Goal: Task Accomplishment & Management: Complete application form

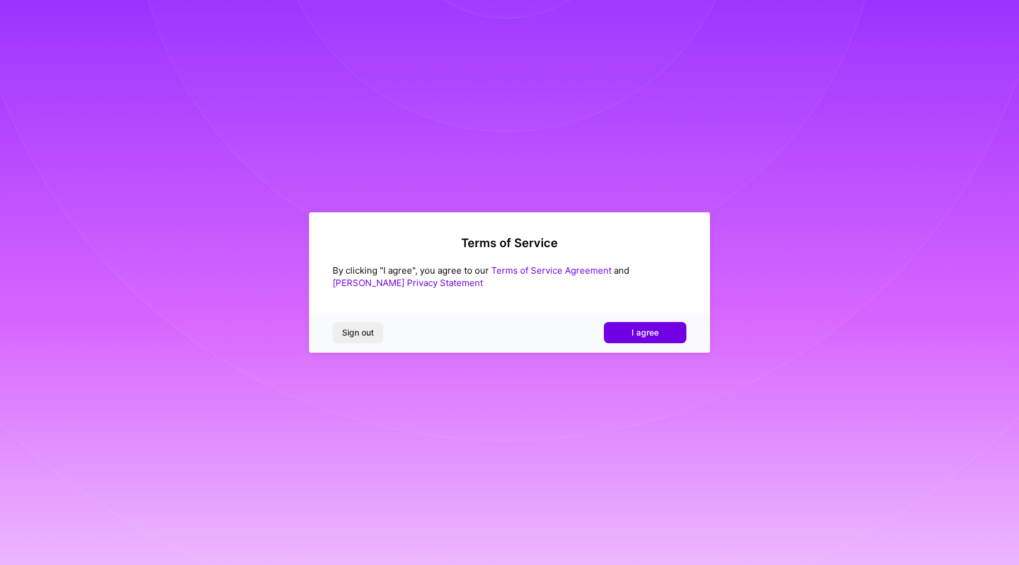
click at [622, 314] on div "Sign out I agree" at bounding box center [509, 332] width 401 height 40
click at [617, 333] on button "I agree" at bounding box center [645, 332] width 83 height 21
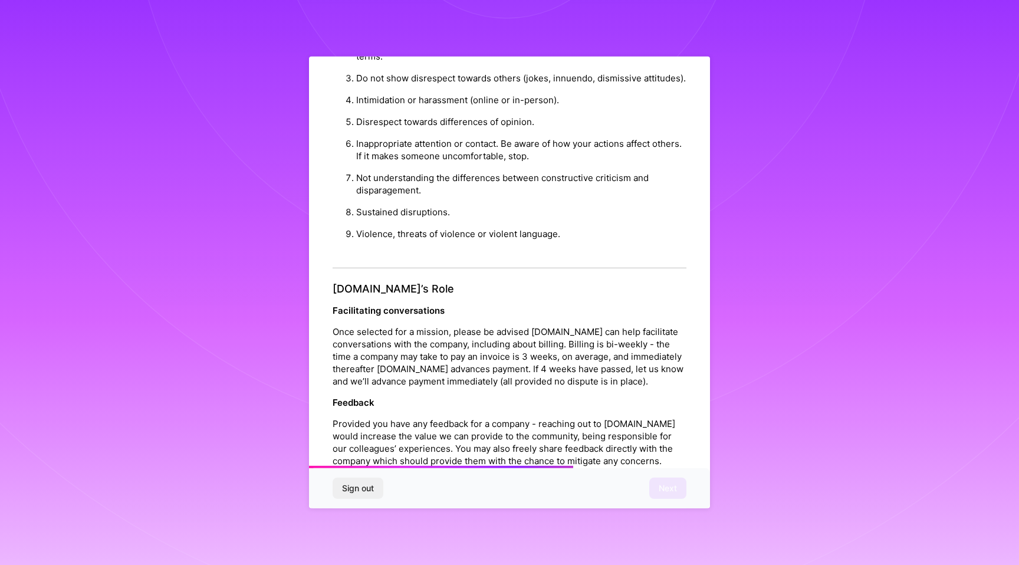
scroll to position [1163, 0]
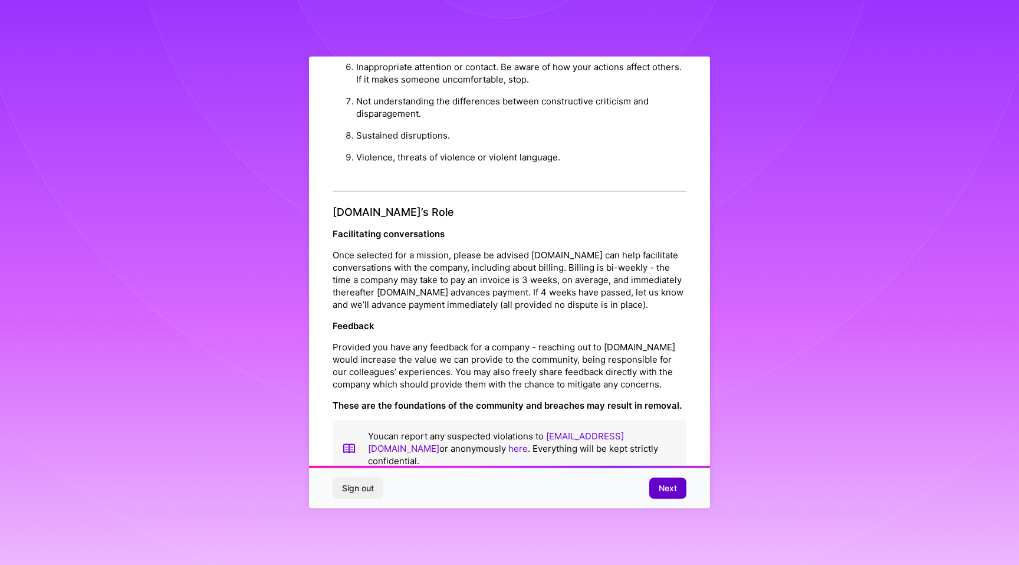
click at [675, 493] on span "Next" at bounding box center [668, 488] width 18 height 12
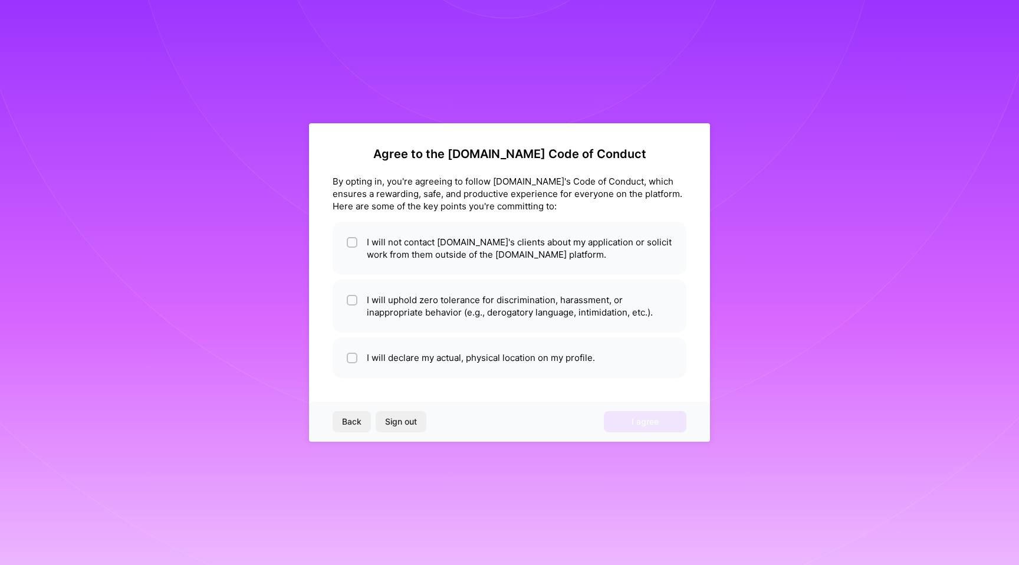
scroll to position [0, 0]
click at [360, 242] on li "I will not contact [DOMAIN_NAME]'s clients about my application or solicit work…" at bounding box center [510, 248] width 354 height 53
checkbox input "true"
click at [350, 299] on input "checkbox" at bounding box center [353, 301] width 8 height 8
checkbox input "true"
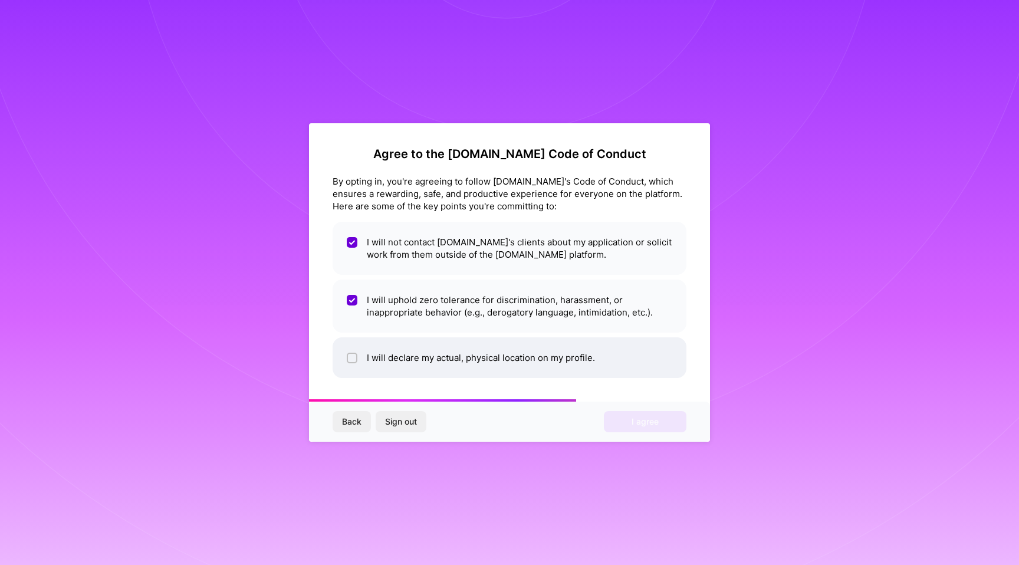
click at [350, 358] on input "checkbox" at bounding box center [353, 358] width 8 height 8
checkbox input "true"
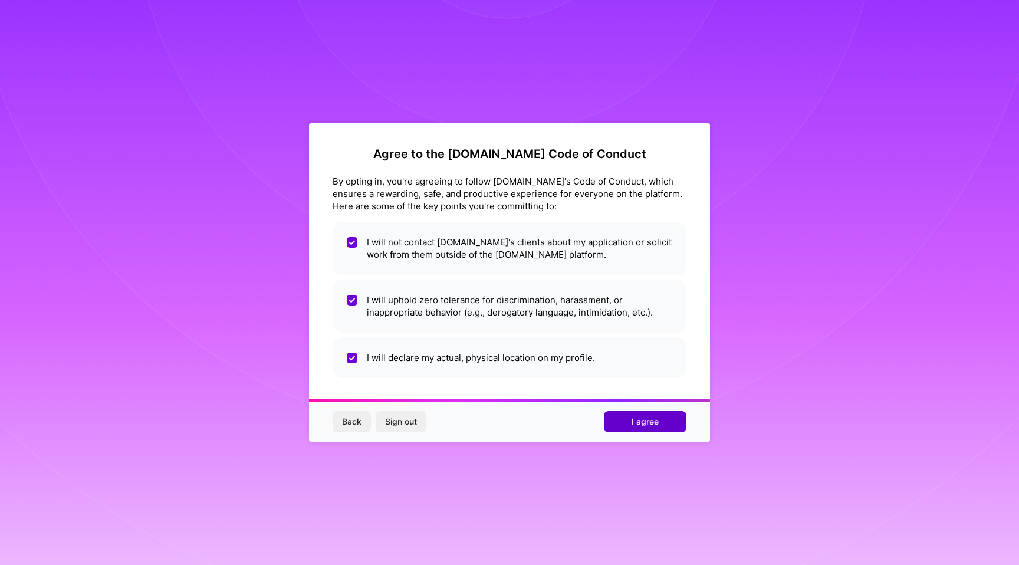
click at [649, 423] on span "I agree" at bounding box center [644, 422] width 27 height 12
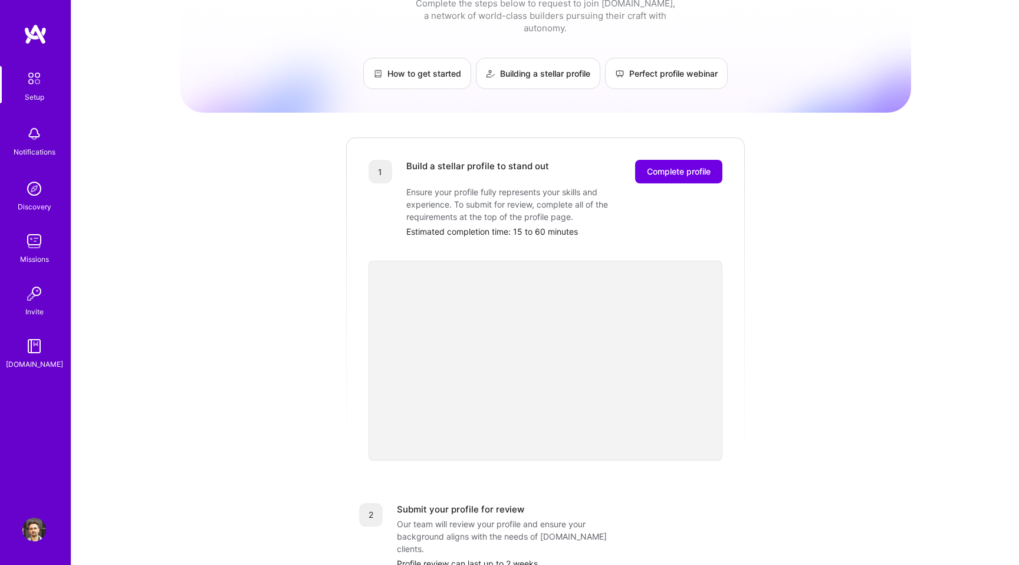
scroll to position [47, 0]
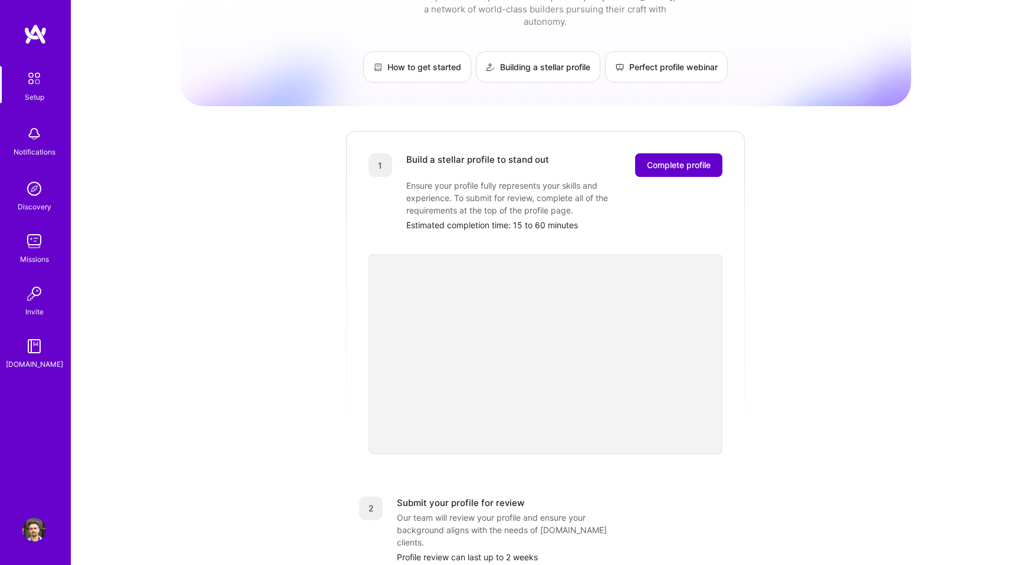
click at [708, 159] on span "Complete profile" at bounding box center [679, 165] width 64 height 12
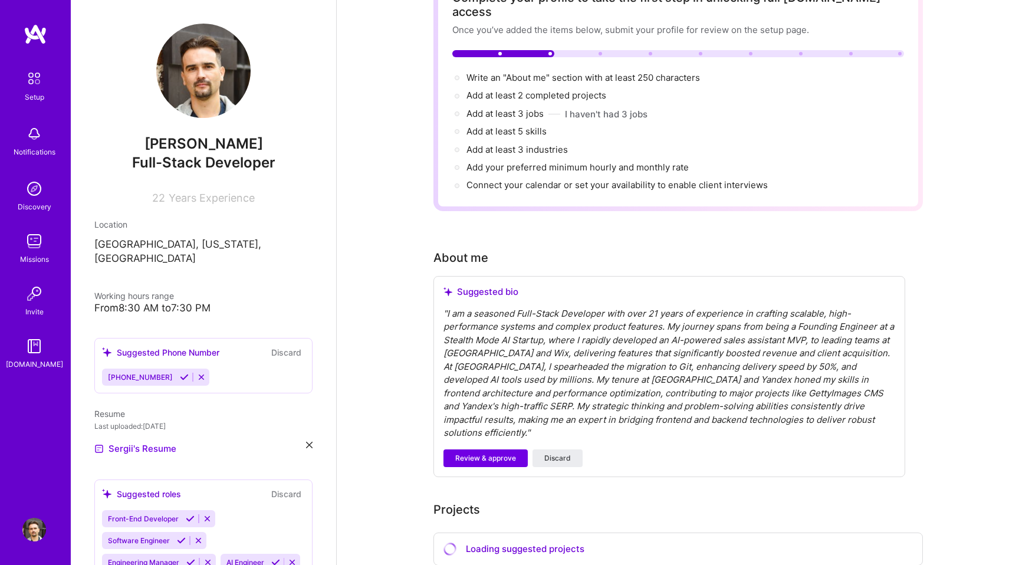
scroll to position [92, 0]
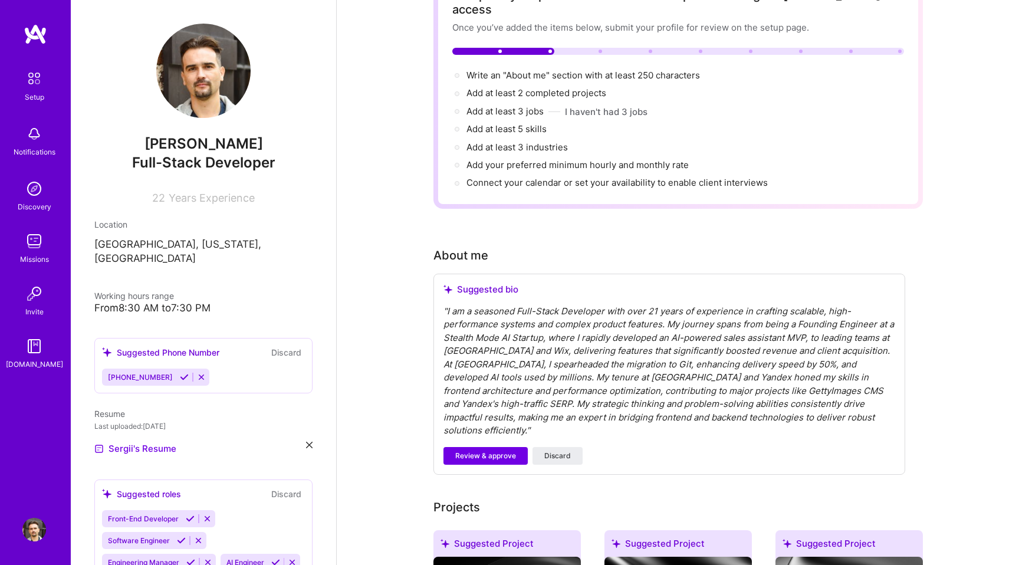
click at [802, 401] on div "" I am a seasoned Full-Stack Developer with over 21 years of experience in craf…" at bounding box center [669, 371] width 452 height 133
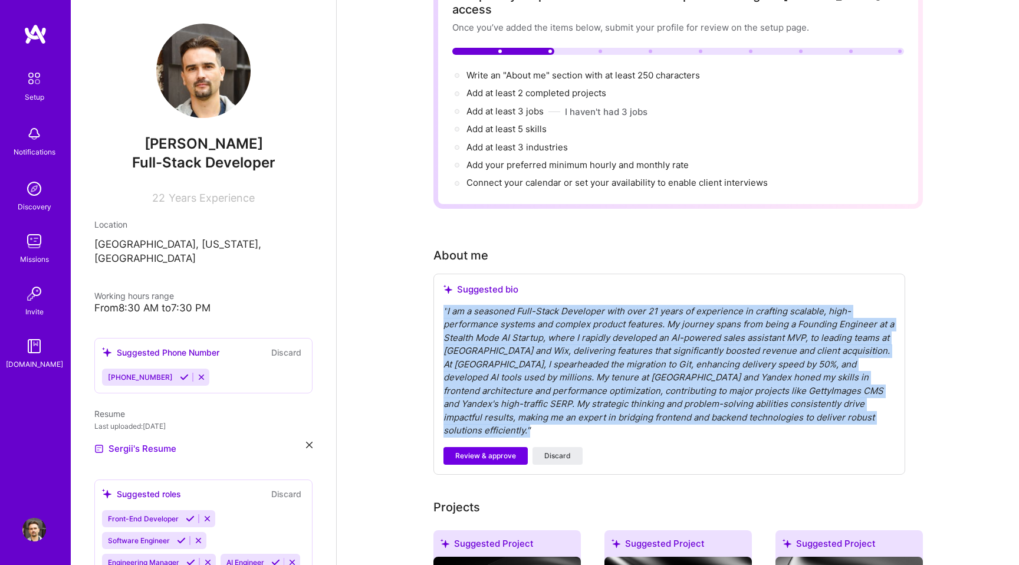
drag, startPoint x: 801, startPoint y: 402, endPoint x: 440, endPoint y: 289, distance: 378.0
click at [440, 289] on div "Suggested bio " I am a seasoned Full-Stack Developer with over 21 years of expe…" at bounding box center [669, 374] width 472 height 201
click at [527, 367] on div "" I am a seasoned Full-Stack Developer with over 21 years of experience in craf…" at bounding box center [669, 371] width 452 height 133
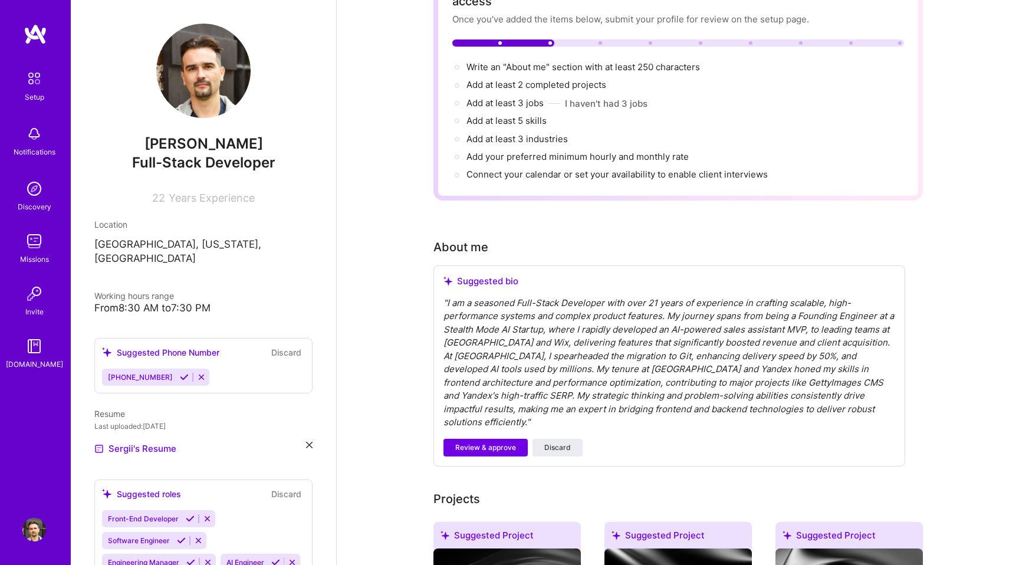
scroll to position [101, 0]
click at [486, 442] on span "Review & approve" at bounding box center [485, 447] width 61 height 11
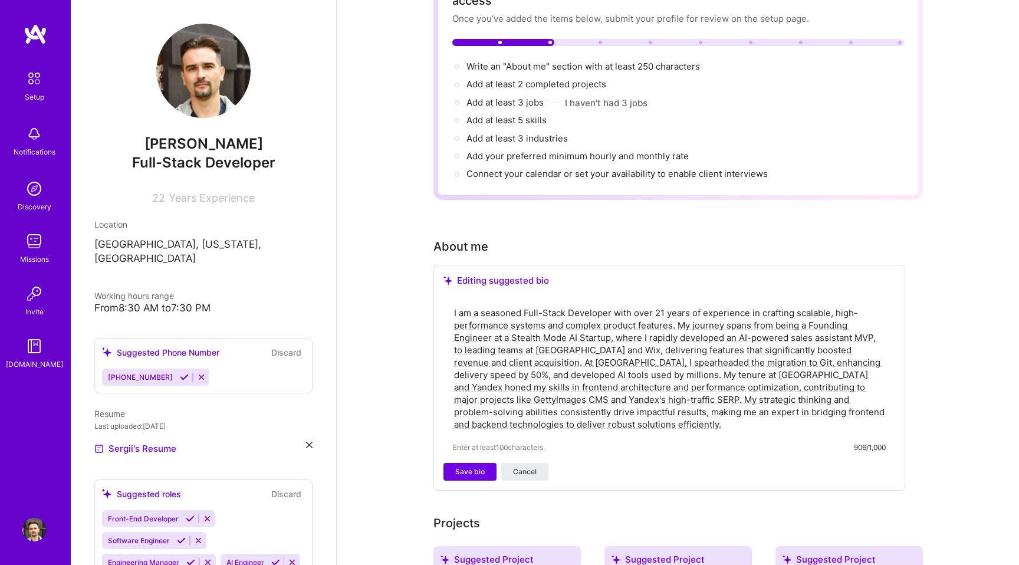
click at [845, 373] on textarea "I am a seasoned Full-Stack Developer with over 21 years of experience in crafti…" at bounding box center [669, 368] width 433 height 126
click at [693, 360] on textarea "I am a seasoned Full-Stack Developer with over 21 years of experience in crafti…" at bounding box center [669, 368] width 433 height 126
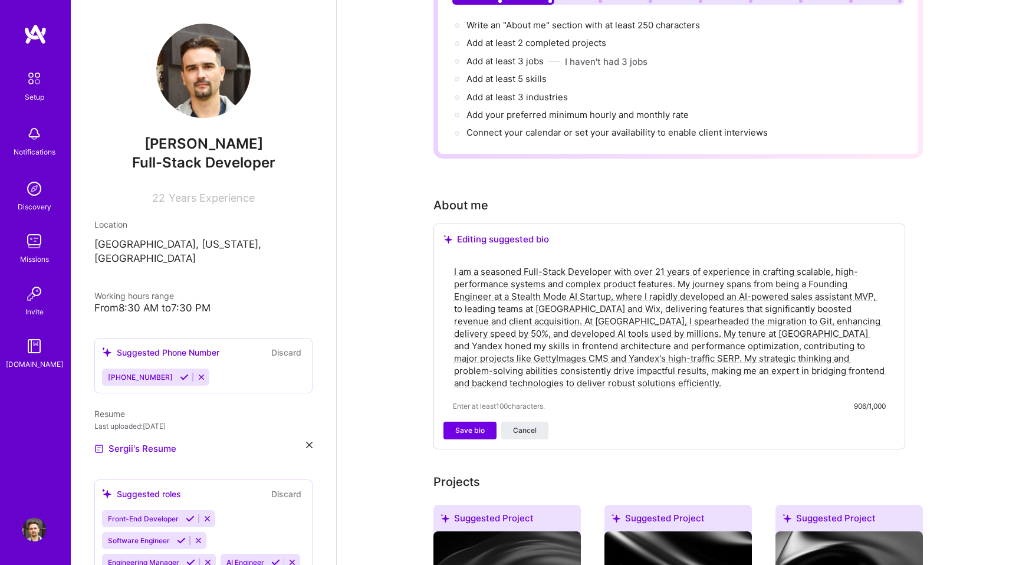
scroll to position [151, 0]
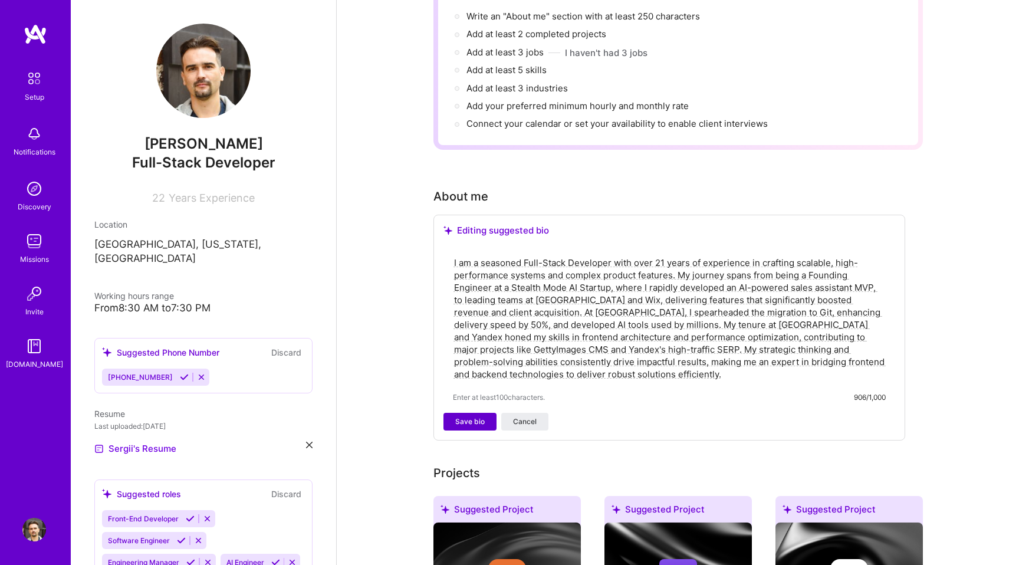
click at [465, 416] on span "Save bio" at bounding box center [469, 421] width 29 height 11
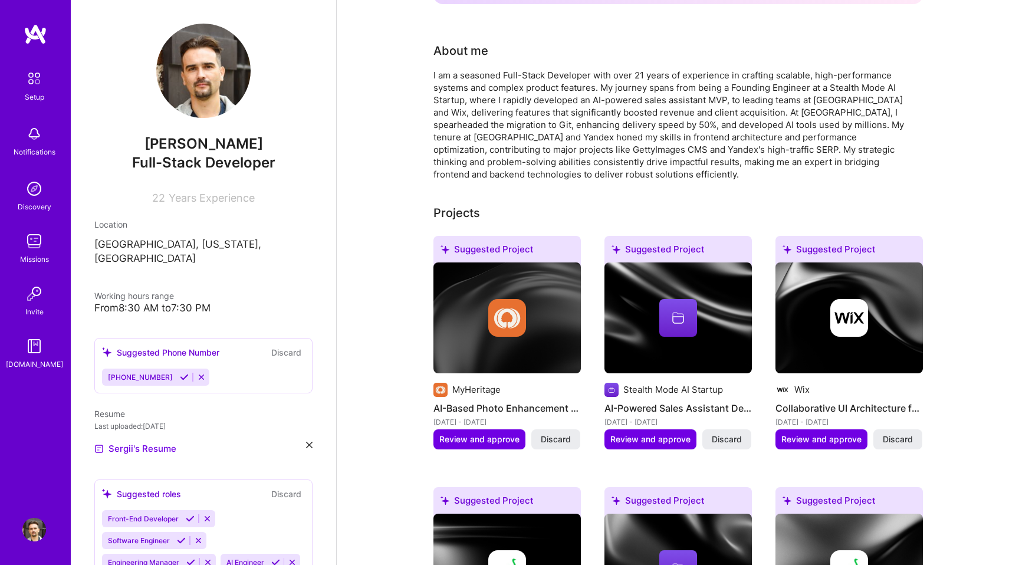
scroll to position [282, 0]
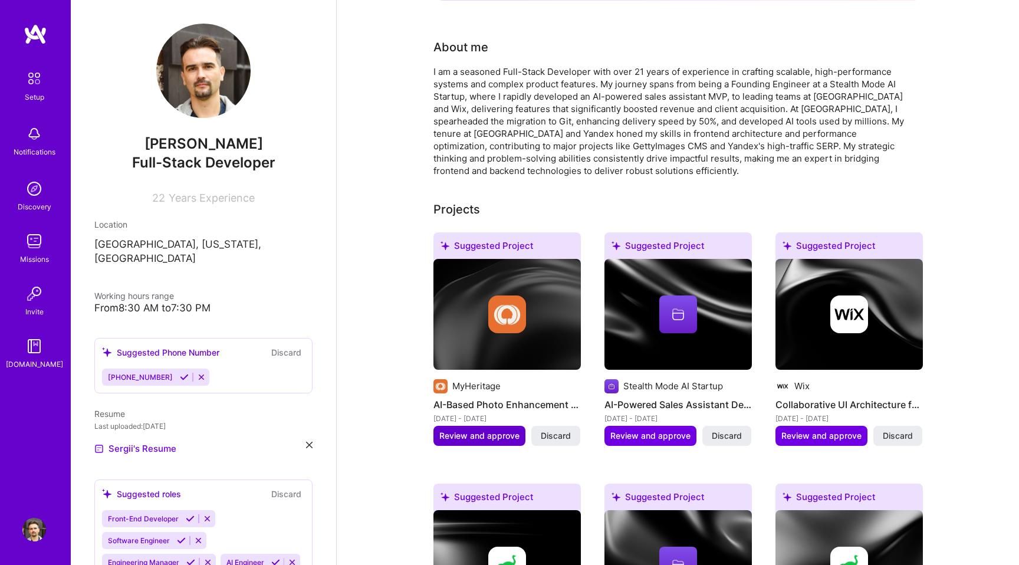
click at [488, 430] on span "Review and approve" at bounding box center [479, 436] width 80 height 12
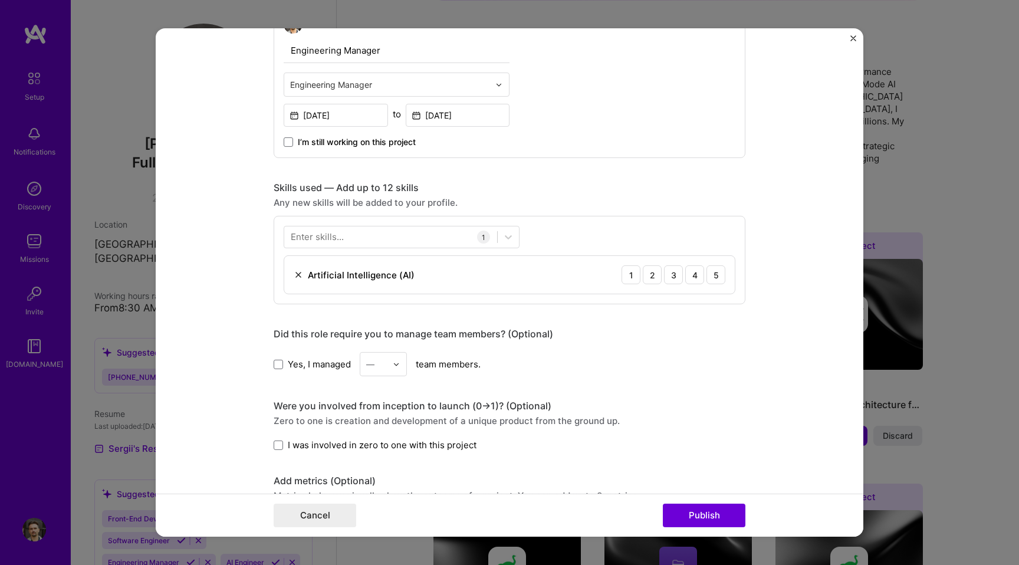
scroll to position [446, 0]
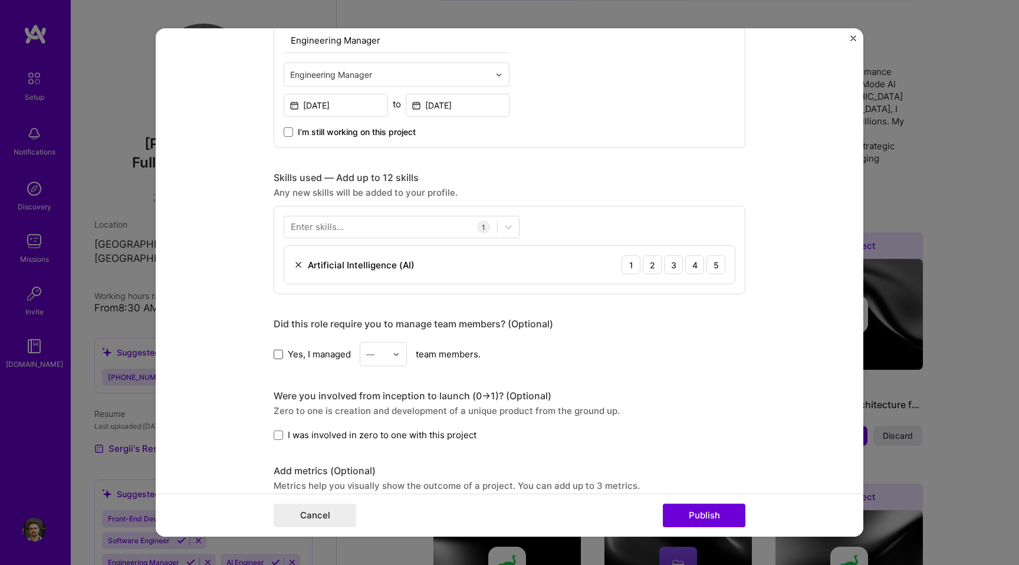
click at [279, 356] on span at bounding box center [278, 353] width 9 height 9
click at [0, 0] on input "Yes, I managed" at bounding box center [0, 0] width 0 height 0
click at [404, 354] on div at bounding box center [400, 354] width 14 height 23
click at [383, 386] on div "10" at bounding box center [383, 384] width 40 height 22
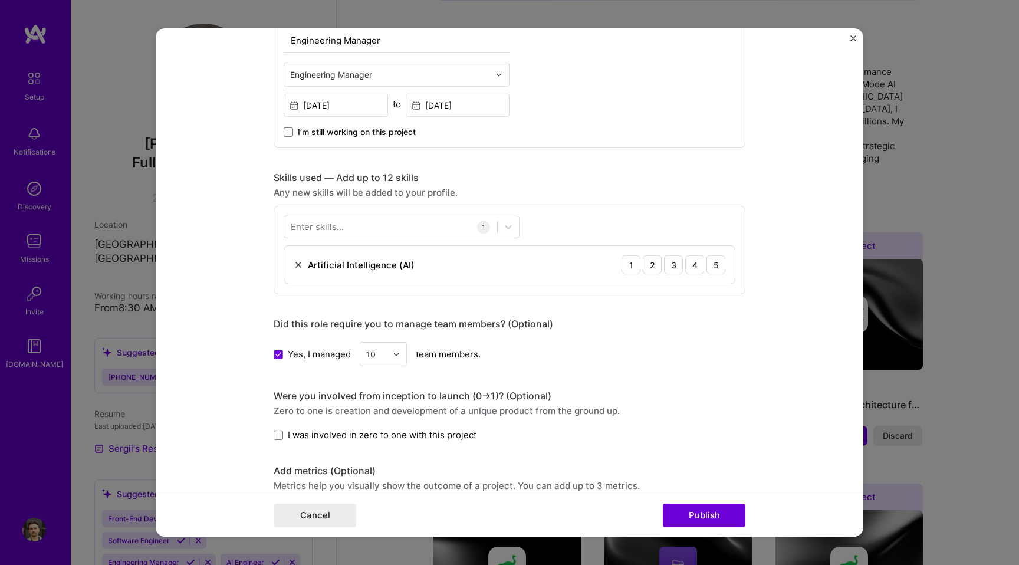
scroll to position [481, 0]
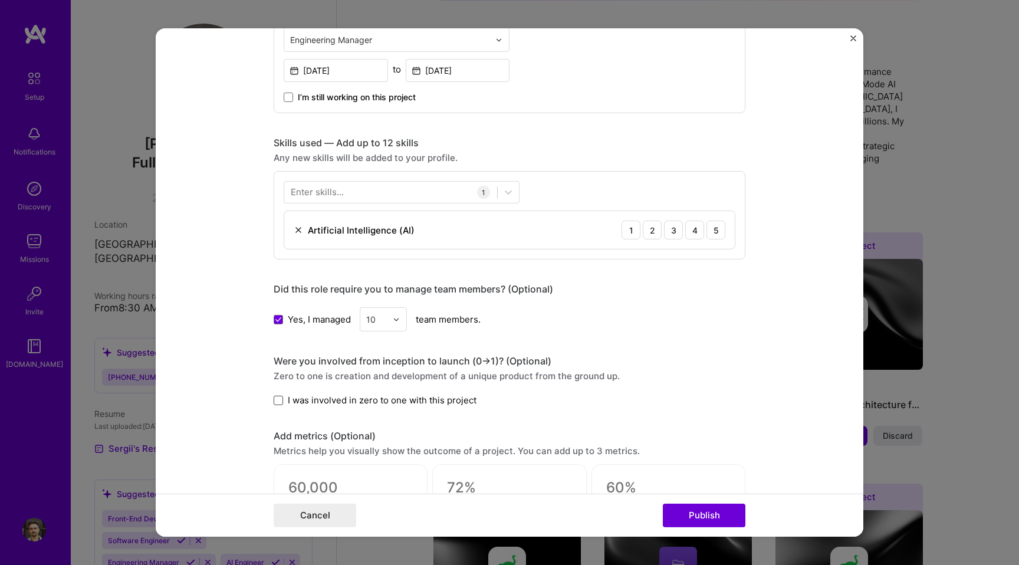
click at [278, 400] on span at bounding box center [278, 400] width 9 height 9
click at [0, 0] on input "I was involved in zero to one with this project" at bounding box center [0, 0] width 0 height 0
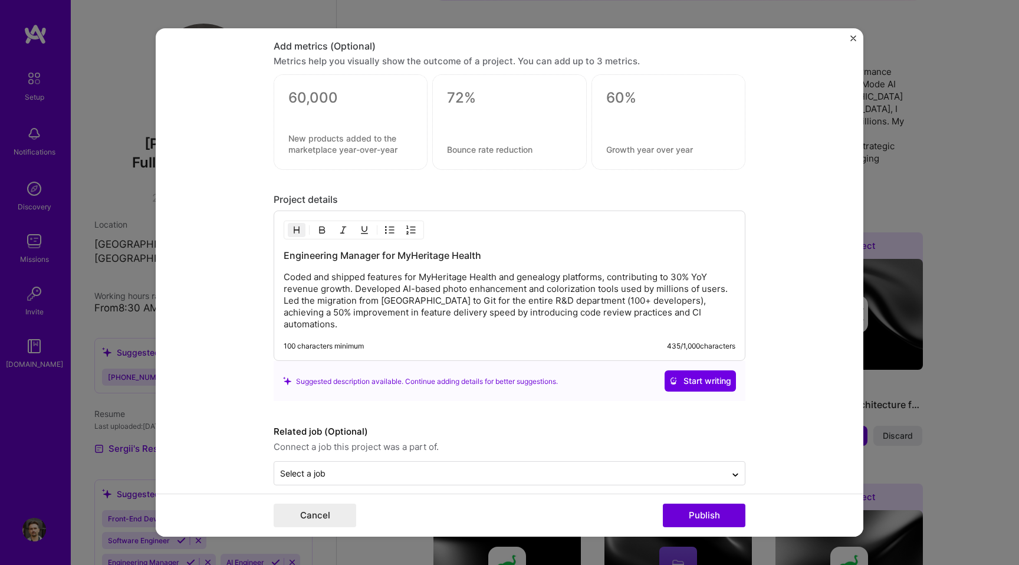
scroll to position [873, 0]
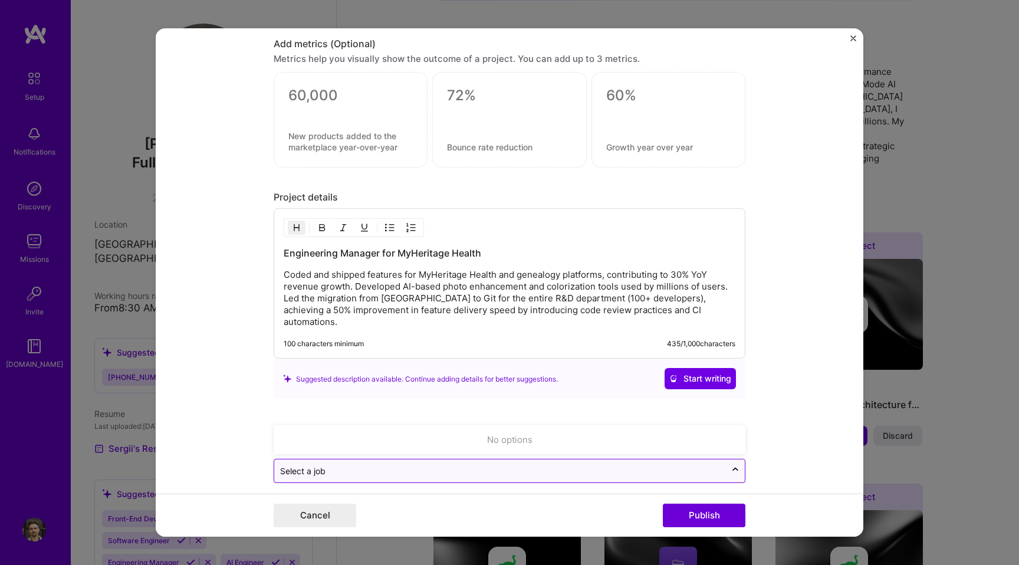
click at [344, 465] on input "text" at bounding box center [500, 471] width 440 height 12
click at [503, 465] on input "text" at bounding box center [500, 471] width 440 height 12
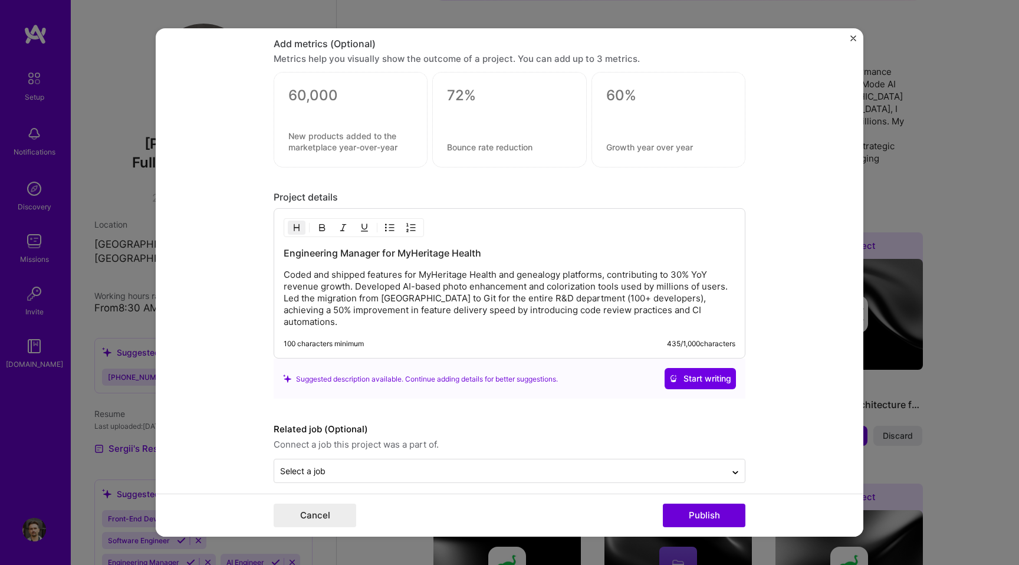
click at [248, 404] on form "Editing suggested project This project is suggested based on your LinkedIn, res…" at bounding box center [510, 282] width 708 height 508
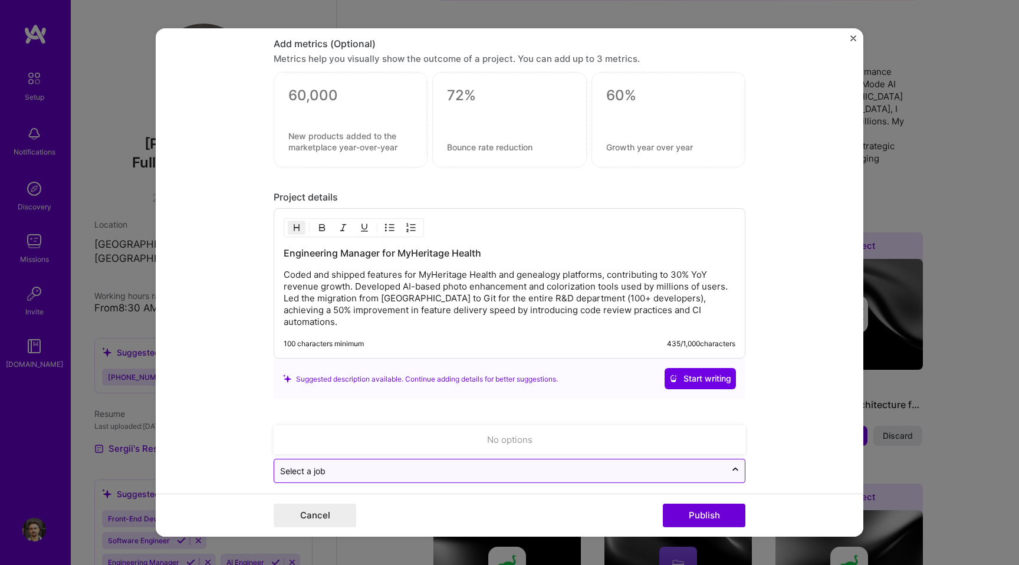
click at [382, 465] on input "text" at bounding box center [500, 471] width 440 height 12
click at [473, 465] on input "text" at bounding box center [500, 471] width 440 height 12
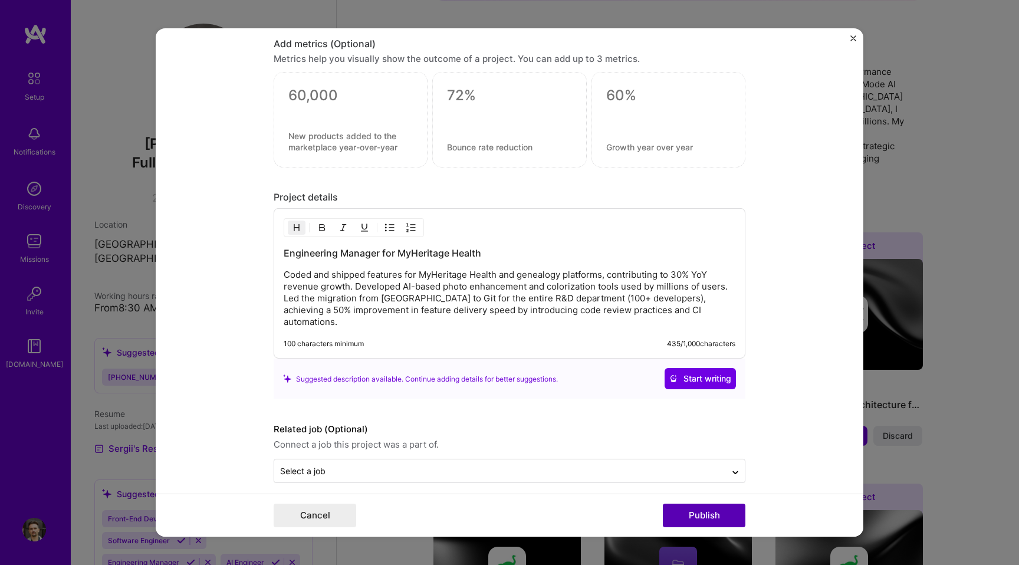
click at [684, 509] on button "Publish" at bounding box center [704, 516] width 83 height 24
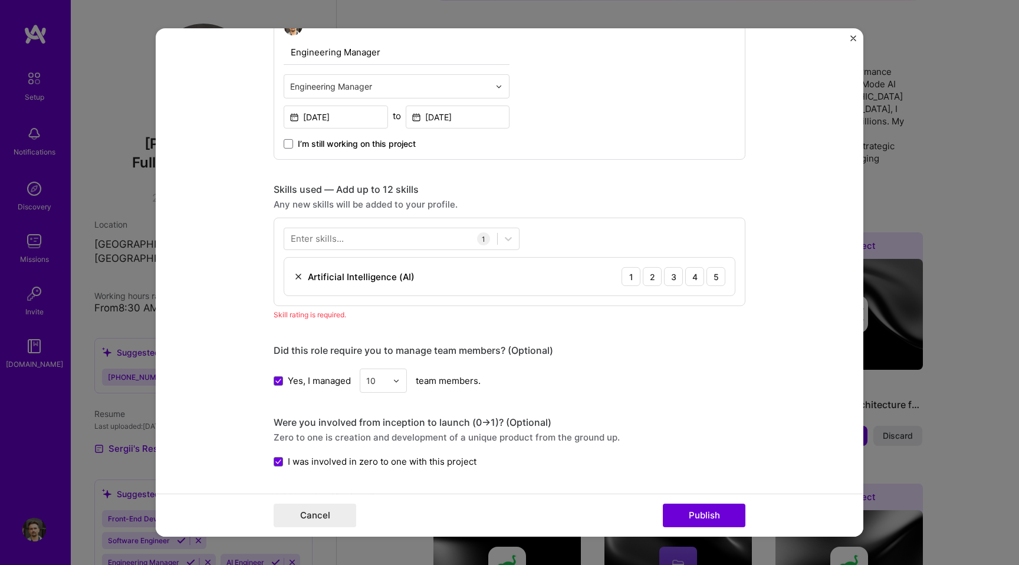
scroll to position [433, 0]
click at [690, 279] on div "4" at bounding box center [694, 278] width 19 height 19
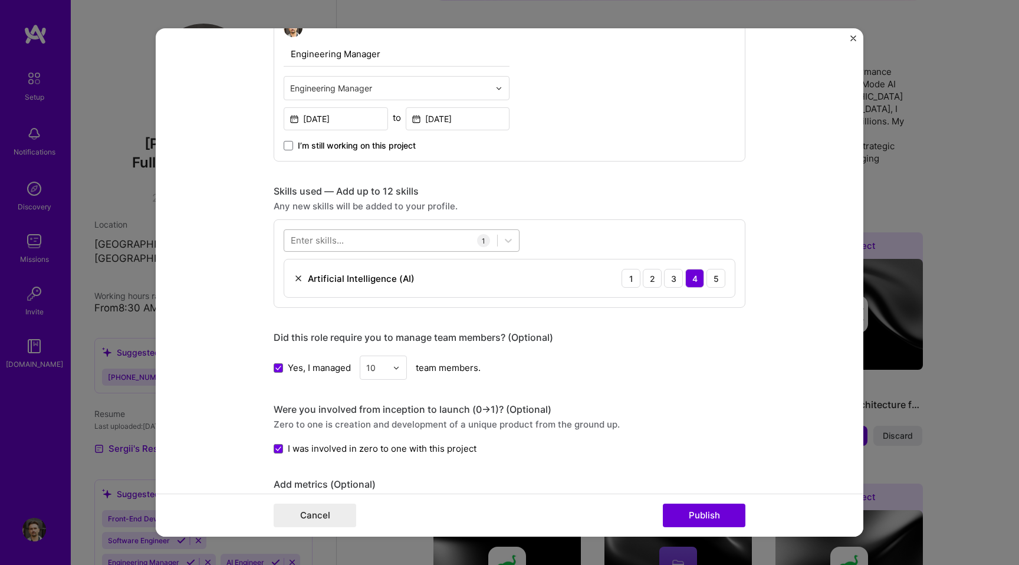
click at [365, 241] on div at bounding box center [390, 240] width 213 height 19
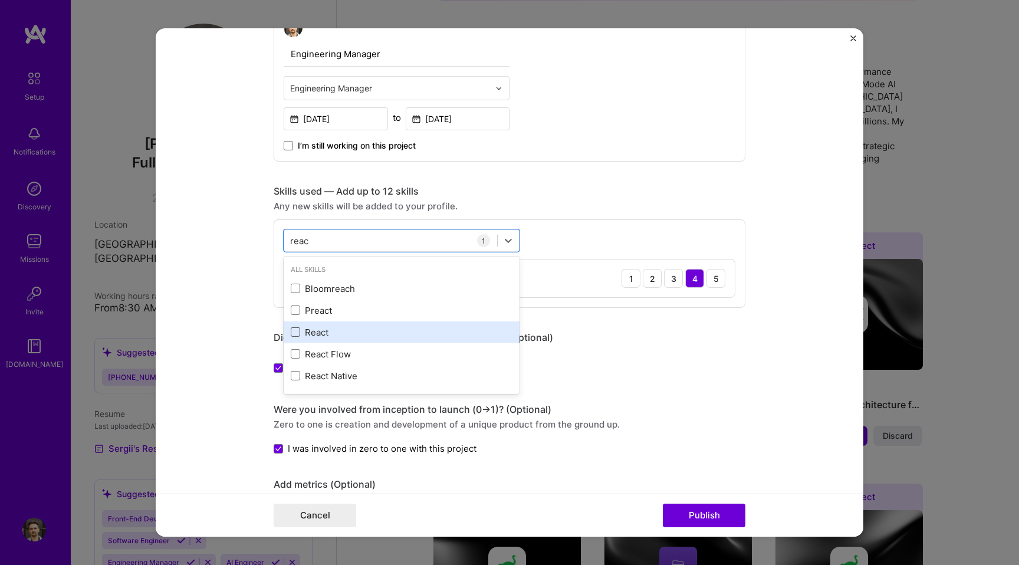
click at [296, 331] on span at bounding box center [295, 331] width 9 height 9
click at [0, 0] on input "checkbox" at bounding box center [0, 0] width 0 height 0
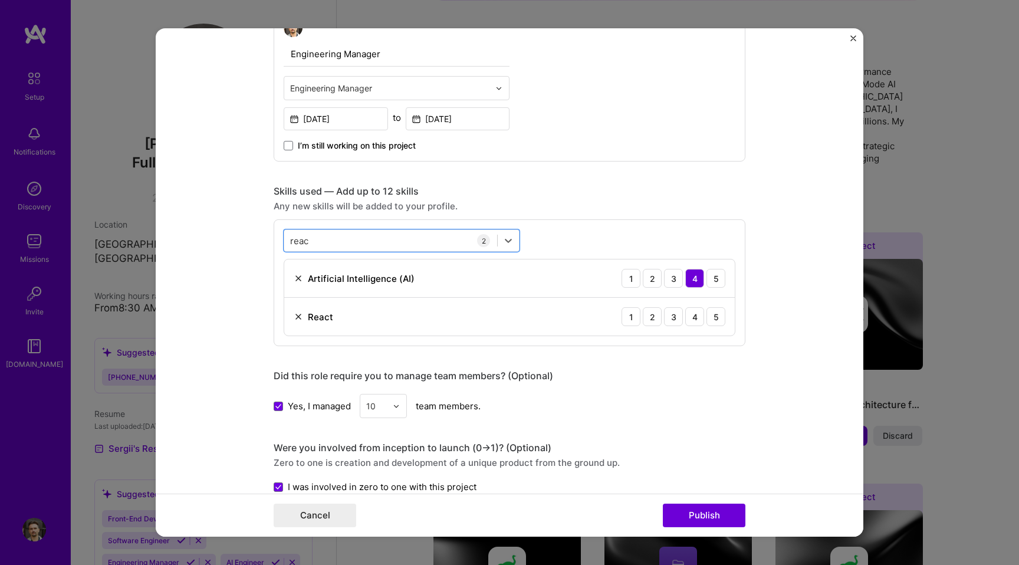
drag, startPoint x: 335, startPoint y: 239, endPoint x: 265, endPoint y: 235, distance: 69.7
click at [265, 235] on form "Editing suggested project This project is suggested based on your LinkedIn, res…" at bounding box center [510, 282] width 708 height 508
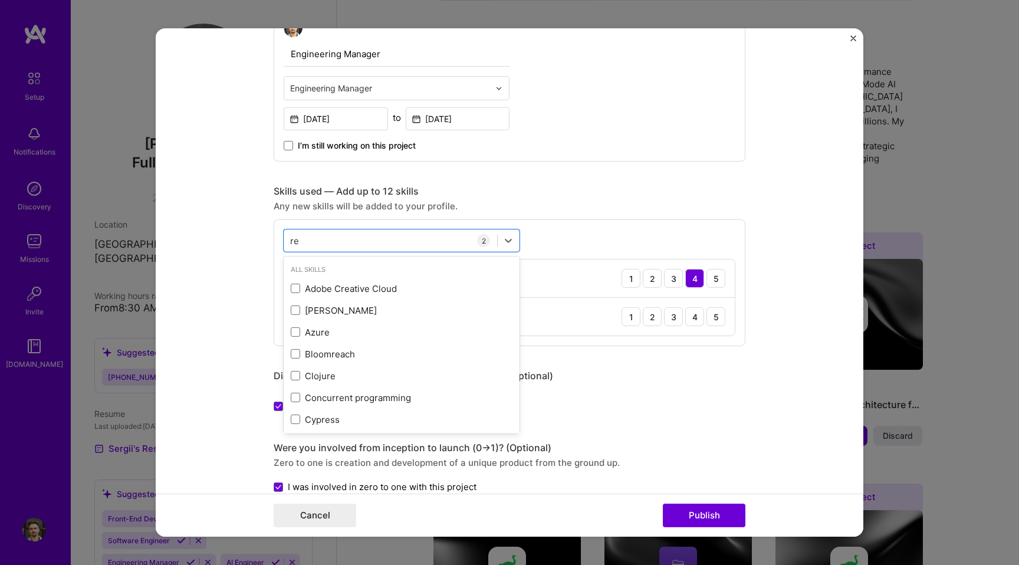
type input "r"
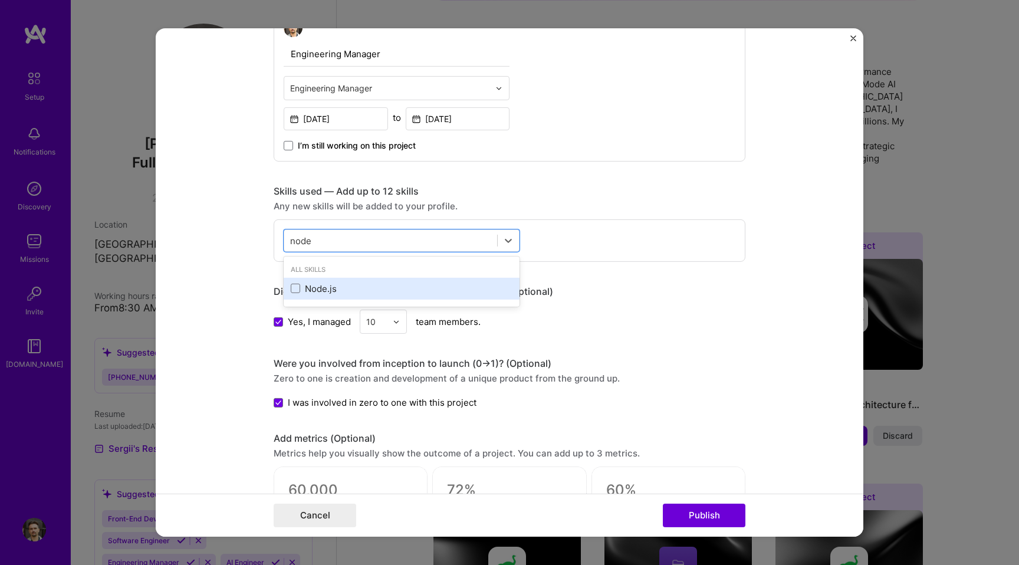
click at [313, 287] on div "Node.js" at bounding box center [402, 288] width 222 height 12
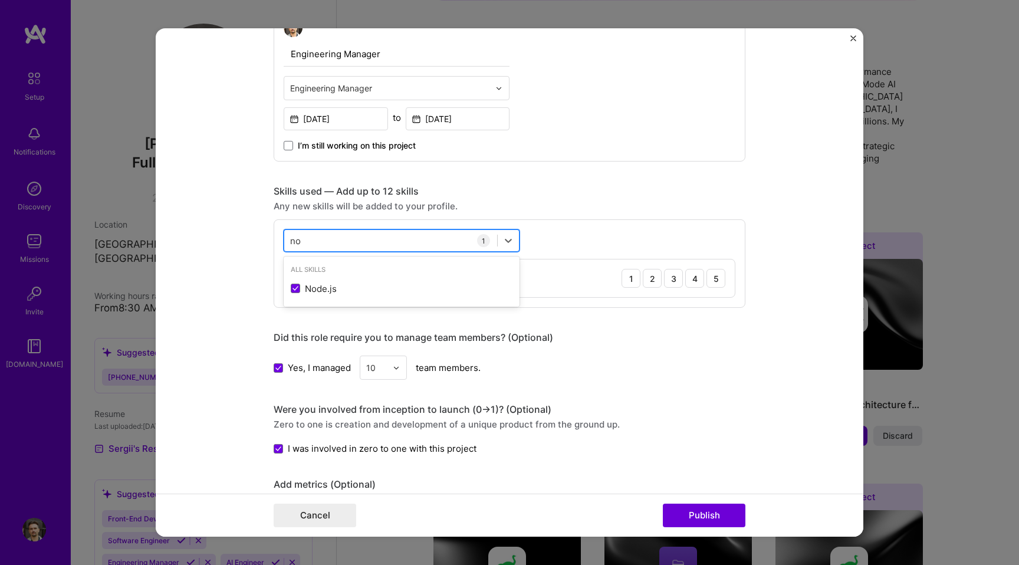
type input "n"
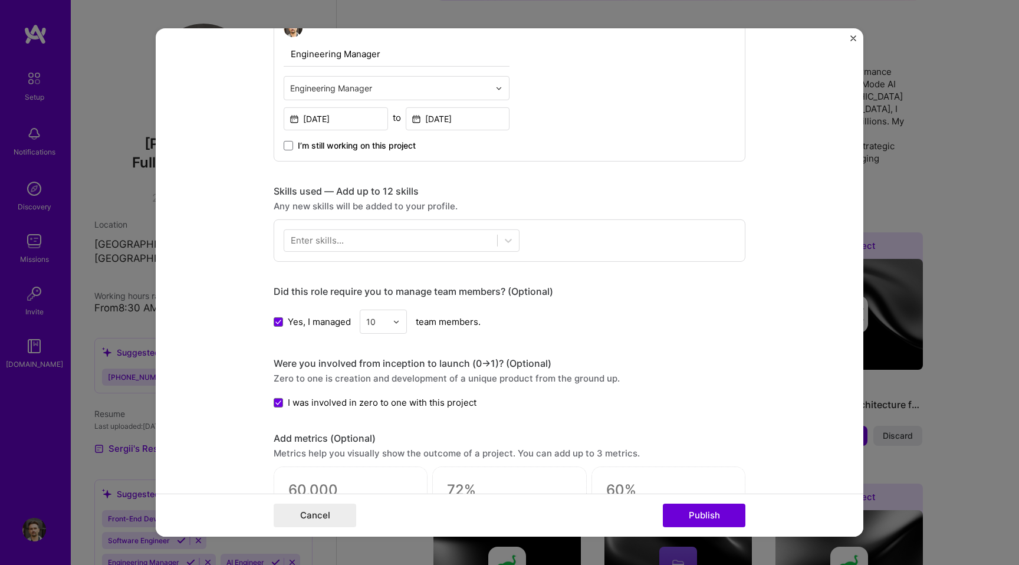
click at [653, 291] on div "Did this role require you to manage team members? (Optional)" at bounding box center [510, 291] width 472 height 12
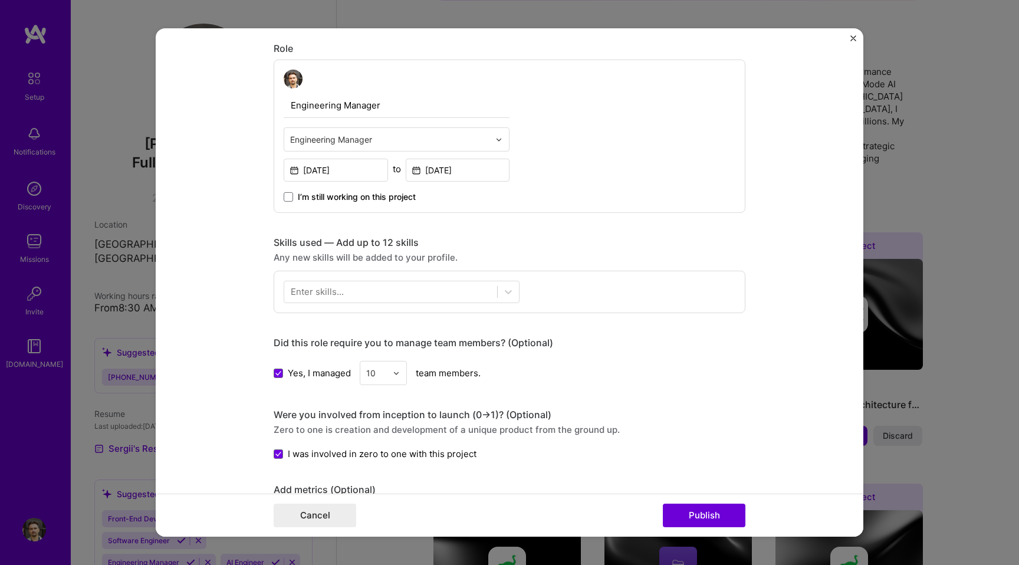
scroll to position [302, 0]
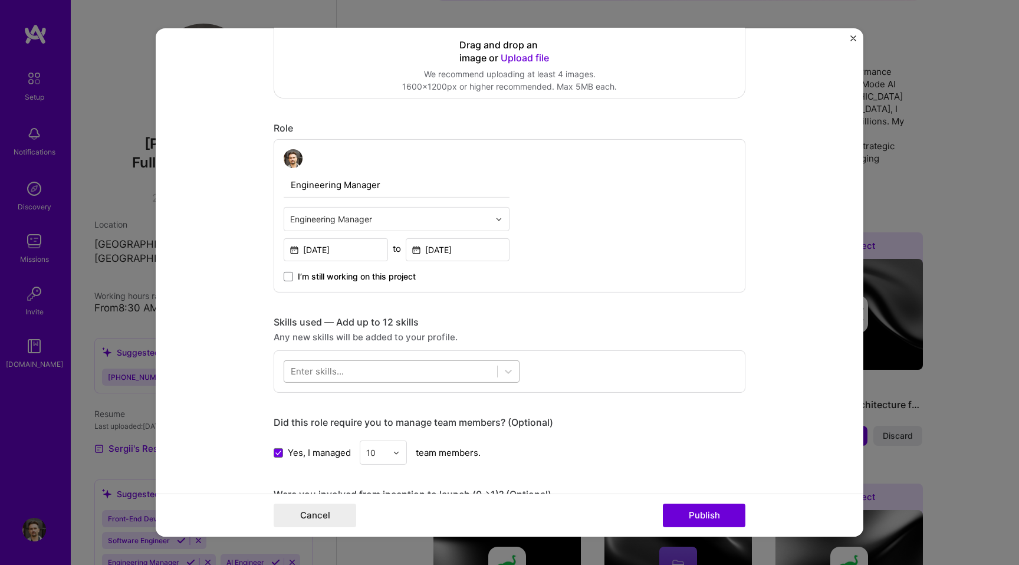
click at [371, 370] on div at bounding box center [390, 370] width 213 height 19
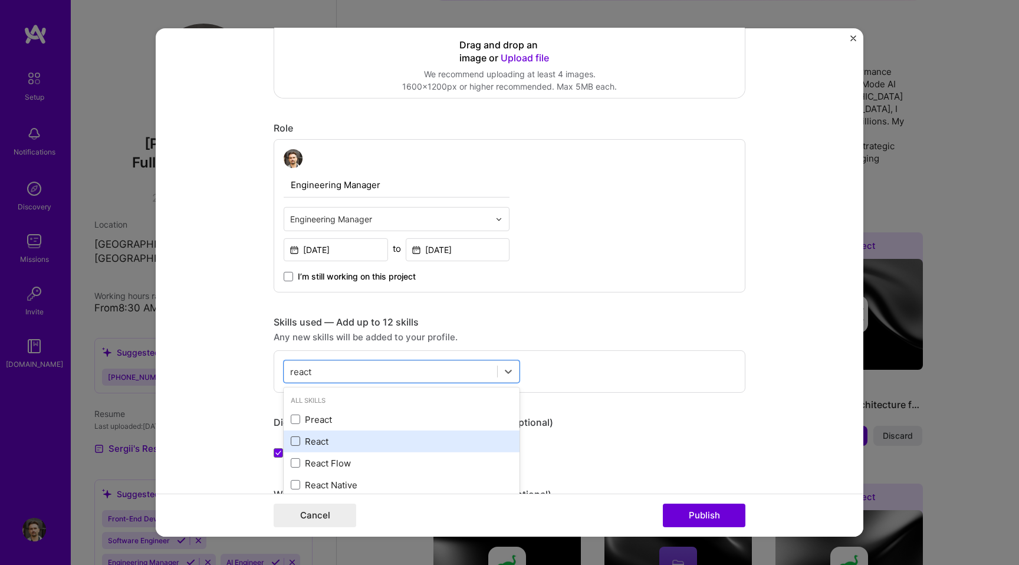
click at [295, 438] on span at bounding box center [295, 440] width 9 height 9
click at [0, 0] on input "checkbox" at bounding box center [0, 0] width 0 height 0
type input "r"
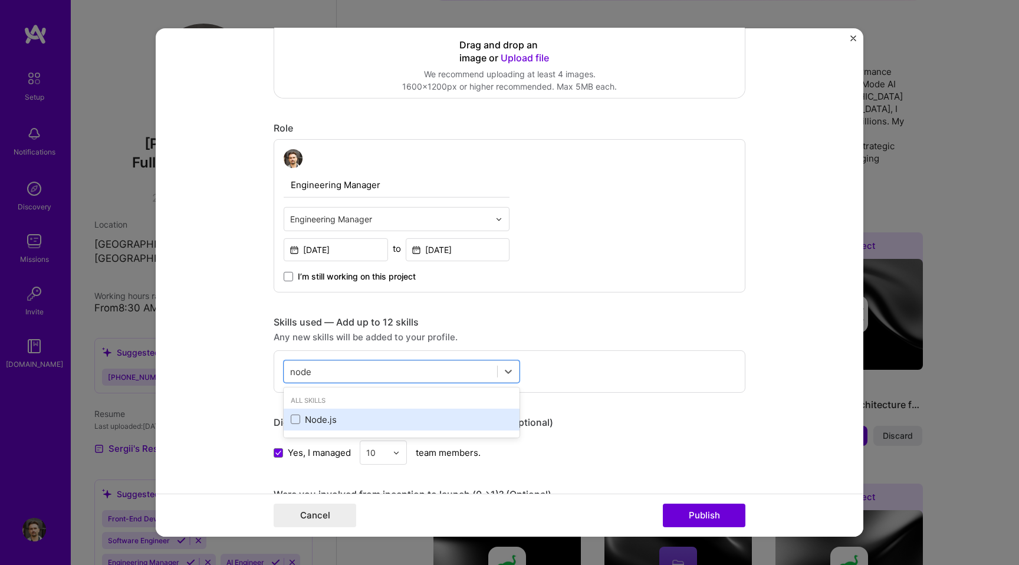
click at [317, 419] on div "Node.js" at bounding box center [402, 419] width 222 height 12
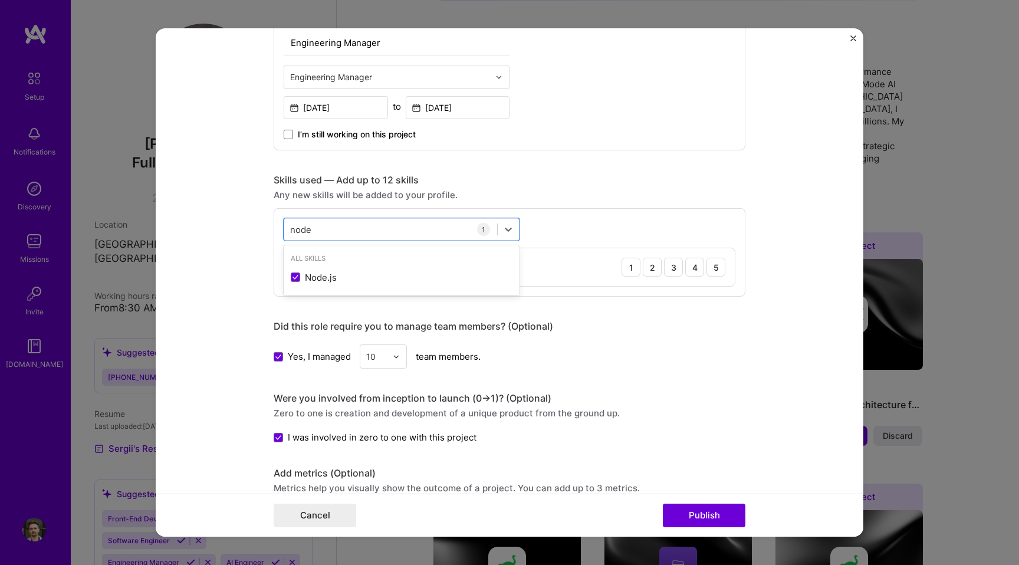
scroll to position [446, 0]
click at [633, 288] on div "option Node.js, selected. option Node.js selected, 0 of 2. 1 result available f…" at bounding box center [510, 250] width 472 height 88
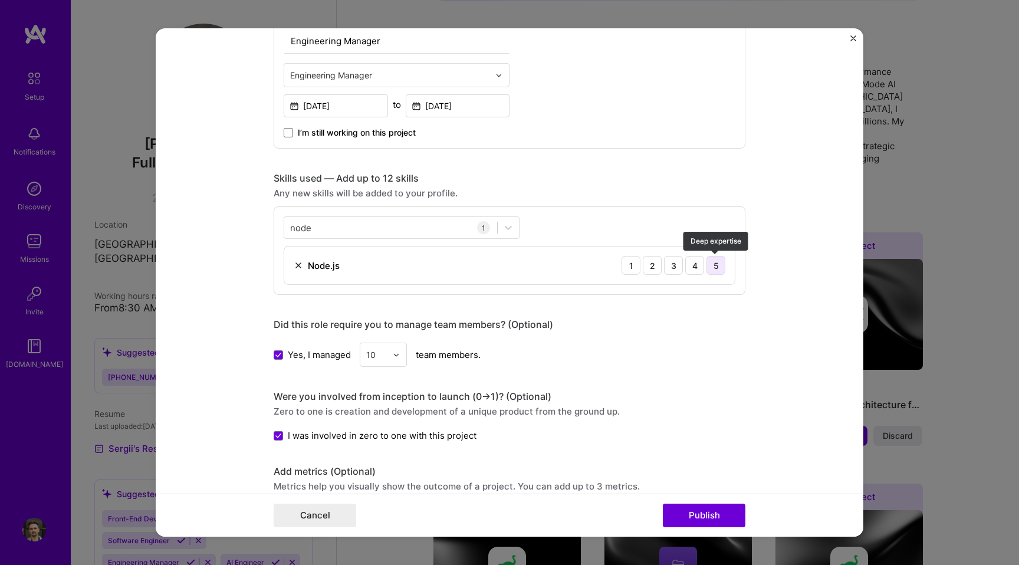
click at [711, 268] on div "5" at bounding box center [715, 265] width 19 height 19
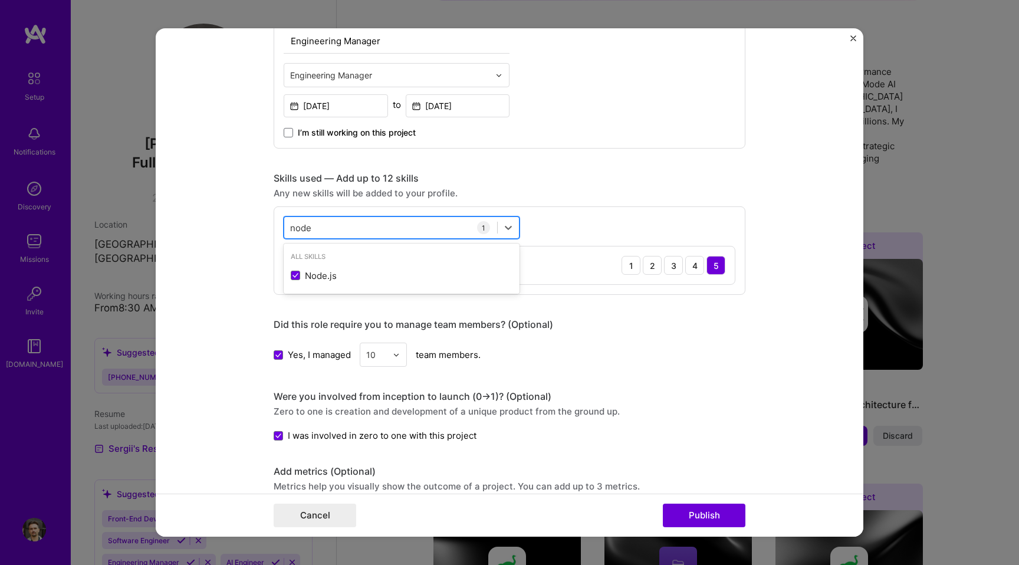
click at [325, 222] on div "node node" at bounding box center [390, 227] width 213 height 19
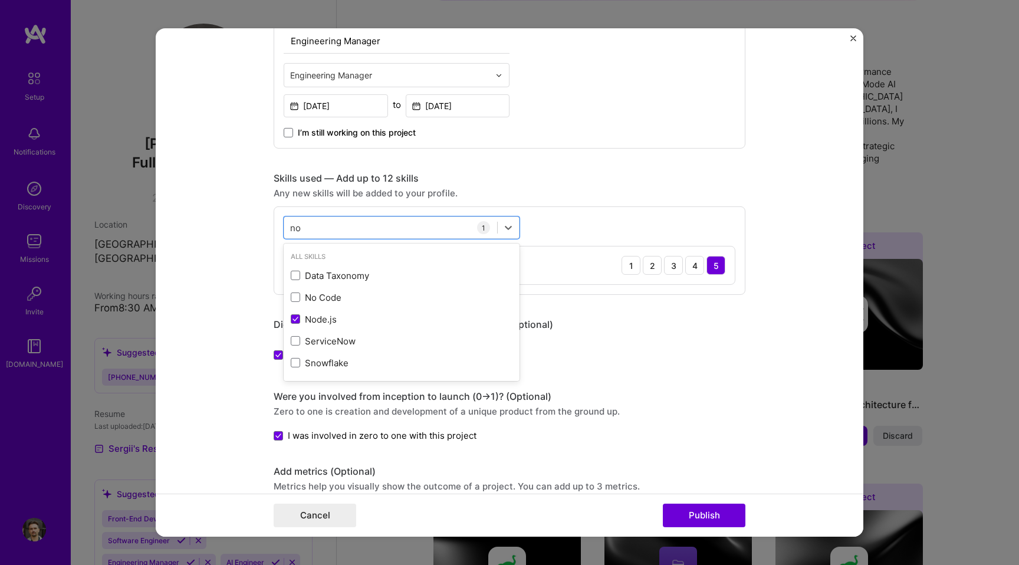
type input "n"
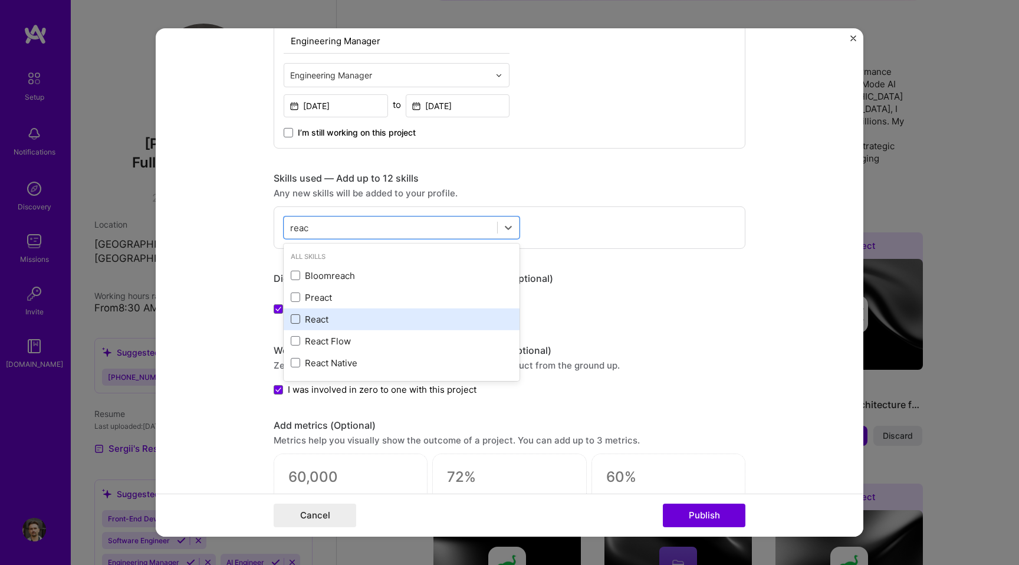
click at [297, 323] on span at bounding box center [295, 318] width 9 height 9
click at [0, 0] on input "checkbox" at bounding box center [0, 0] width 0 height 0
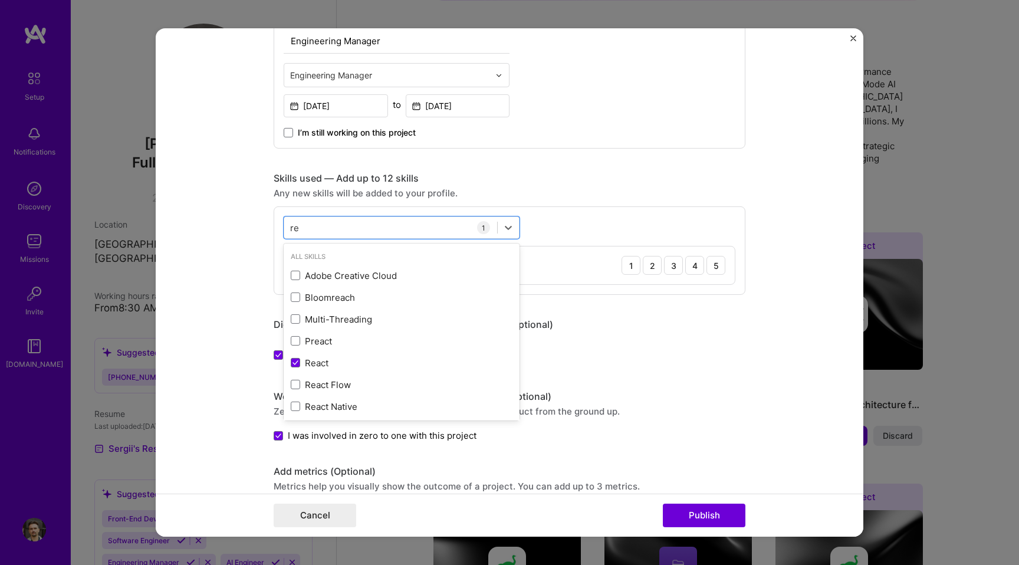
type input "r"
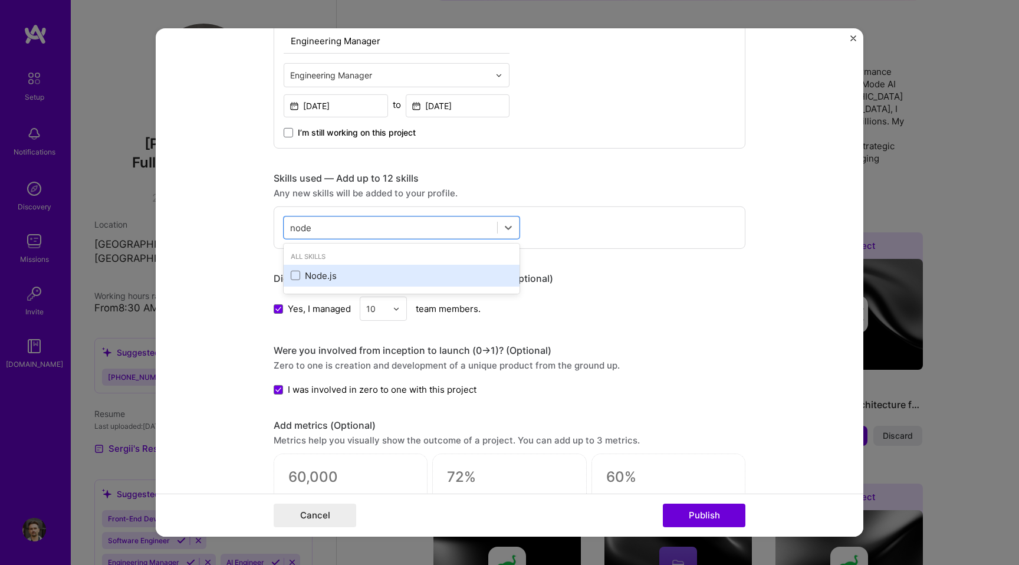
click at [333, 274] on div "Node.js" at bounding box center [402, 275] width 222 height 12
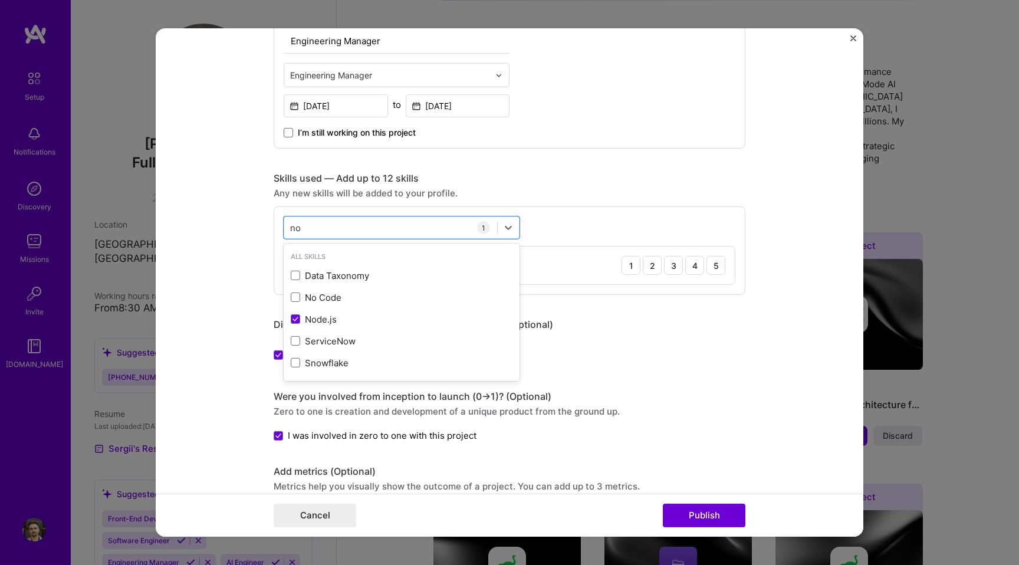
type input "n"
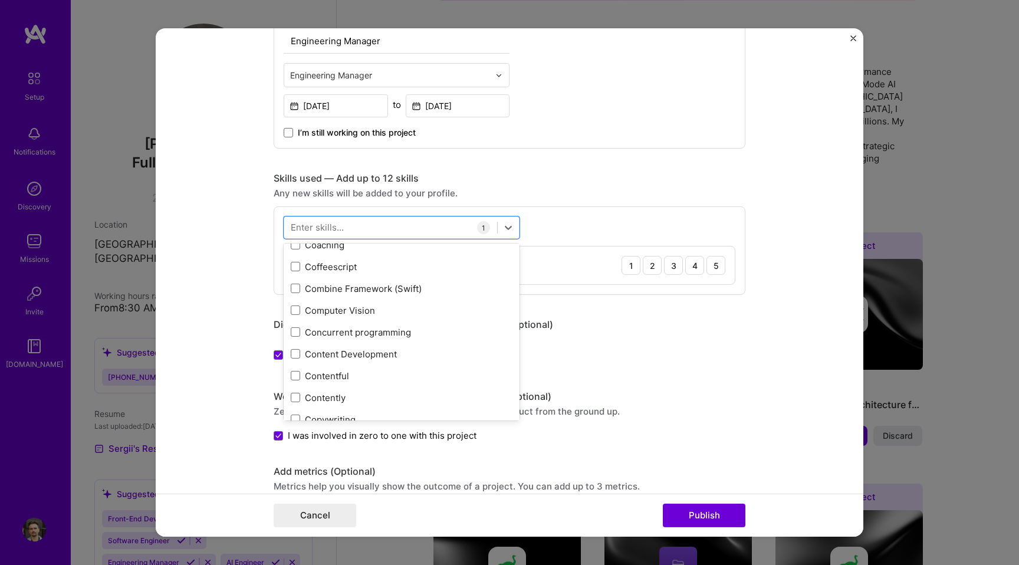
scroll to position [1667, 0]
click at [631, 302] on div "Editing suggested project This project is suggested based on your LinkedIn, res…" at bounding box center [510, 258] width 472 height 1304
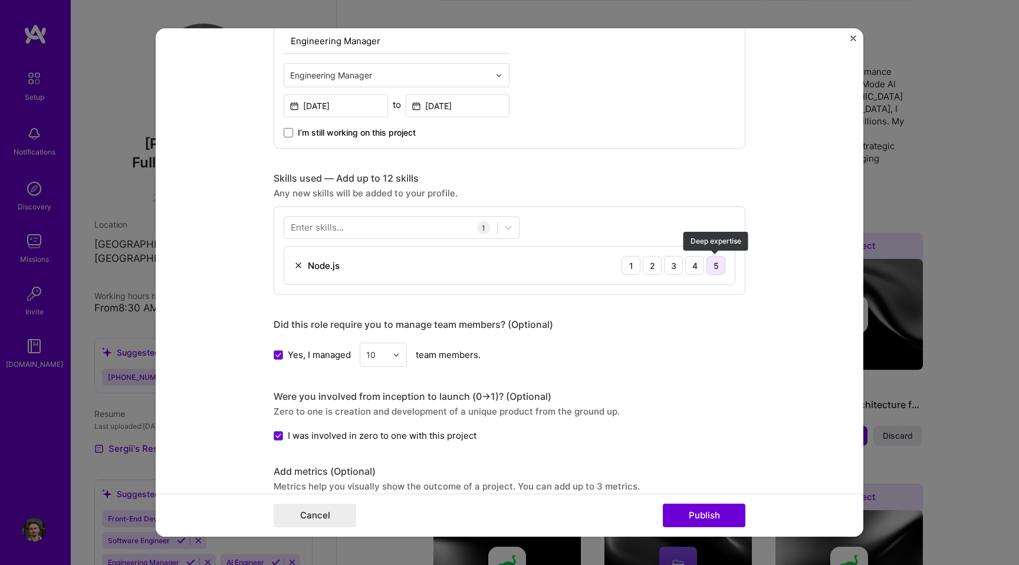
click at [714, 268] on div "5" at bounding box center [715, 265] width 19 height 19
click at [645, 325] on div "Did this role require you to manage team members? (Optional)" at bounding box center [510, 324] width 472 height 12
click at [413, 232] on div at bounding box center [390, 227] width 213 height 19
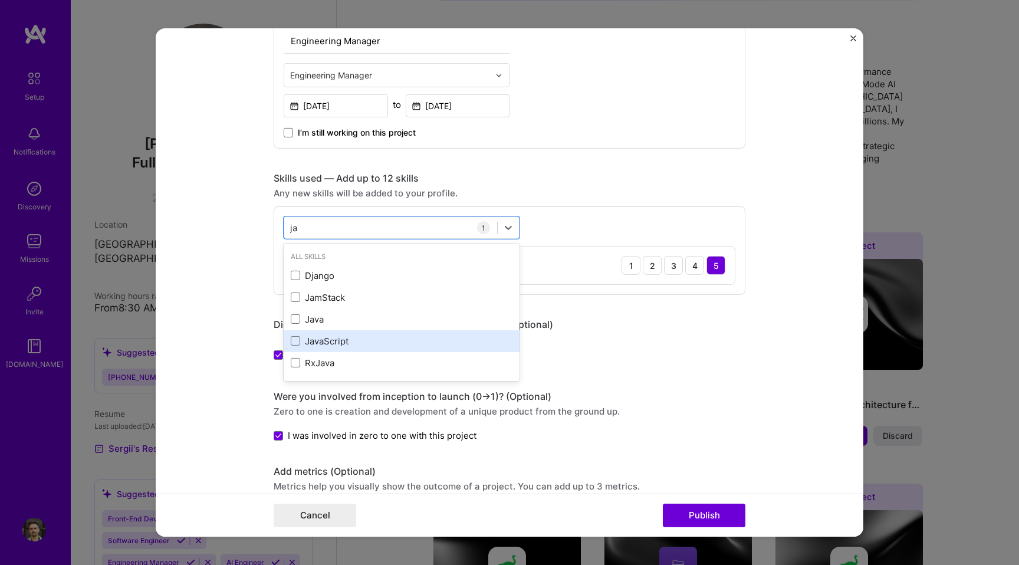
click at [295, 335] on div "JavaScript" at bounding box center [402, 341] width 222 height 12
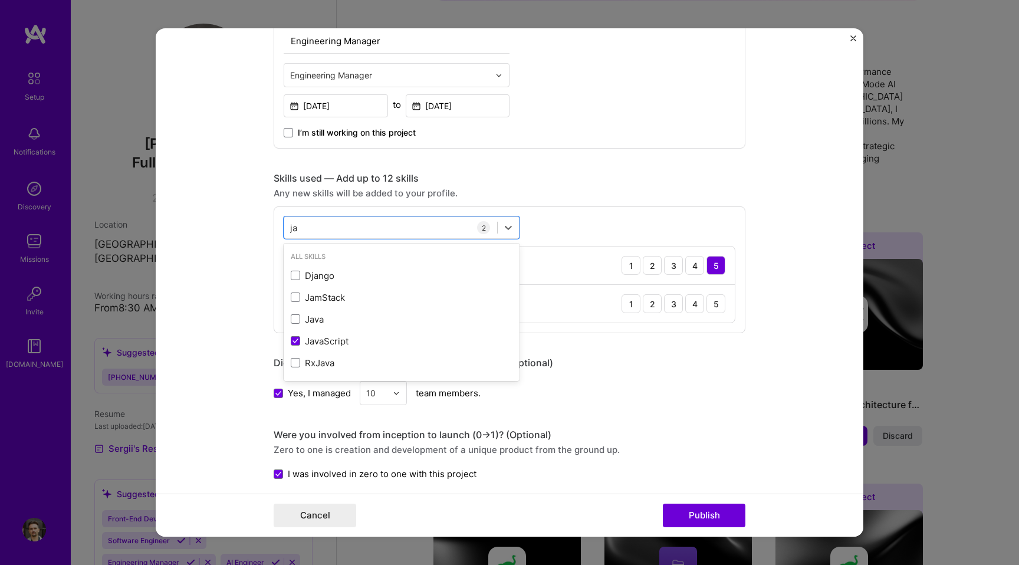
type input "j"
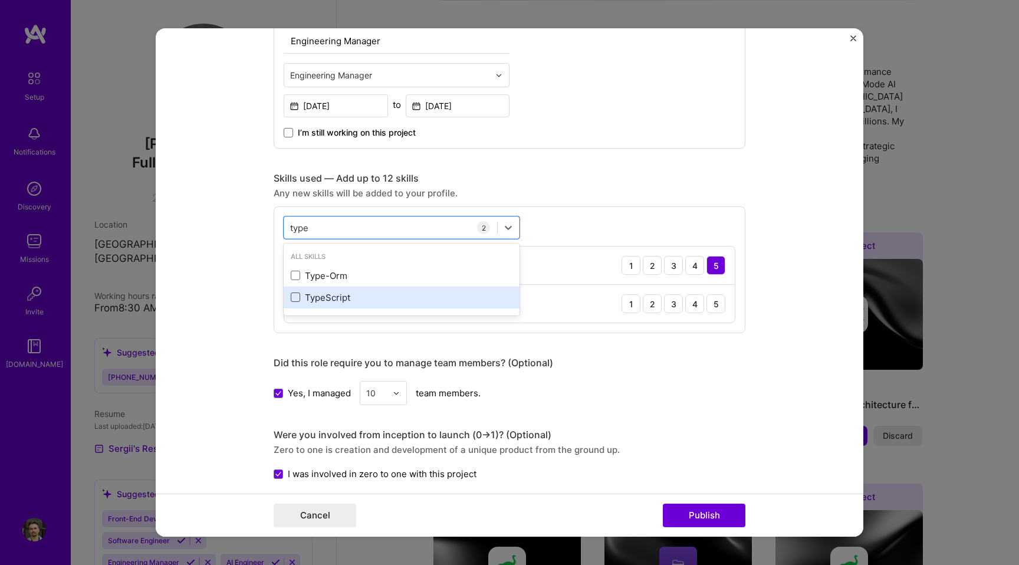
click at [295, 298] on span at bounding box center [295, 296] width 9 height 9
click at [0, 0] on input "checkbox" at bounding box center [0, 0] width 0 height 0
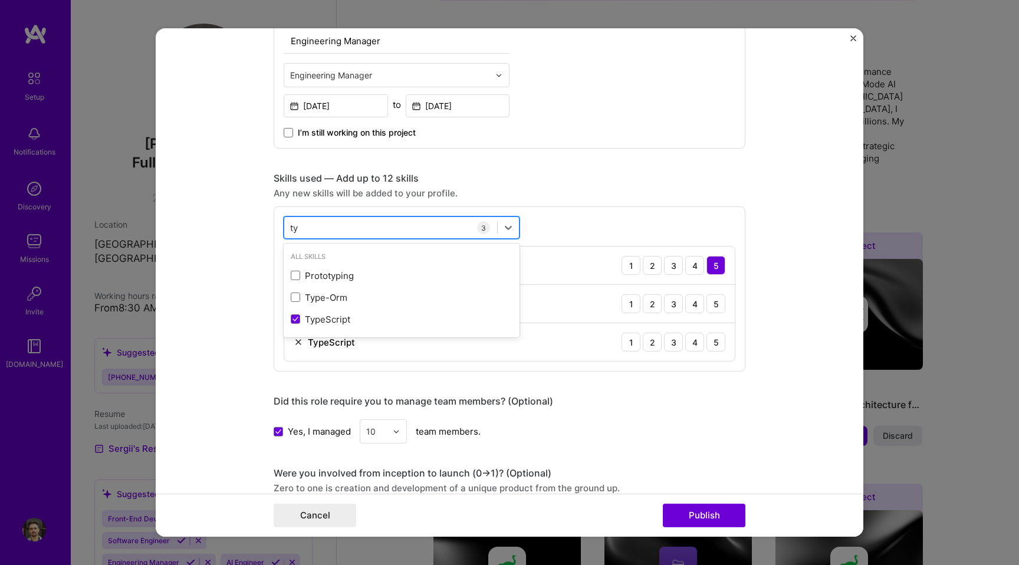
type input "t"
type input "n"
click at [296, 320] on span at bounding box center [295, 318] width 9 height 9
click at [0, 0] on input "checkbox" at bounding box center [0, 0] width 0 height 0
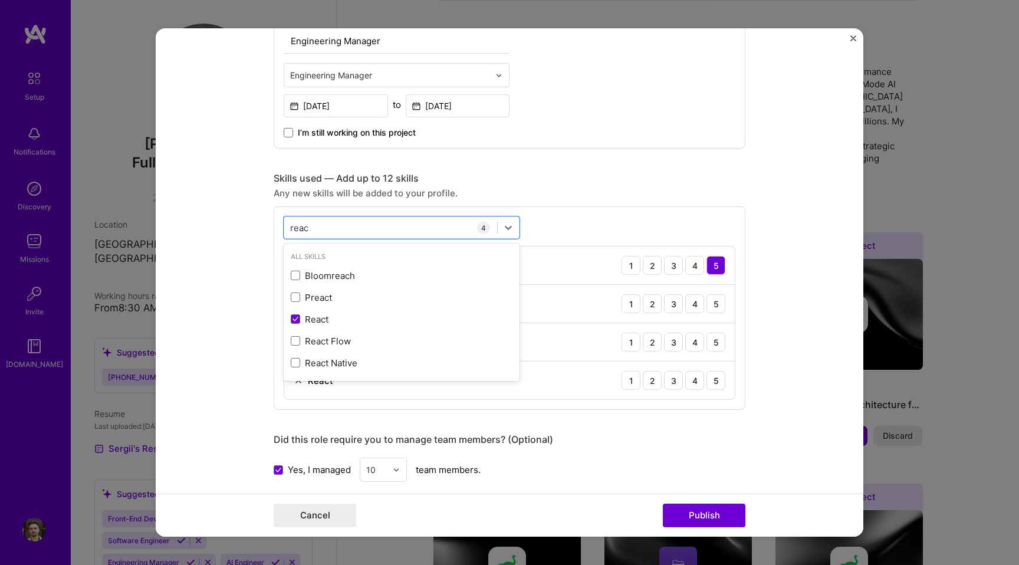
type input "reac"
click at [647, 285] on div "JavaScript 1 2 3 4 5" at bounding box center [509, 304] width 450 height 38
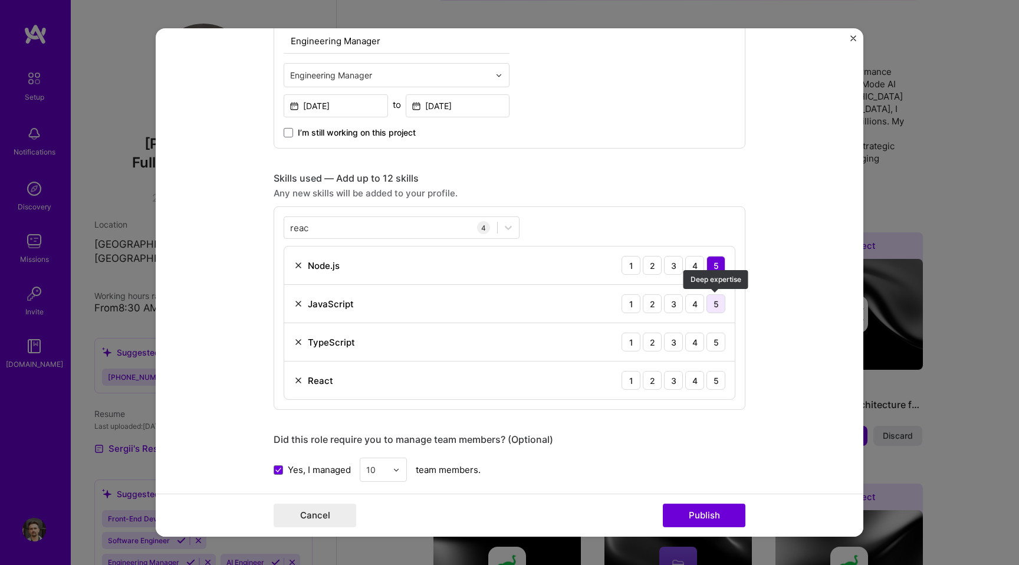
click at [716, 308] on div "5" at bounding box center [715, 303] width 19 height 19
click at [698, 342] on div "4" at bounding box center [694, 342] width 19 height 19
click at [718, 381] on div "5" at bounding box center [715, 380] width 19 height 19
click at [718, 340] on div "5" at bounding box center [715, 342] width 19 height 19
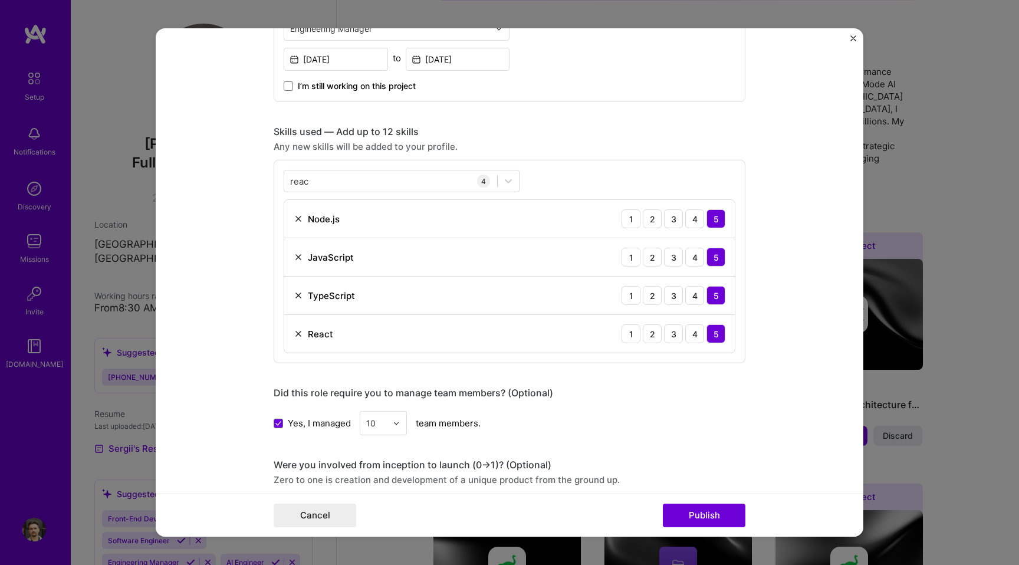
scroll to position [498, 0]
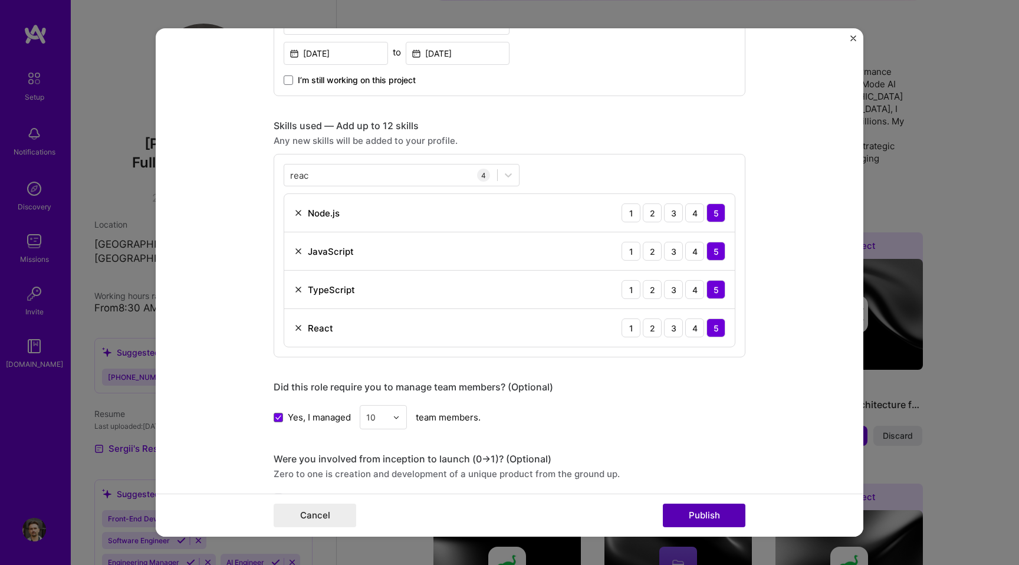
click at [698, 515] on button "Publish" at bounding box center [704, 516] width 83 height 24
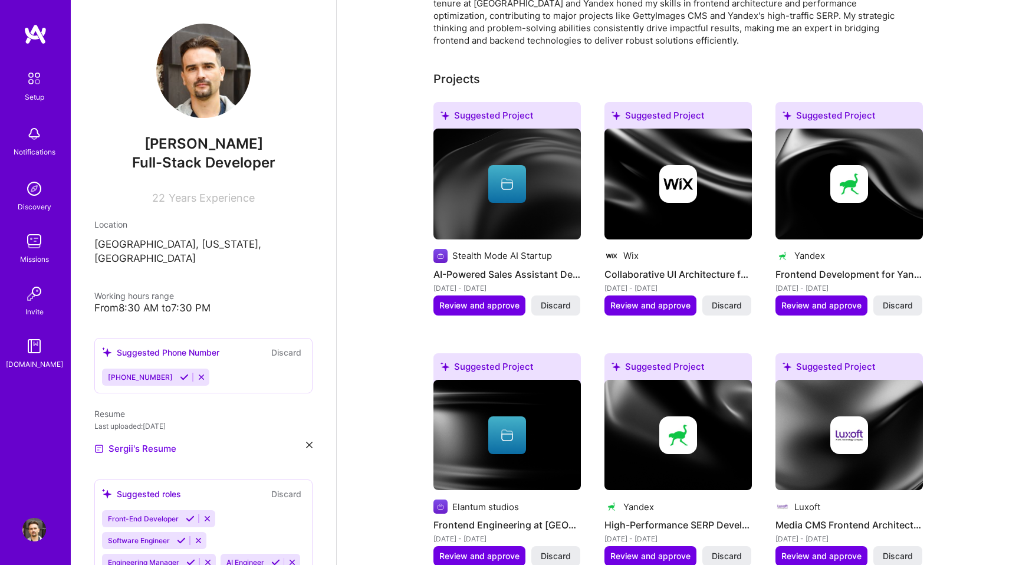
scroll to position [397, 0]
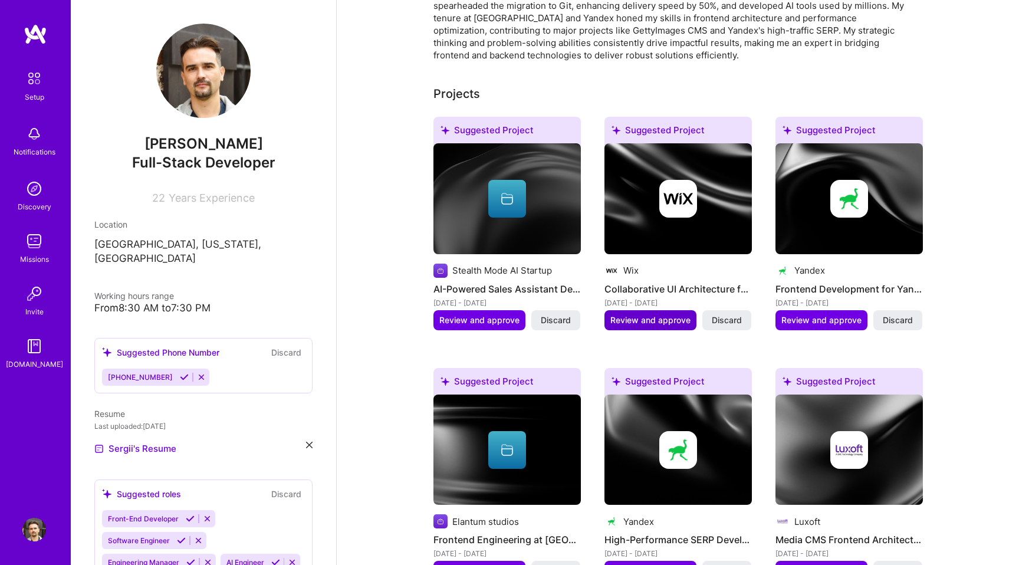
click at [653, 314] on span "Review and approve" at bounding box center [650, 320] width 80 height 12
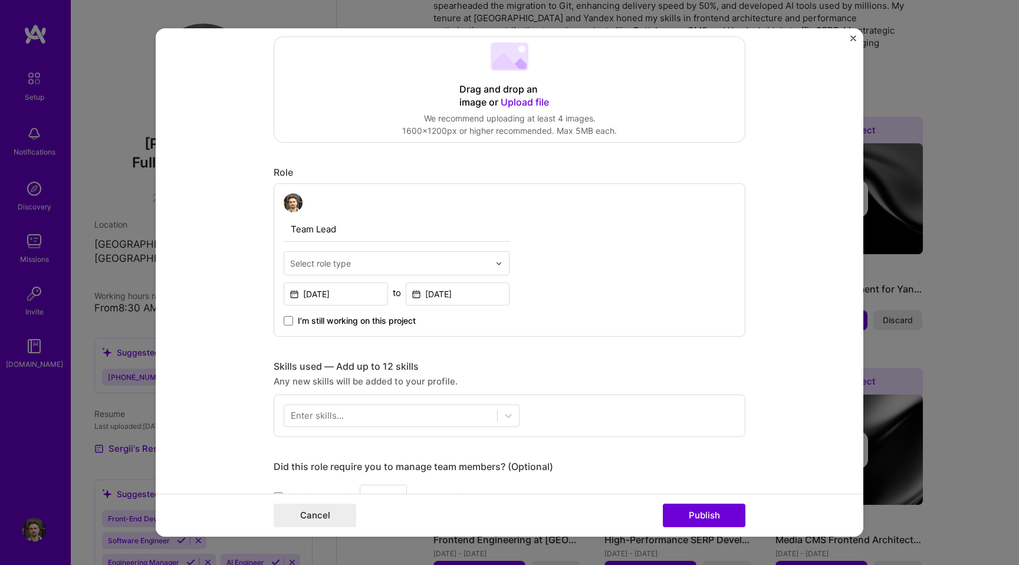
scroll to position [261, 0]
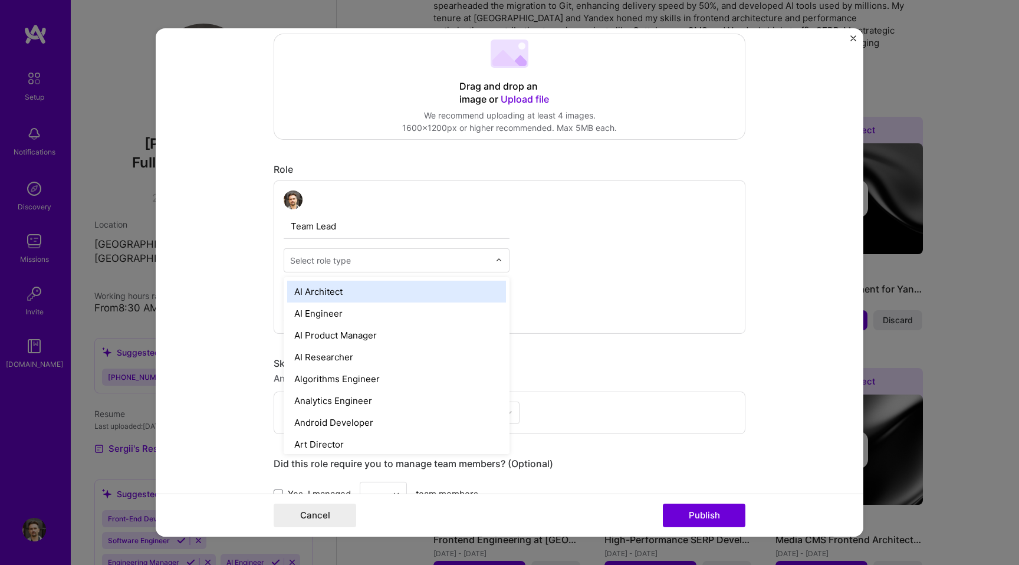
click at [391, 261] on input "text" at bounding box center [389, 260] width 199 height 12
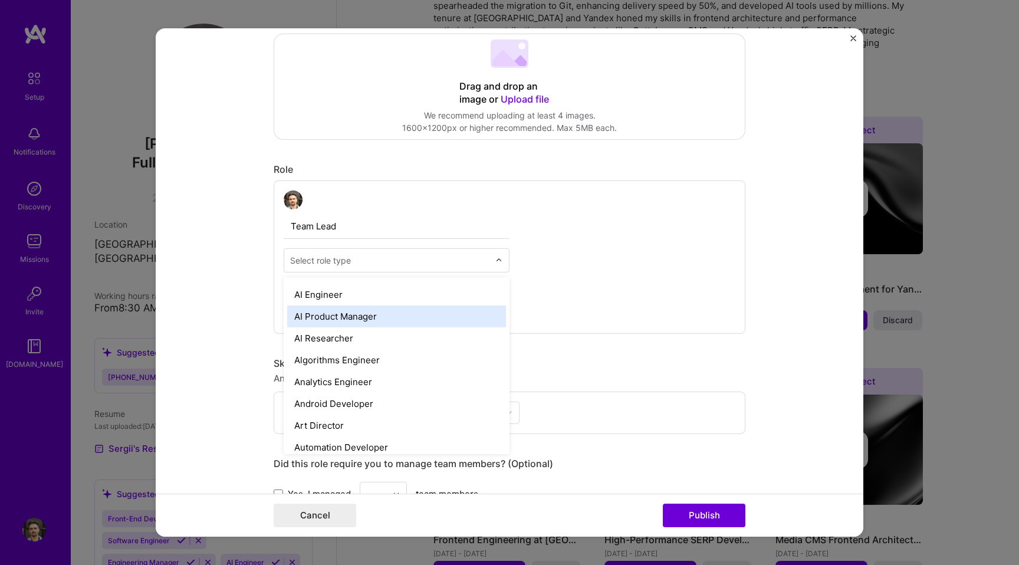
scroll to position [0, 0]
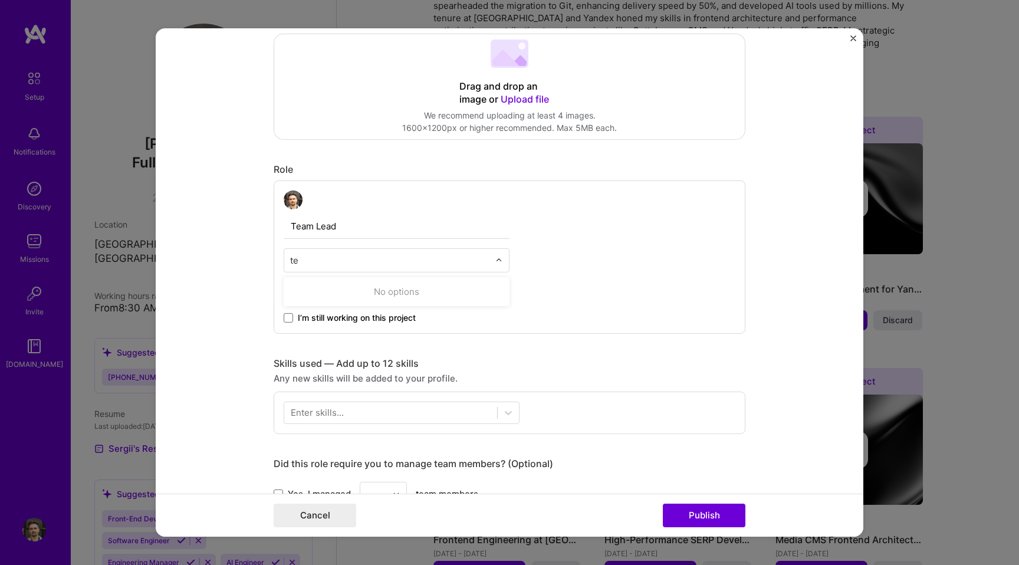
type input "t"
type input "ful"
click at [390, 292] on div "Full-Stack Developer" at bounding box center [396, 292] width 219 height 22
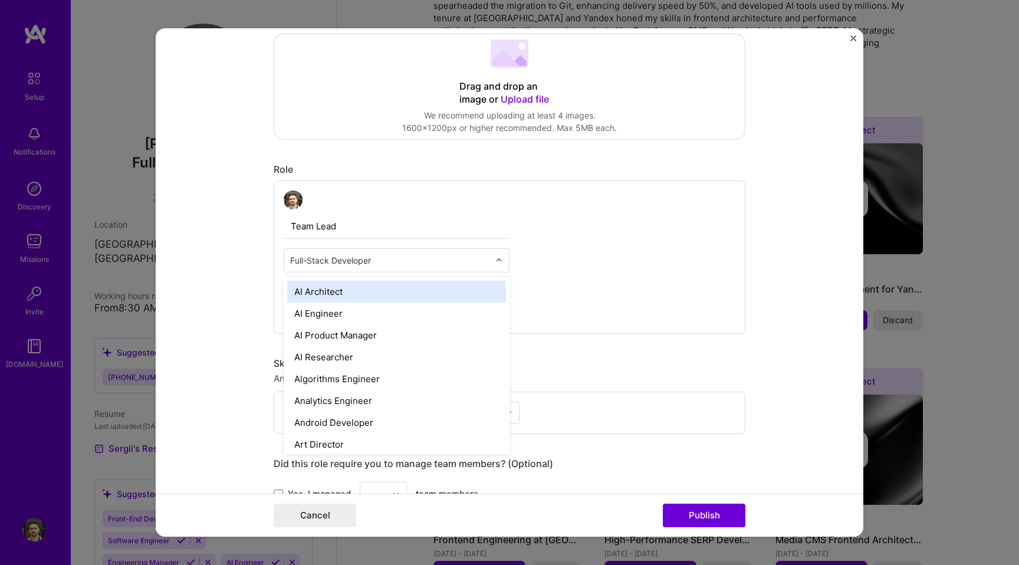
click at [392, 261] on input "text" at bounding box center [389, 260] width 199 height 12
type input "engin"
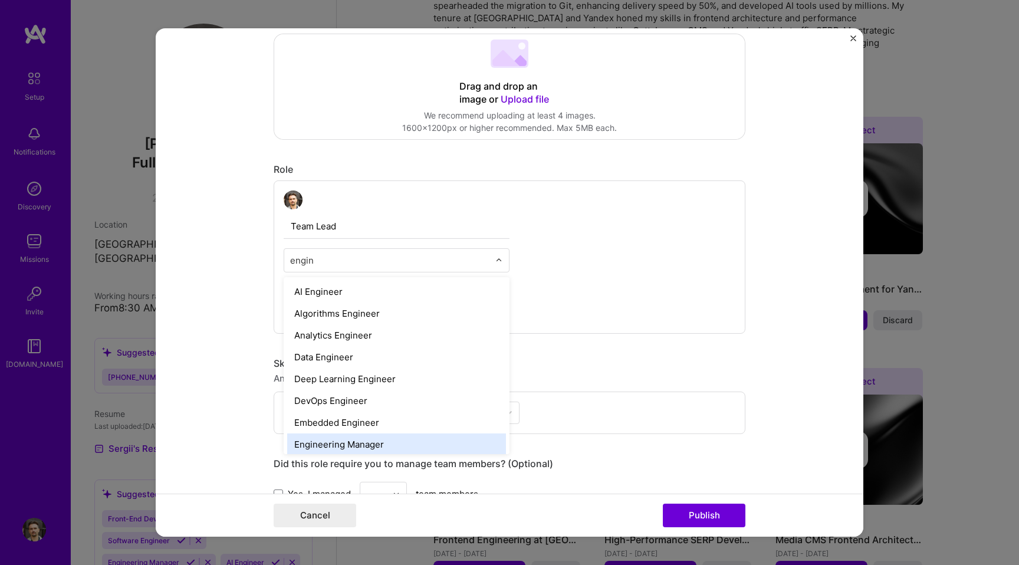
click at [350, 440] on div "Engineering Manager" at bounding box center [396, 444] width 219 height 22
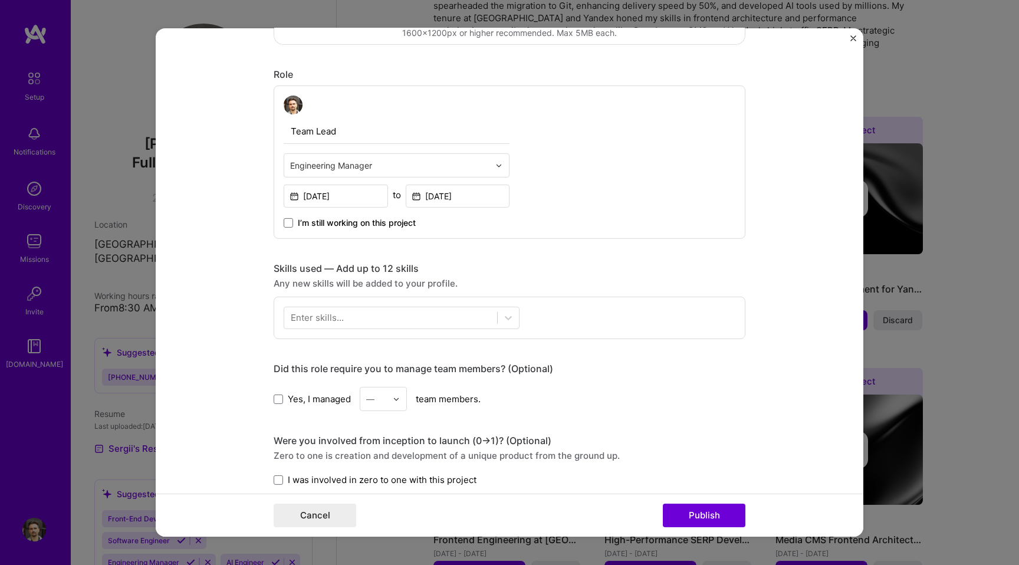
scroll to position [374, 0]
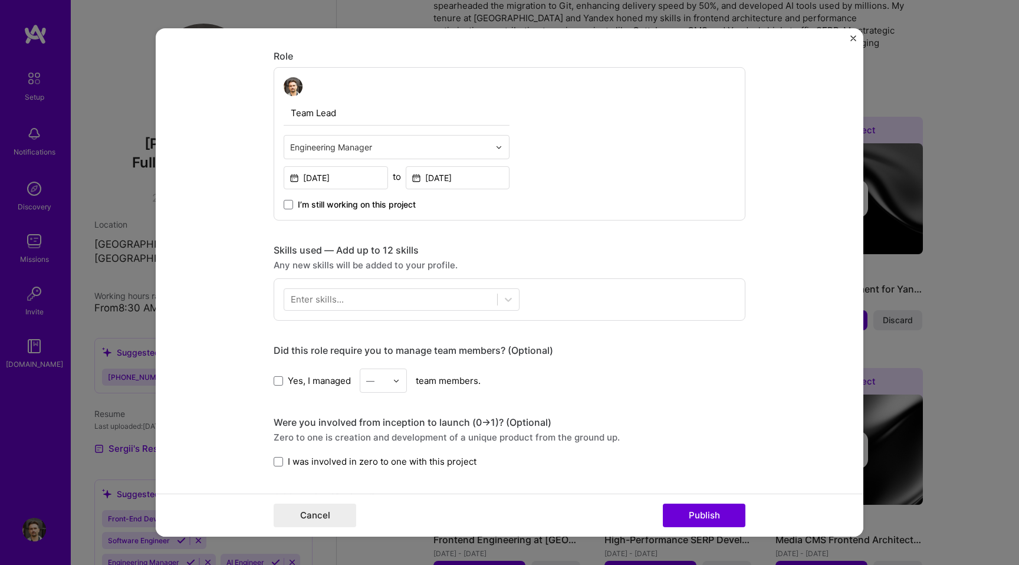
click at [313, 300] on div "Enter skills..." at bounding box center [317, 299] width 53 height 12
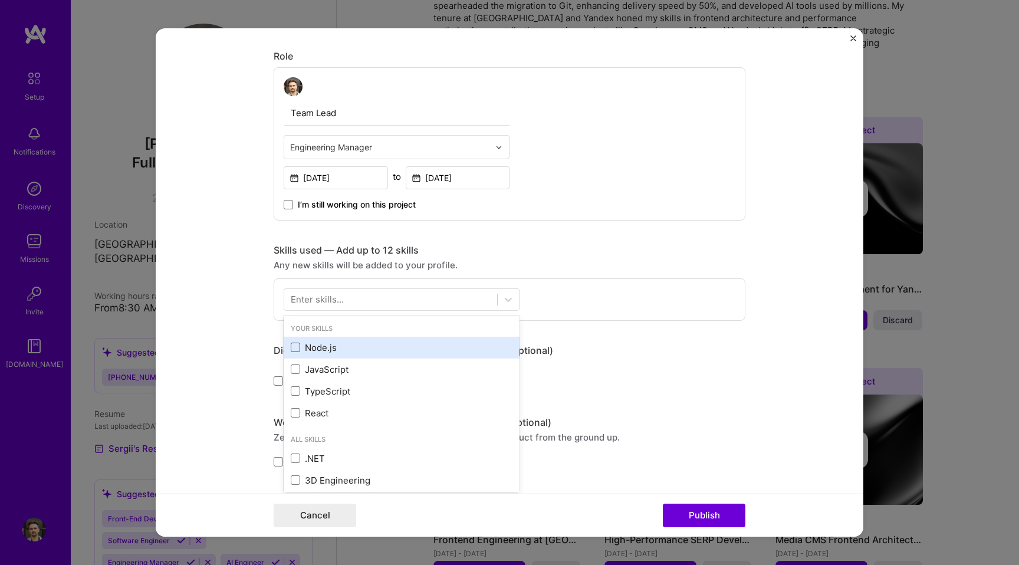
click at [293, 347] on span at bounding box center [295, 347] width 9 height 9
click at [0, 0] on input "checkbox" at bounding box center [0, 0] width 0 height 0
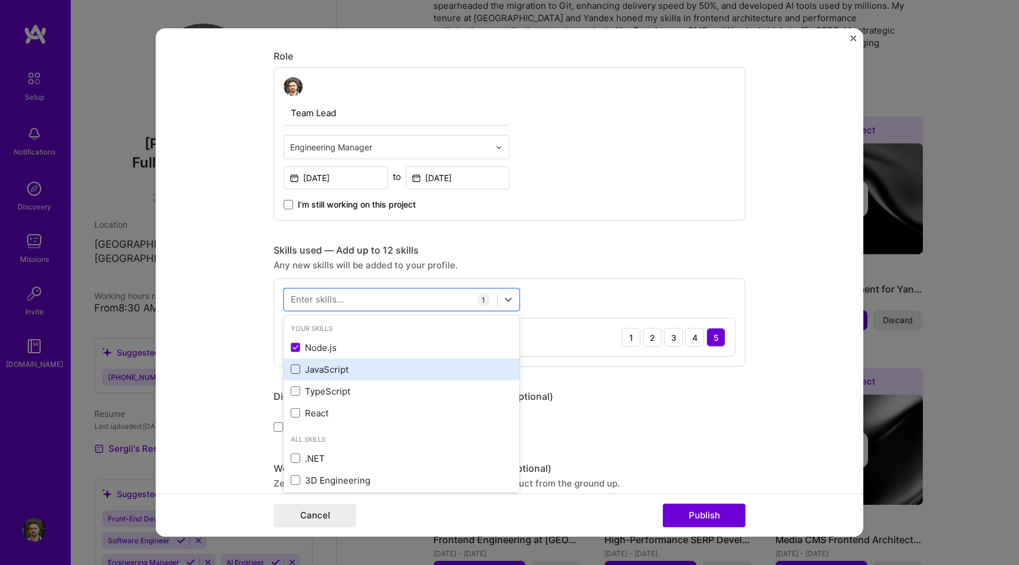
click at [296, 369] on span at bounding box center [295, 368] width 9 height 9
click at [0, 0] on input "checkbox" at bounding box center [0, 0] width 0 height 0
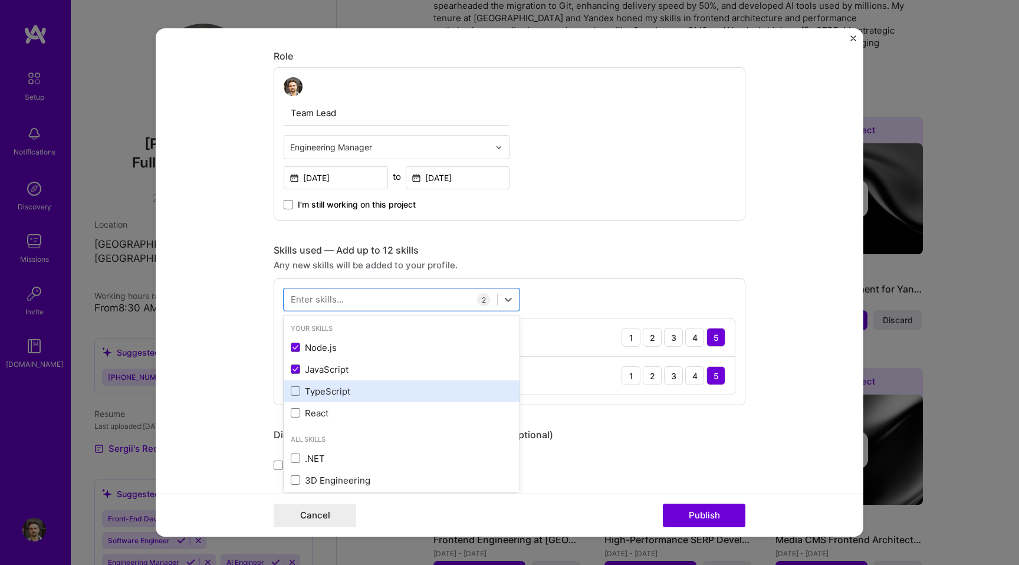
click at [296, 385] on div "TypeScript" at bounding box center [402, 391] width 222 height 12
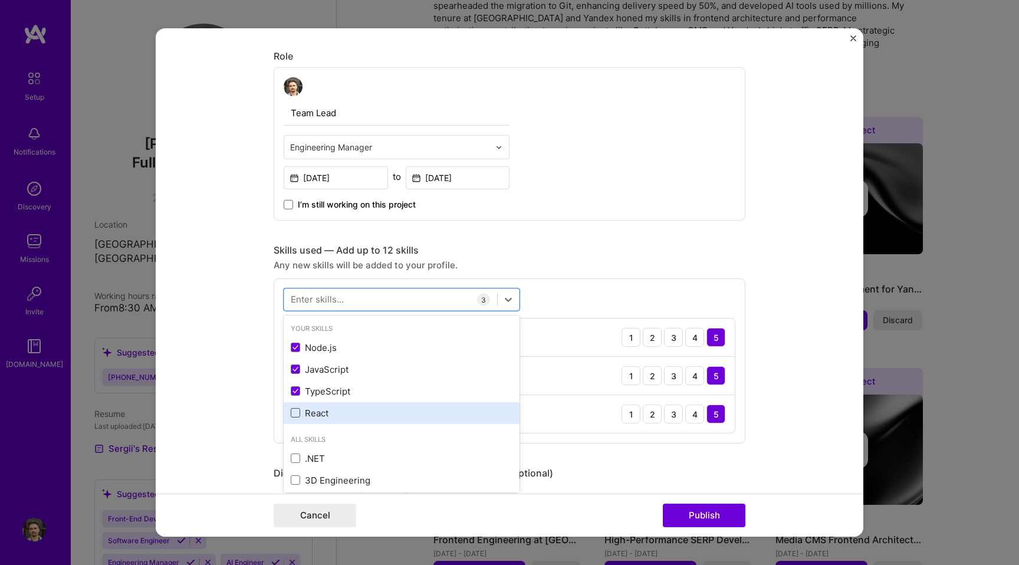
click at [296, 412] on span at bounding box center [295, 412] width 9 height 9
click at [0, 0] on input "checkbox" at bounding box center [0, 0] width 0 height 0
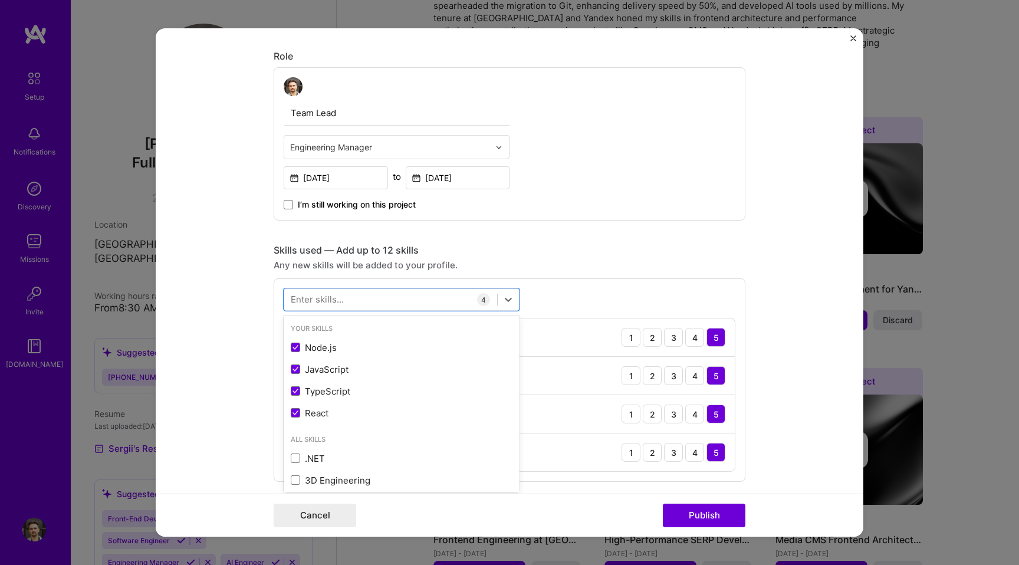
click at [584, 305] on div "option React, selected. option Node.js selected, 0 of 2. 378 results available.…" at bounding box center [510, 379] width 472 height 203
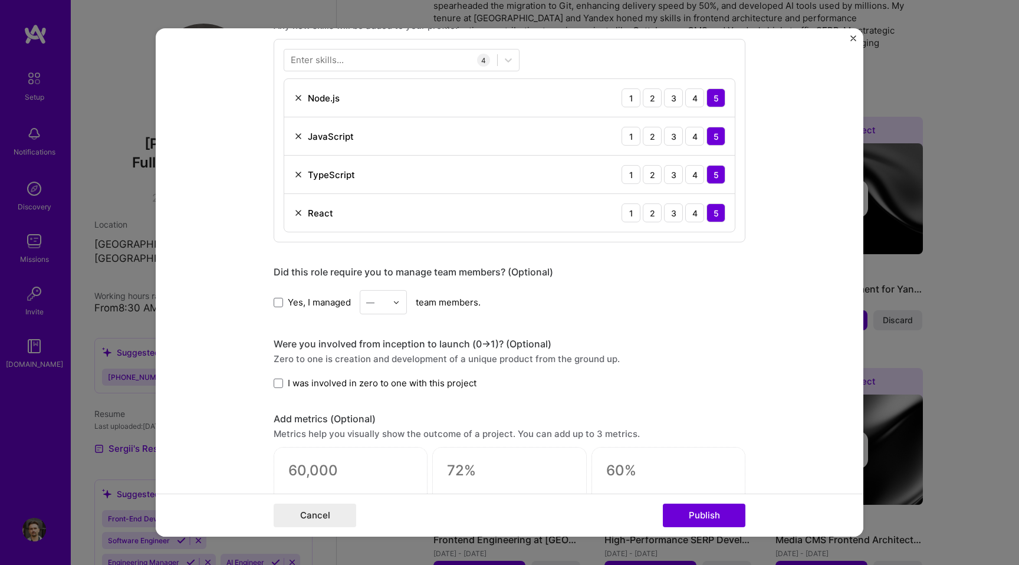
scroll to position [614, 0]
click at [275, 302] on span at bounding box center [278, 300] width 9 height 9
click at [0, 0] on input "Yes, I managed" at bounding box center [0, 0] width 0 height 0
click at [381, 302] on input "text" at bounding box center [376, 301] width 21 height 12
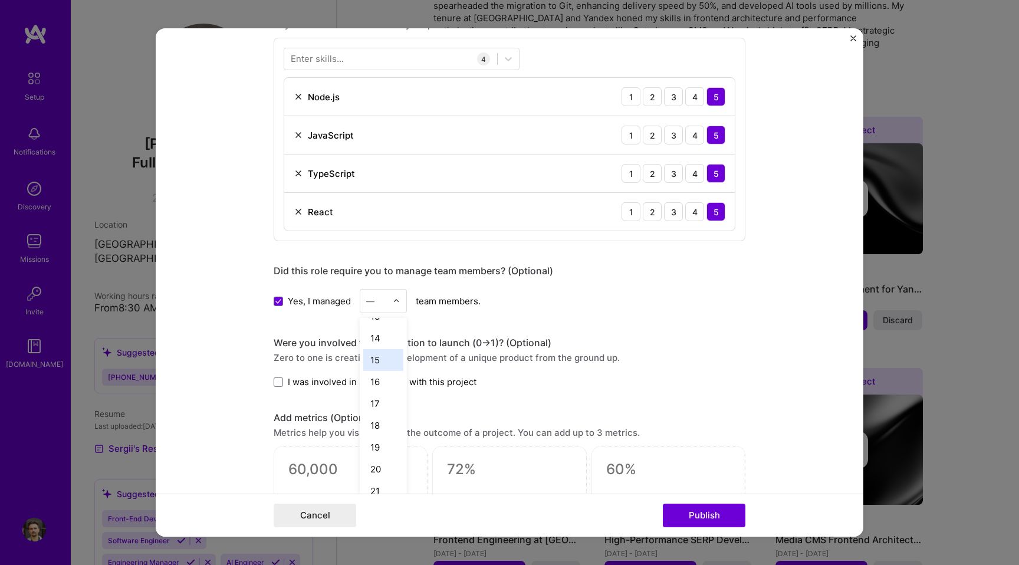
click at [383, 361] on div "15" at bounding box center [383, 360] width 40 height 22
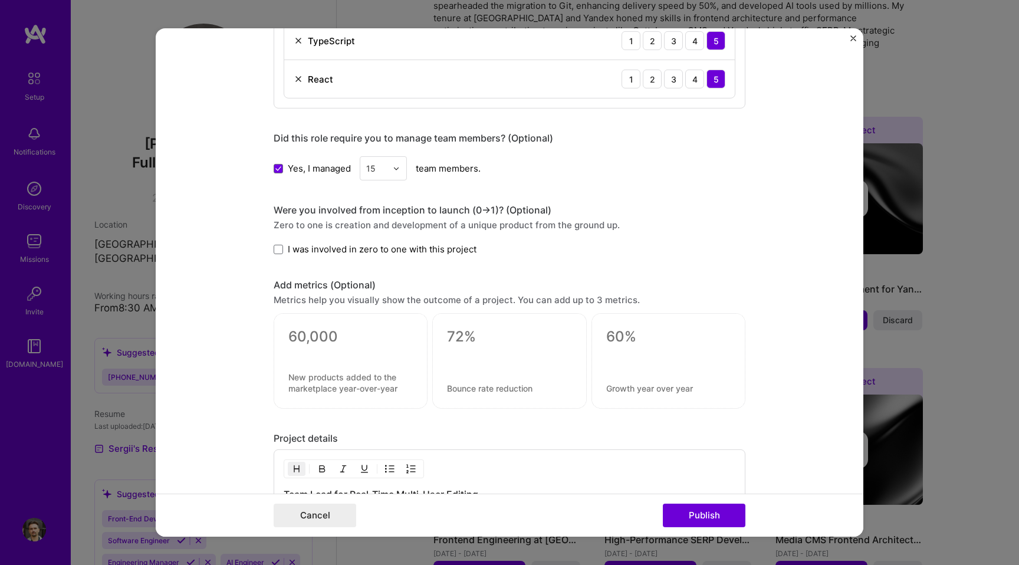
scroll to position [746, 0]
click at [278, 249] on span at bounding box center [278, 249] width 9 height 9
click at [0, 0] on input "I was involved in zero to one with this project" at bounding box center [0, 0] width 0 height 0
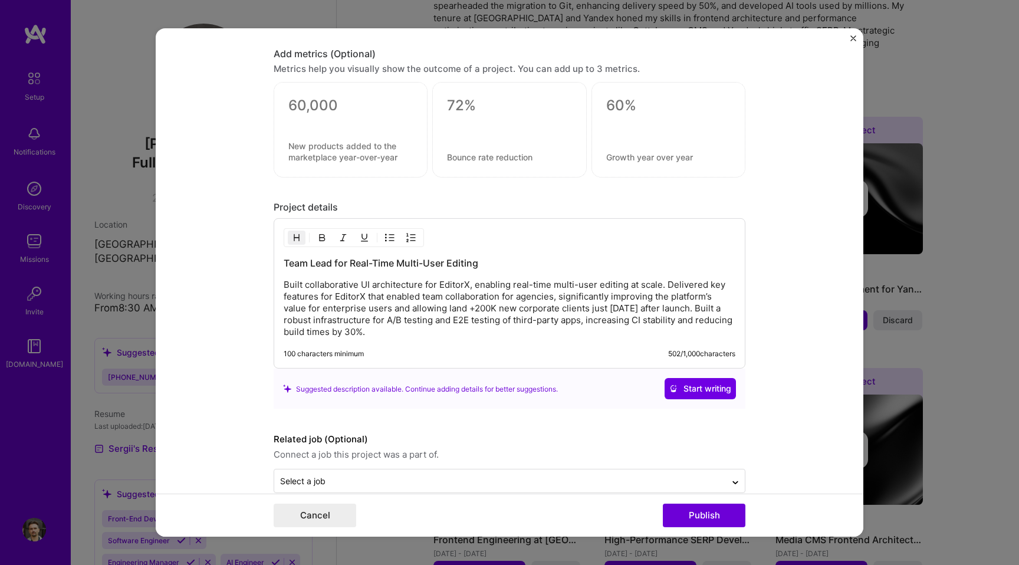
scroll to position [1000, 0]
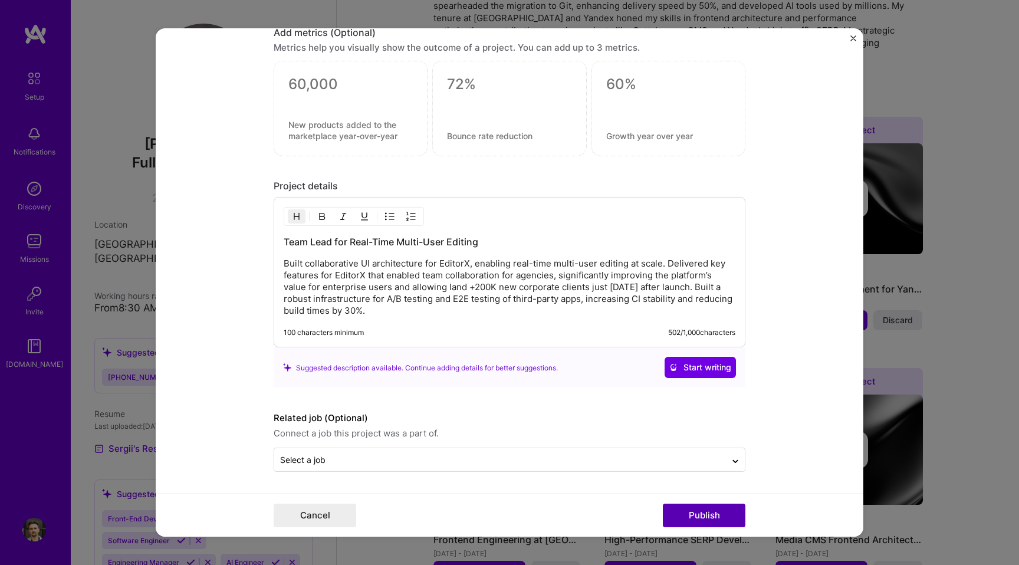
click at [693, 516] on button "Publish" at bounding box center [704, 516] width 83 height 24
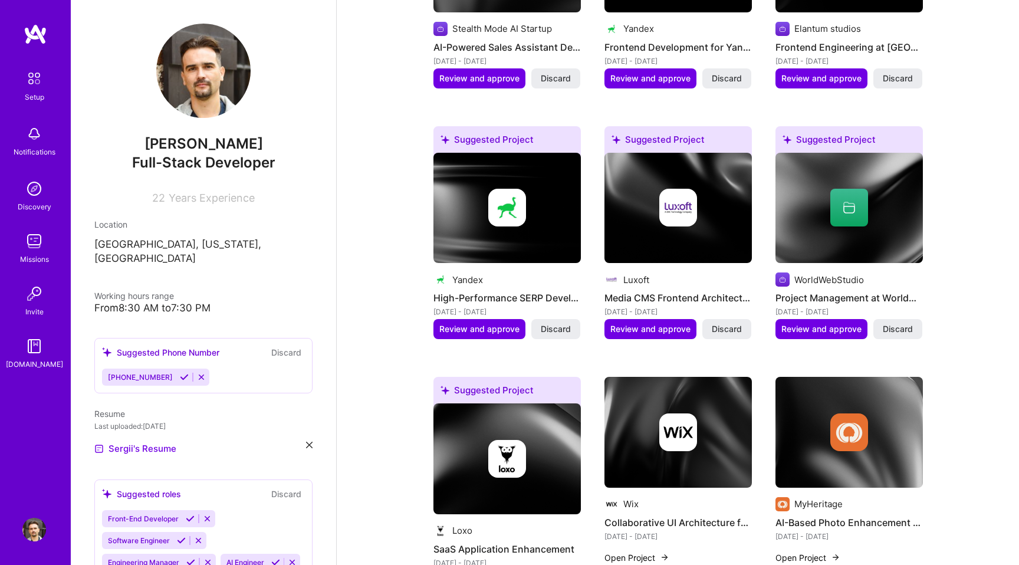
scroll to position [624, 0]
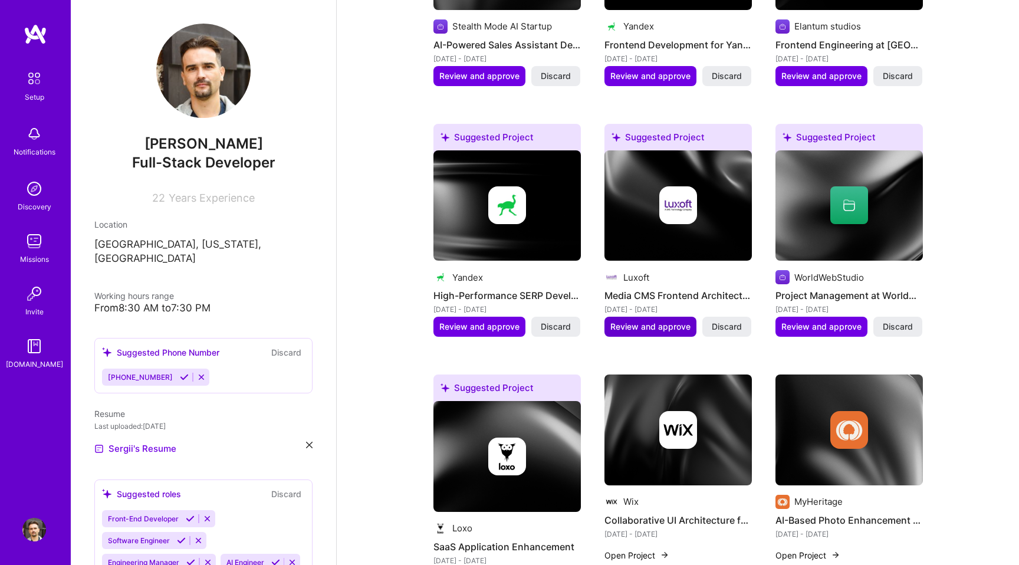
click at [617, 321] on span "Review and approve" at bounding box center [650, 327] width 80 height 12
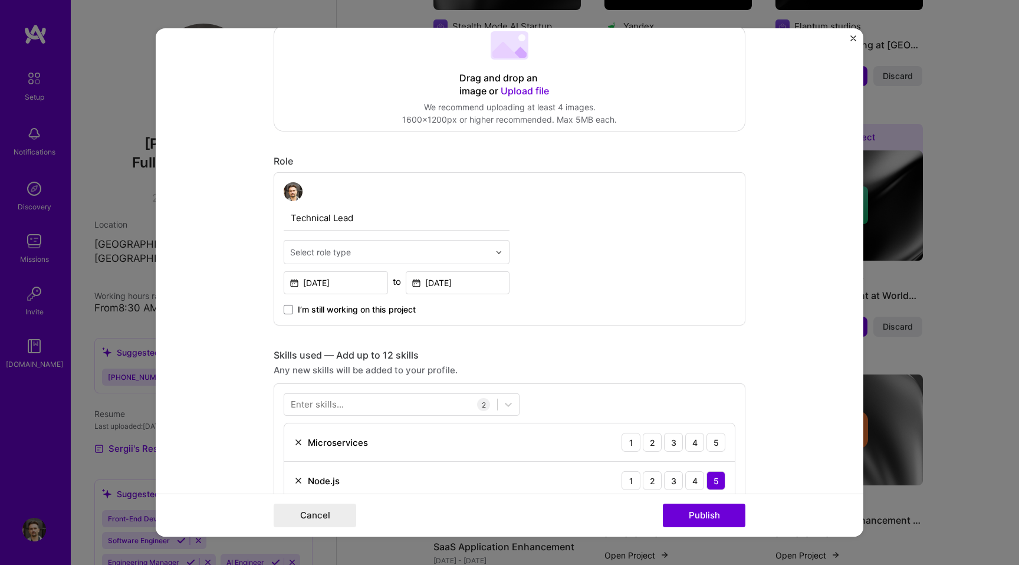
scroll to position [292, 0]
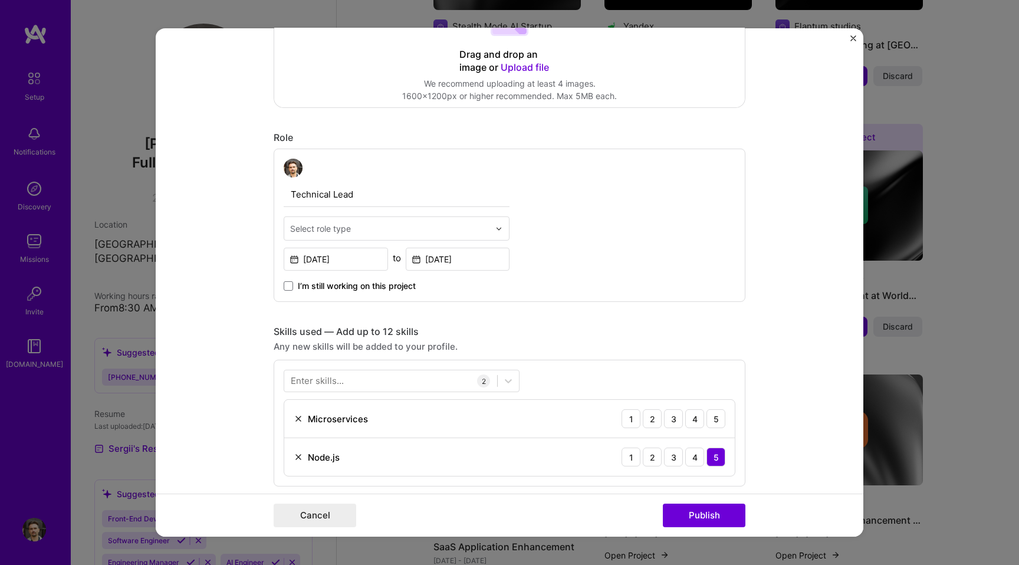
click at [320, 226] on div "Select role type" at bounding box center [320, 228] width 61 height 12
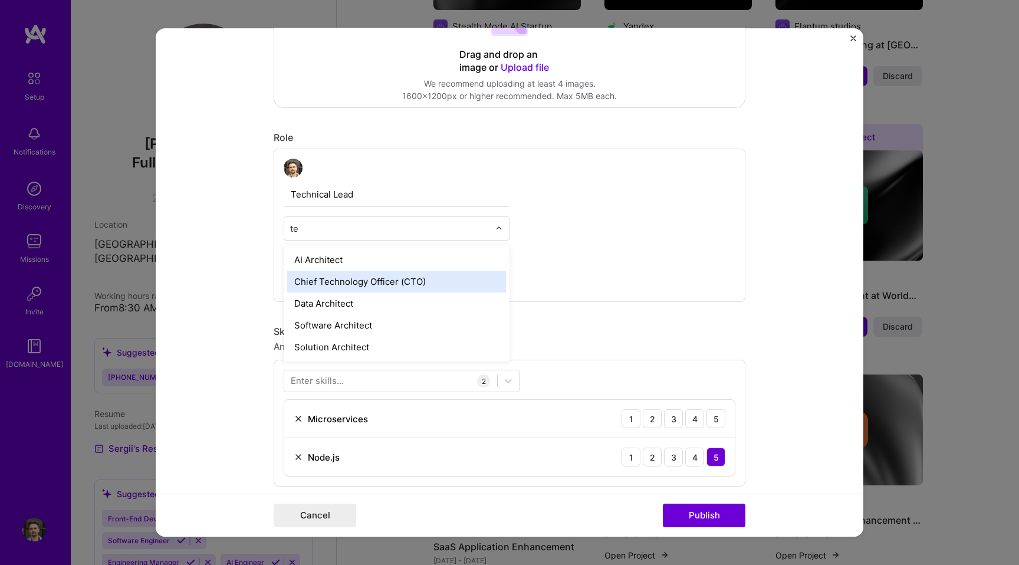
type input "t"
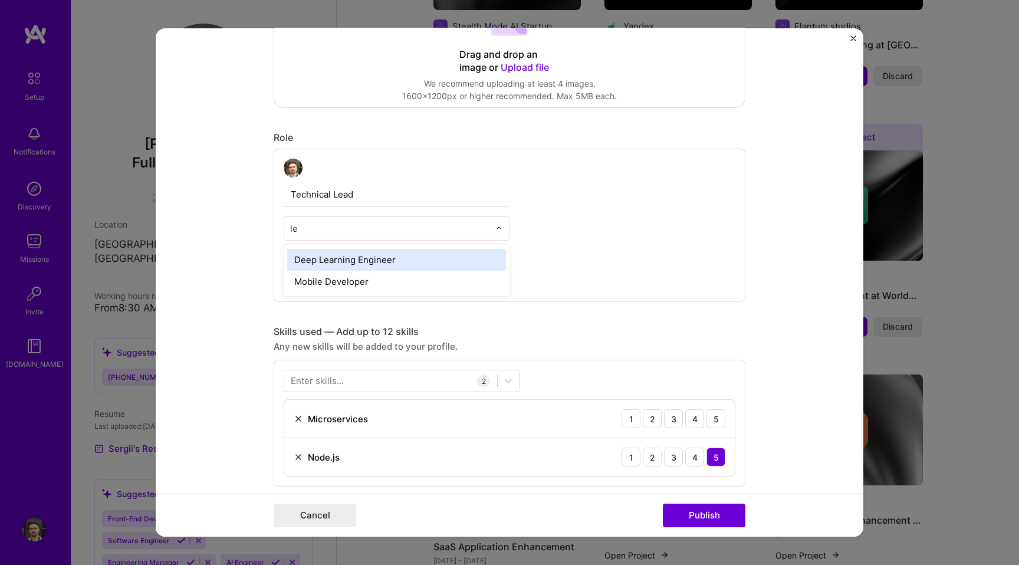
type input "l"
type input "f"
type input "ful"
click at [325, 261] on div "Full-Stack Developer" at bounding box center [396, 260] width 219 height 22
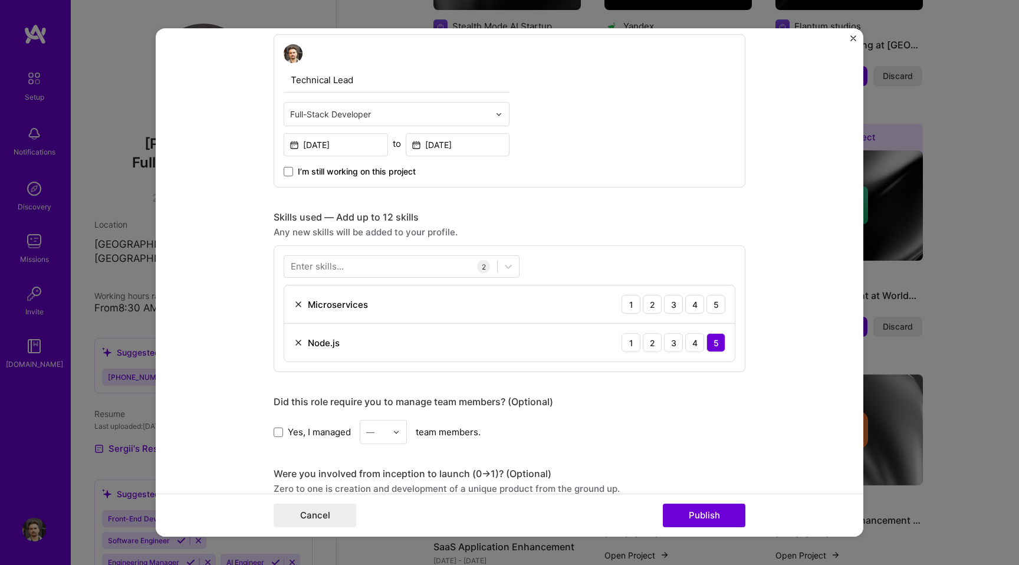
scroll to position [429, 0]
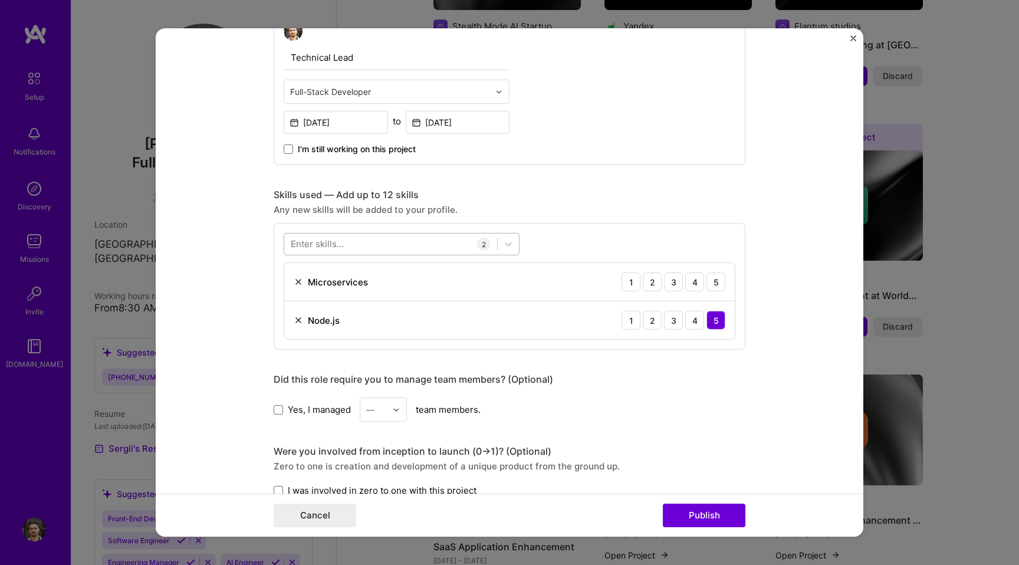
click at [347, 242] on div at bounding box center [390, 243] width 213 height 19
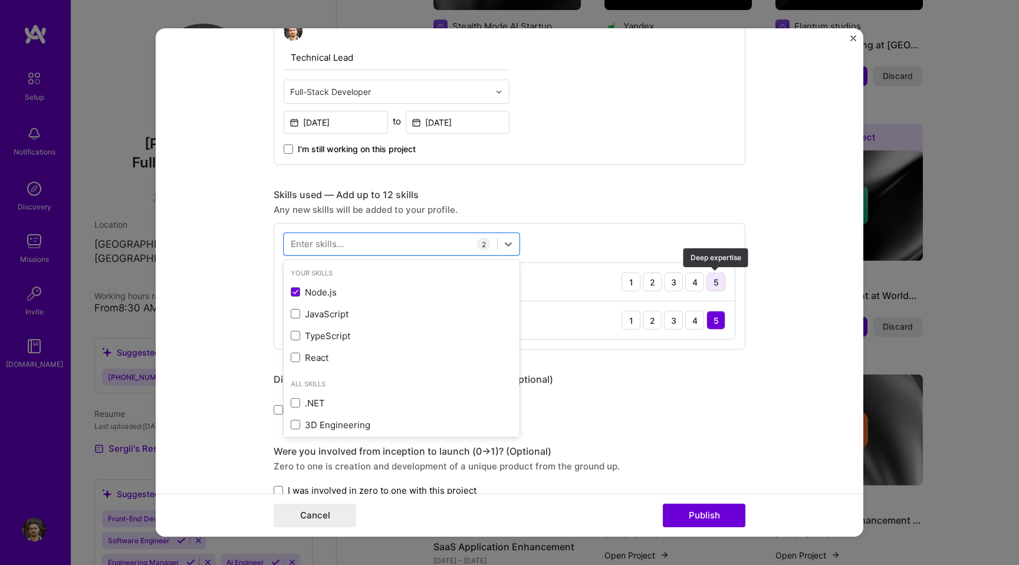
click at [718, 277] on div "5" at bounding box center [715, 281] width 19 height 19
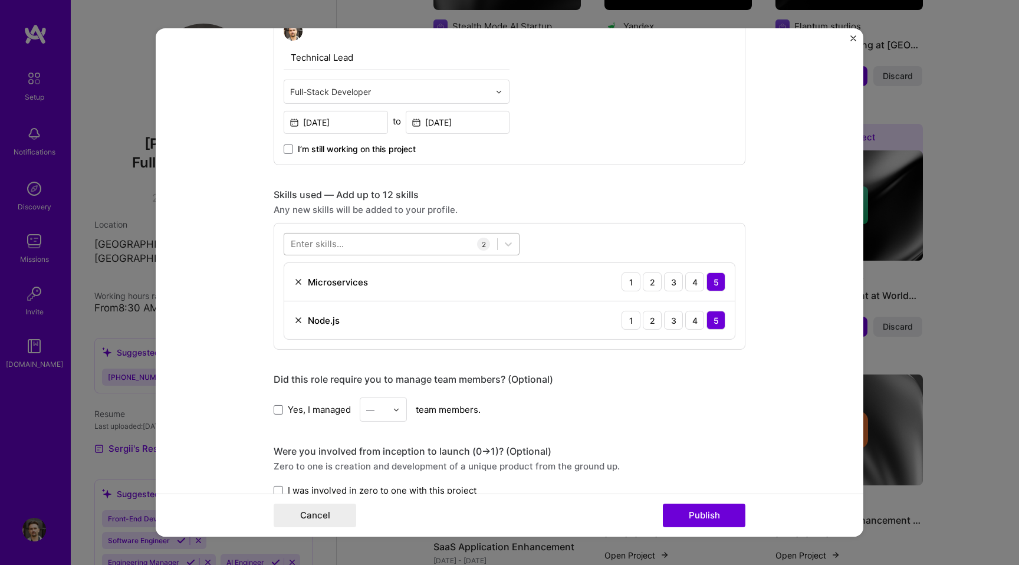
click at [371, 238] on div at bounding box center [390, 243] width 213 height 19
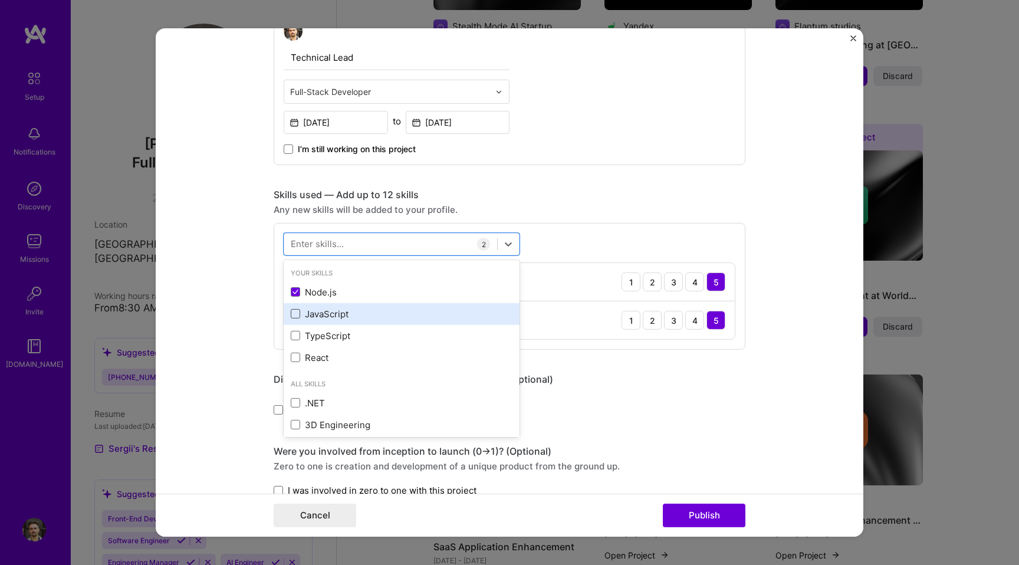
click at [293, 317] on span at bounding box center [295, 313] width 9 height 9
click at [0, 0] on input "checkbox" at bounding box center [0, 0] width 0 height 0
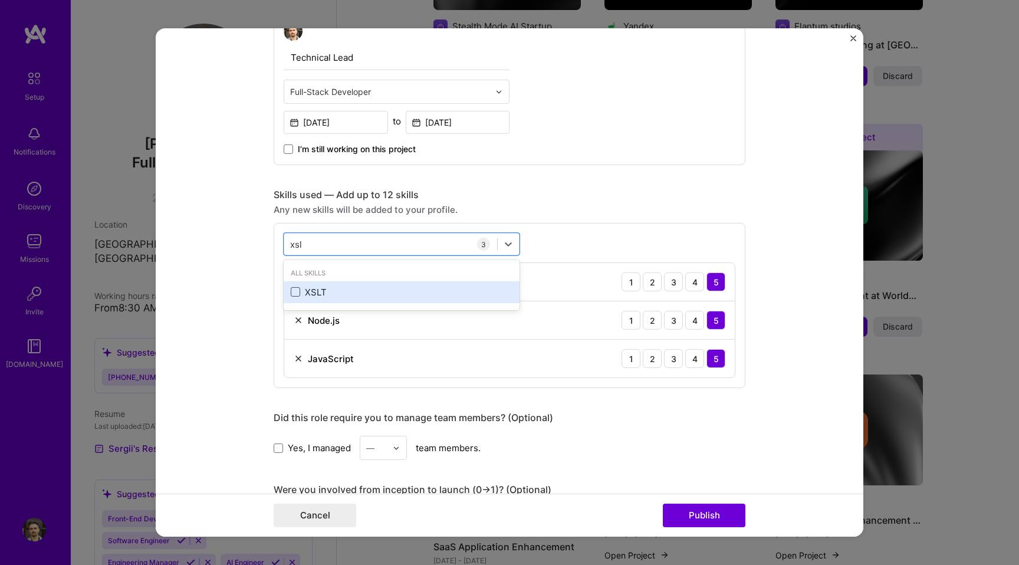
click at [294, 290] on span at bounding box center [295, 291] width 9 height 9
click at [0, 0] on input "checkbox" at bounding box center [0, 0] width 0 height 0
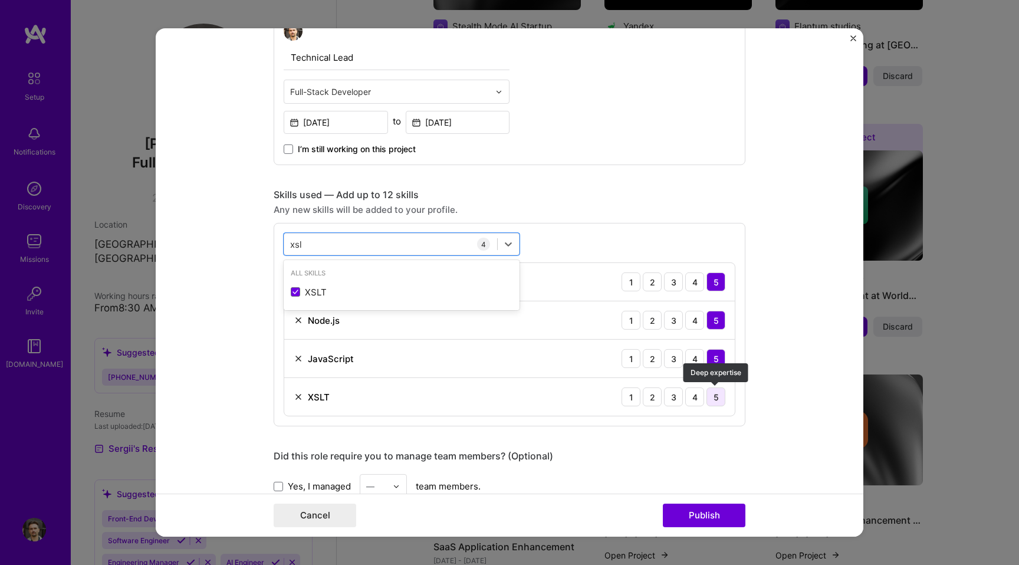
type input "xsl"
click at [718, 400] on div "5" at bounding box center [715, 396] width 19 height 19
click at [757, 226] on form "Editing suggested project This project is suggested based on your LinkedIn, res…" at bounding box center [510, 282] width 708 height 508
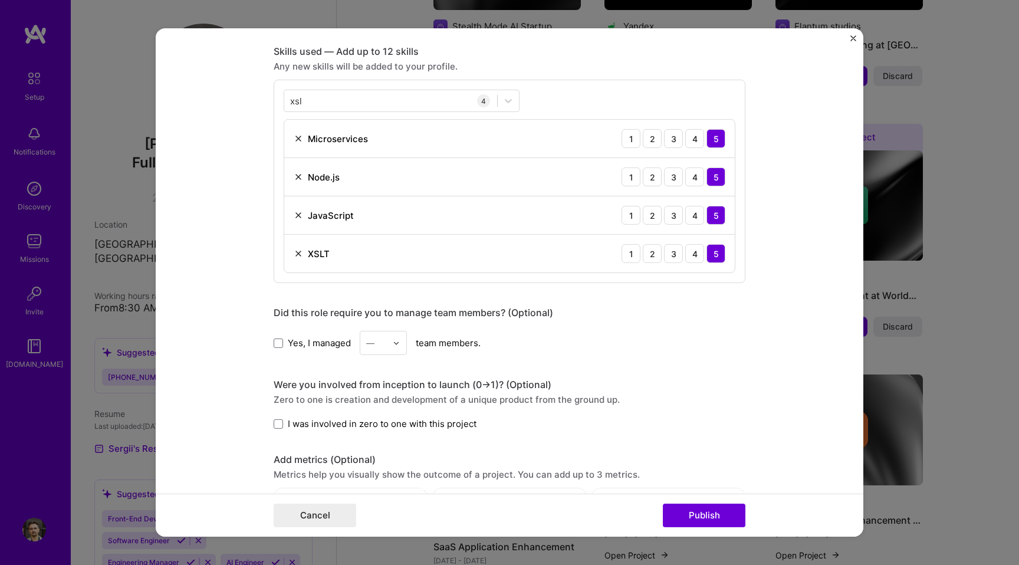
scroll to position [593, 0]
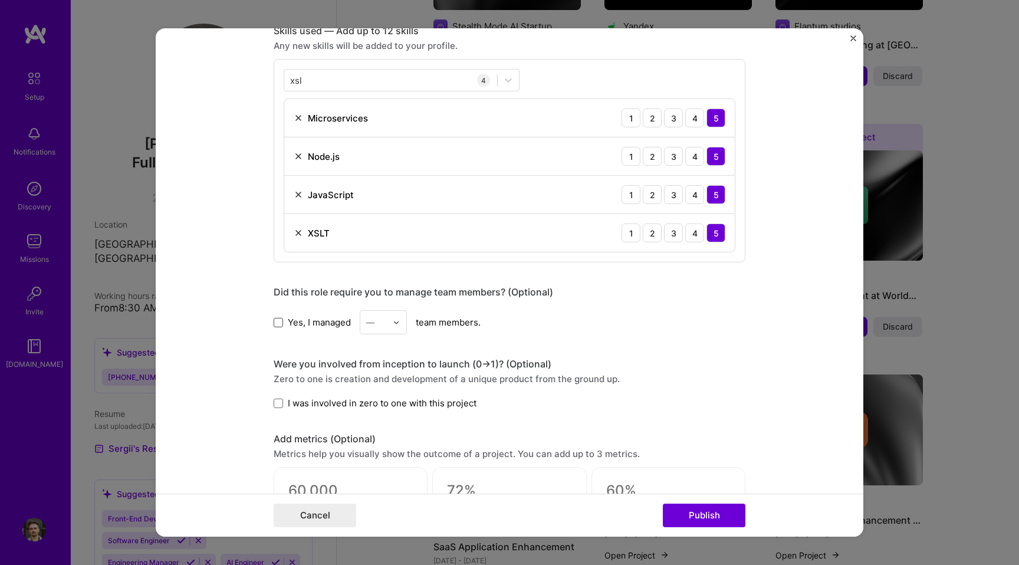
click at [278, 323] on span at bounding box center [278, 321] width 9 height 9
click at [0, 0] on input "Yes, I managed" at bounding box center [0, 0] width 0 height 0
click at [392, 323] on div "—" at bounding box center [376, 322] width 32 height 23
click at [380, 476] on div "12" at bounding box center [383, 480] width 40 height 22
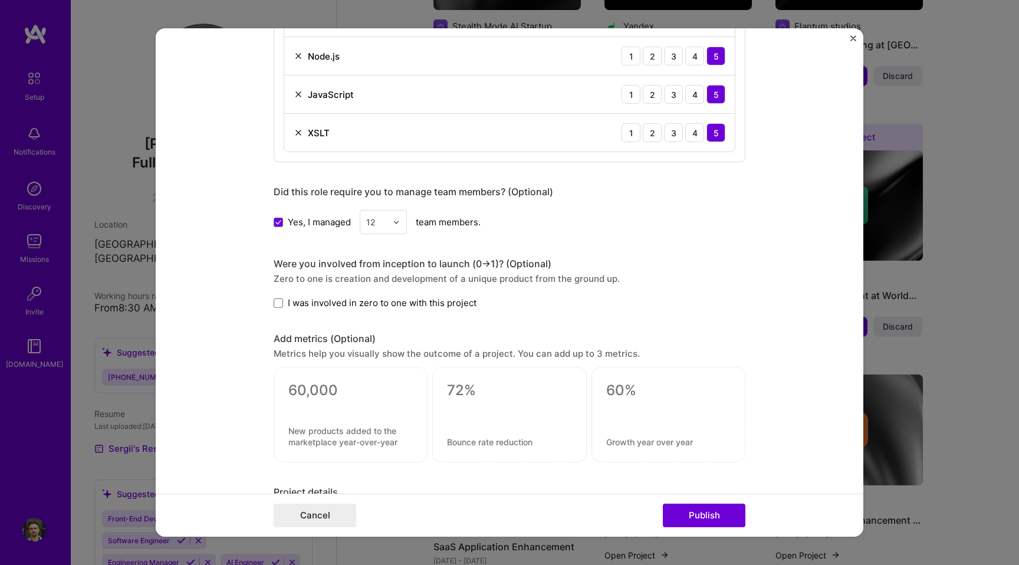
scroll to position [727, 0]
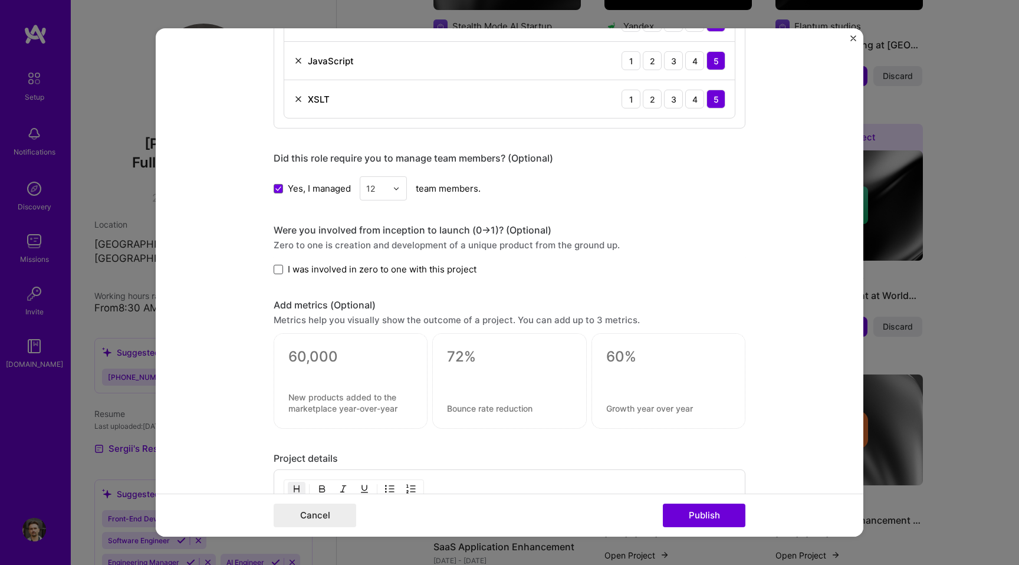
click at [278, 267] on span at bounding box center [278, 269] width 9 height 9
click at [0, 0] on input "I was involved in zero to one with this project" at bounding box center [0, 0] width 0 height 0
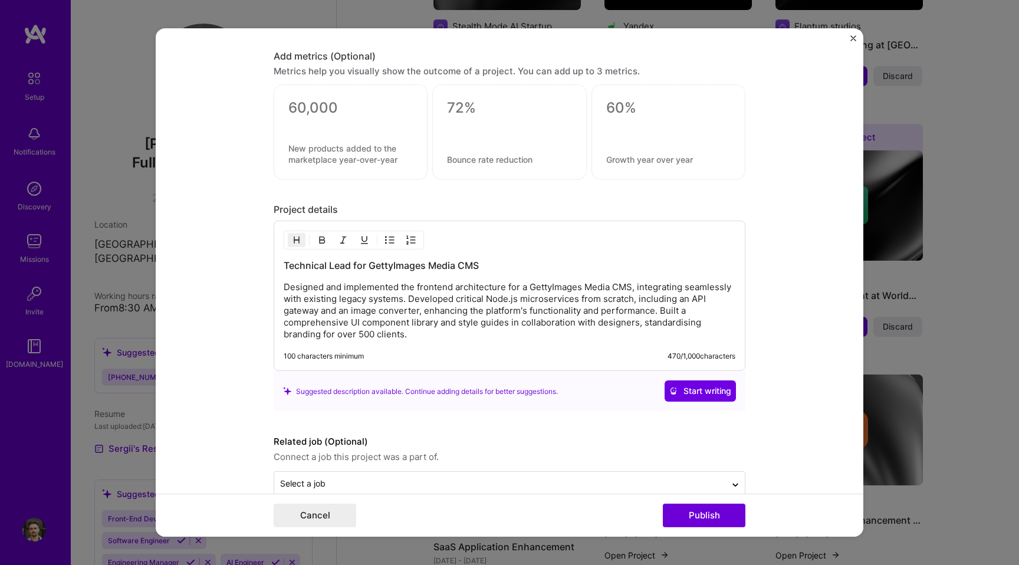
scroll to position [1000, 0]
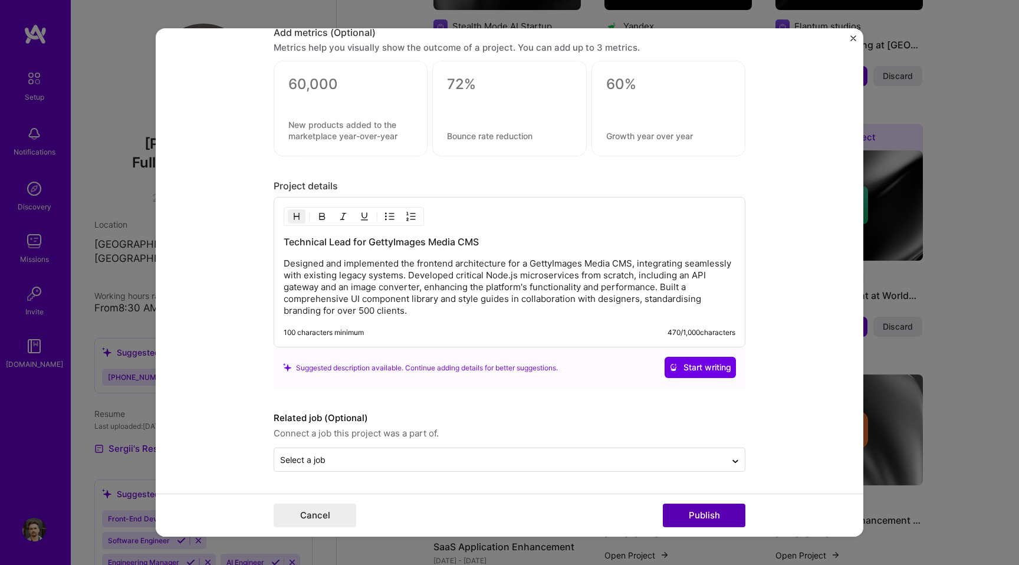
click at [688, 512] on button "Publish" at bounding box center [704, 516] width 83 height 24
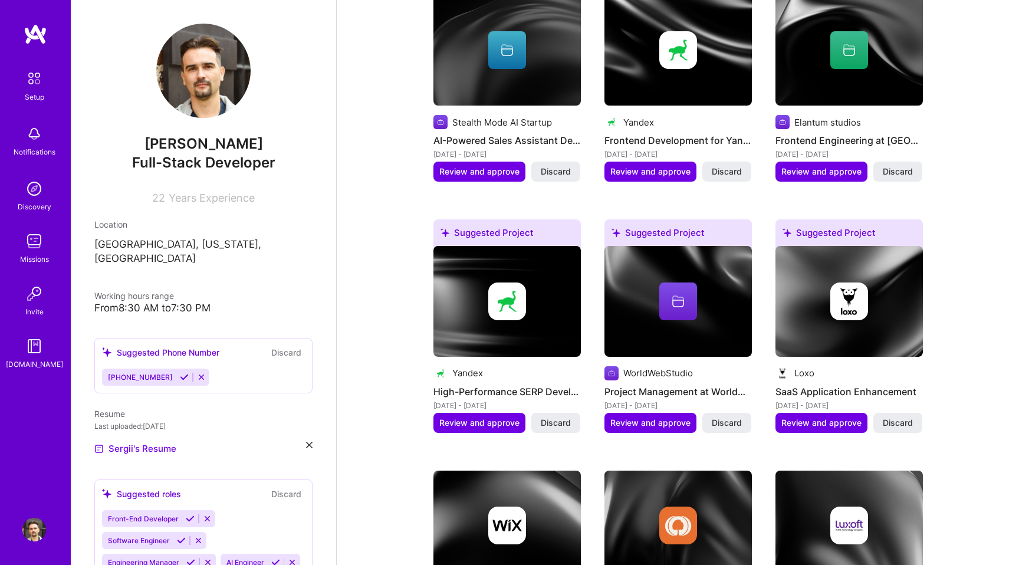
scroll to position [502, 0]
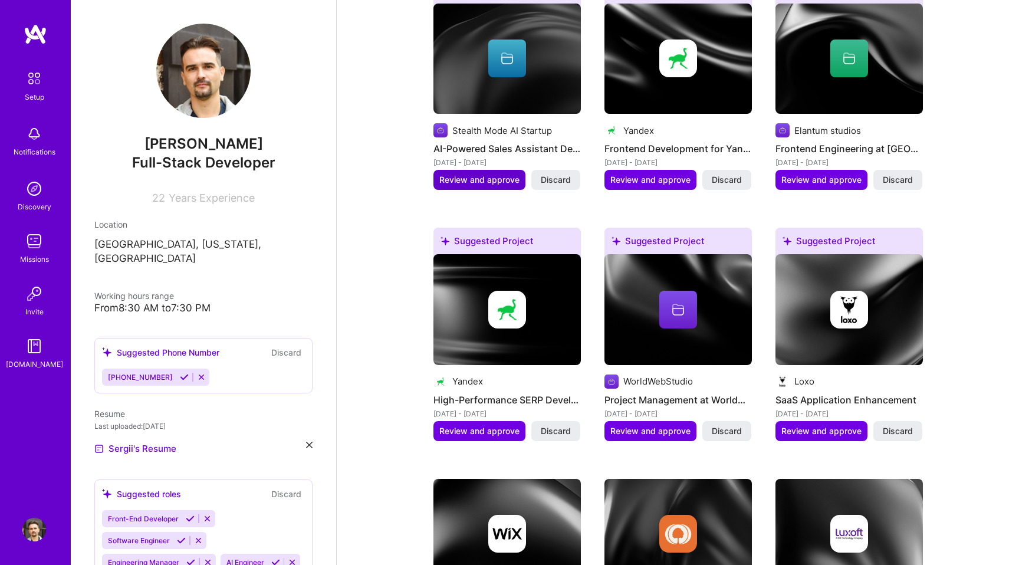
click at [466, 174] on span "Review and approve" at bounding box center [479, 180] width 80 height 12
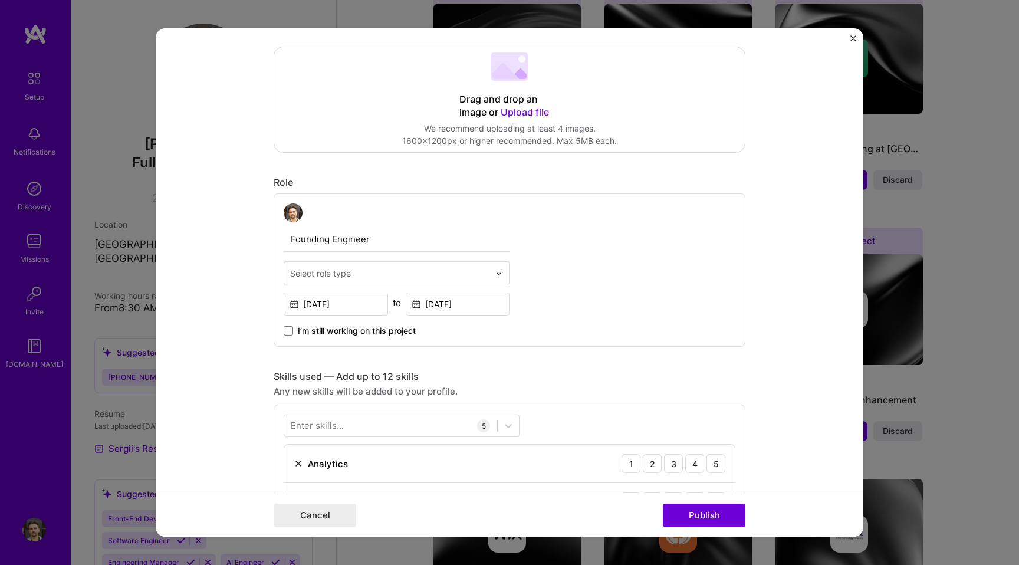
scroll to position [245, 0]
click at [318, 275] on div "Select role type" at bounding box center [320, 275] width 61 height 12
type input "ful"
click at [301, 304] on div "Full-Stack Developer" at bounding box center [396, 307] width 219 height 22
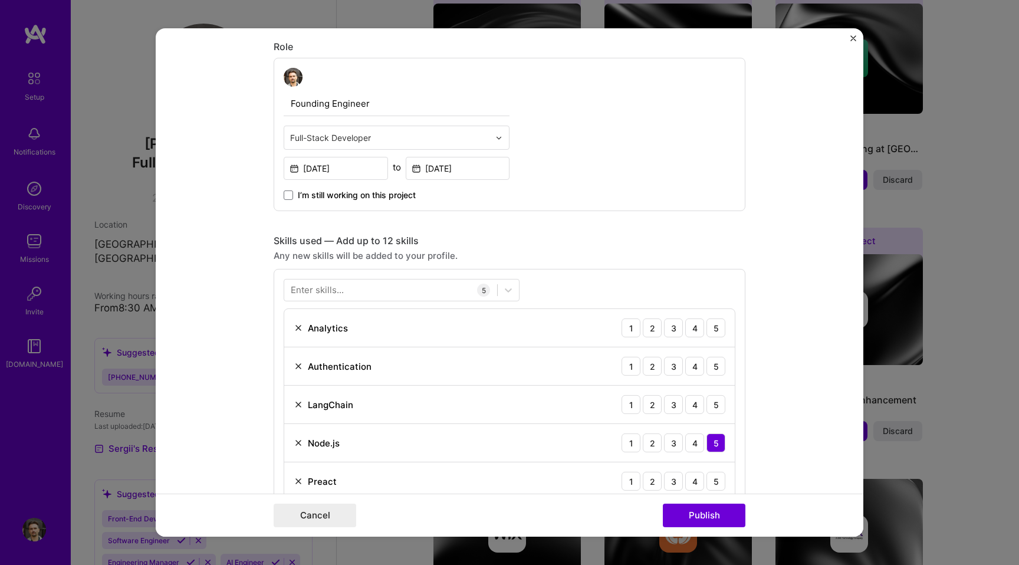
scroll to position [406, 0]
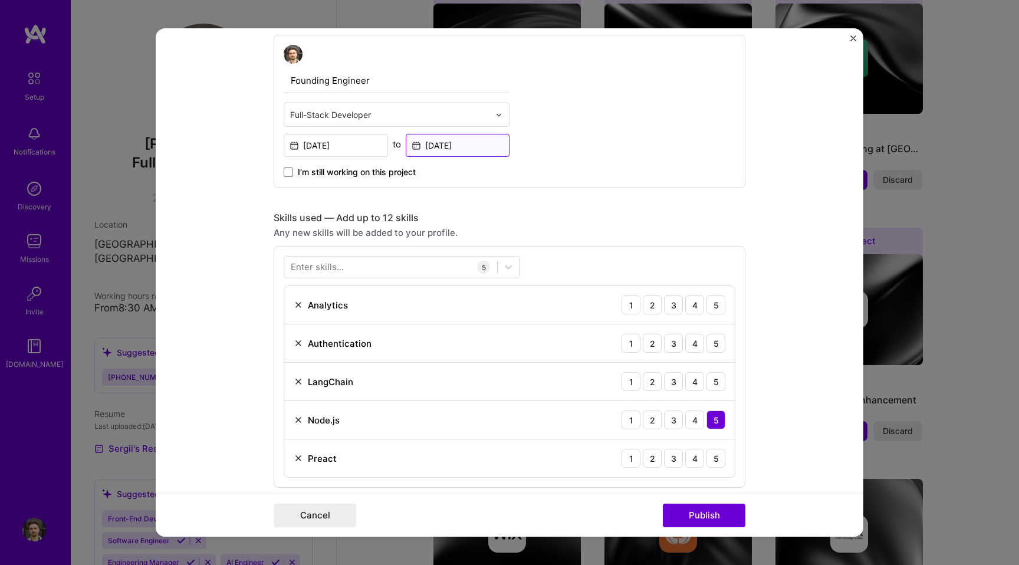
click at [445, 147] on input "[DATE]" at bounding box center [458, 145] width 104 height 23
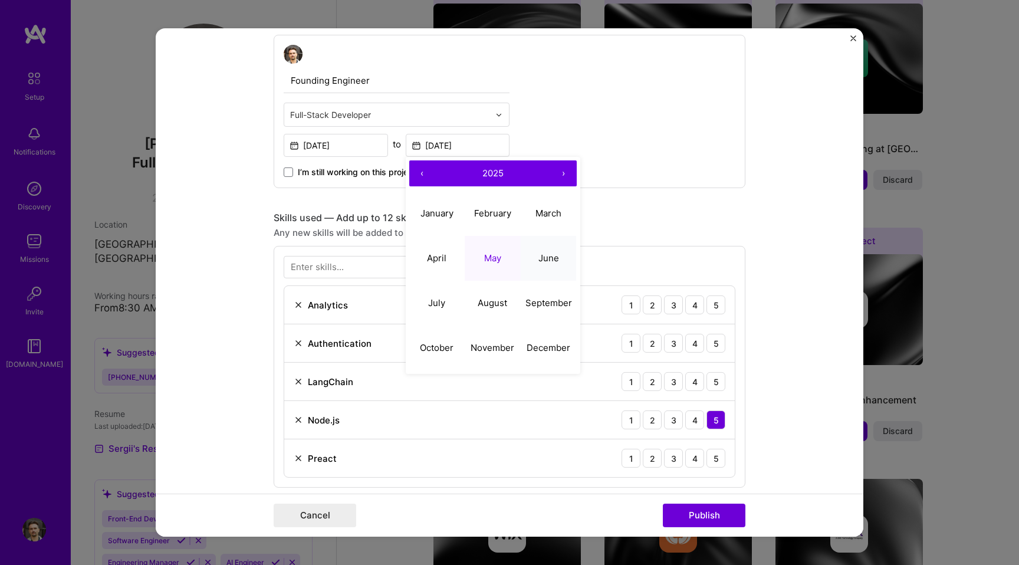
click at [547, 255] on abbr "June" at bounding box center [548, 257] width 21 height 11
type input "[DATE]"
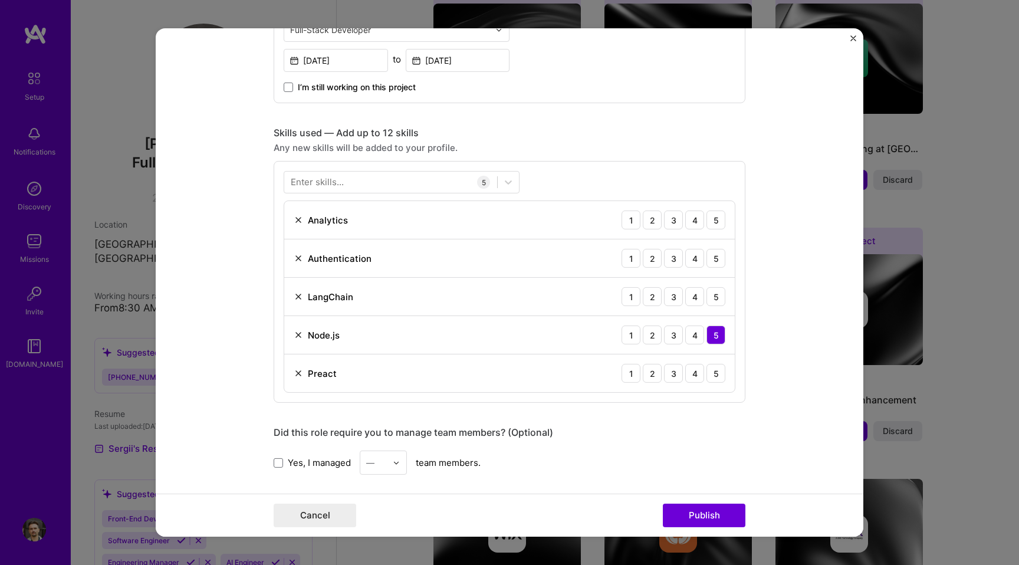
scroll to position [499, 0]
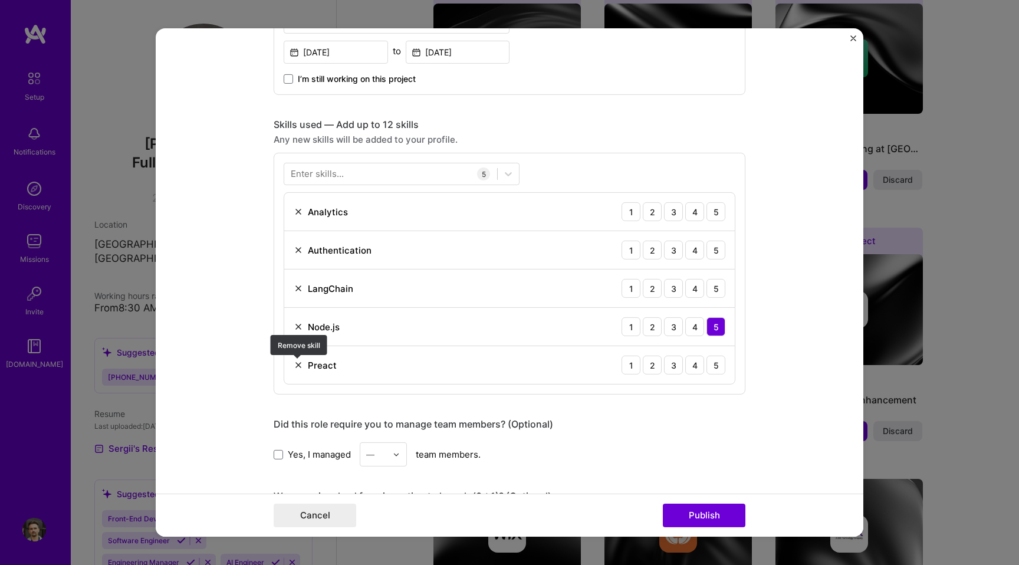
click at [297, 367] on img at bounding box center [298, 364] width 9 height 9
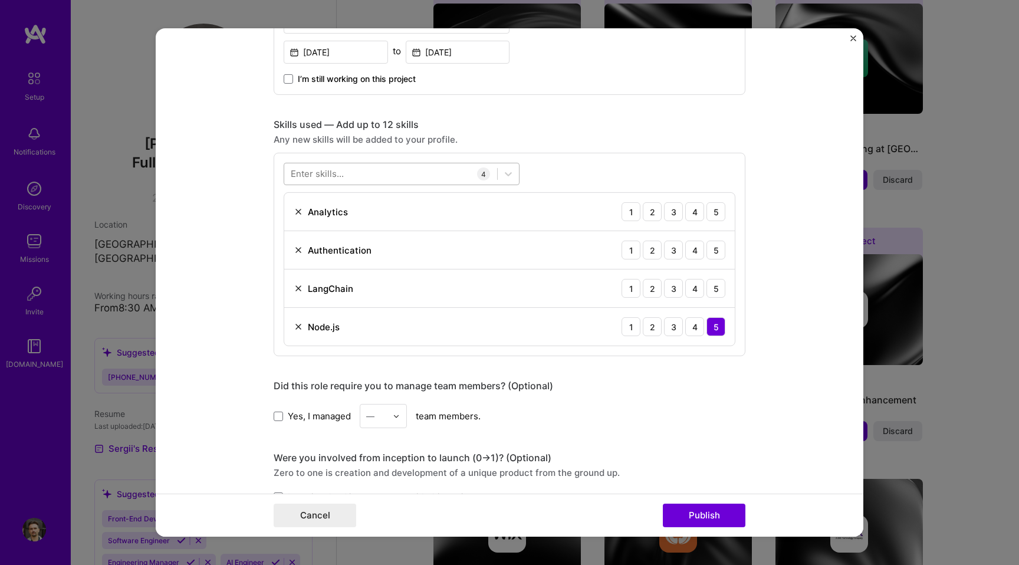
click at [325, 167] on div at bounding box center [390, 173] width 213 height 19
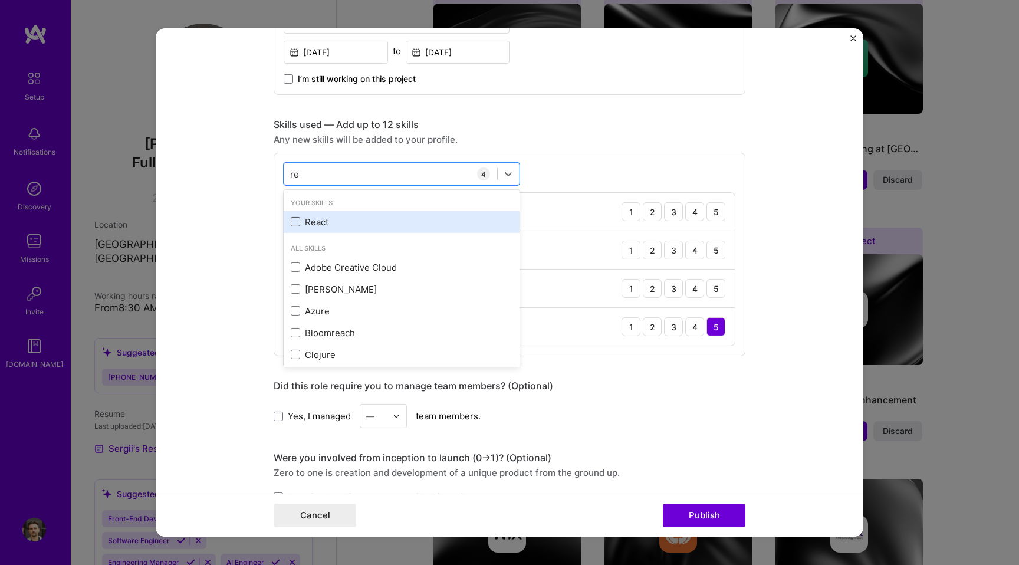
click at [298, 219] on span at bounding box center [295, 221] width 9 height 9
click at [0, 0] on input "checkbox" at bounding box center [0, 0] width 0 height 0
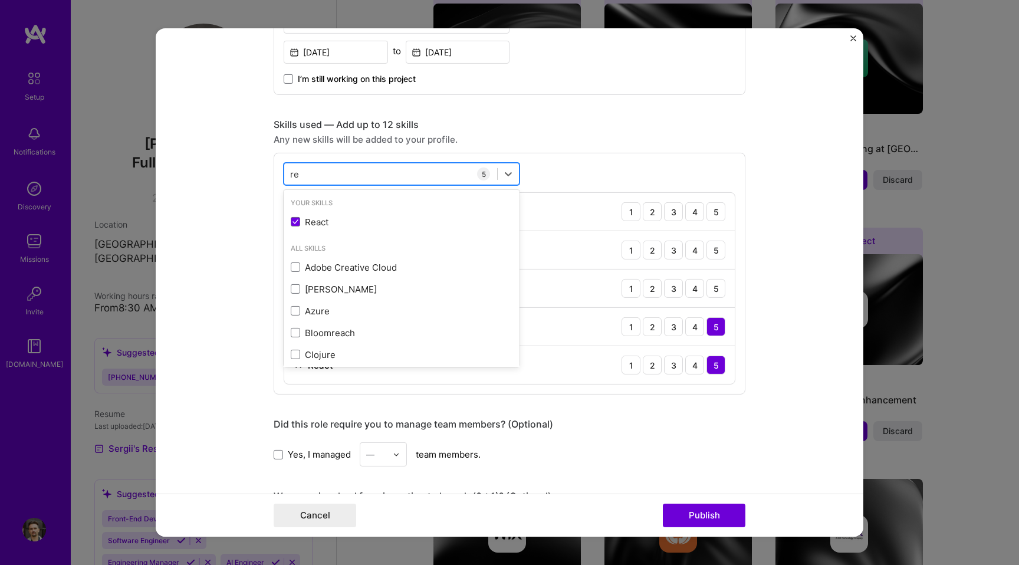
type input "r"
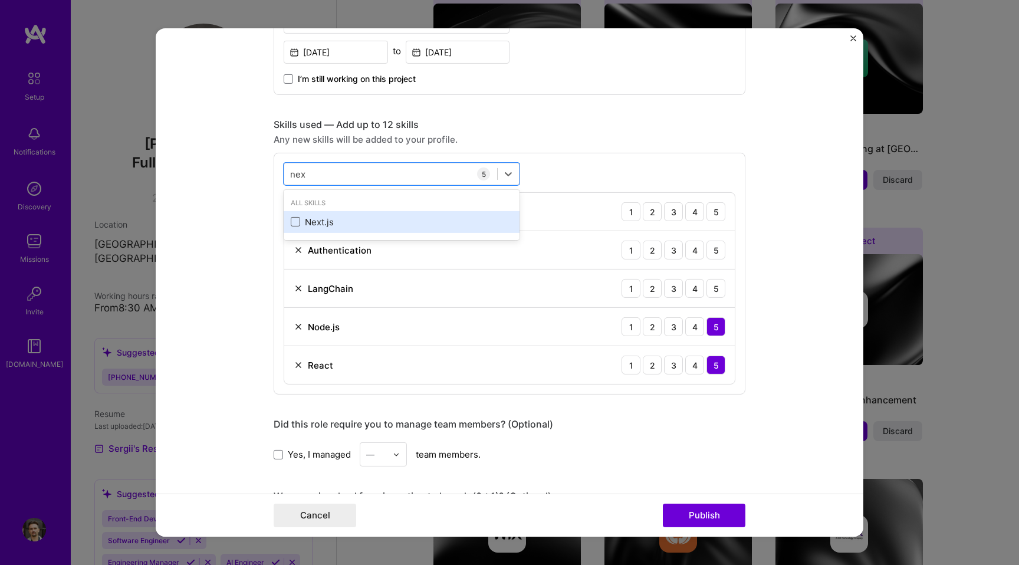
click at [294, 223] on span at bounding box center [295, 221] width 9 height 9
click at [0, 0] on input "checkbox" at bounding box center [0, 0] width 0 height 0
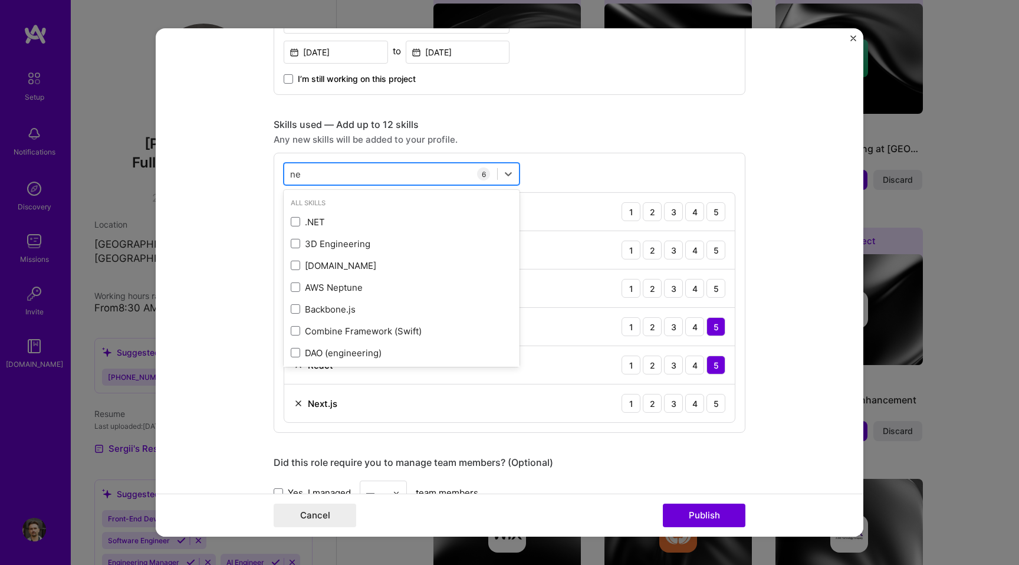
type input "n"
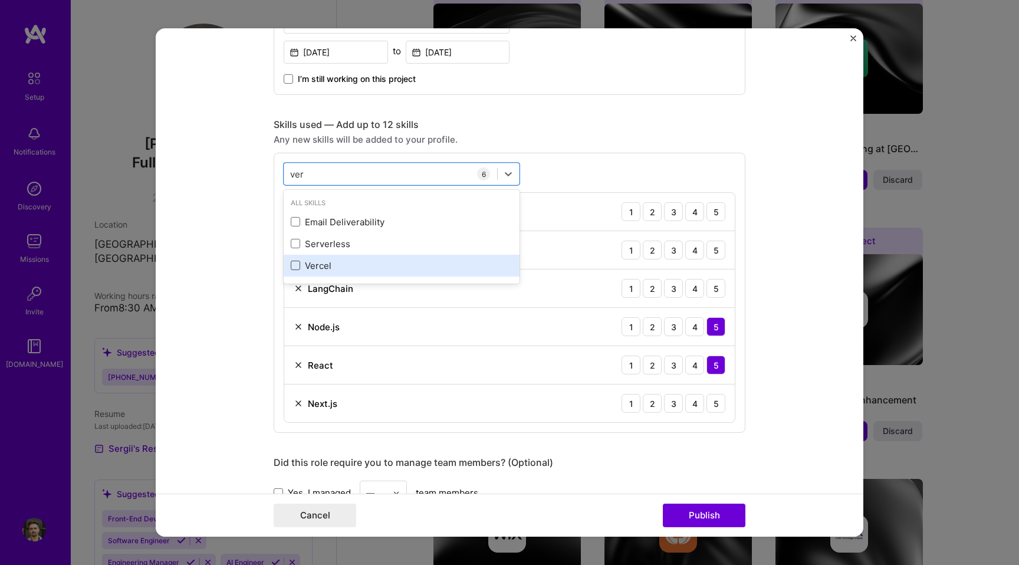
click at [298, 268] on span at bounding box center [295, 265] width 9 height 9
click at [0, 0] on input "checkbox" at bounding box center [0, 0] width 0 height 0
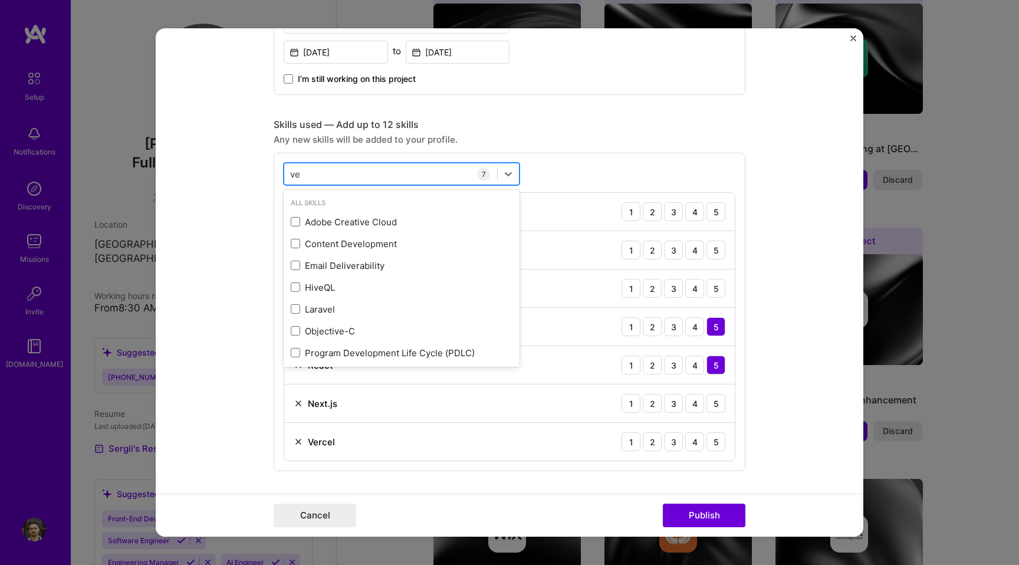
type input "v"
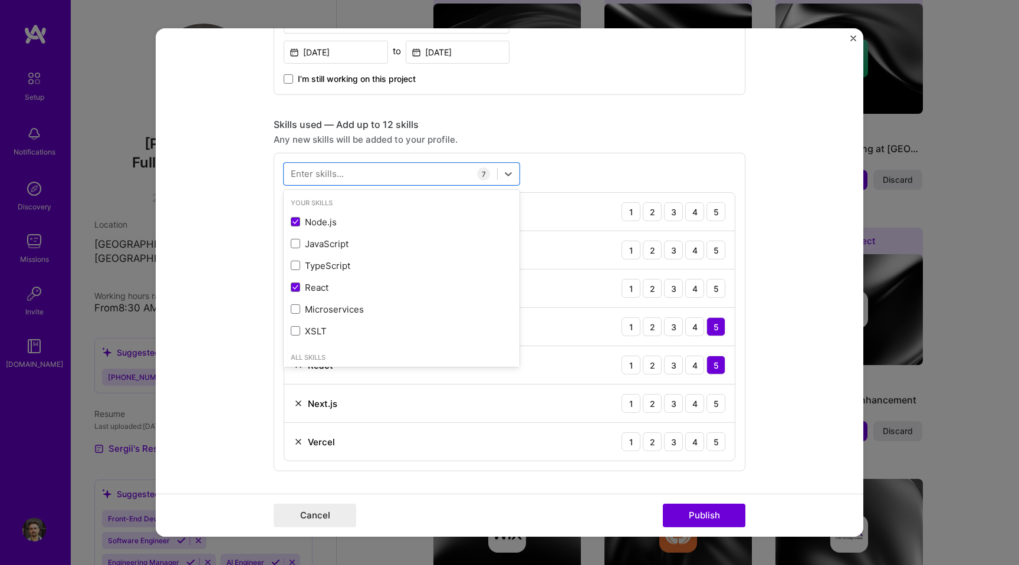
click at [756, 256] on form "Editing suggested project This project is suggested based on your LinkedIn, res…" at bounding box center [510, 282] width 708 height 508
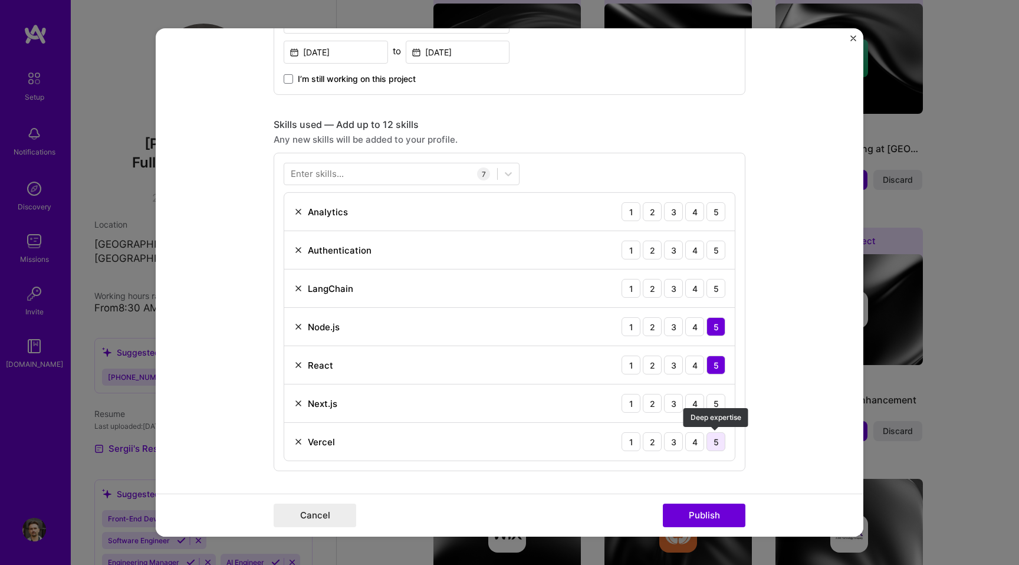
click at [715, 444] on div "5" at bounding box center [715, 441] width 19 height 19
click at [715, 406] on div "5" at bounding box center [715, 403] width 19 height 19
click at [673, 285] on div "3" at bounding box center [673, 288] width 19 height 19
click at [710, 249] on div "5" at bounding box center [715, 250] width 19 height 19
click at [690, 210] on div "4" at bounding box center [694, 211] width 19 height 19
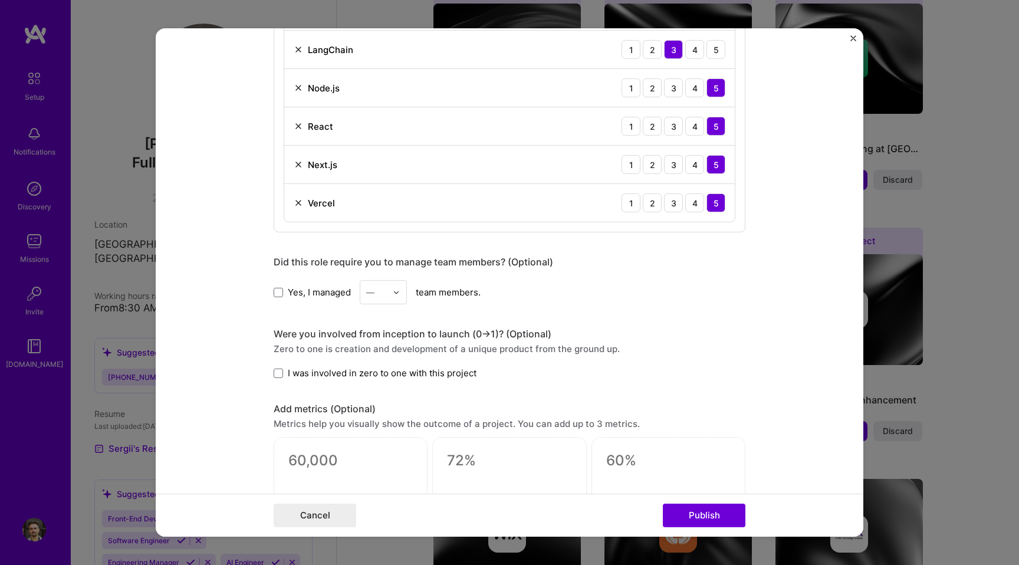
scroll to position [749, 0]
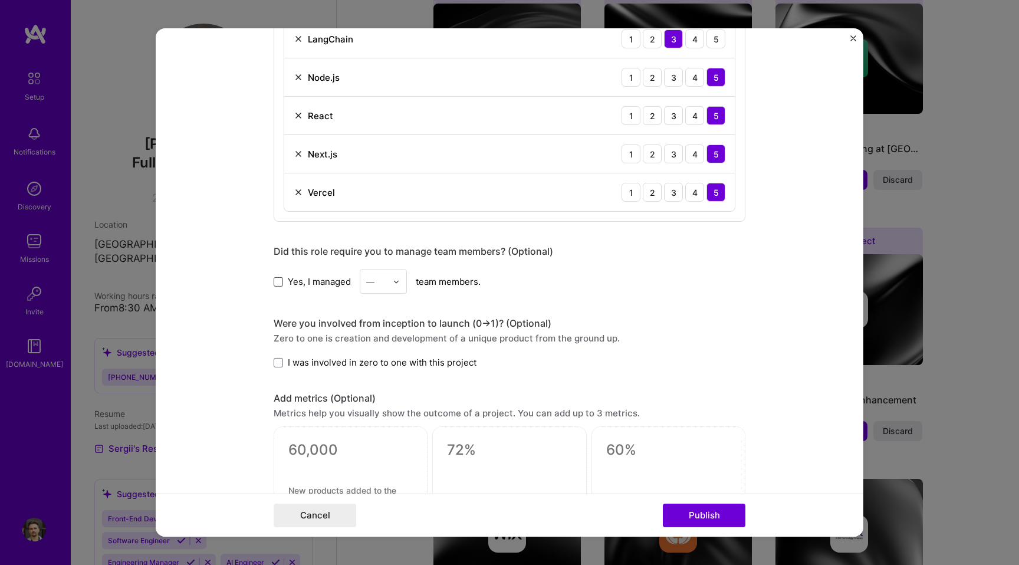
click at [278, 284] on span at bounding box center [278, 281] width 9 height 9
click at [0, 0] on input "Yes, I managed" at bounding box center [0, 0] width 0 height 0
click at [397, 290] on div at bounding box center [400, 281] width 14 height 23
click at [375, 315] on div "1" at bounding box center [383, 313] width 40 height 22
click at [280, 364] on span at bounding box center [278, 362] width 9 height 9
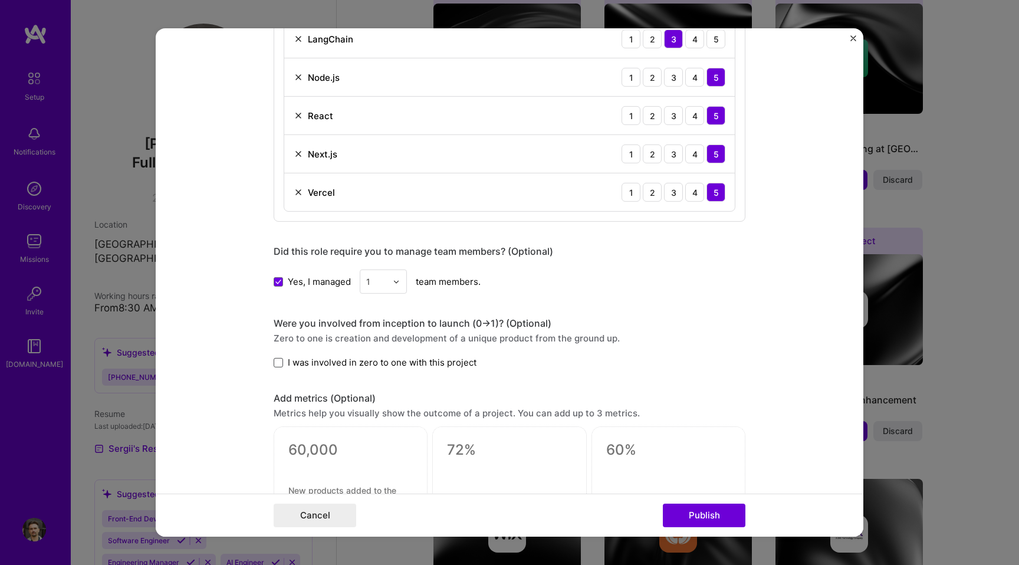
click at [0, 0] on input "I was involved in zero to one with this project" at bounding box center [0, 0] width 0 height 0
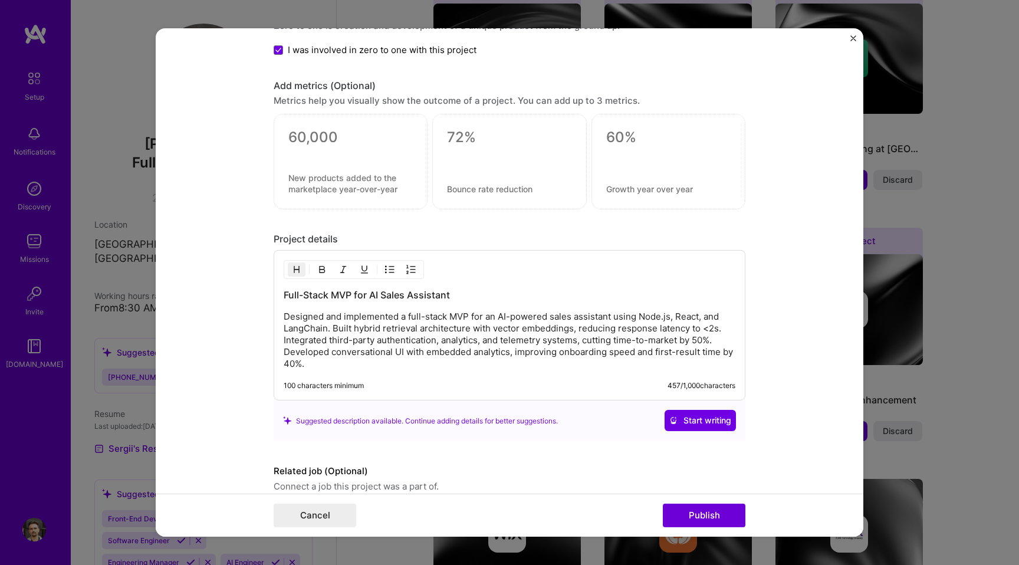
scroll to position [1115, 0]
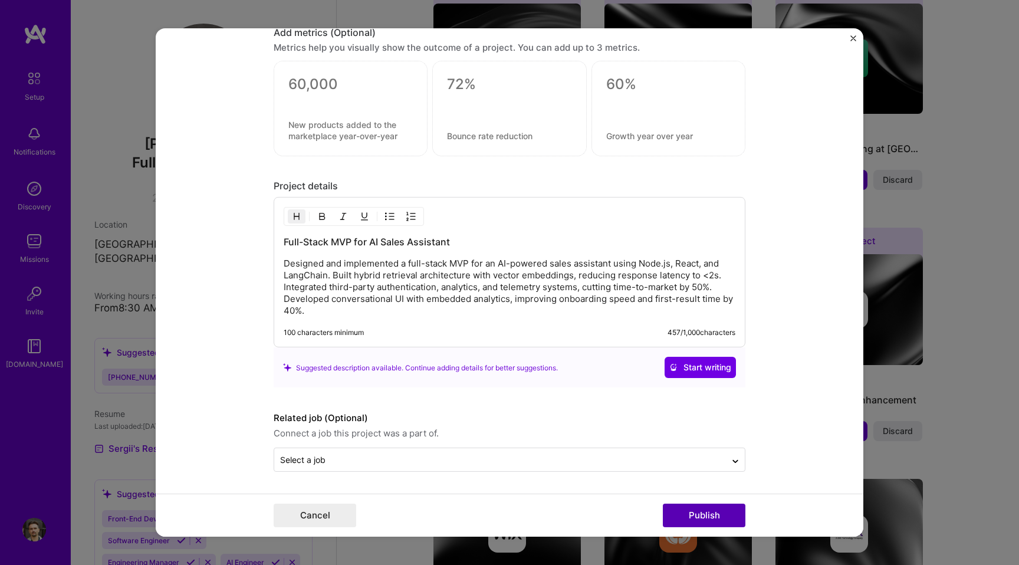
click at [688, 509] on button "Publish" at bounding box center [704, 516] width 83 height 24
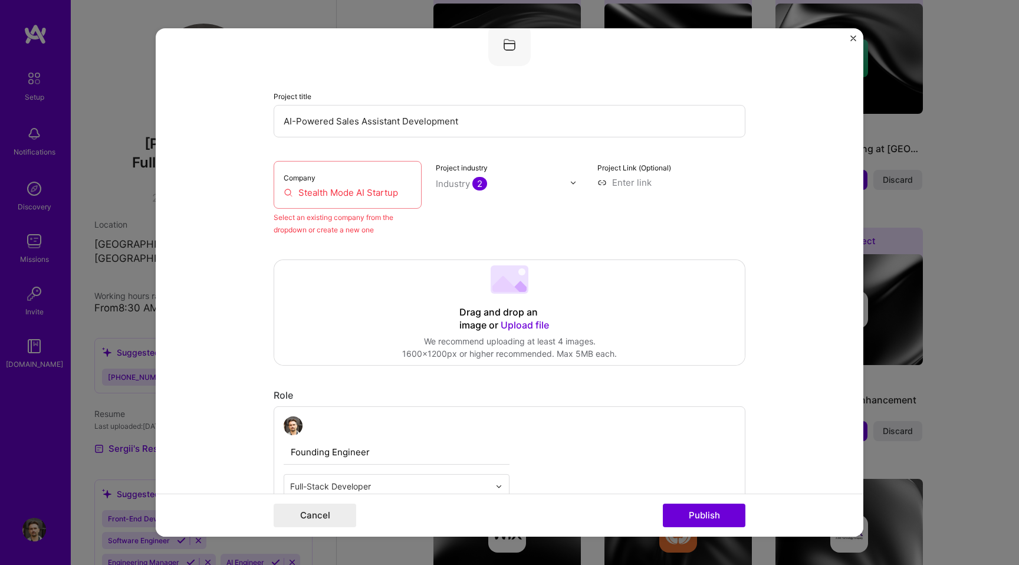
scroll to position [77, 0]
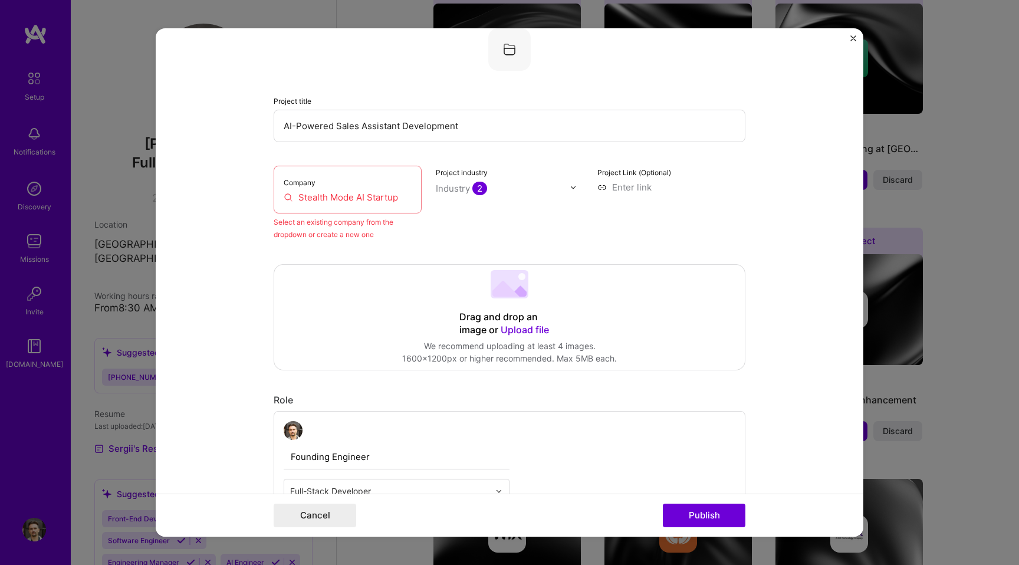
click at [393, 207] on div "Company Stealth Mode AI Startup" at bounding box center [348, 190] width 148 height 48
click at [373, 203] on input "Stealth Mode AI Startup" at bounding box center [348, 197] width 128 height 12
drag, startPoint x: 399, startPoint y: 198, endPoint x: 254, endPoint y: 198, distance: 144.5
click at [254, 198] on form "Editing suggested project This project is suggested based on your LinkedIn, res…" at bounding box center [510, 282] width 708 height 508
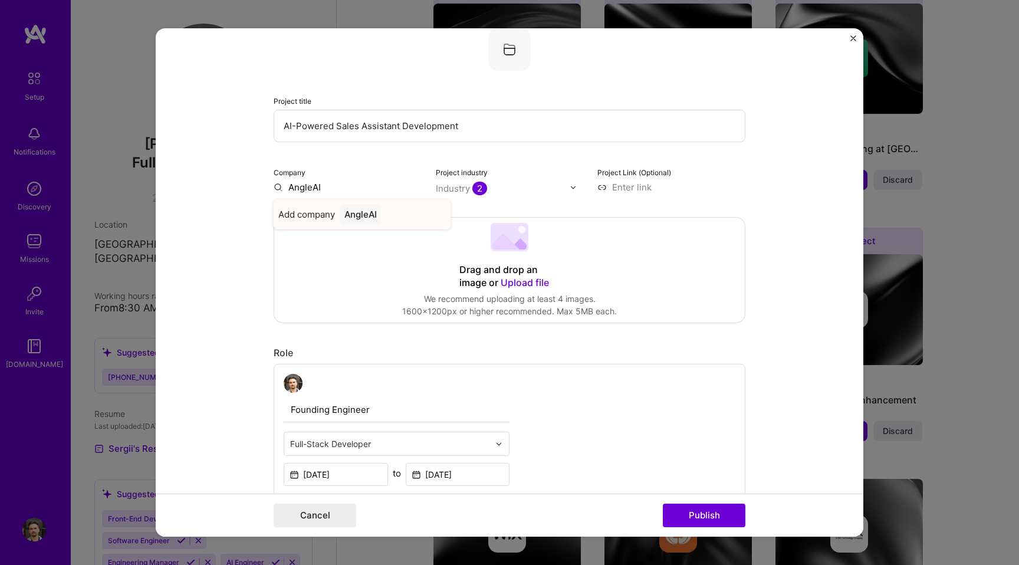
type input "AngleAI"
click at [348, 215] on div "AngleAI" at bounding box center [361, 214] width 42 height 21
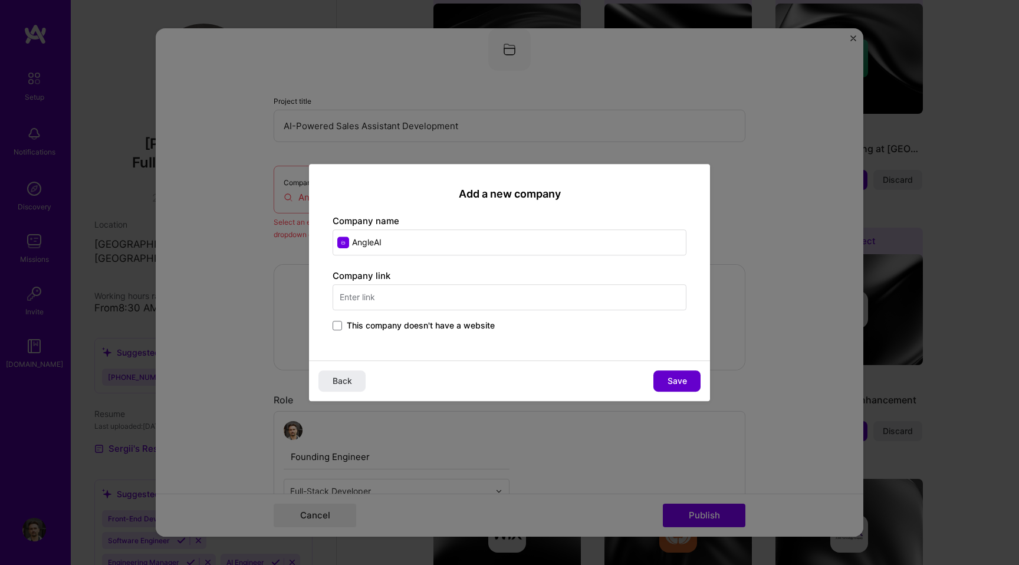
click at [677, 380] on span "Save" at bounding box center [676, 381] width 19 height 12
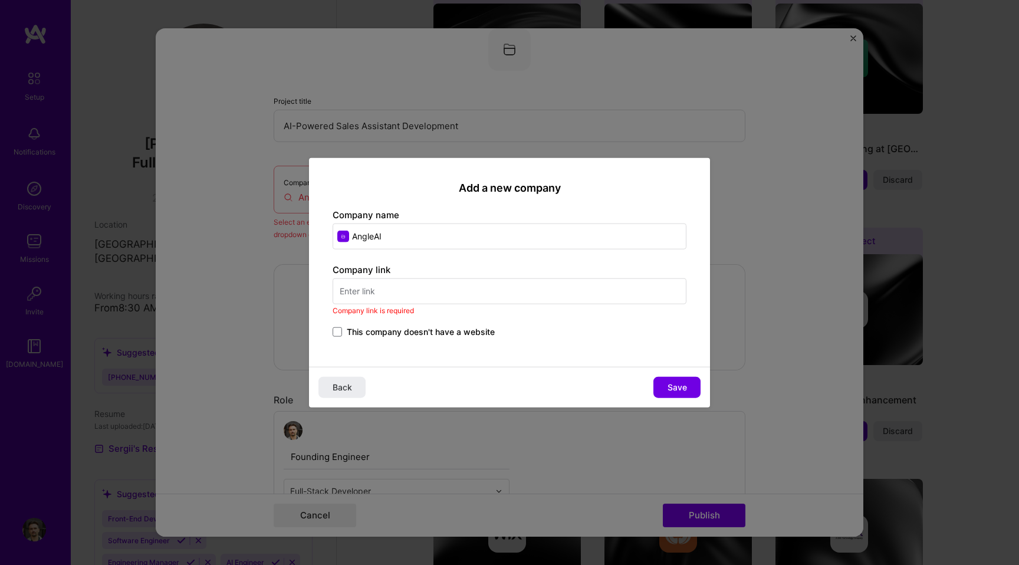
click at [344, 332] on label "This company doesn't have a website" at bounding box center [414, 331] width 162 height 12
click at [0, 0] on input "This company doesn't have a website" at bounding box center [0, 0] width 0 height 0
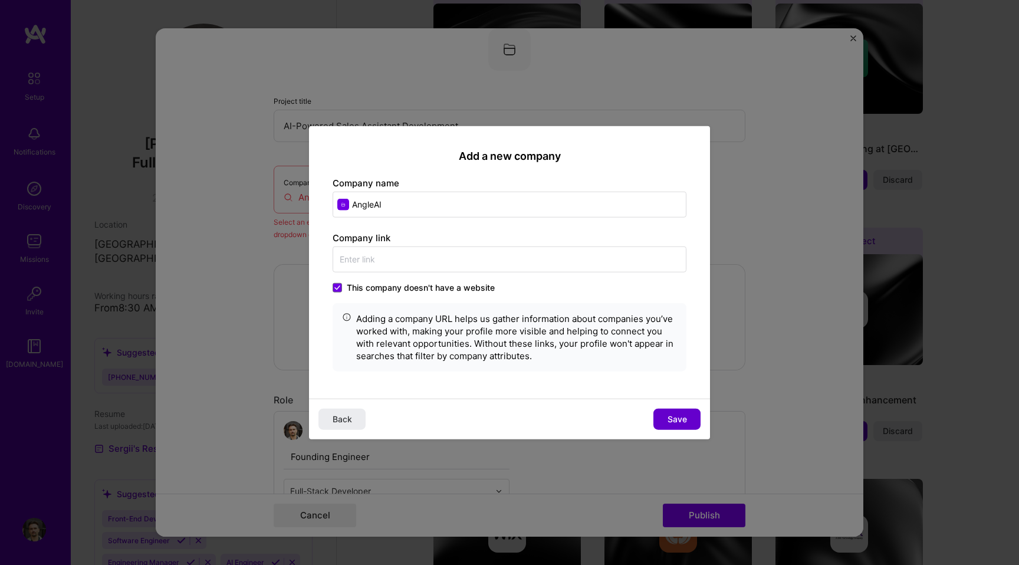
click at [670, 419] on span "Save" at bounding box center [676, 419] width 19 height 12
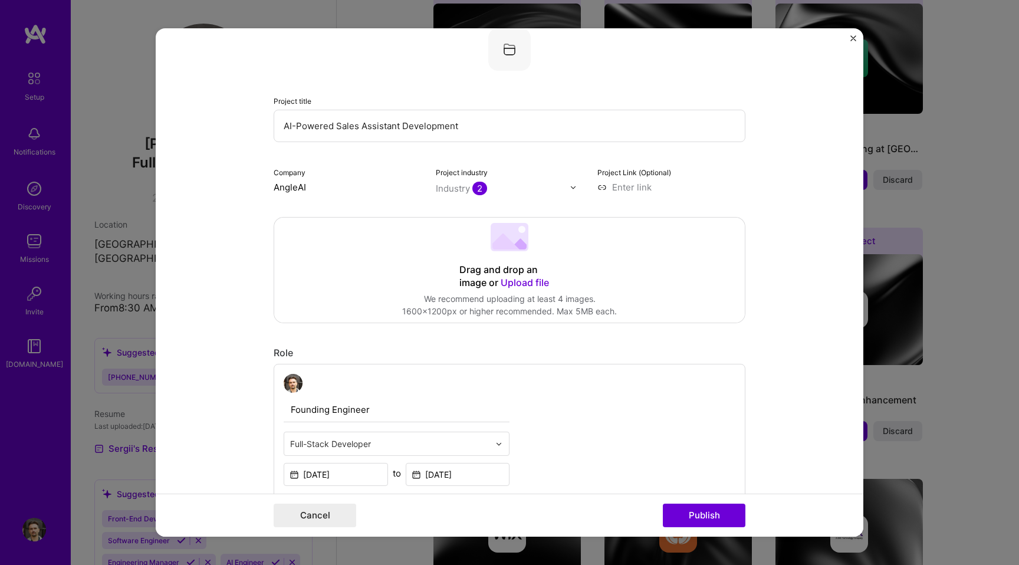
click at [248, 241] on form "Editing suggested project This project is suggested based on your LinkedIn, res…" at bounding box center [510, 282] width 708 height 508
click at [715, 517] on button "Publish" at bounding box center [704, 516] width 83 height 24
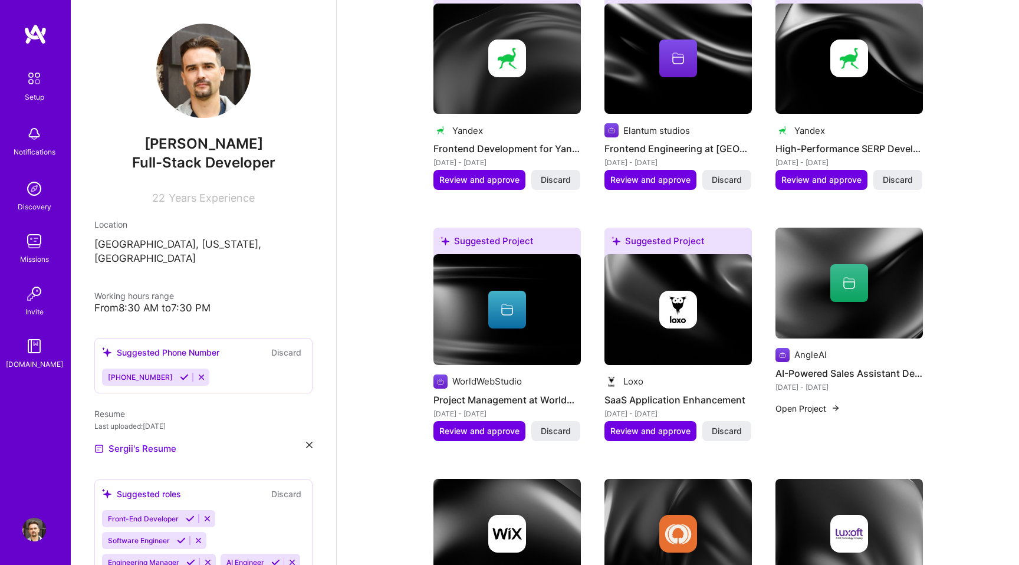
scroll to position [498, 0]
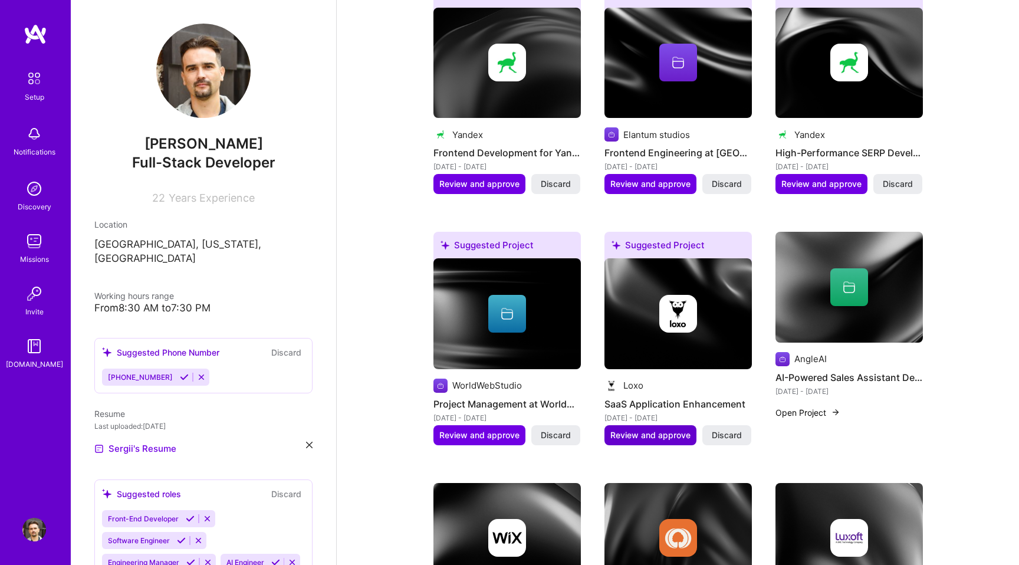
click at [665, 429] on span "Review and approve" at bounding box center [650, 435] width 80 height 12
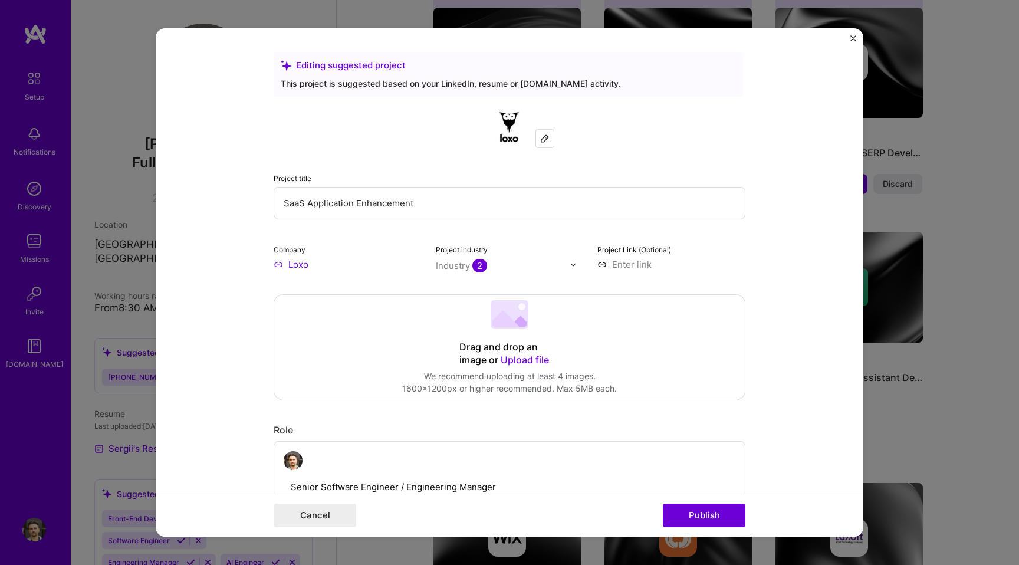
click at [379, 201] on input "SaaS Application Enhancement" at bounding box center [510, 203] width 472 height 32
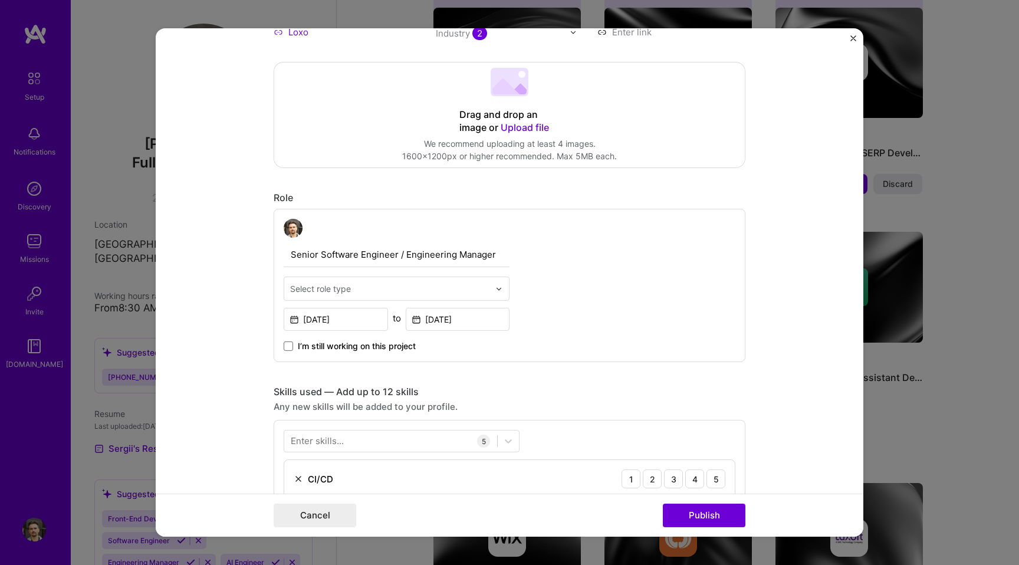
scroll to position [241, 0]
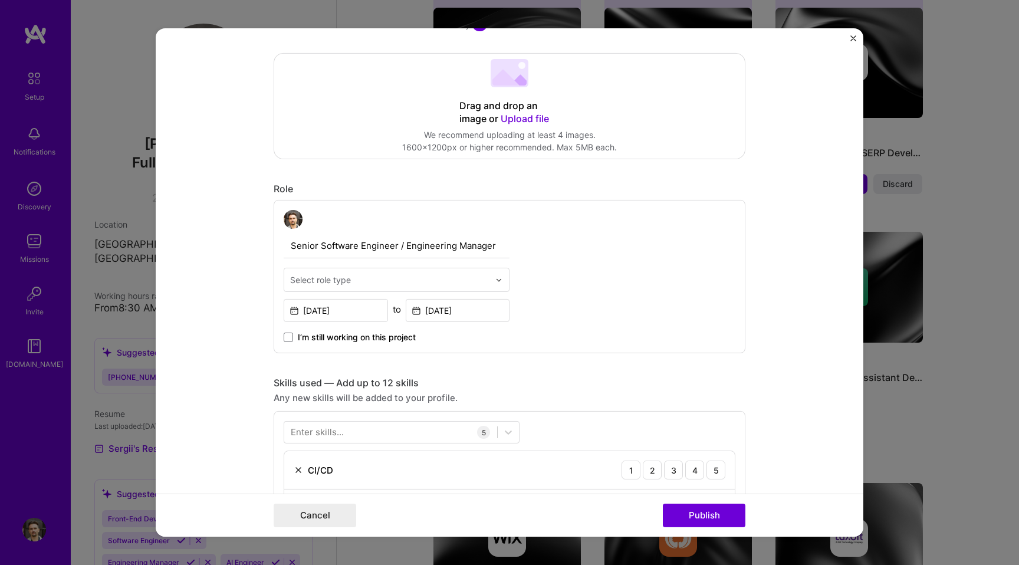
type input "SaaS Application"
click at [332, 278] on div "Select role type" at bounding box center [320, 280] width 61 height 12
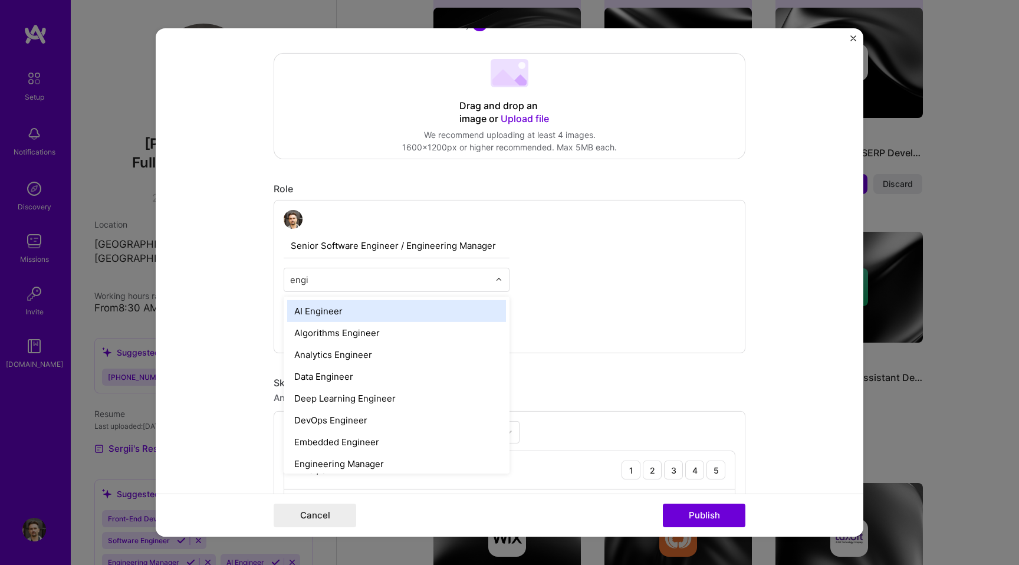
type input "engin"
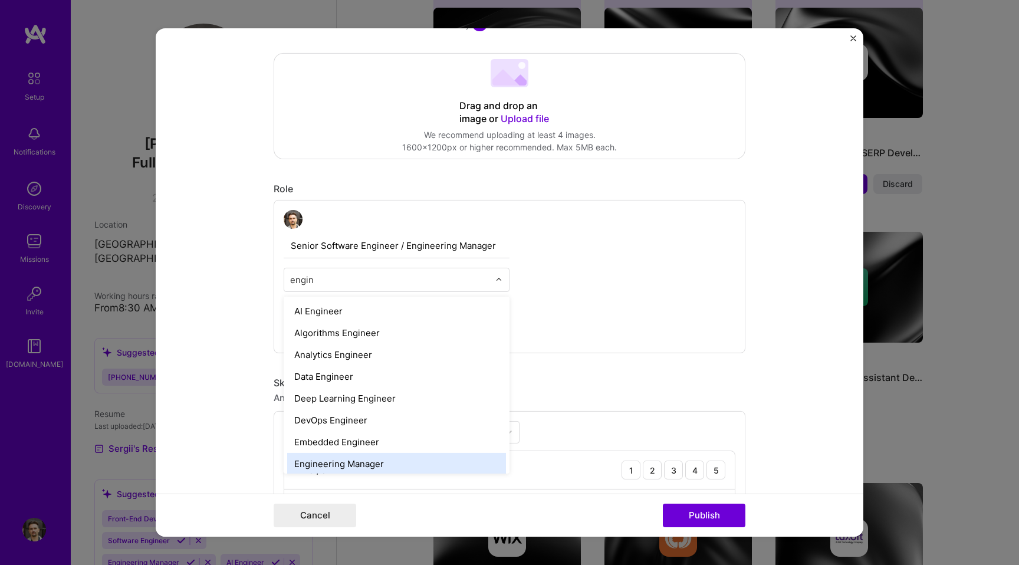
click at [330, 459] on div "Engineering Manager" at bounding box center [396, 464] width 219 height 22
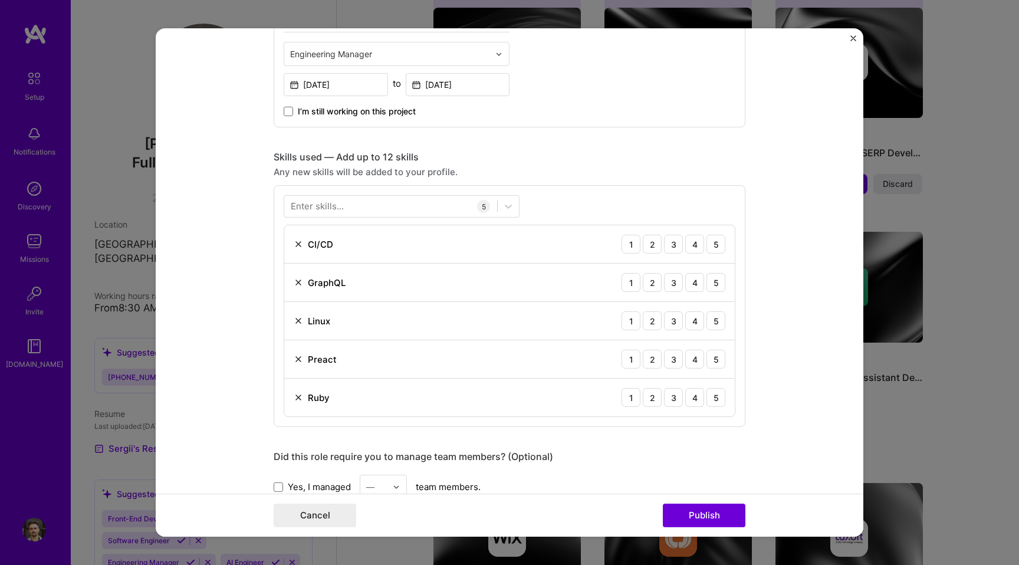
scroll to position [482, 0]
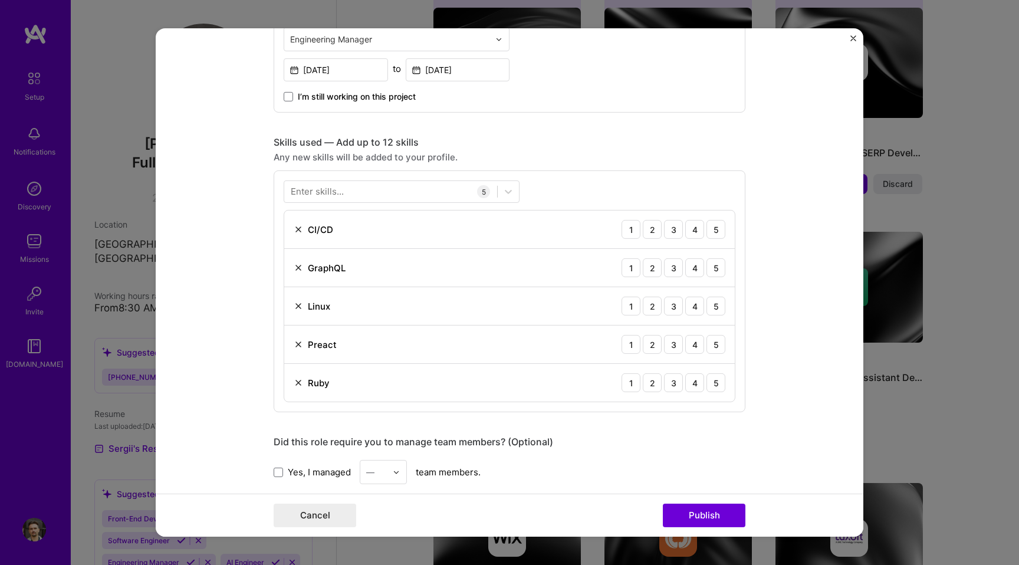
click at [298, 348] on img at bounding box center [298, 344] width 9 height 9
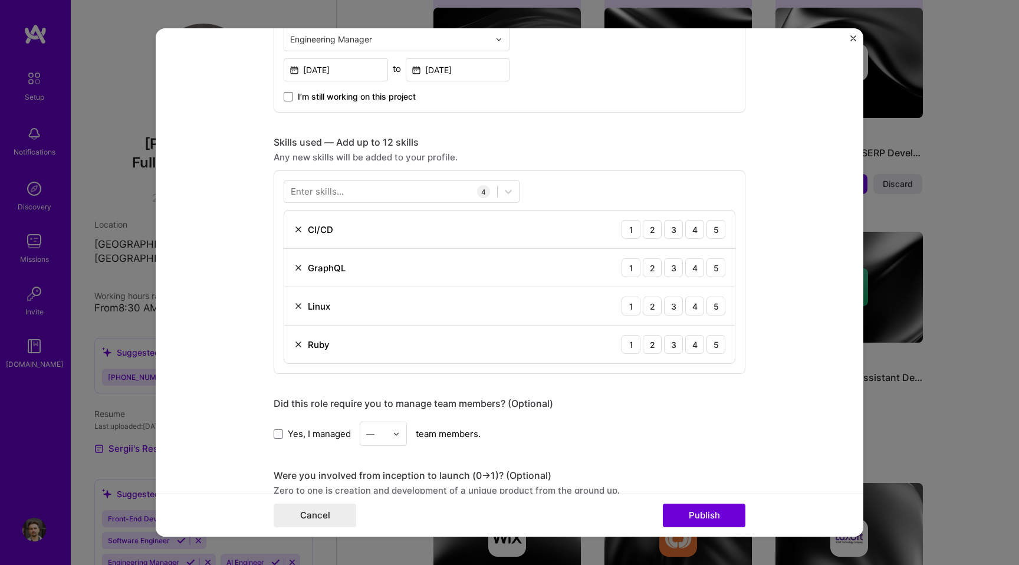
click at [327, 192] on div "Enter skills..." at bounding box center [317, 191] width 53 height 12
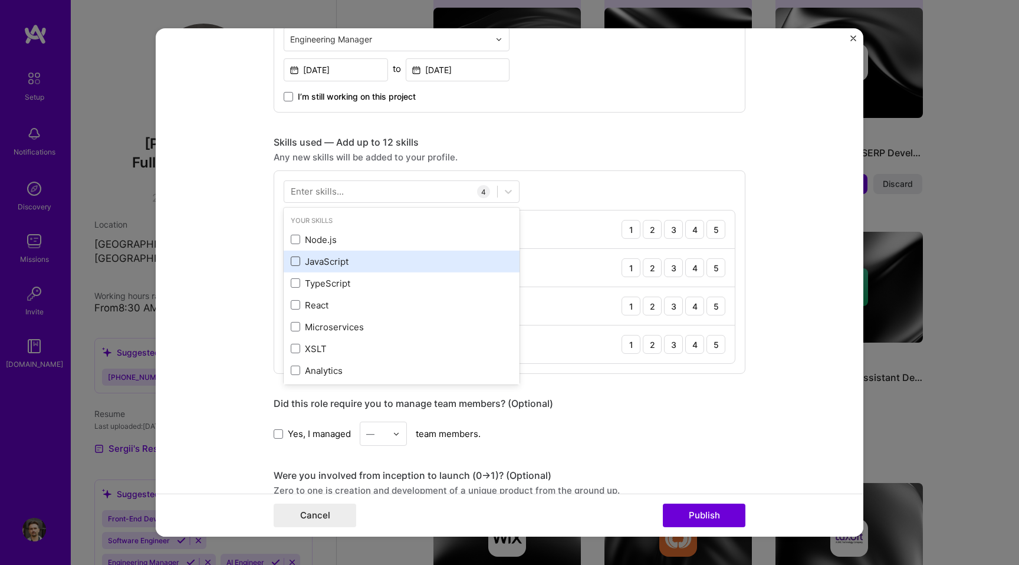
click at [294, 258] on span at bounding box center [295, 260] width 9 height 9
click at [0, 0] on input "checkbox" at bounding box center [0, 0] width 0 height 0
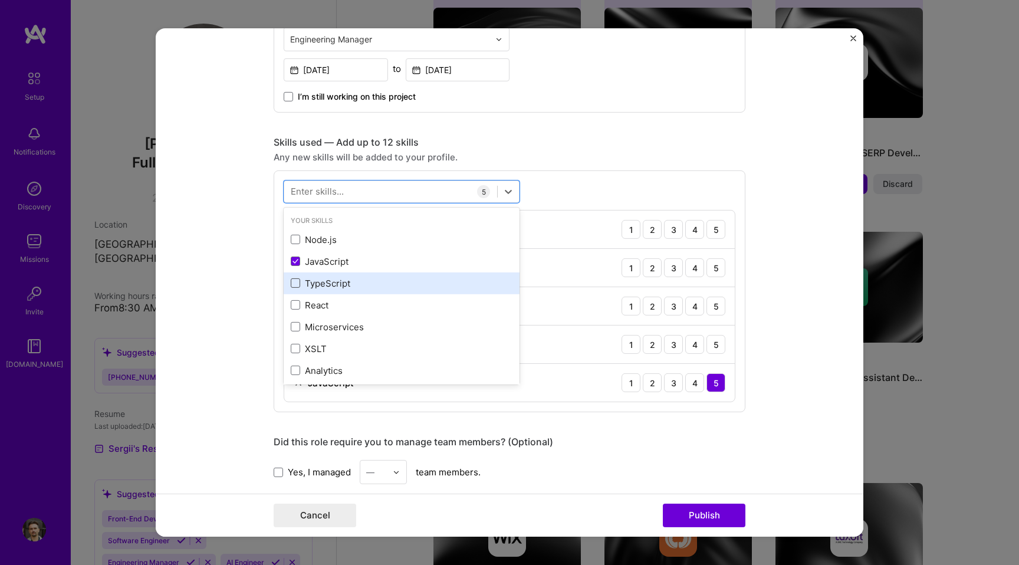
click at [294, 281] on span at bounding box center [295, 282] width 9 height 9
click at [0, 0] on input "checkbox" at bounding box center [0, 0] width 0 height 0
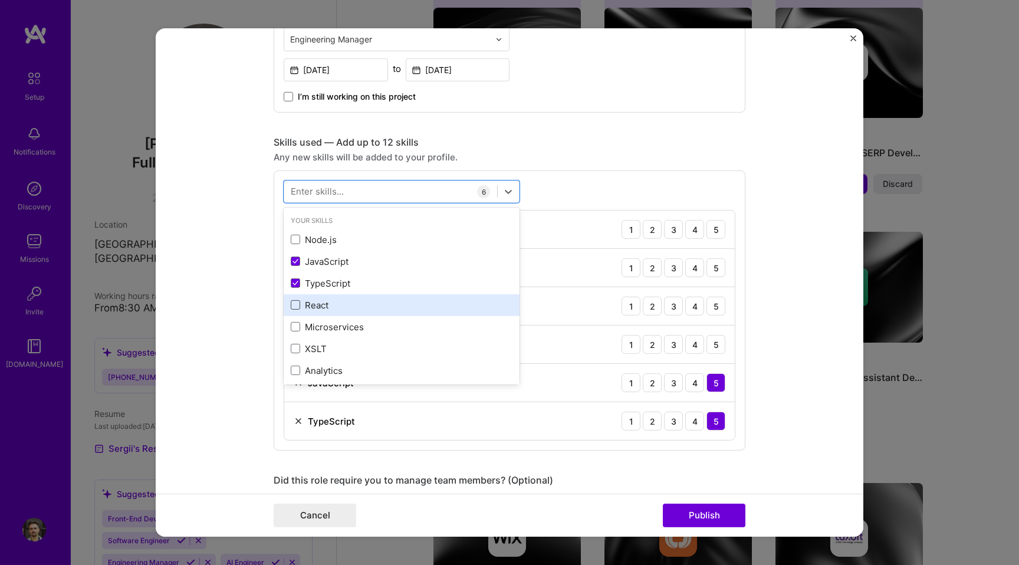
click at [294, 305] on span at bounding box center [295, 304] width 9 height 9
click at [0, 0] on input "checkbox" at bounding box center [0, 0] width 0 height 0
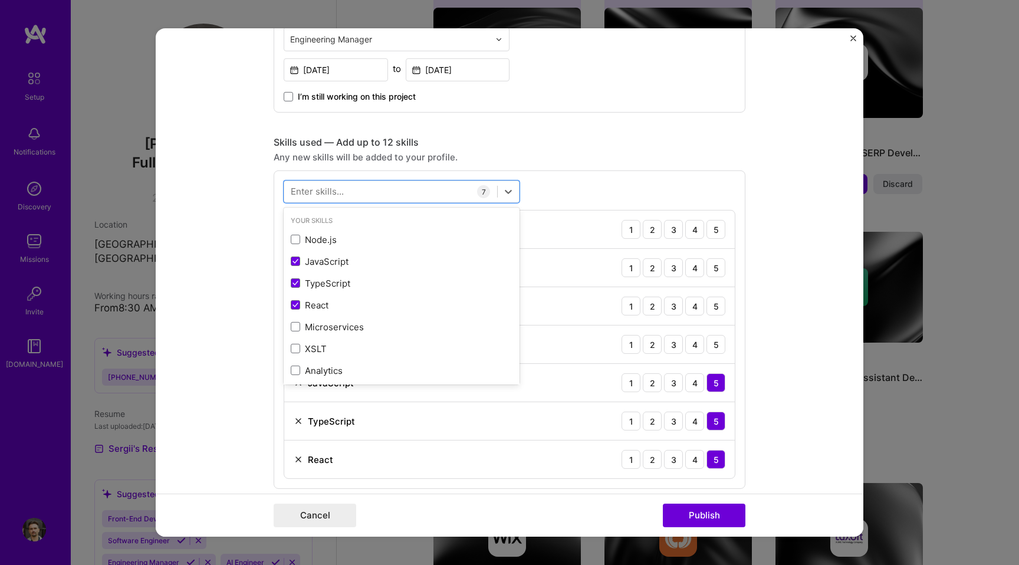
click at [254, 327] on form "Editing suggested project This project is suggested based on your LinkedIn, res…" at bounding box center [510, 282] width 708 height 508
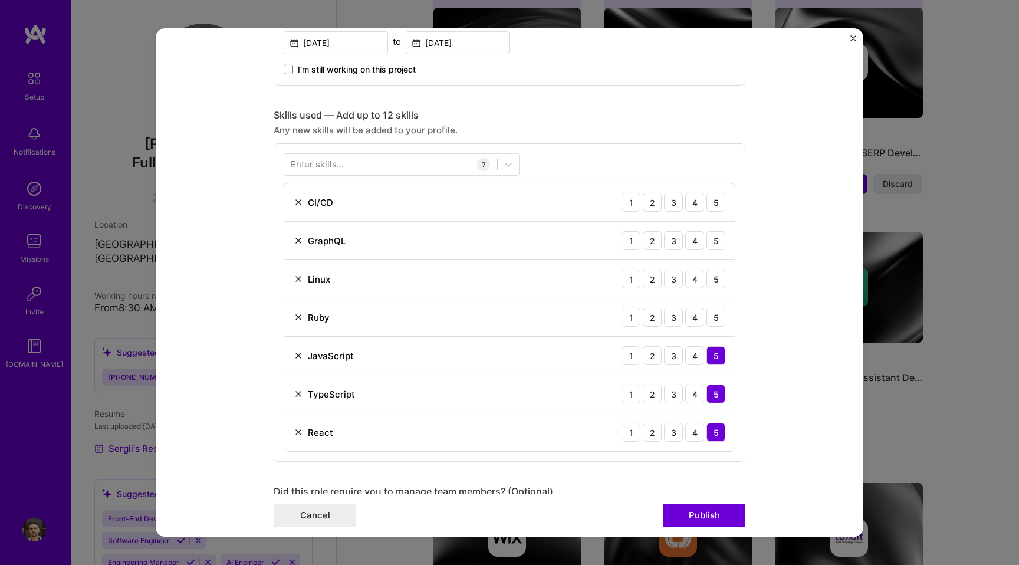
scroll to position [509, 0]
click at [674, 321] on div "3" at bounding box center [673, 316] width 19 height 19
click at [673, 280] on div "3" at bounding box center [673, 278] width 19 height 19
click at [696, 244] on div "4" at bounding box center [694, 240] width 19 height 19
click at [717, 199] on div "5" at bounding box center [715, 201] width 19 height 19
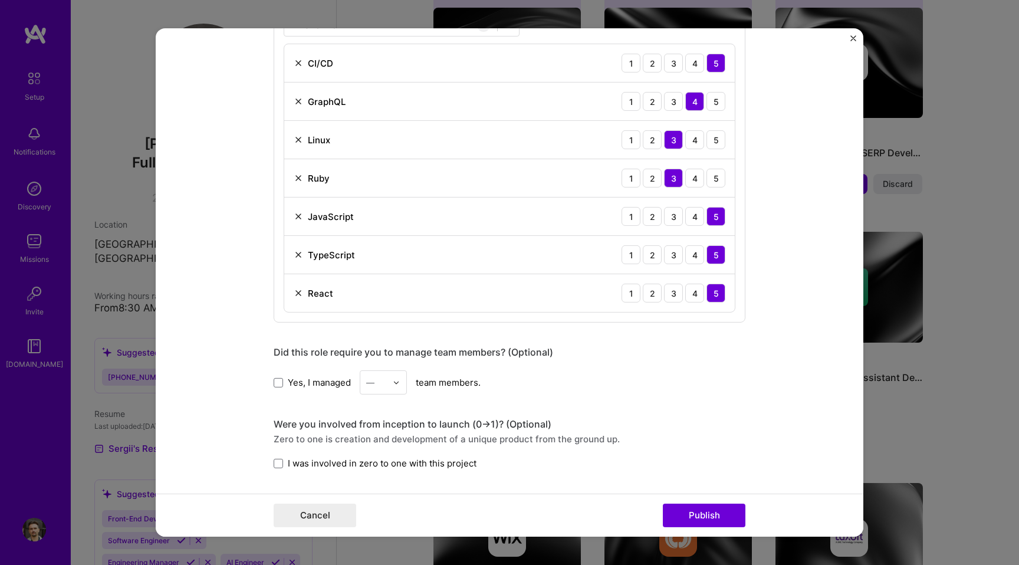
scroll to position [649, 0]
click at [277, 386] on span at bounding box center [278, 381] width 9 height 9
click at [0, 0] on input "Yes, I managed" at bounding box center [0, 0] width 0 height 0
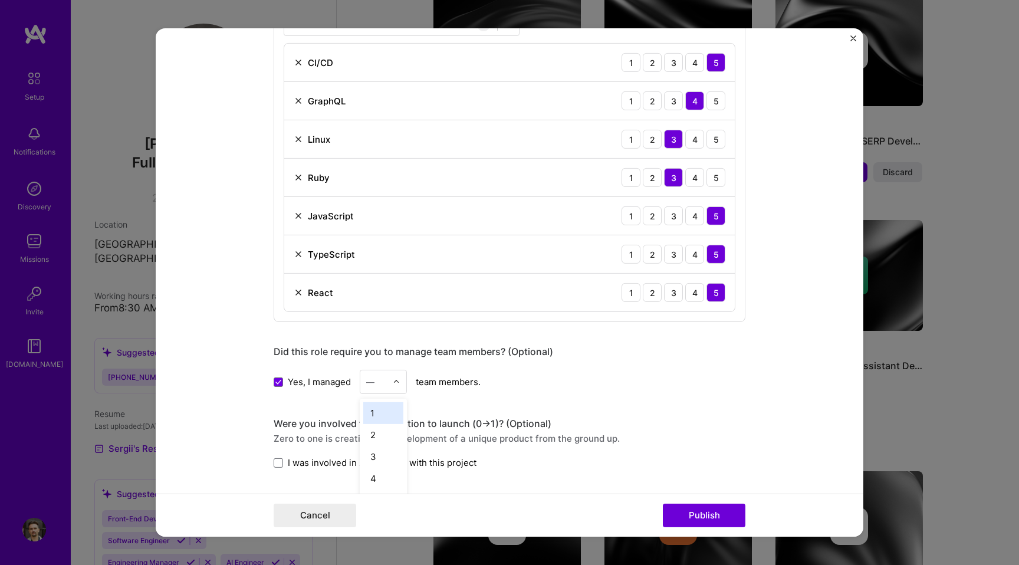
scroll to position [514, 0]
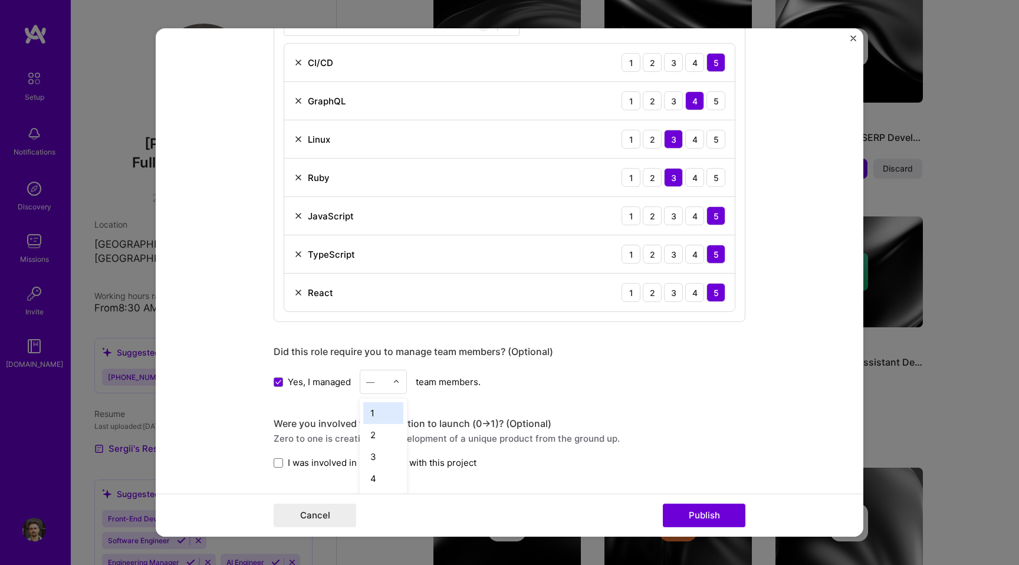
click at [377, 387] on input "text" at bounding box center [376, 382] width 21 height 12
click at [377, 472] on div "10" at bounding box center [383, 472] width 40 height 22
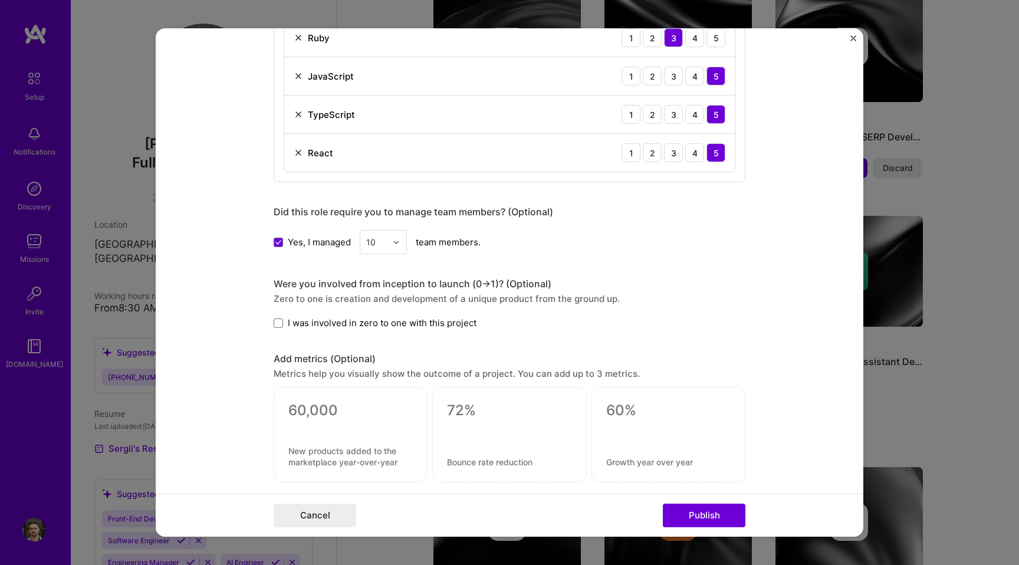
scroll to position [804, 0]
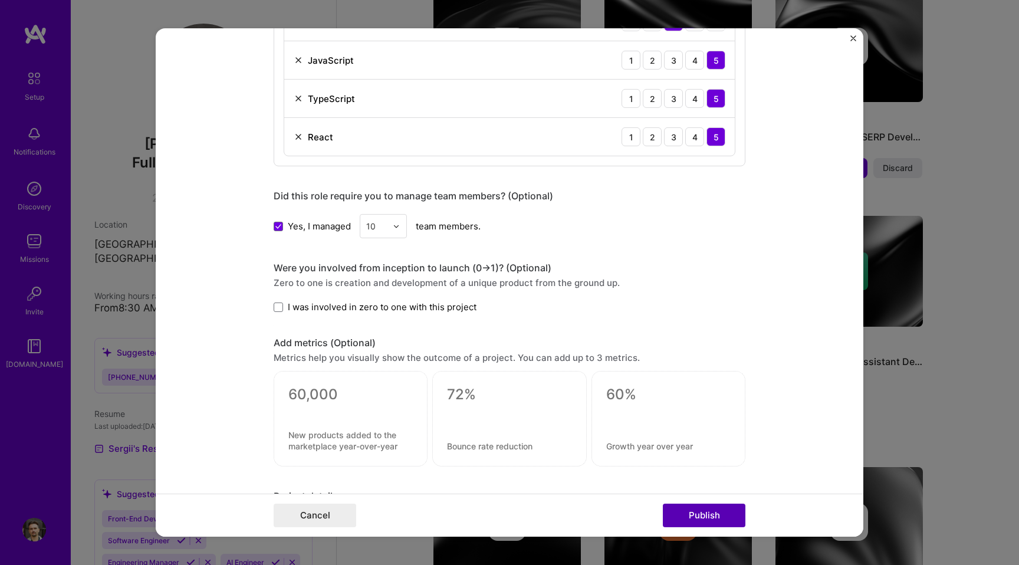
click at [683, 517] on button "Publish" at bounding box center [704, 516] width 83 height 24
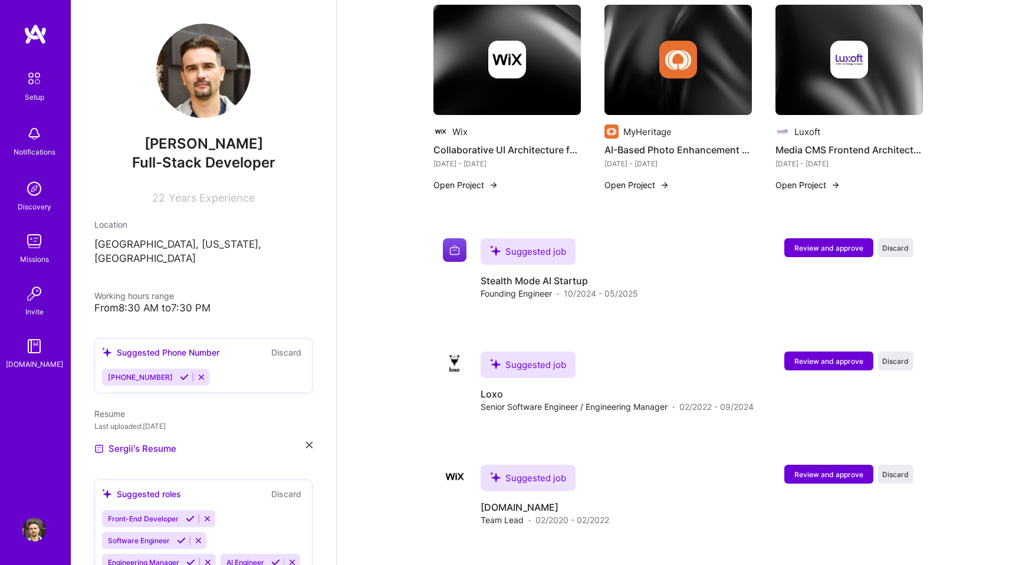
scroll to position [994, 0]
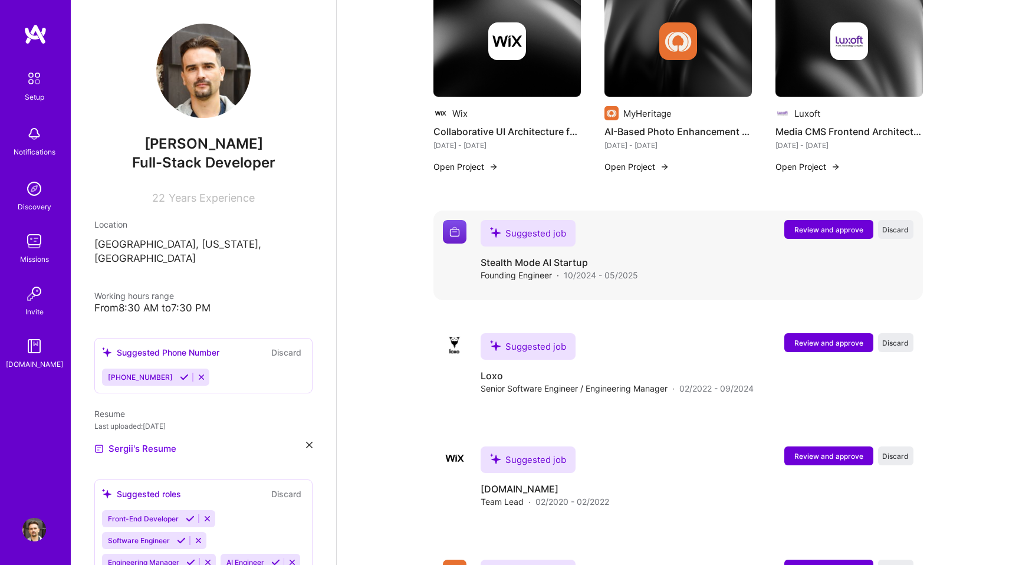
click at [804, 225] on span "Review and approve" at bounding box center [828, 230] width 69 height 10
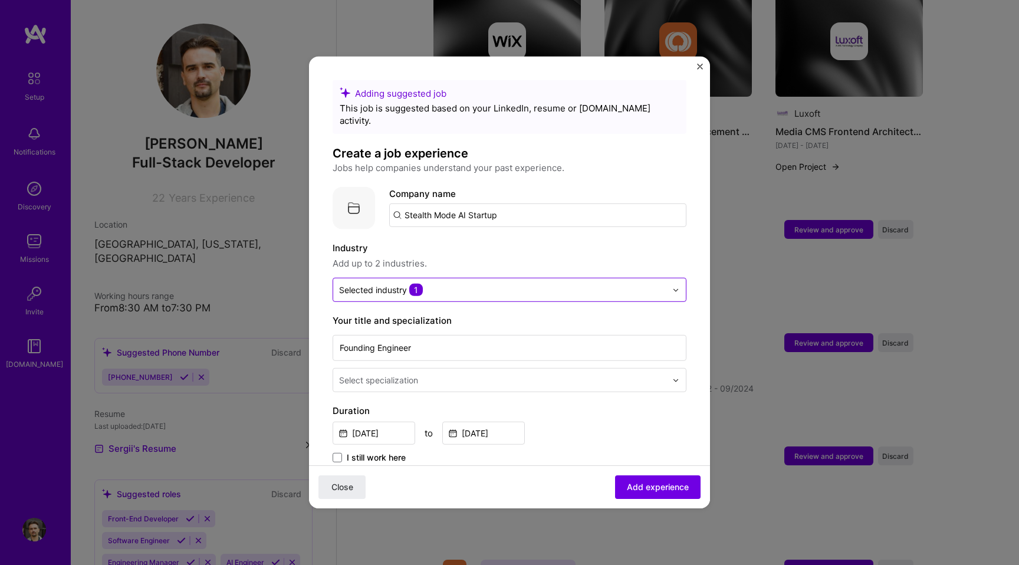
click at [591, 284] on input "text" at bounding box center [502, 290] width 327 height 12
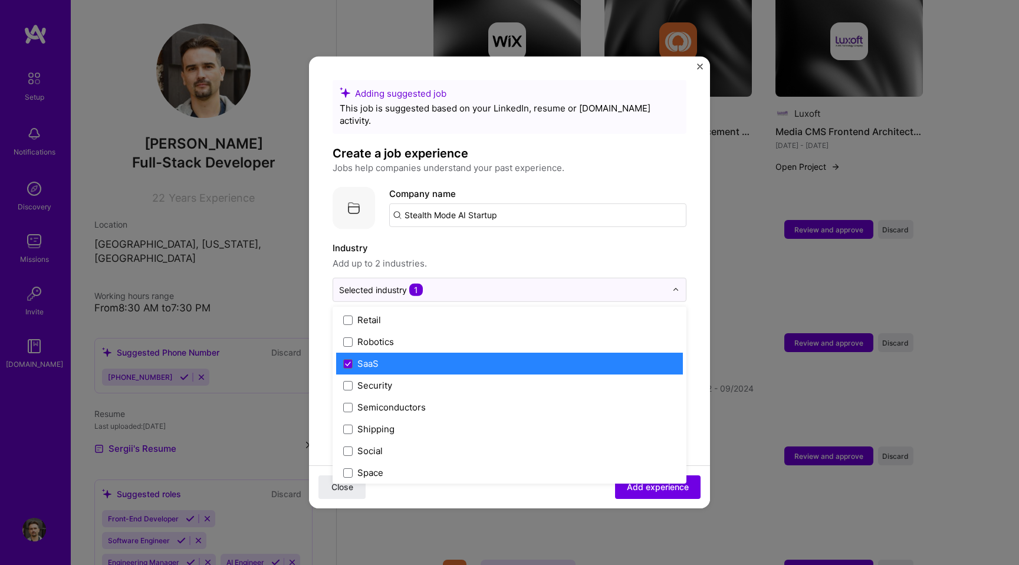
scroll to position [2373, 0]
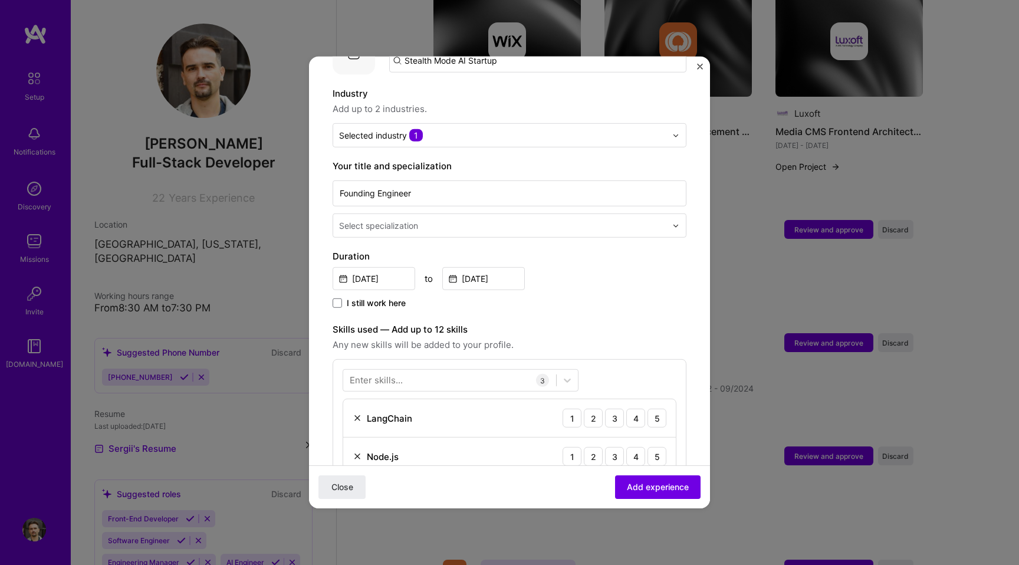
scroll to position [168, 0]
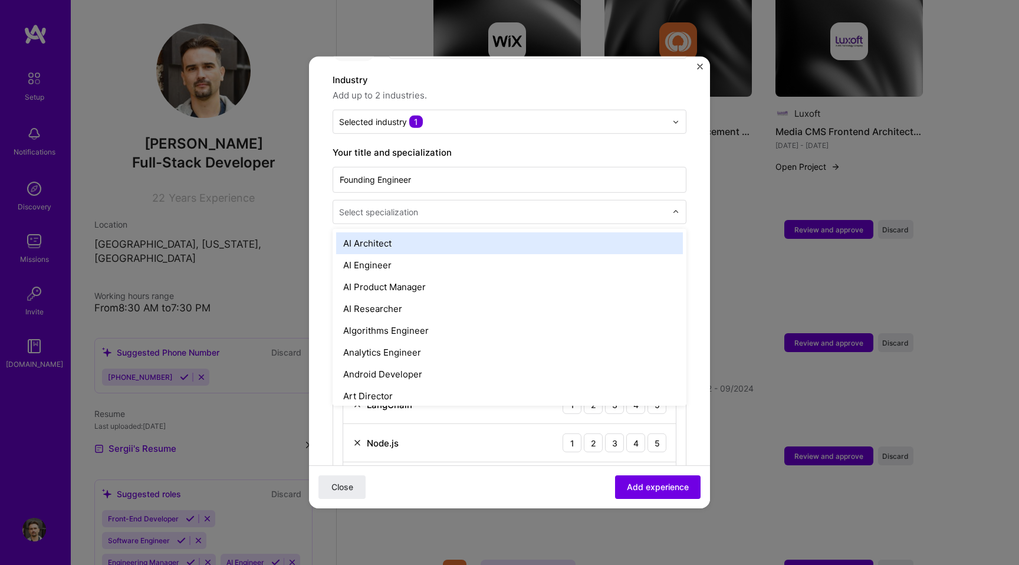
click at [640, 206] on input "text" at bounding box center [504, 212] width 330 height 12
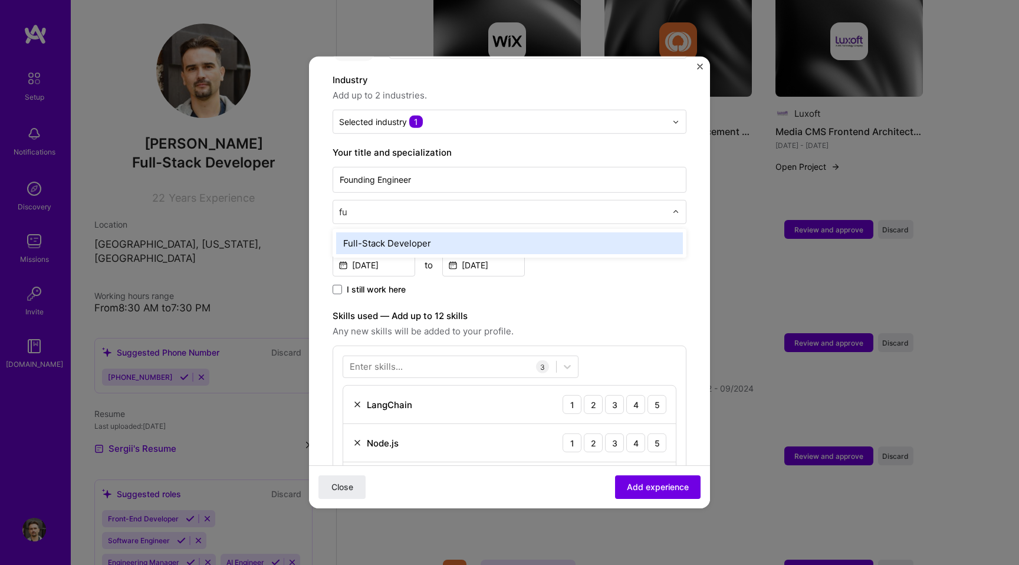
type input "ful"
click at [541, 239] on div "Full-Stack Developer" at bounding box center [509, 243] width 347 height 22
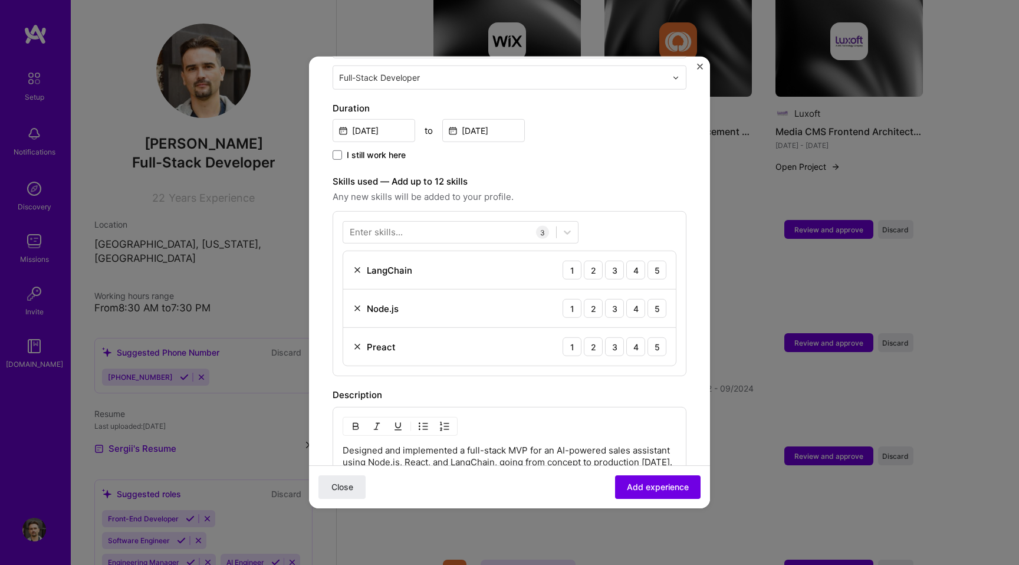
scroll to position [305, 0]
click at [616, 258] on div "3" at bounding box center [614, 267] width 19 height 19
click at [657, 297] on div "5" at bounding box center [656, 306] width 19 height 19
click at [356, 340] on img at bounding box center [357, 344] width 9 height 9
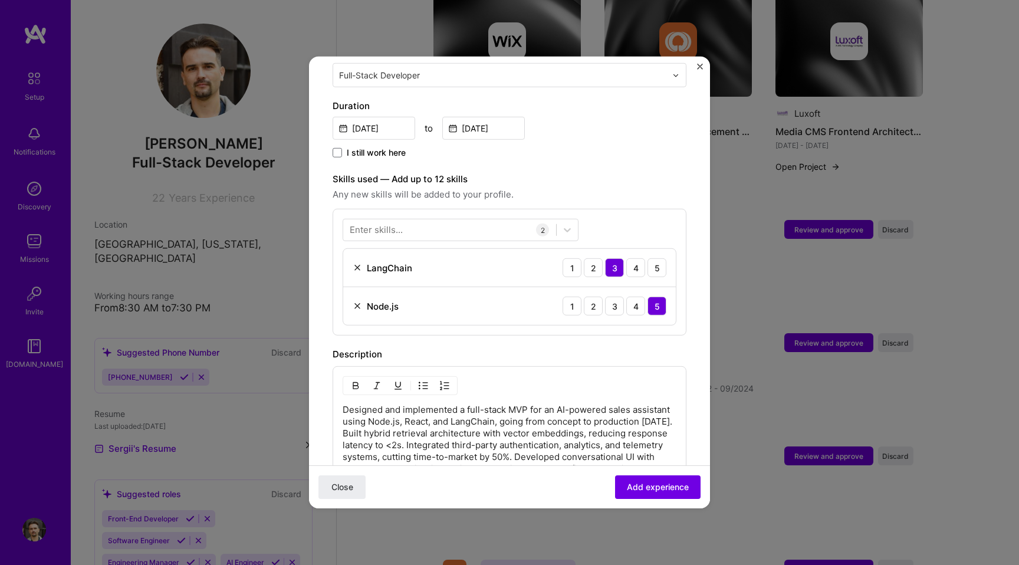
click at [379, 223] on div "Enter skills..." at bounding box center [376, 229] width 53 height 12
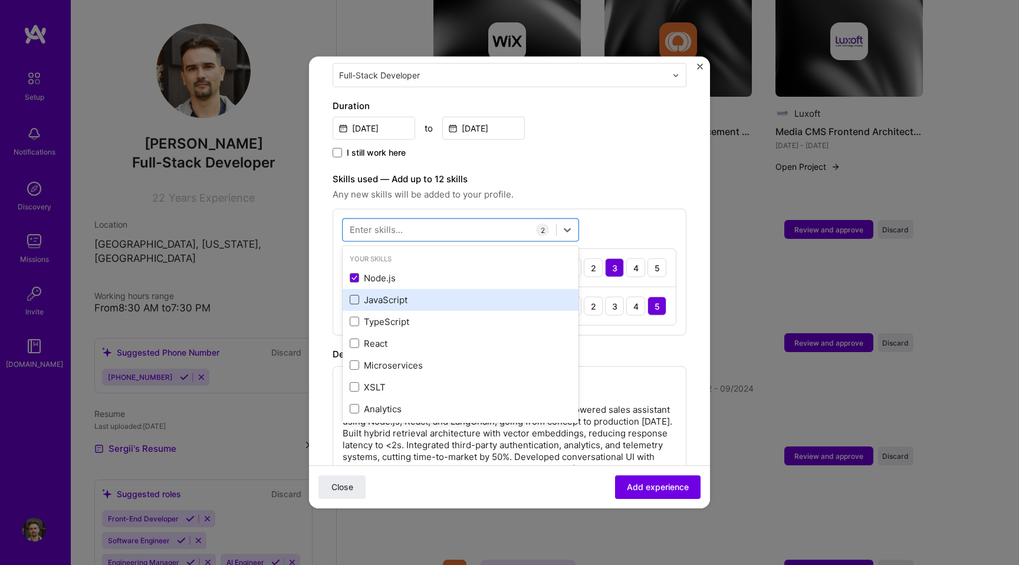
click at [354, 295] on span at bounding box center [354, 299] width 9 height 9
click at [0, 0] on input "checkbox" at bounding box center [0, 0] width 0 height 0
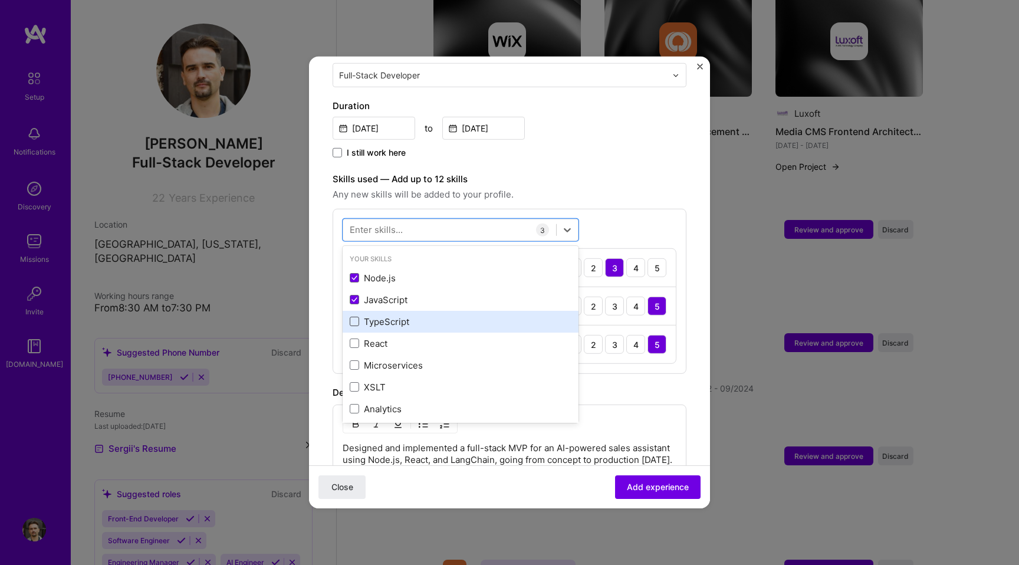
click at [353, 317] on span at bounding box center [354, 321] width 9 height 9
click at [0, 0] on input "checkbox" at bounding box center [0, 0] width 0 height 0
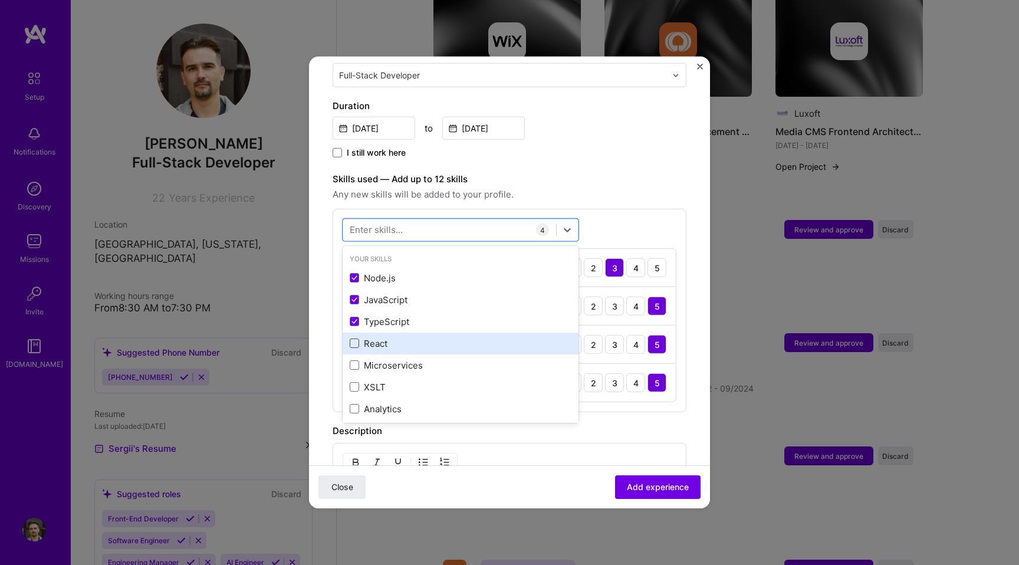
click at [353, 338] on span at bounding box center [354, 342] width 9 height 9
click at [0, 0] on input "checkbox" at bounding box center [0, 0] width 0 height 0
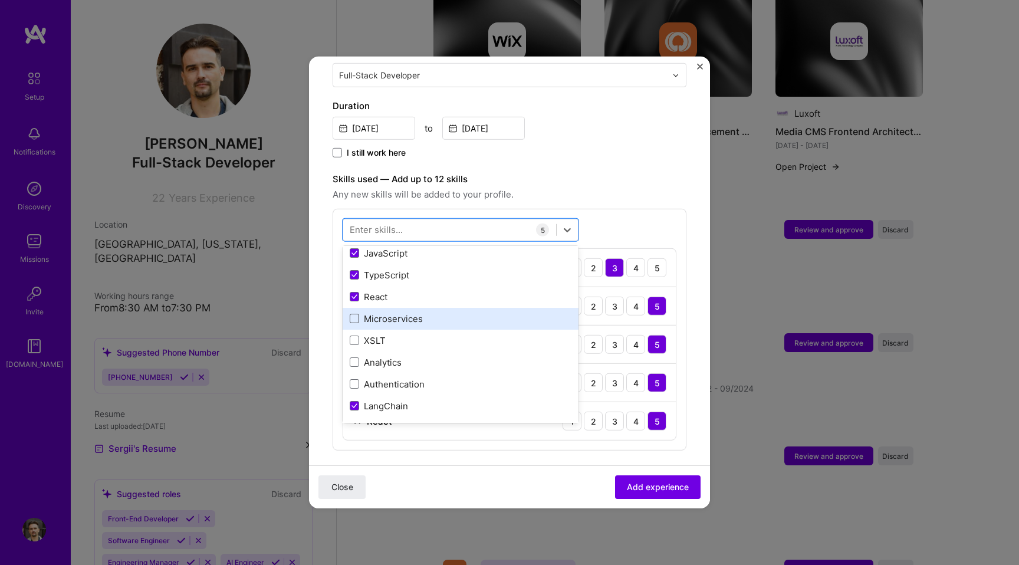
scroll to position [48, 0]
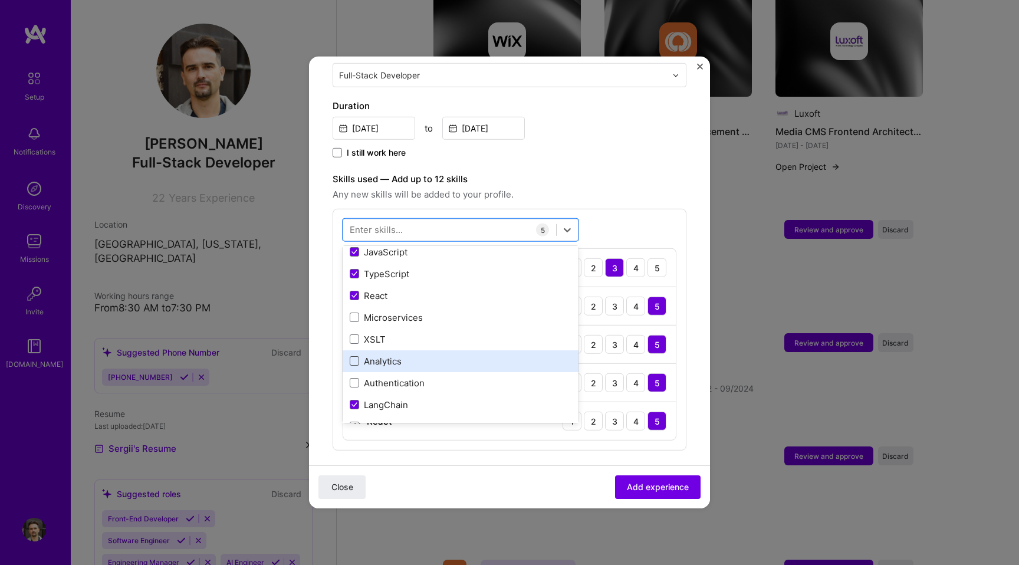
click at [357, 356] on span at bounding box center [354, 360] width 9 height 9
click at [0, 0] on input "checkbox" at bounding box center [0, 0] width 0 height 0
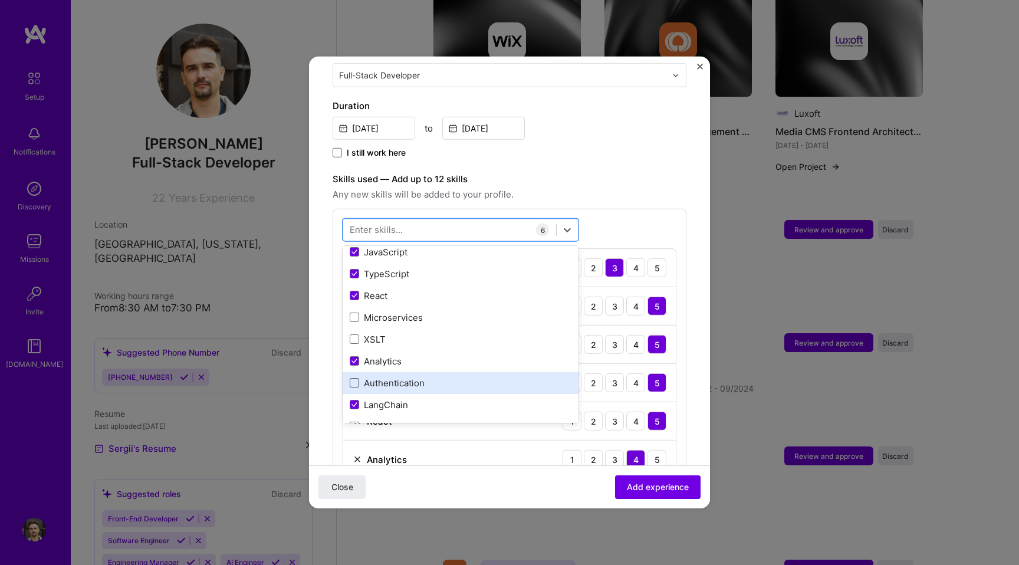
click at [357, 378] on span at bounding box center [354, 382] width 9 height 9
click at [0, 0] on input "checkbox" at bounding box center [0, 0] width 0 height 0
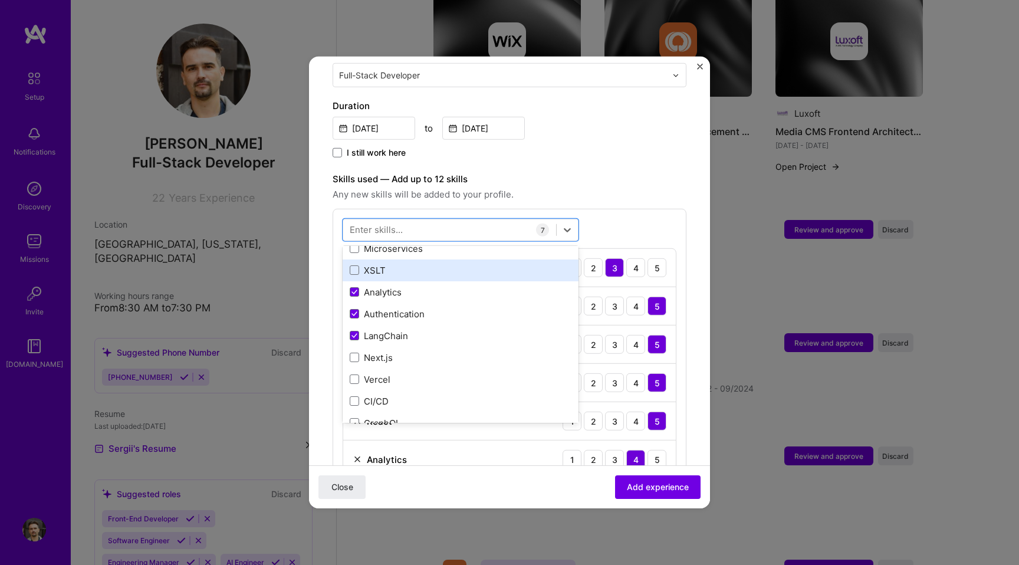
scroll to position [120, 0]
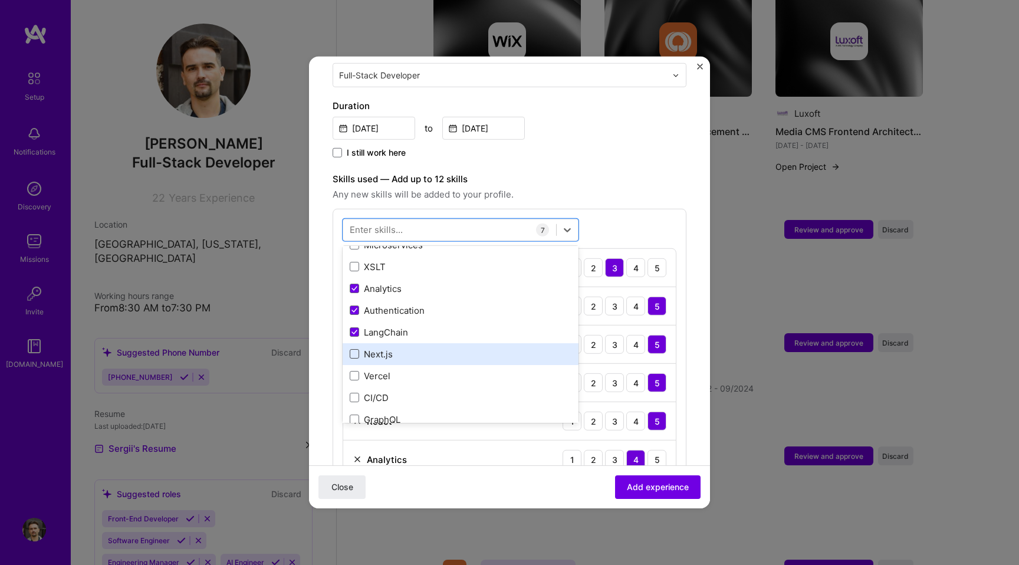
click at [355, 349] on span at bounding box center [354, 353] width 9 height 9
click at [0, 0] on input "checkbox" at bounding box center [0, 0] width 0 height 0
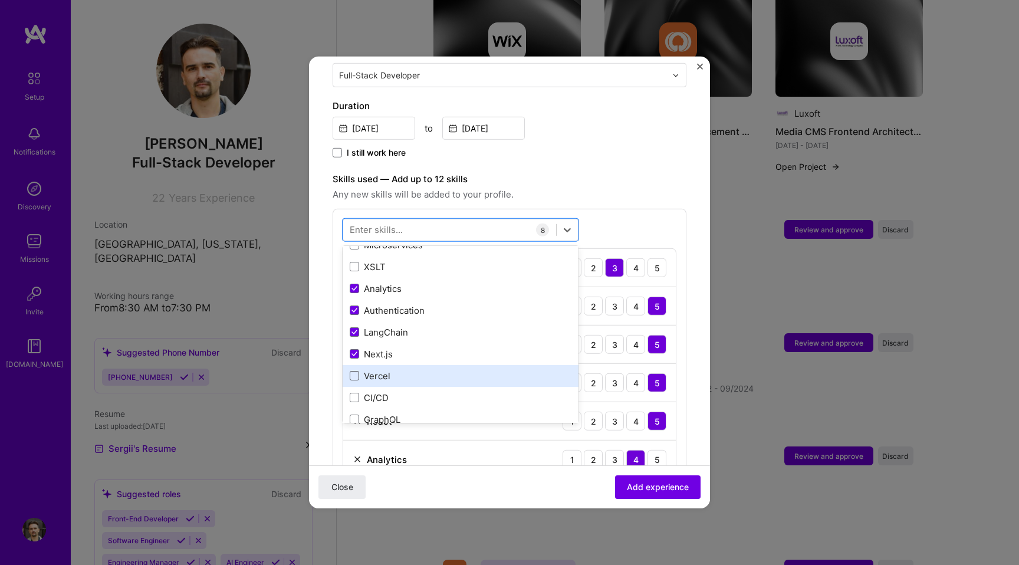
click at [354, 371] on span at bounding box center [354, 375] width 9 height 9
click at [0, 0] on input "checkbox" at bounding box center [0, 0] width 0 height 0
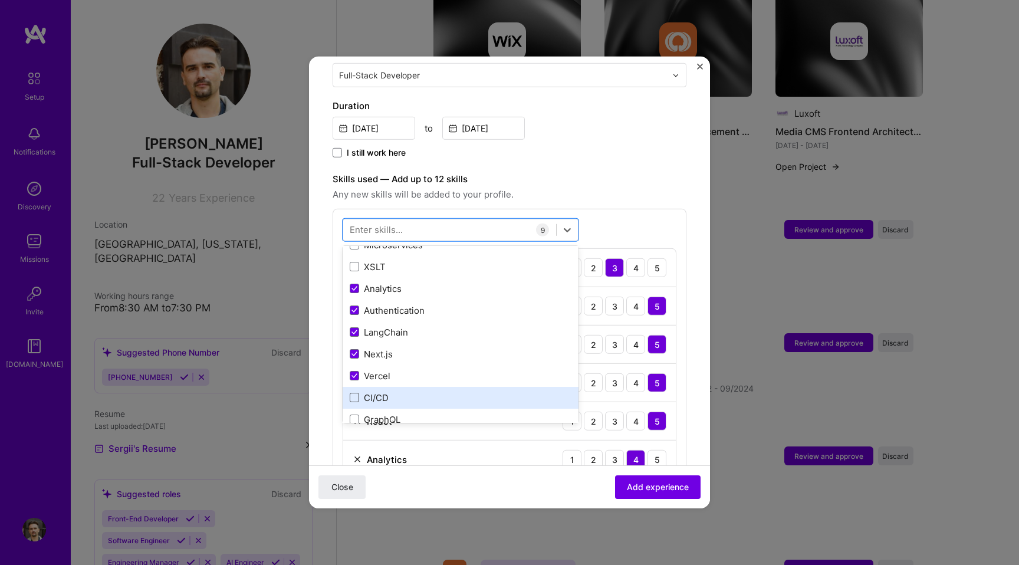
click at [353, 393] on span at bounding box center [354, 397] width 9 height 9
click at [0, 0] on input "checkbox" at bounding box center [0, 0] width 0 height 0
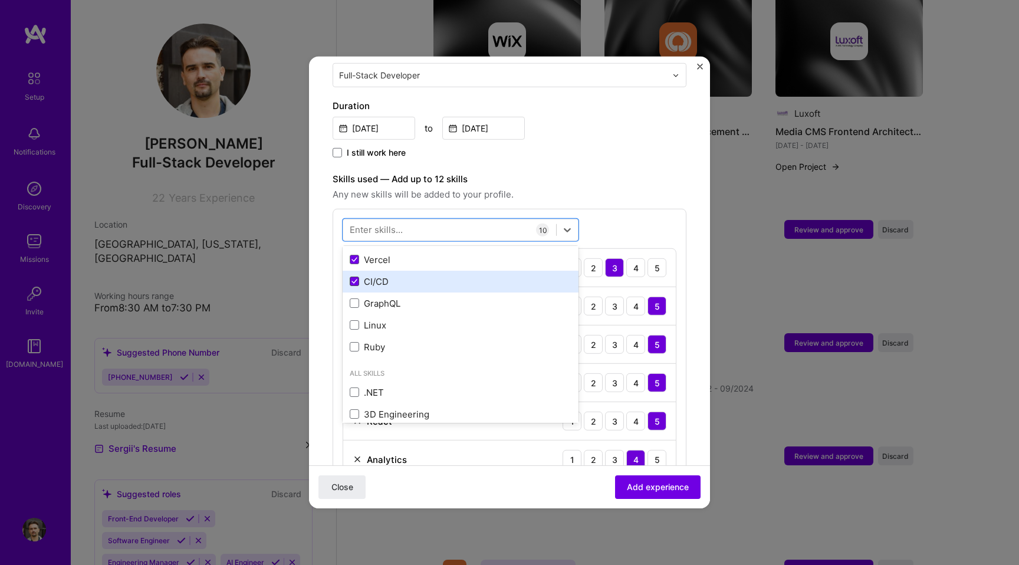
scroll to position [248, 0]
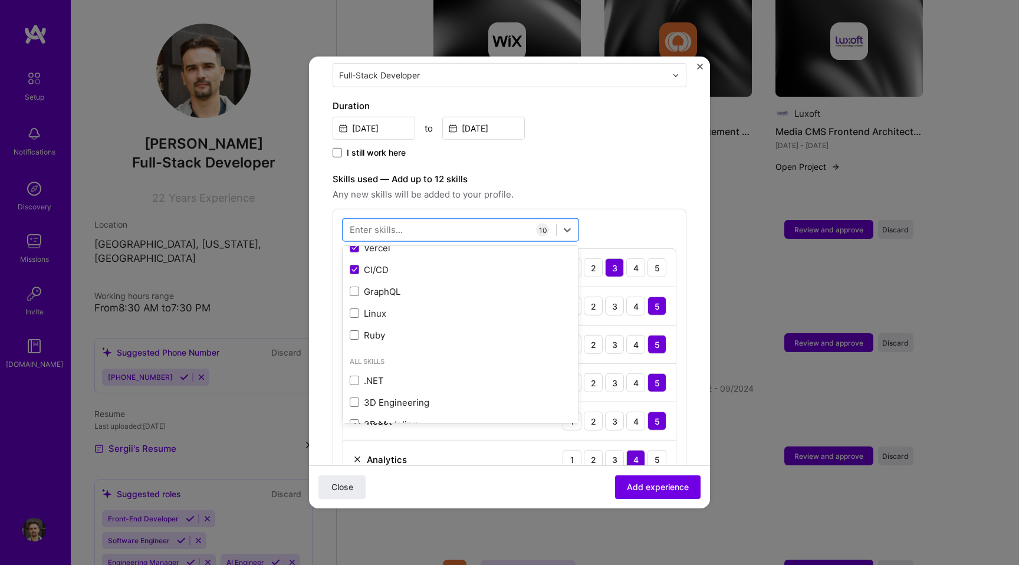
click at [641, 187] on span "Any new skills will be added to your profile." at bounding box center [510, 194] width 354 height 14
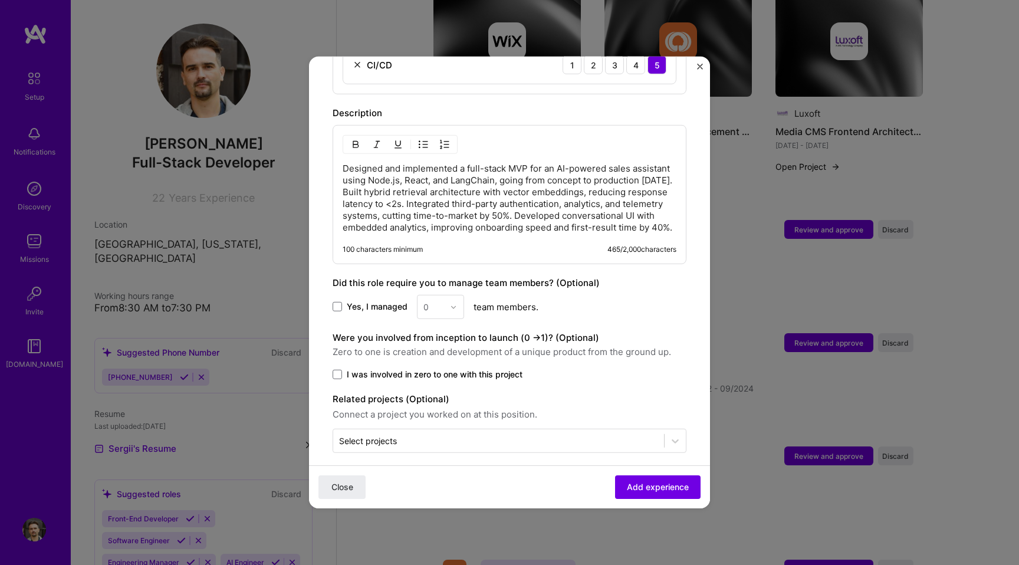
scroll to position [863, 0]
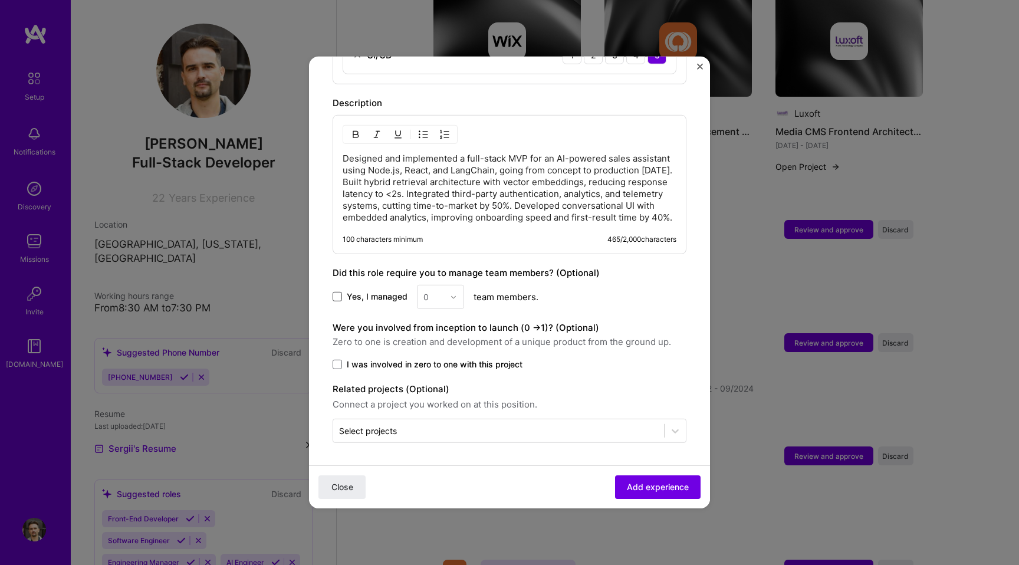
click at [340, 298] on span at bounding box center [337, 296] width 9 height 9
click at [0, 0] on input "Yes, I managed" at bounding box center [0, 0] width 0 height 0
click at [444, 297] on div "0" at bounding box center [433, 296] width 32 height 23
click at [430, 321] on div "1" at bounding box center [440, 328] width 40 height 22
click at [398, 364] on span "I was involved in zero to one with this project" at bounding box center [435, 364] width 176 height 12
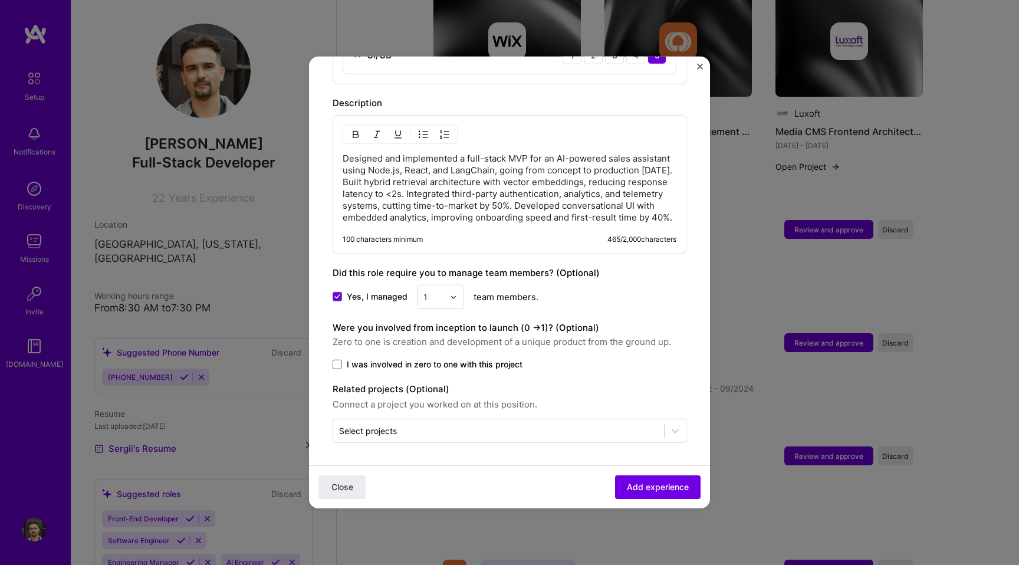
click at [0, 0] on input "I was involved in zero to one with this project" at bounding box center [0, 0] width 0 height 0
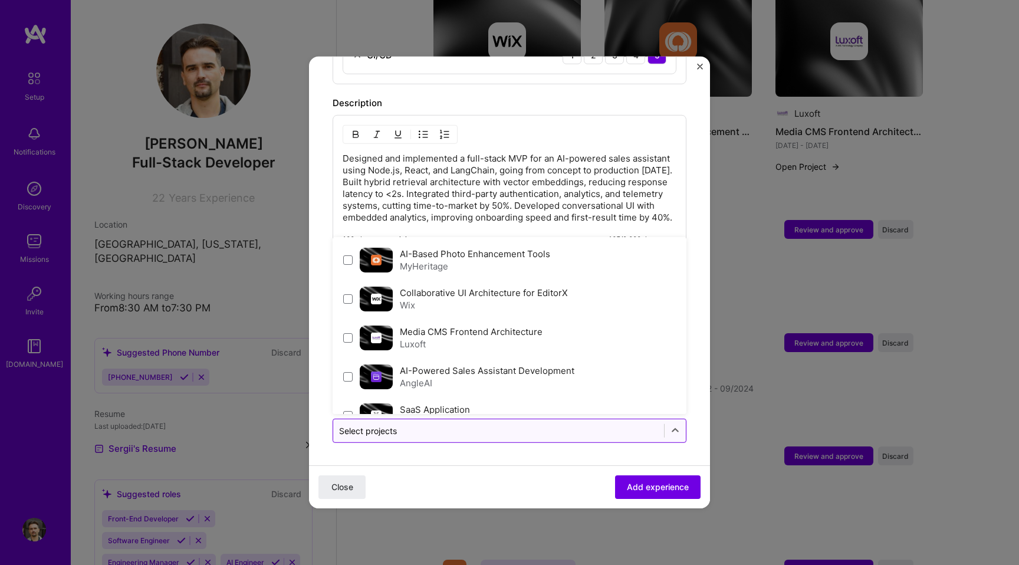
click at [452, 425] on input "text" at bounding box center [498, 431] width 319 height 12
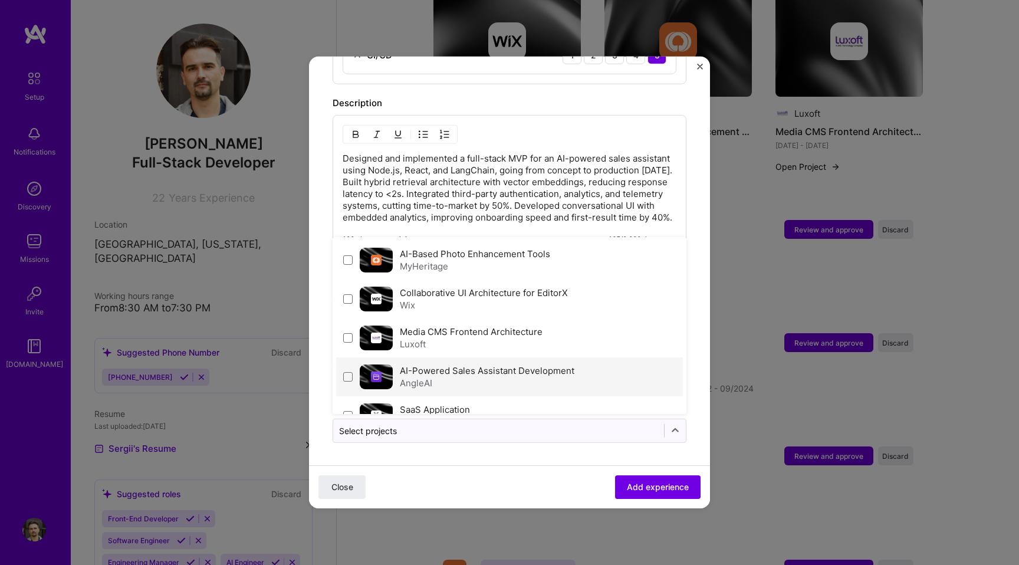
click at [482, 375] on div "AI-Powered Sales Assistant Development AngleAI" at bounding box center [487, 376] width 175 height 25
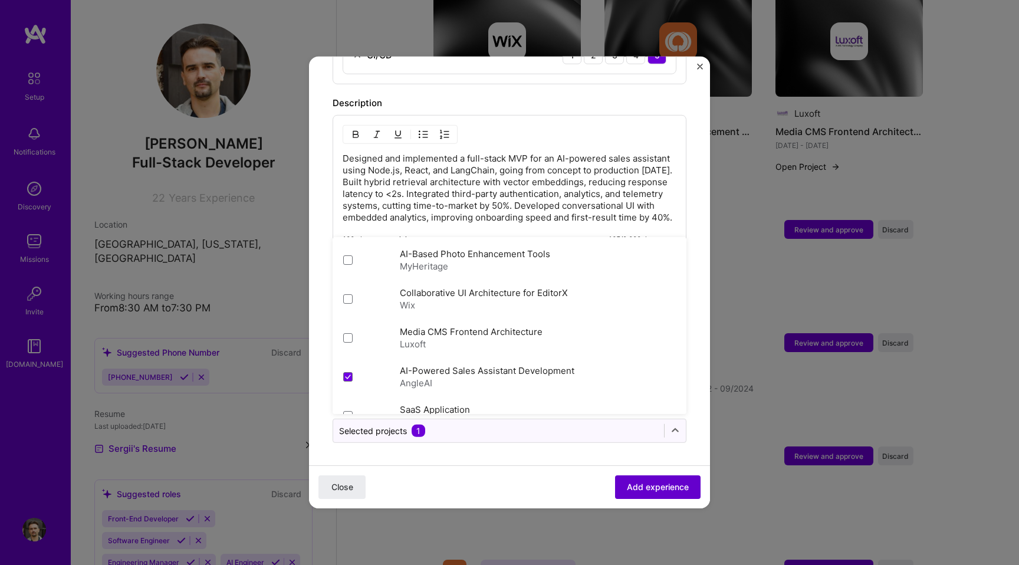
click at [650, 487] on span "Add experience" at bounding box center [658, 487] width 62 height 12
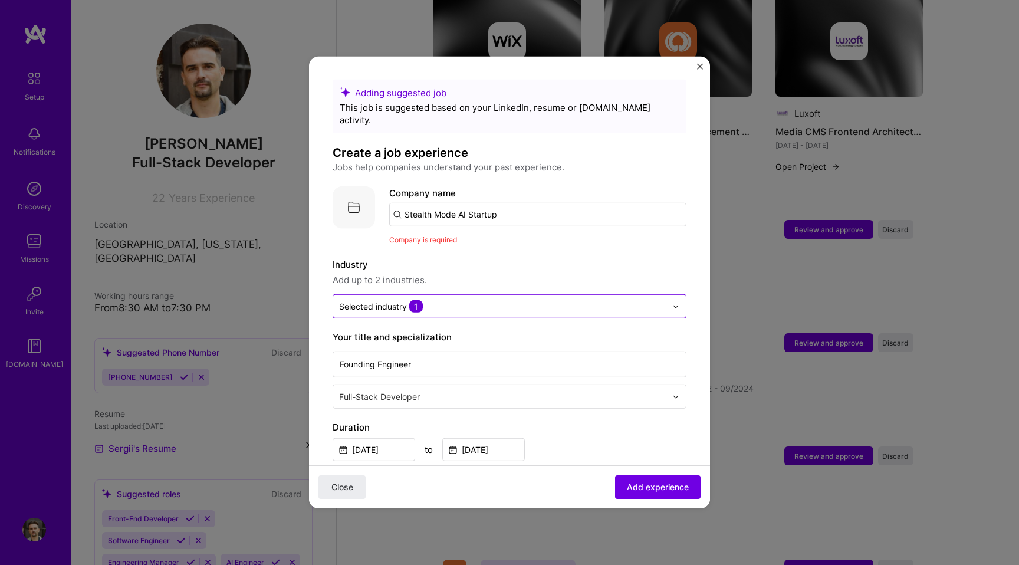
scroll to position [0, 0]
drag, startPoint x: 508, startPoint y: 198, endPoint x: 341, endPoint y: 203, distance: 166.4
click at [341, 203] on div "Company logo Company name Stealth Mode AI Startup Company is required" at bounding box center [510, 217] width 354 height 60
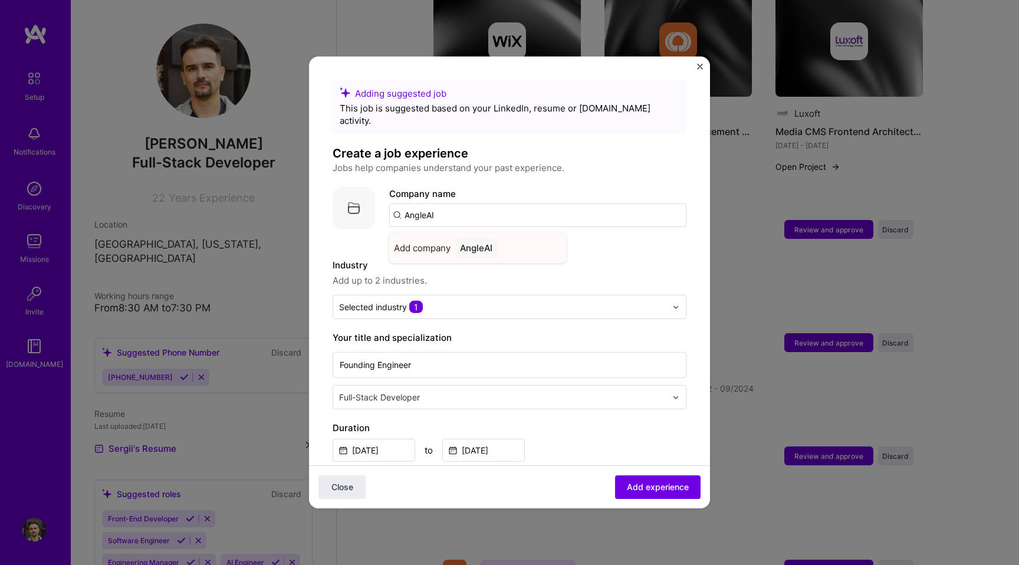
type input "AngleAI"
click at [435, 242] on span "Add company" at bounding box center [422, 248] width 57 height 12
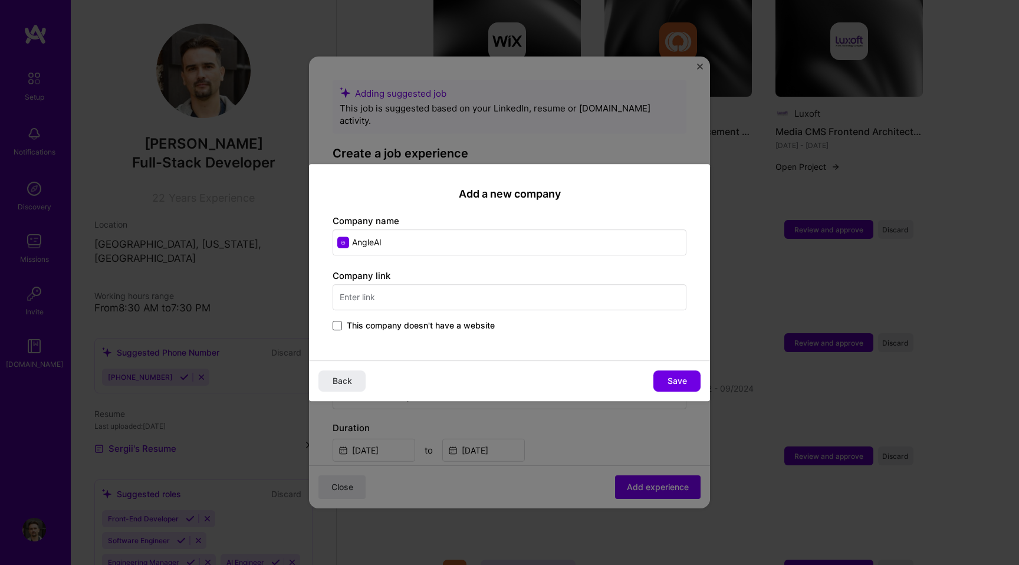
click at [337, 328] on span at bounding box center [337, 325] width 9 height 9
click at [0, 0] on input "This company doesn't have a website" at bounding box center [0, 0] width 0 height 0
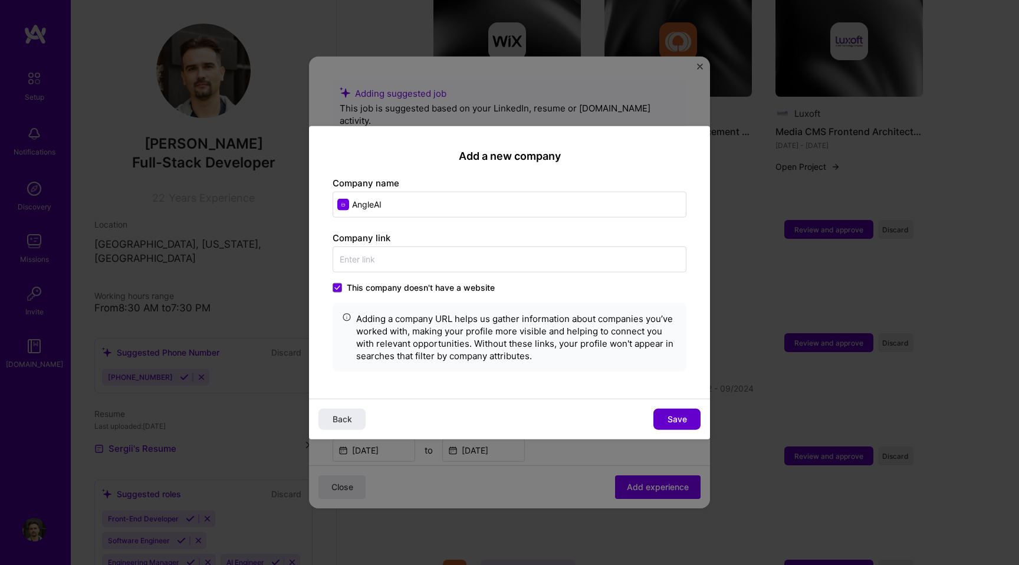
click at [661, 411] on button "Save" at bounding box center [676, 418] width 47 height 21
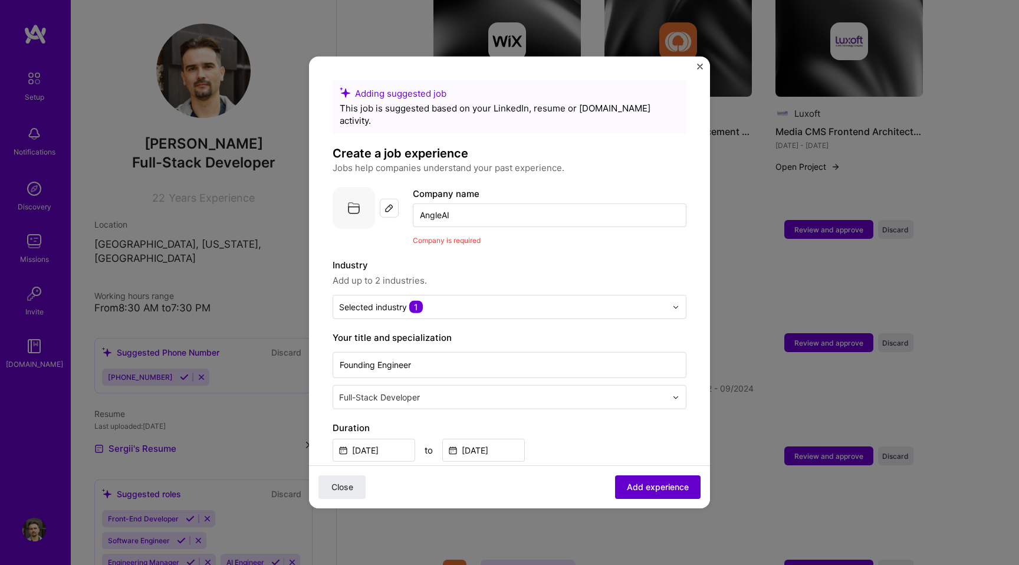
click at [639, 490] on span "Add experience" at bounding box center [658, 487] width 62 height 12
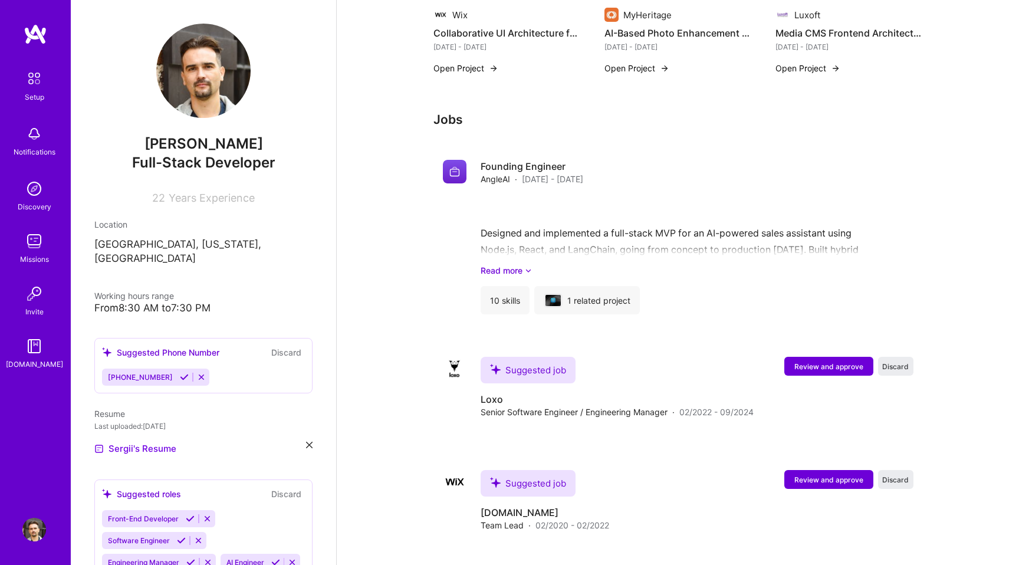
scroll to position [1098, 0]
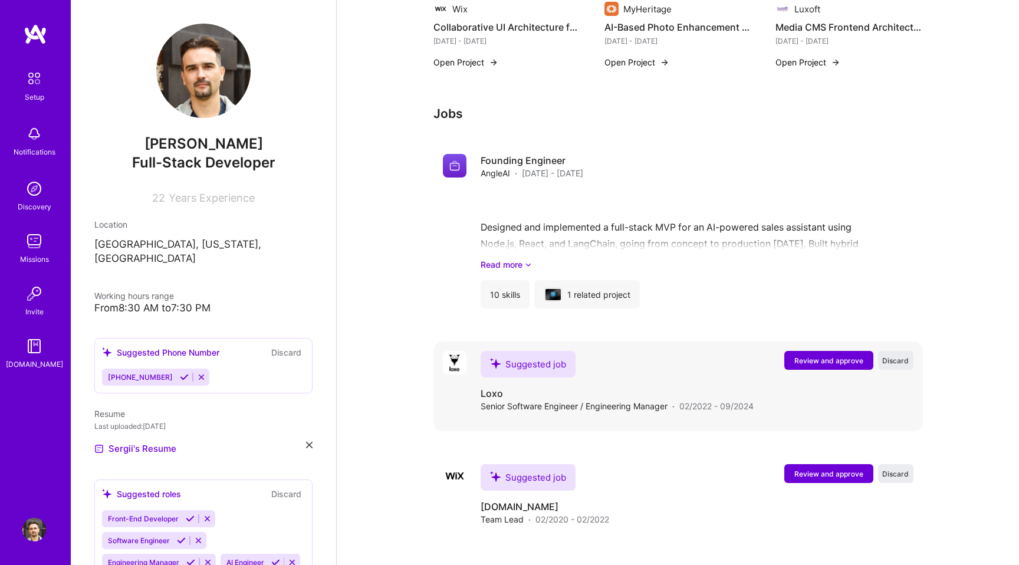
click at [818, 356] on span "Review and approve" at bounding box center [828, 361] width 69 height 10
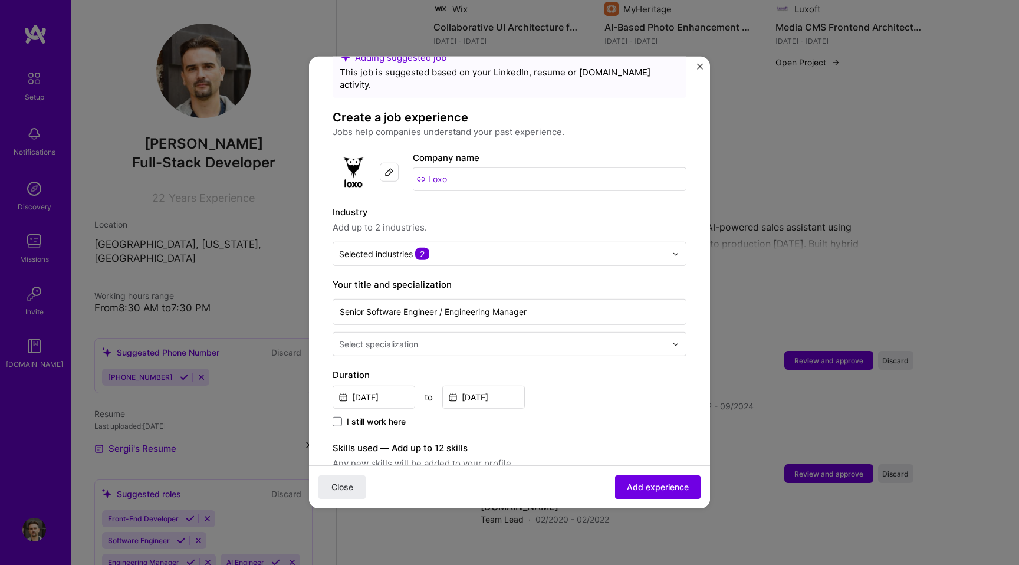
scroll to position [40, 0]
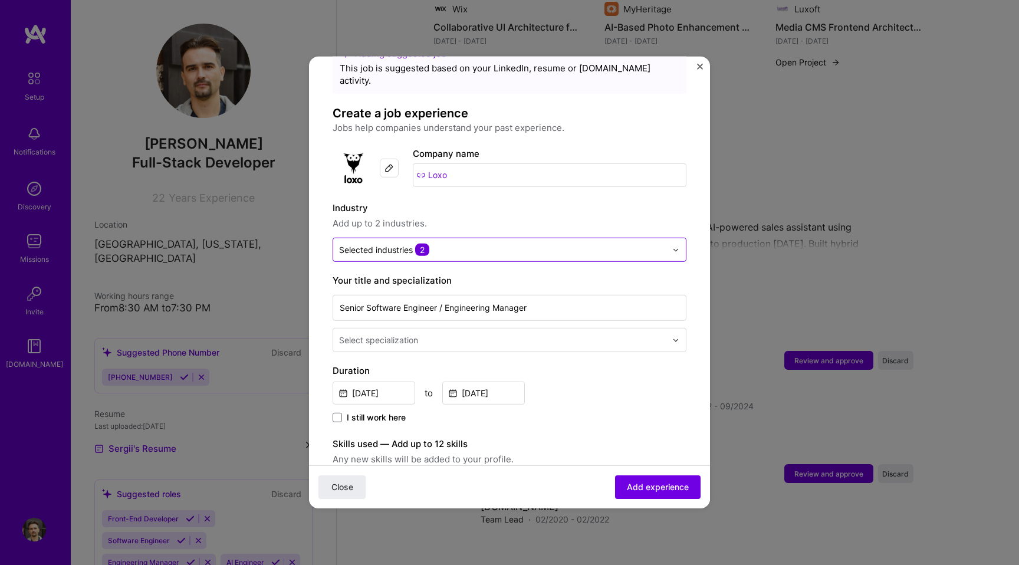
click at [670, 243] on div "Selected industries 2" at bounding box center [502, 249] width 339 height 23
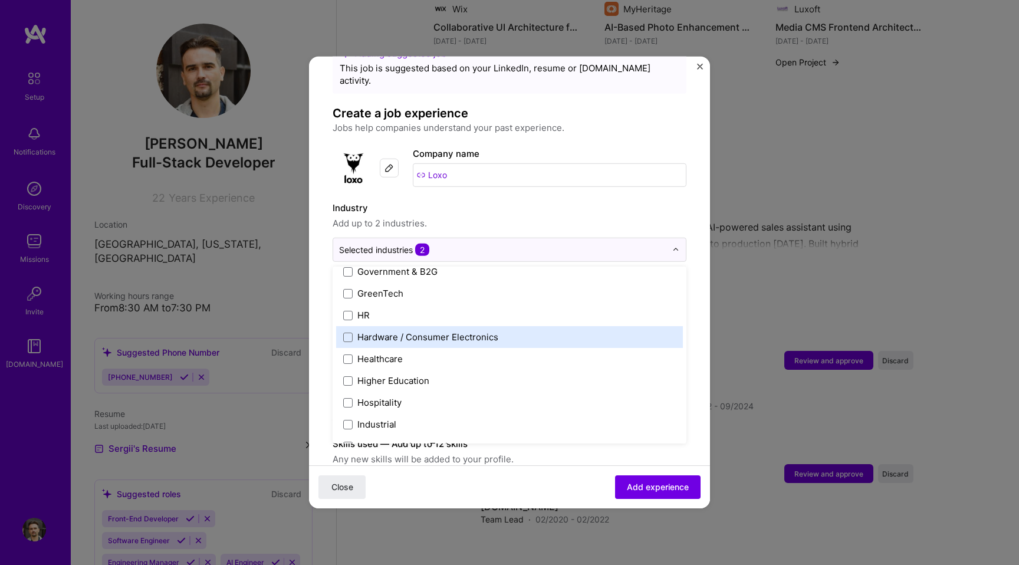
scroll to position [1440, 0]
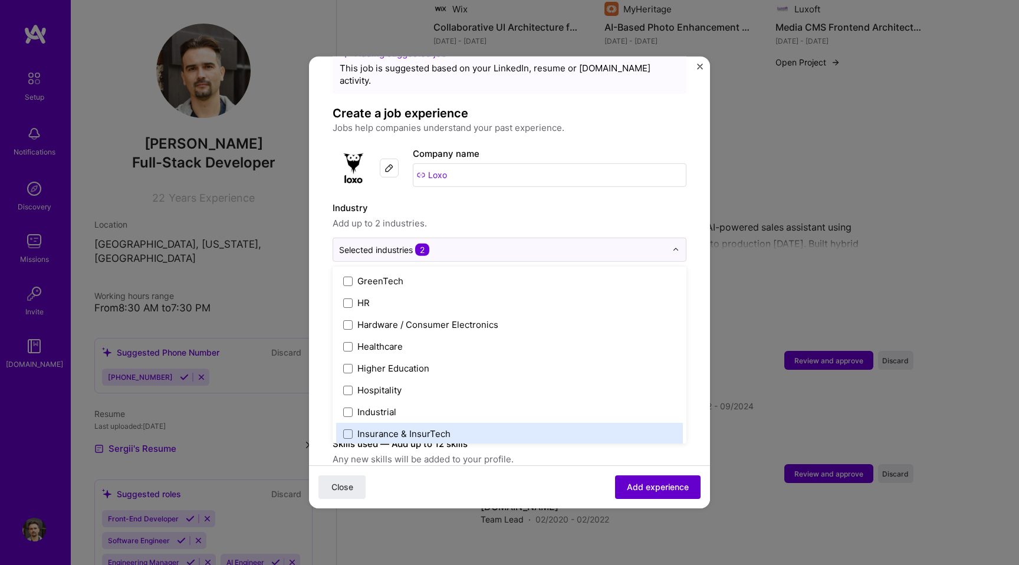
click at [646, 489] on span "Add experience" at bounding box center [658, 487] width 62 height 12
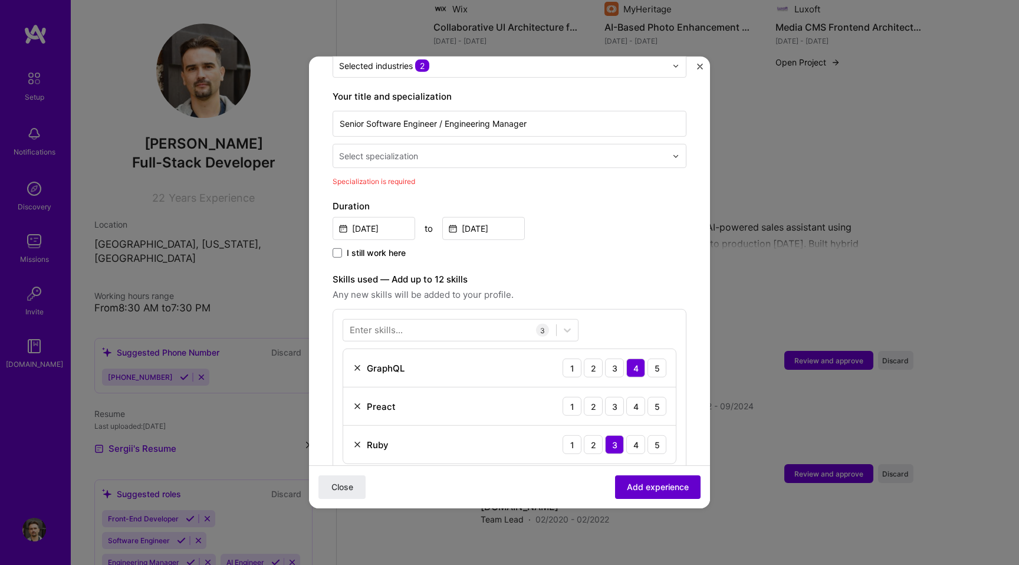
scroll to position [245, 0]
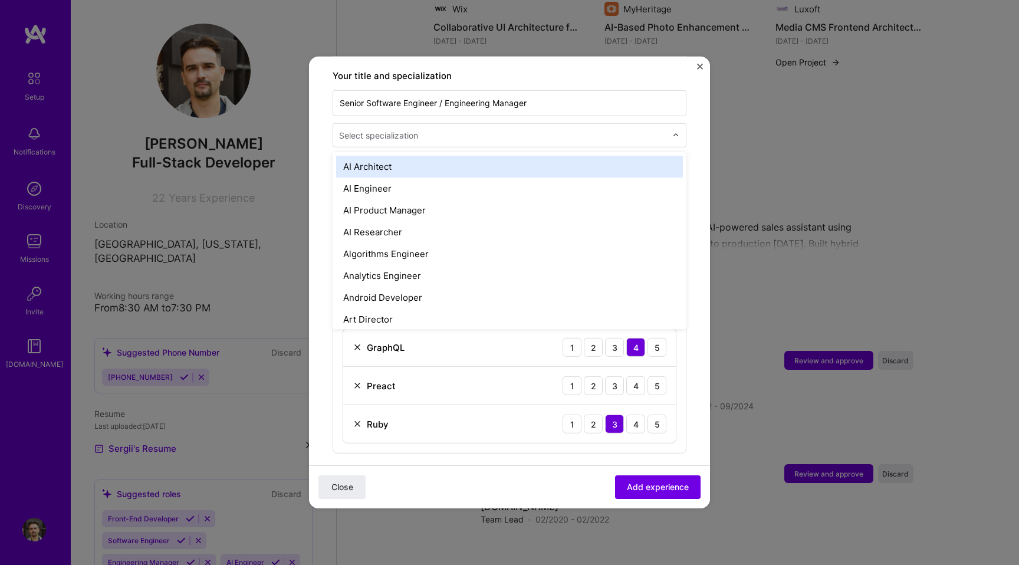
click at [407, 129] on div "Select specialization" at bounding box center [378, 135] width 79 height 12
type input "engi"
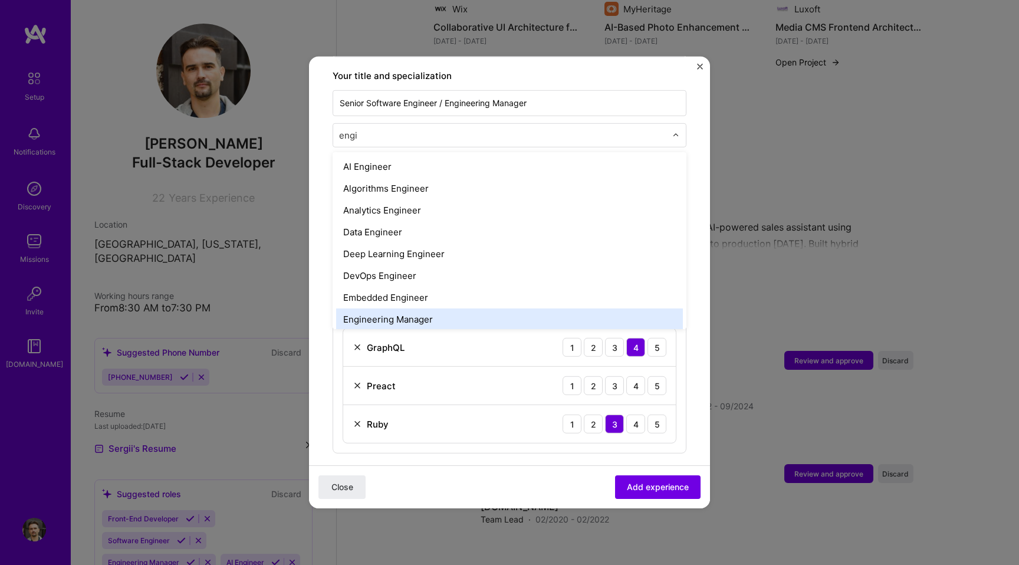
click at [396, 308] on div "Engineering Manager" at bounding box center [509, 319] width 347 height 22
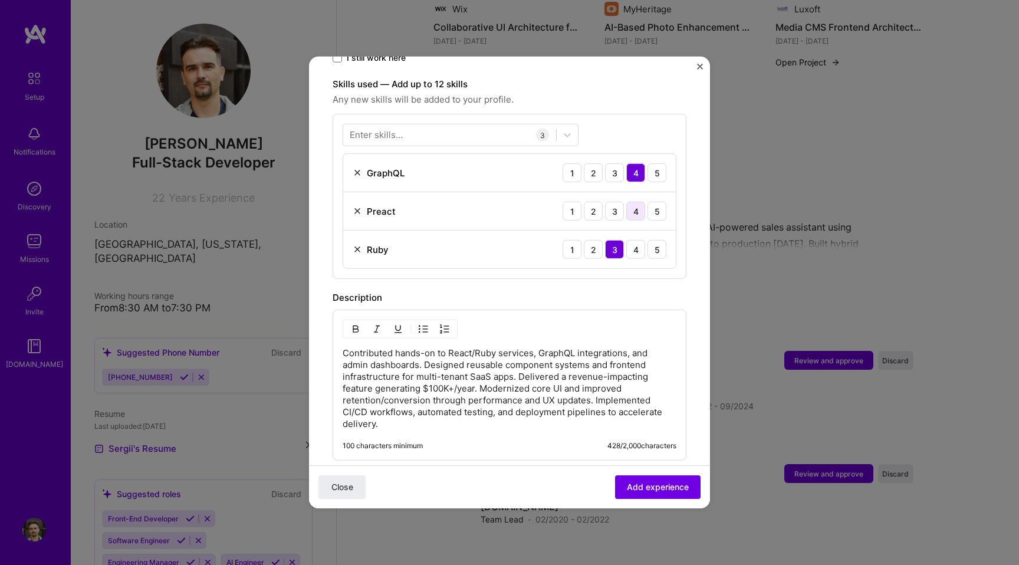
scroll to position [594, 0]
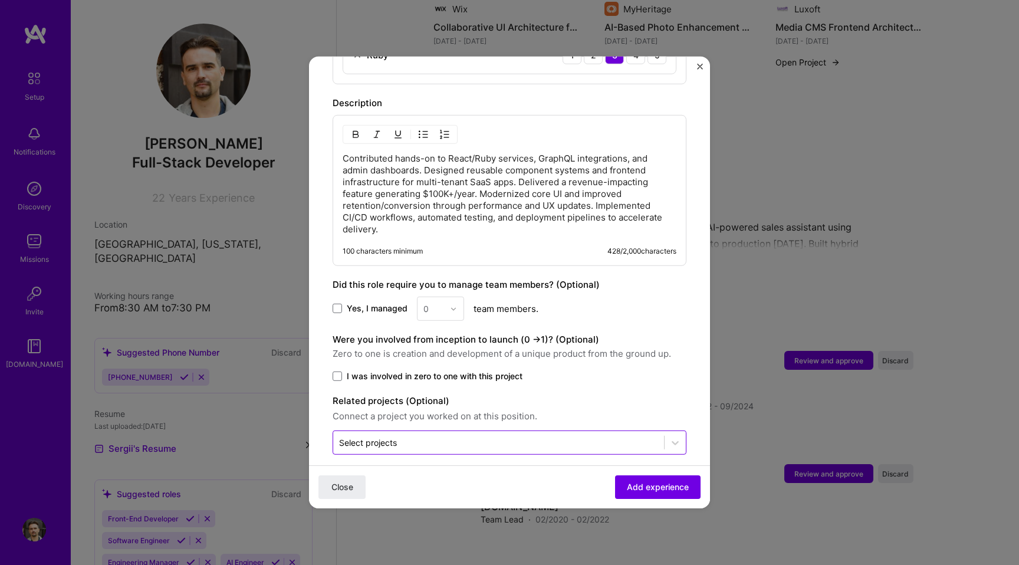
click at [432, 436] on input "text" at bounding box center [498, 442] width 319 height 12
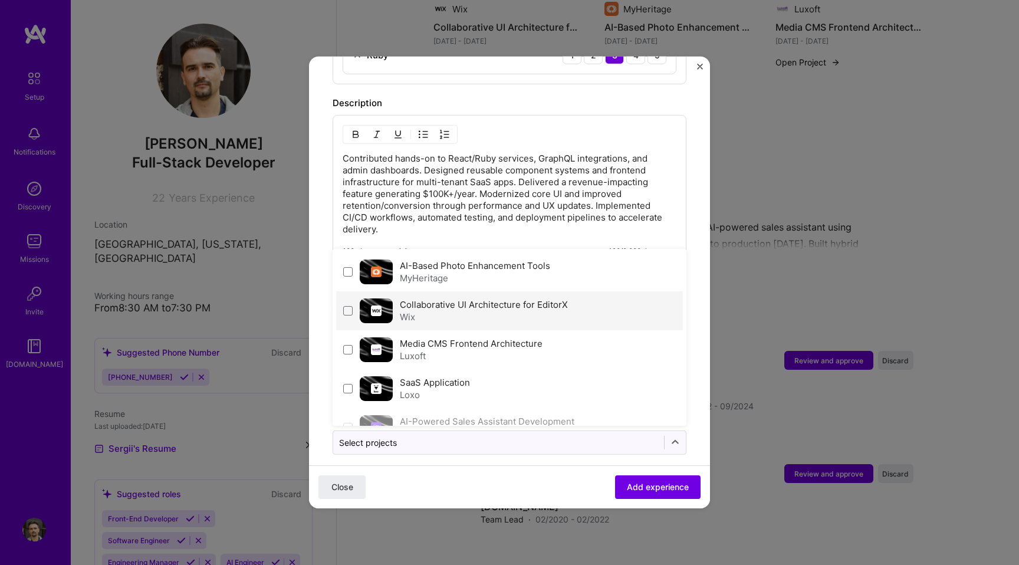
scroll to position [25, 0]
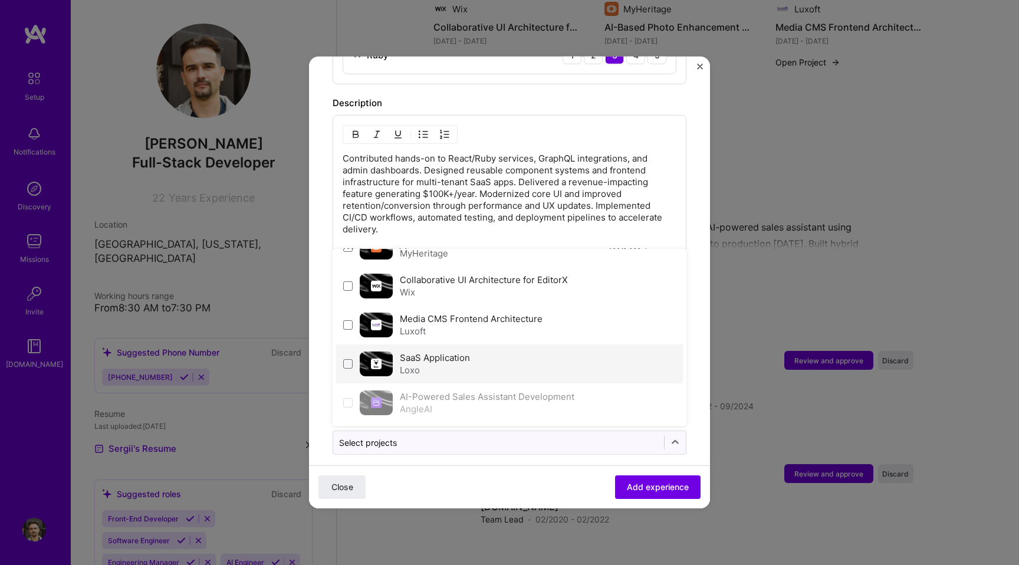
click at [433, 352] on label "SaaS Application" at bounding box center [435, 357] width 70 height 11
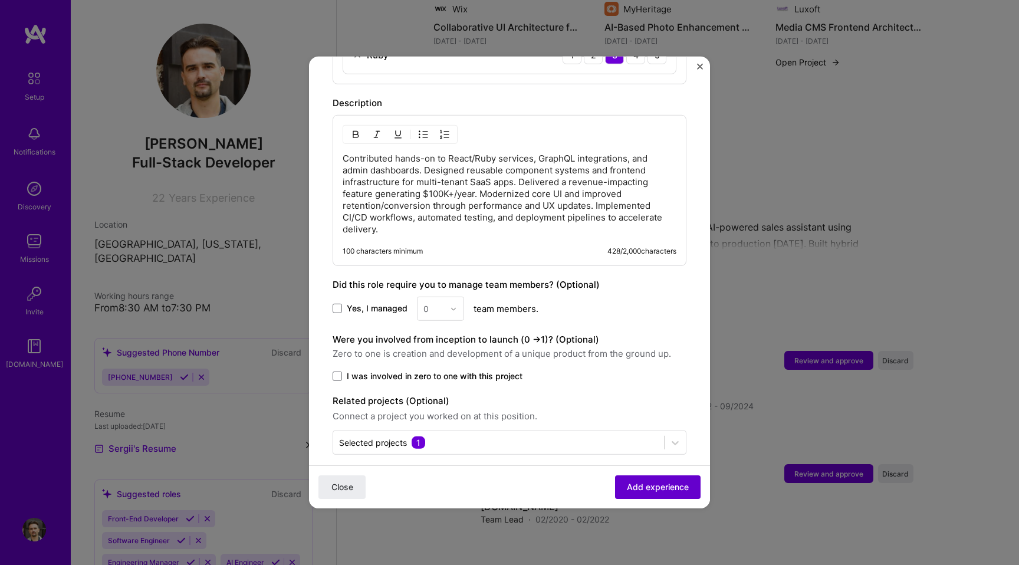
click at [647, 488] on span "Add experience" at bounding box center [658, 487] width 62 height 12
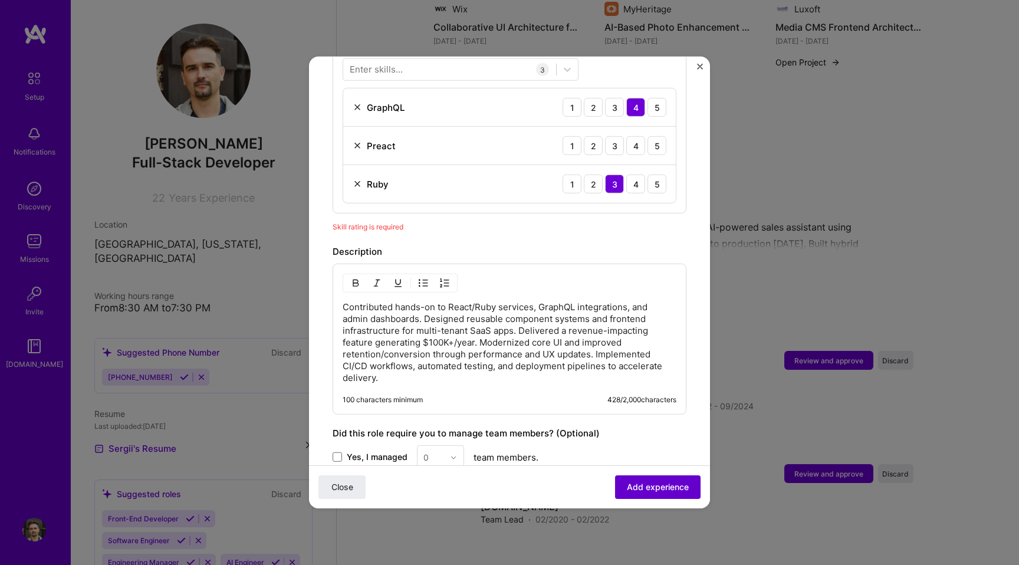
scroll to position [408, 0]
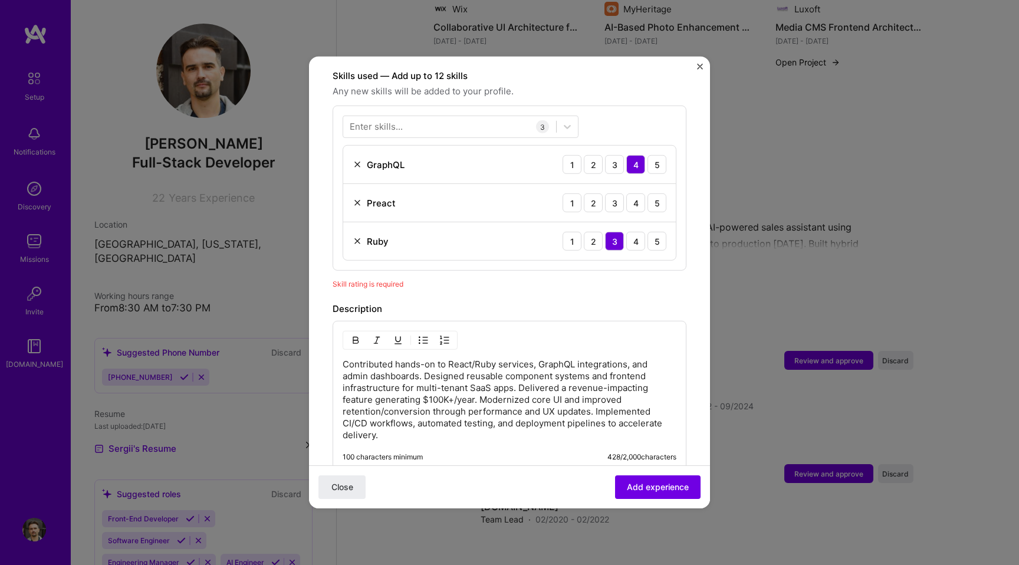
click at [357, 198] on img at bounding box center [357, 202] width 9 height 9
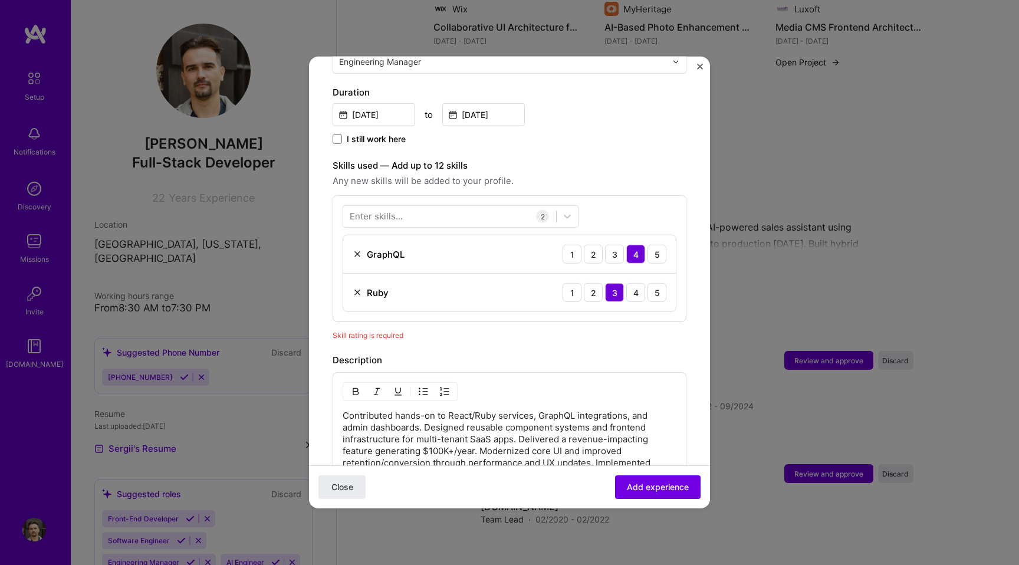
scroll to position [314, 0]
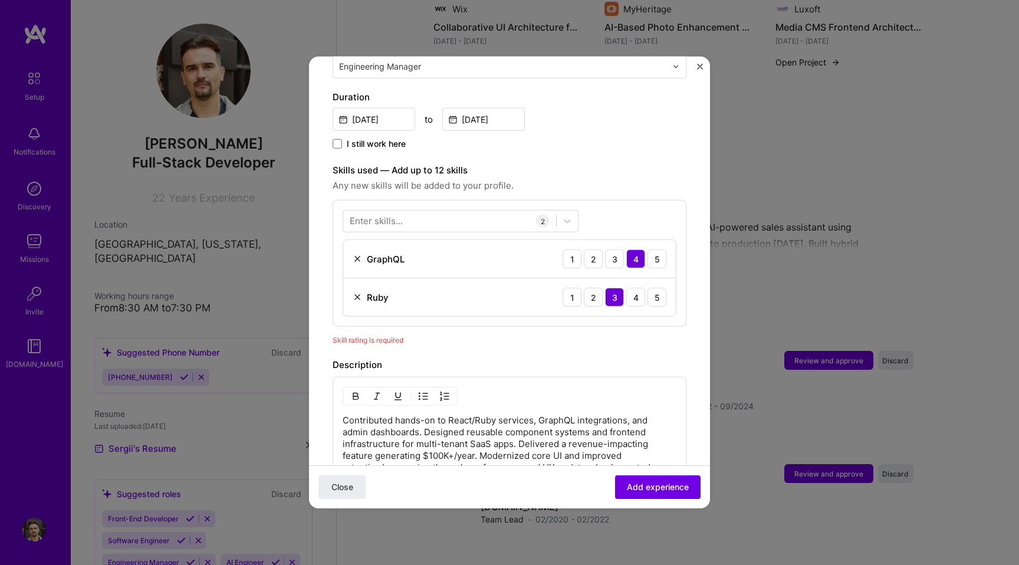
click at [379, 215] on div "Enter skills..." at bounding box center [376, 221] width 53 height 12
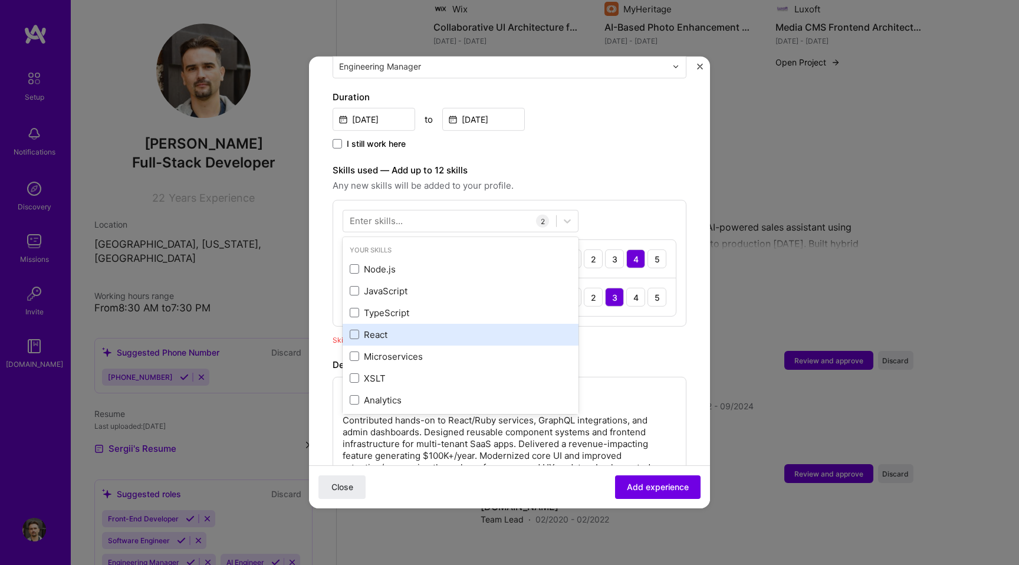
click at [353, 328] on div "React" at bounding box center [461, 334] width 222 height 12
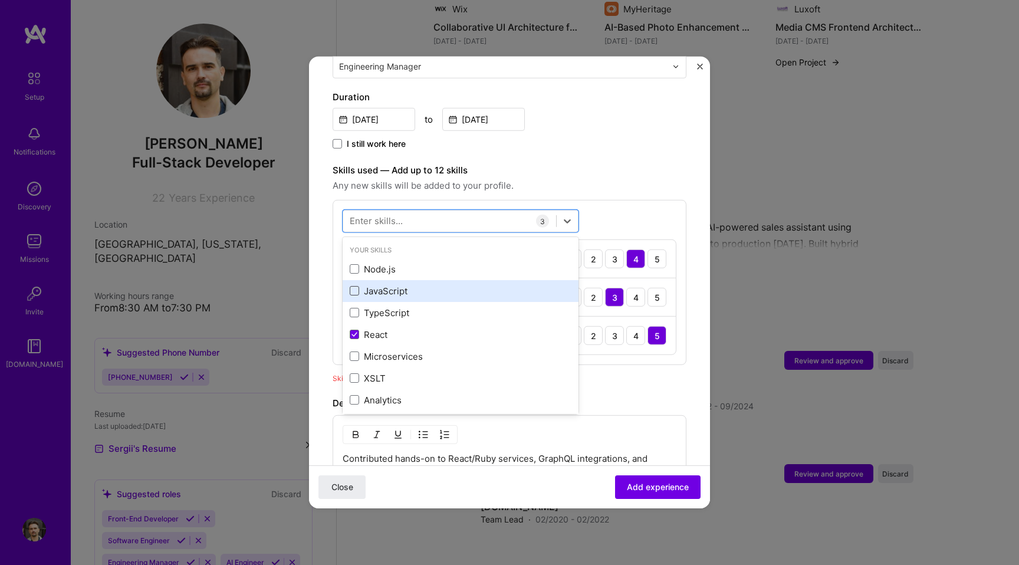
click at [353, 286] on span at bounding box center [354, 290] width 9 height 9
click at [0, 0] on input "checkbox" at bounding box center [0, 0] width 0 height 0
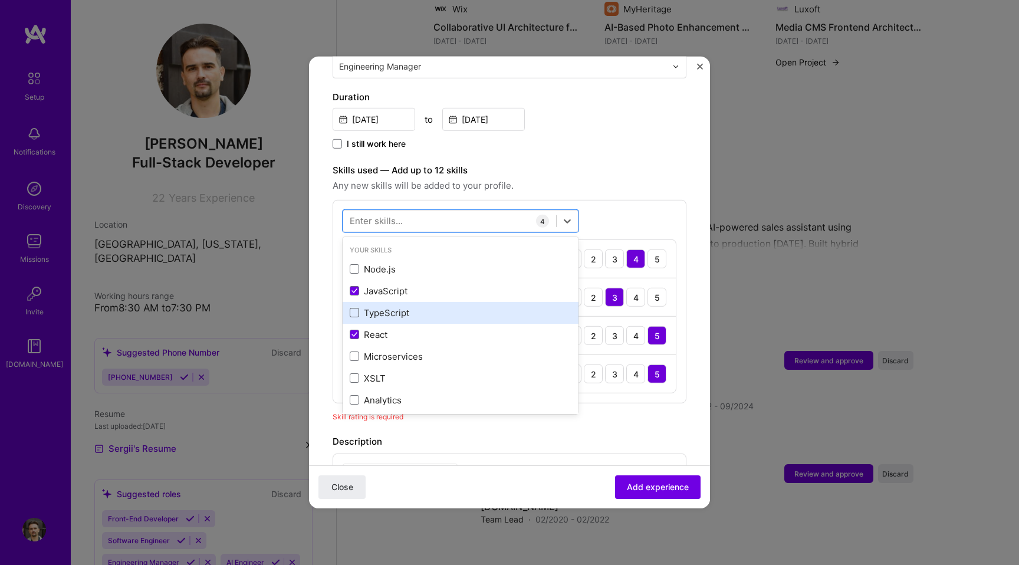
click at [354, 308] on span at bounding box center [354, 312] width 9 height 9
click at [0, 0] on input "checkbox" at bounding box center [0, 0] width 0 height 0
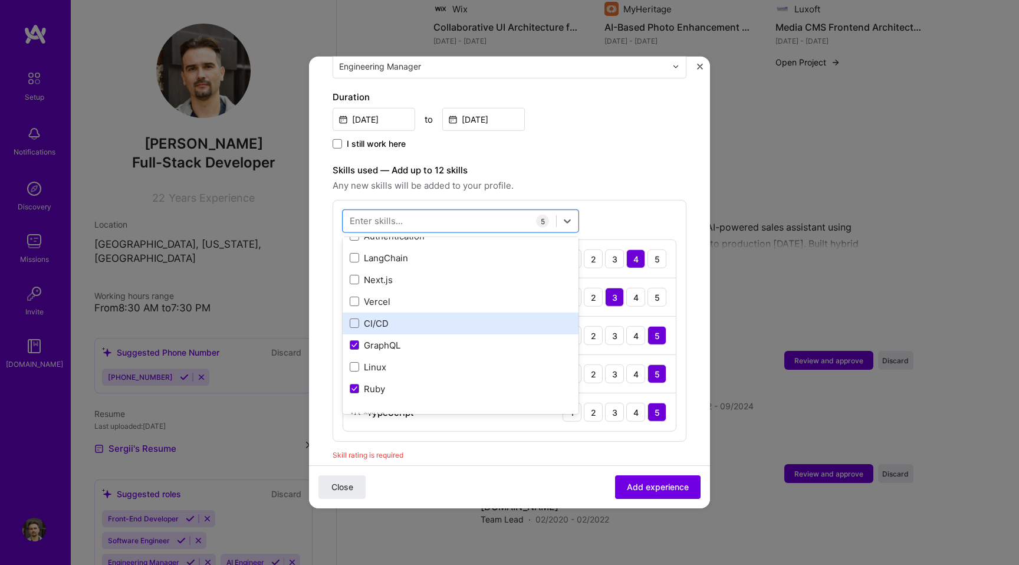
scroll to position [187, 0]
click at [353, 317] on span at bounding box center [354, 321] width 9 height 9
click at [0, 0] on input "checkbox" at bounding box center [0, 0] width 0 height 0
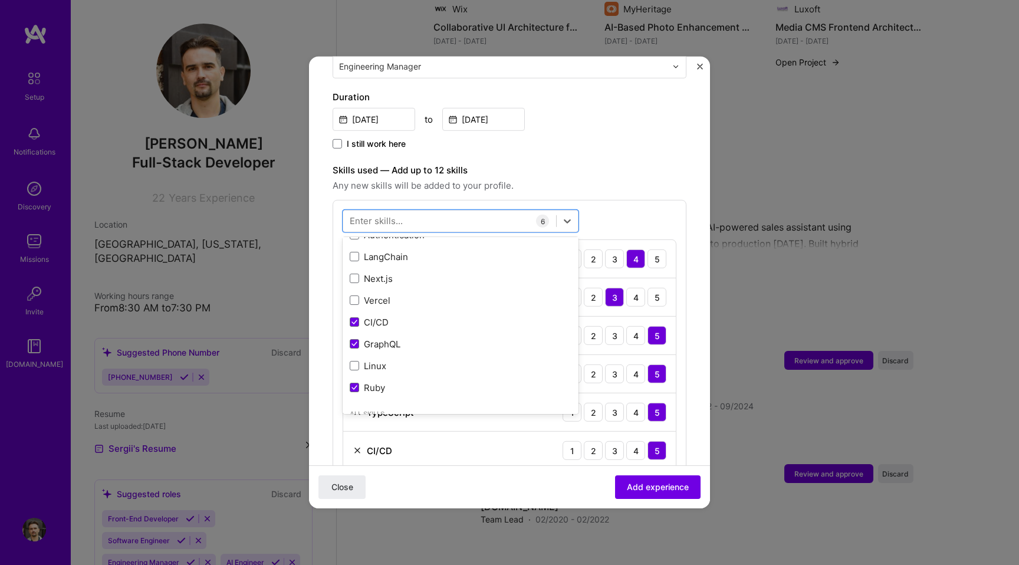
click at [639, 179] on span "Any new skills will be added to your profile." at bounding box center [510, 186] width 354 height 14
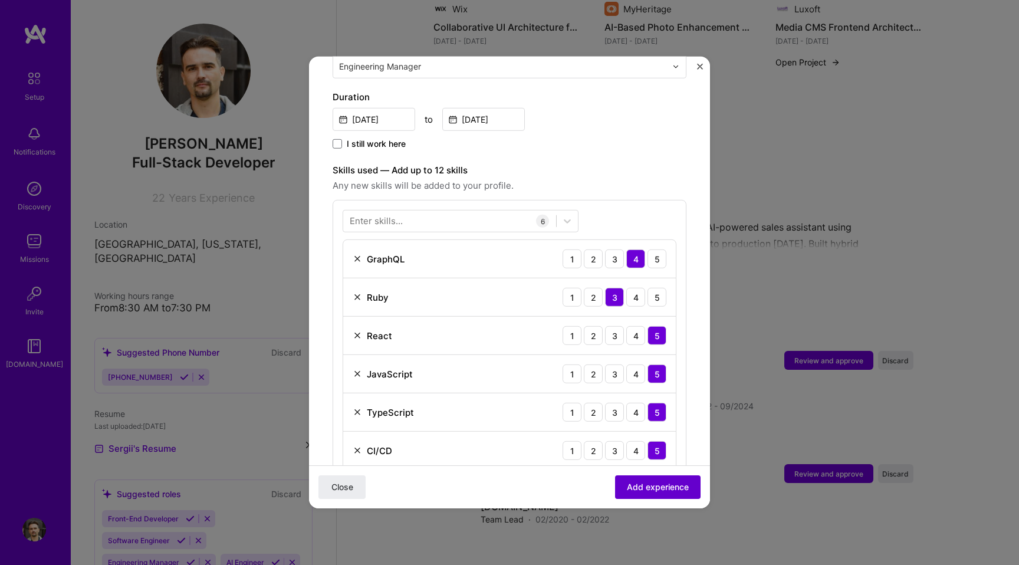
click at [647, 485] on span "Add experience" at bounding box center [658, 487] width 62 height 12
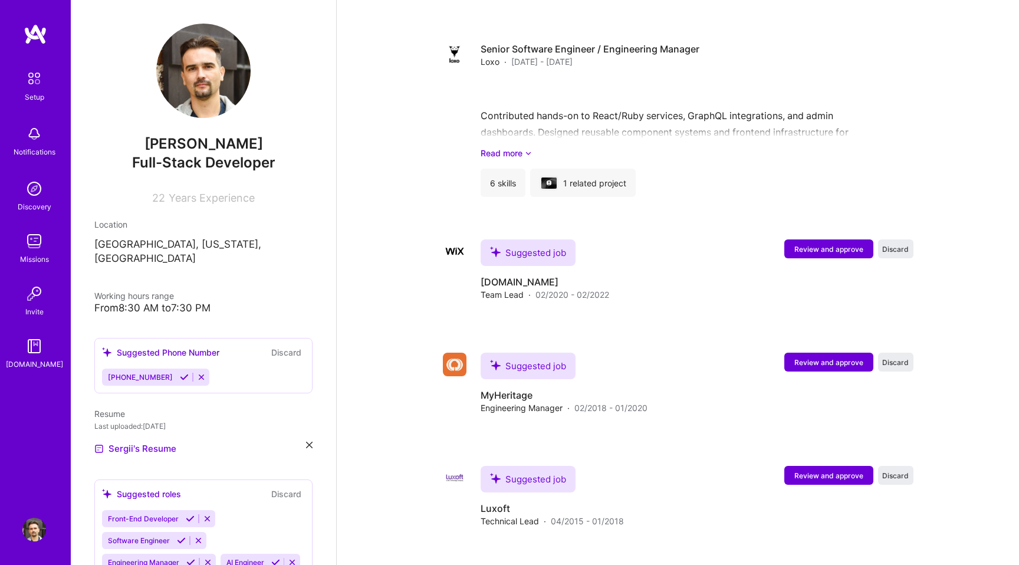
scroll to position [1404, 0]
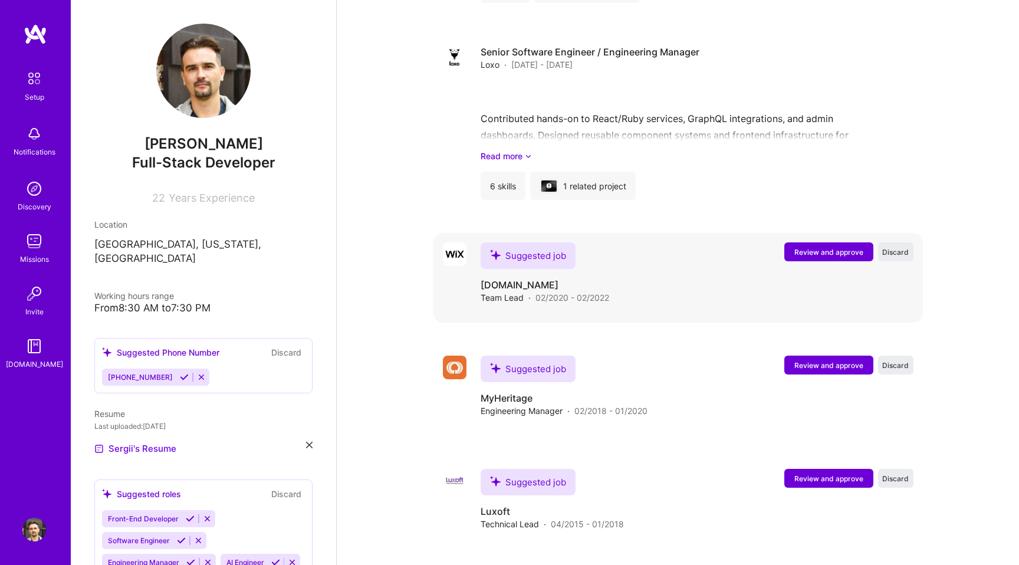
click at [801, 247] on span "Review and approve" at bounding box center [828, 252] width 69 height 10
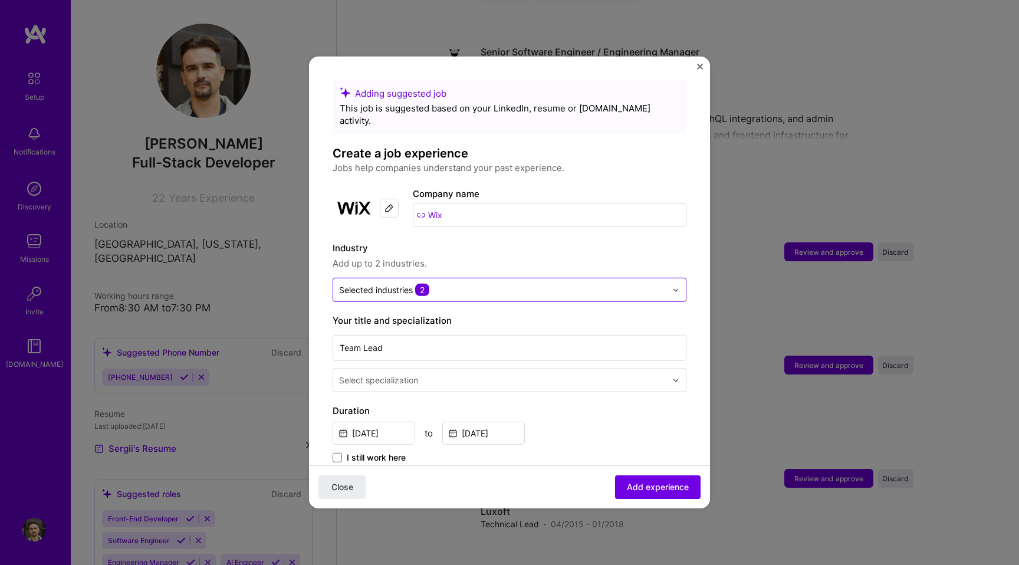
click at [568, 284] on input "text" at bounding box center [502, 290] width 327 height 12
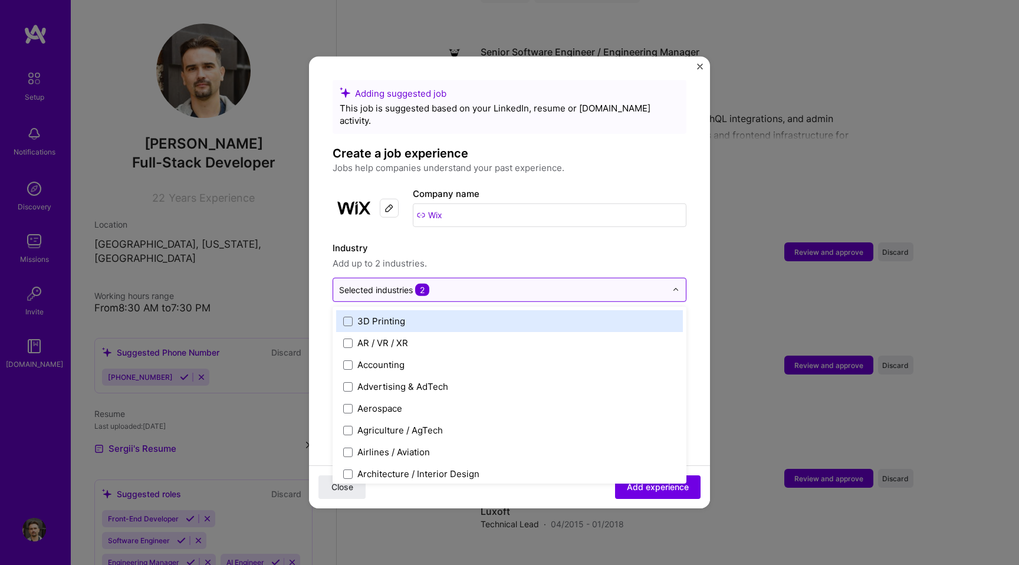
click at [568, 284] on input "text" at bounding box center [502, 290] width 327 height 12
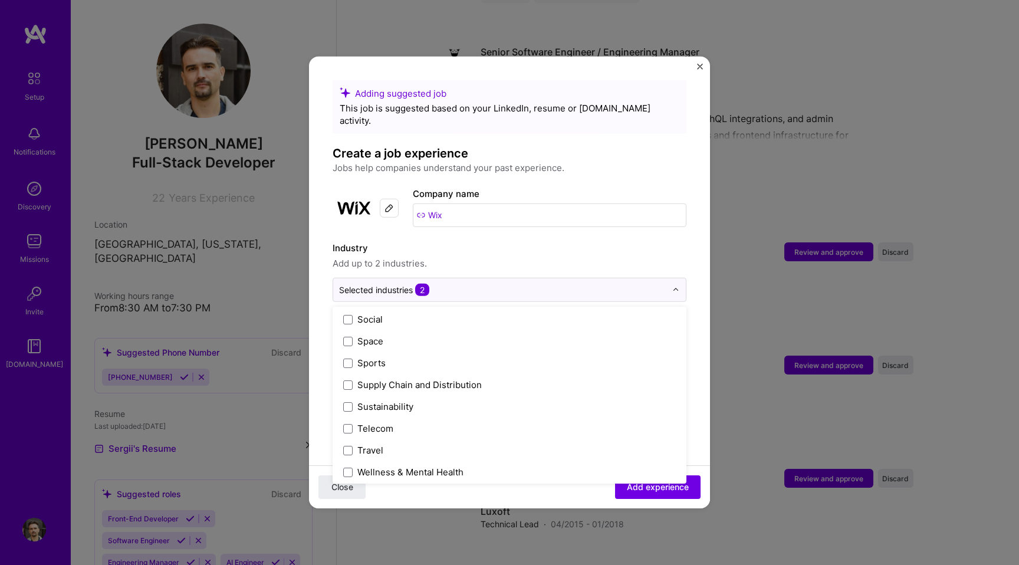
scroll to position [2448, 0]
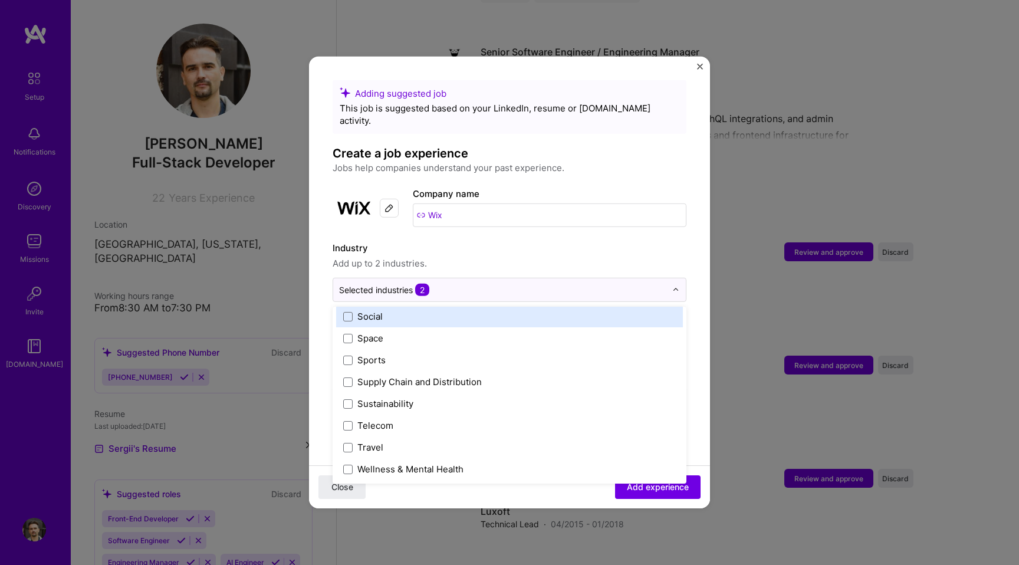
click at [808, 162] on div "Adding suggested job This job is suggested based on your LinkedIn, resume or [D…" at bounding box center [509, 282] width 1019 height 565
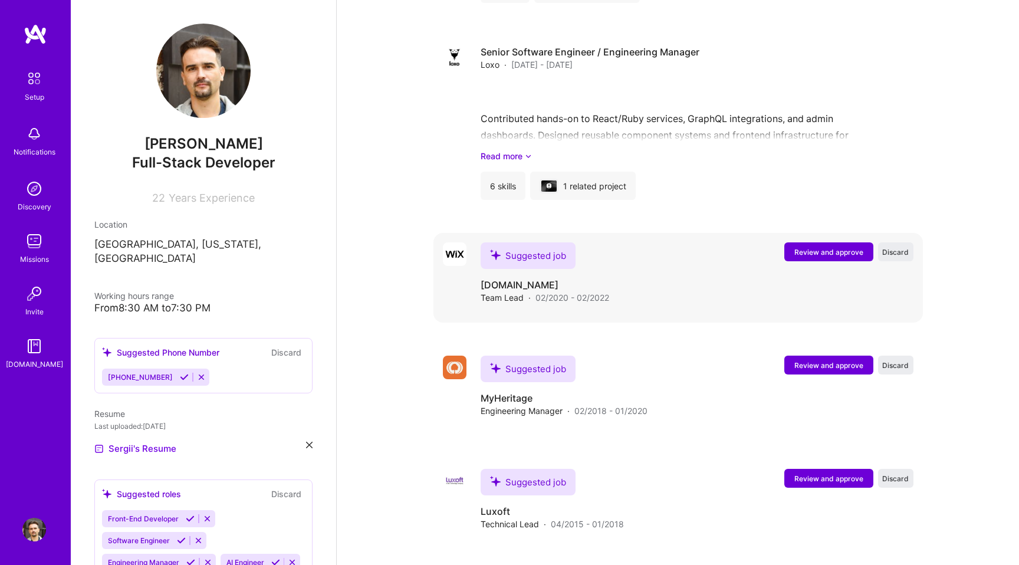
click at [815, 247] on span "Review and approve" at bounding box center [828, 252] width 69 height 10
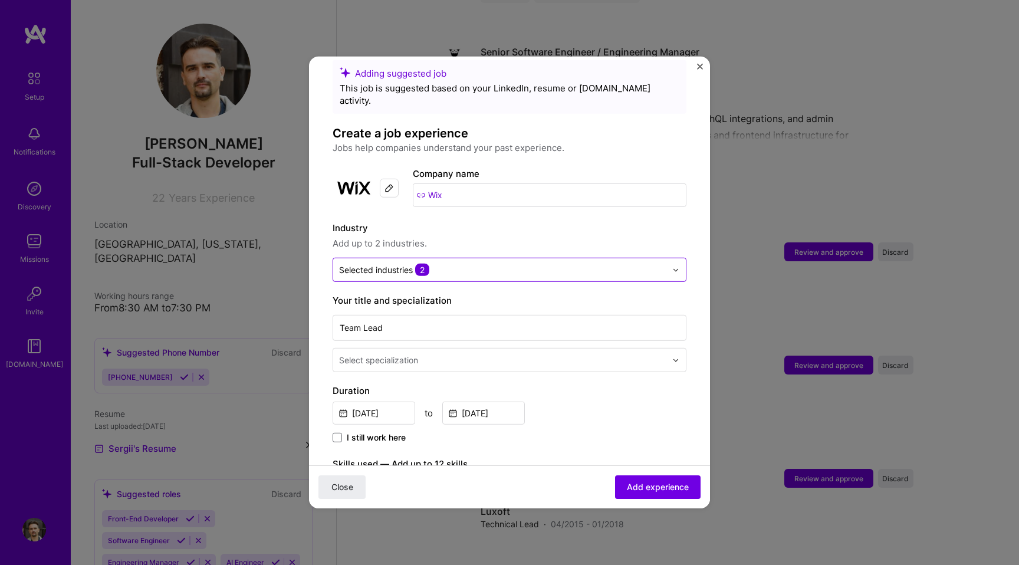
scroll to position [28, 0]
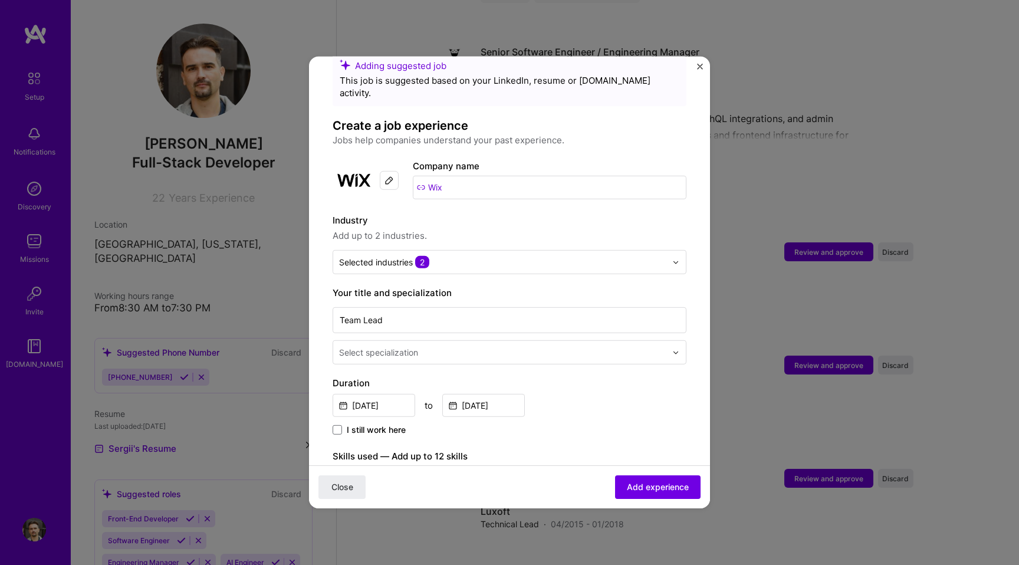
click at [473, 346] on input "text" at bounding box center [504, 352] width 330 height 12
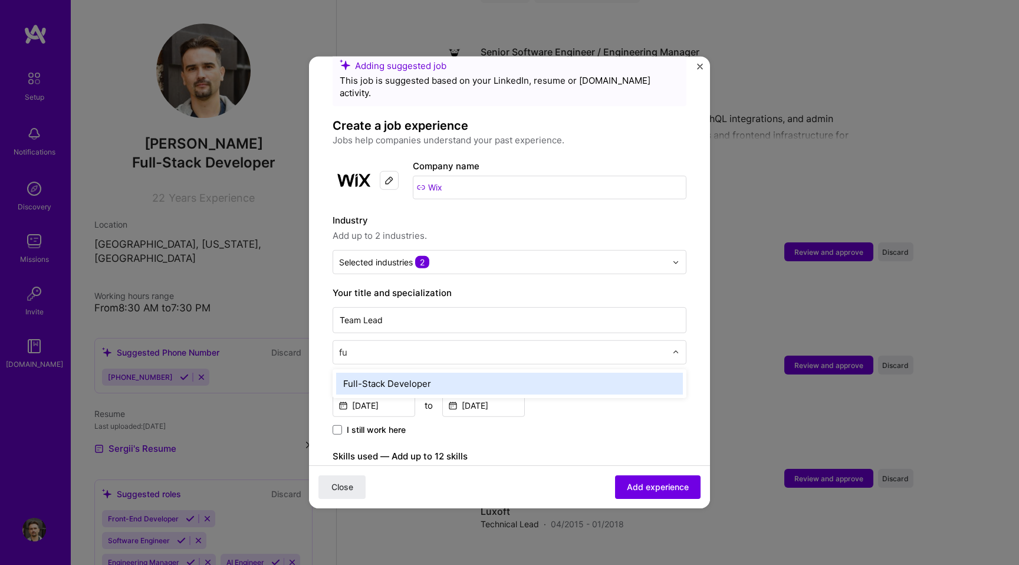
type input "ful"
click at [446, 373] on div "Full-Stack Developer" at bounding box center [509, 384] width 347 height 22
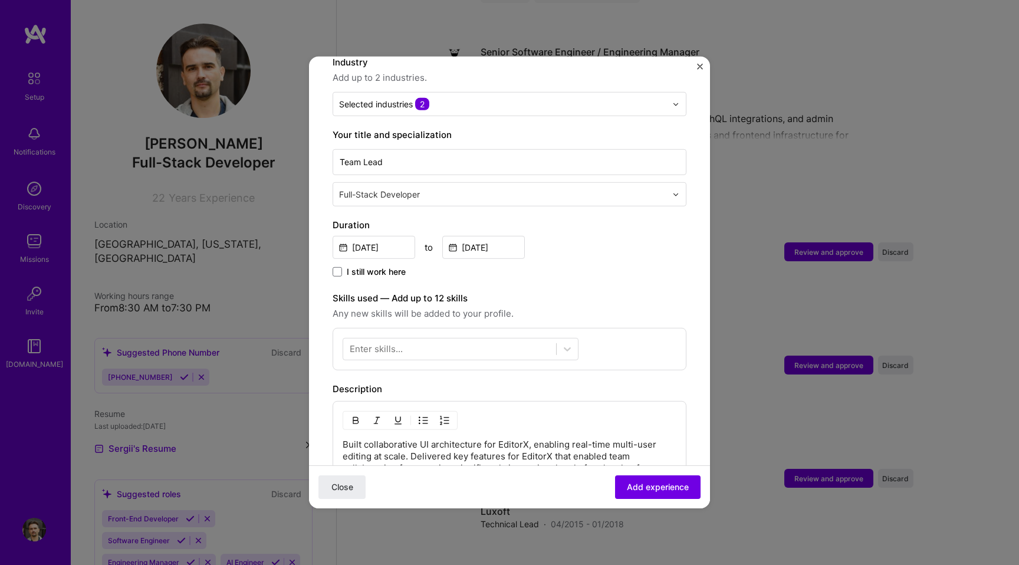
scroll to position [187, 0]
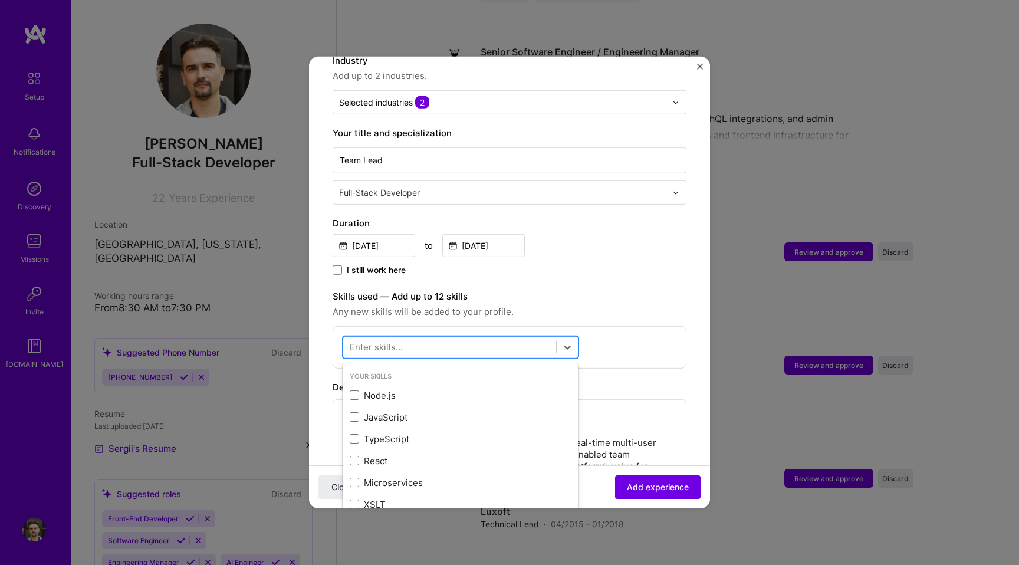
click at [411, 337] on div at bounding box center [449, 346] width 213 height 19
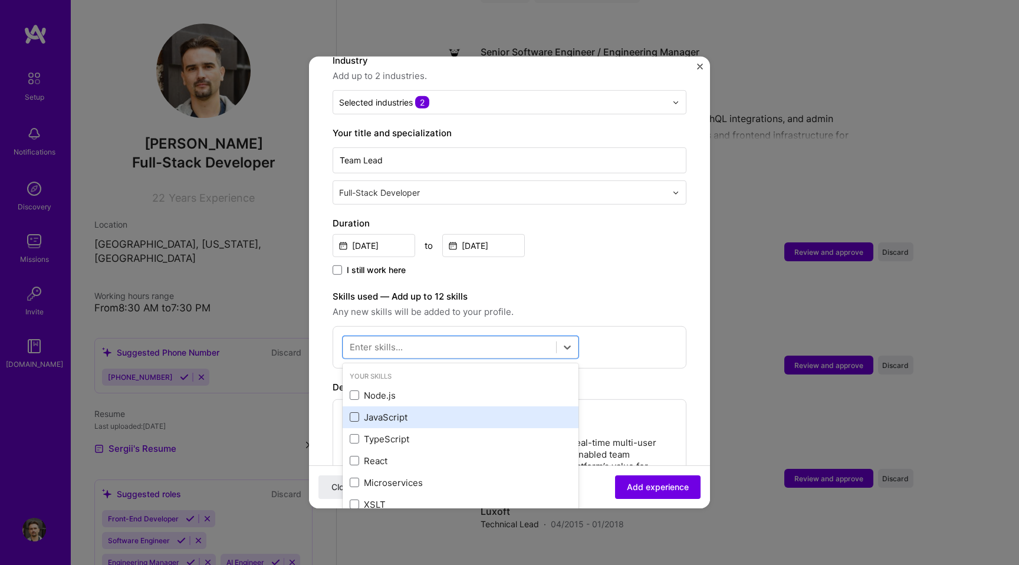
click at [353, 412] on span at bounding box center [354, 416] width 9 height 9
click at [0, 0] on input "checkbox" at bounding box center [0, 0] width 0 height 0
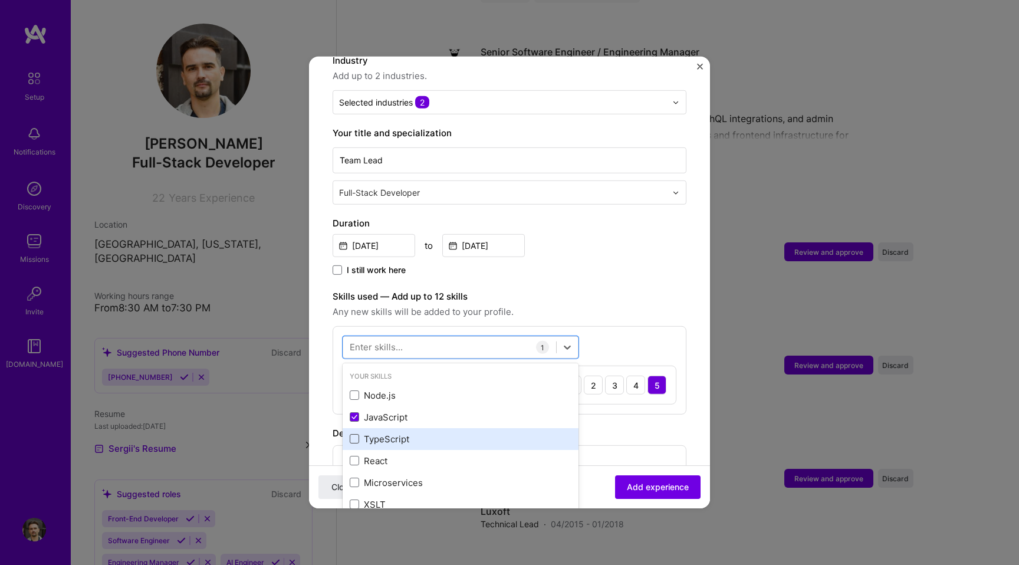
click at [353, 434] on span at bounding box center [354, 438] width 9 height 9
click at [0, 0] on input "checkbox" at bounding box center [0, 0] width 0 height 0
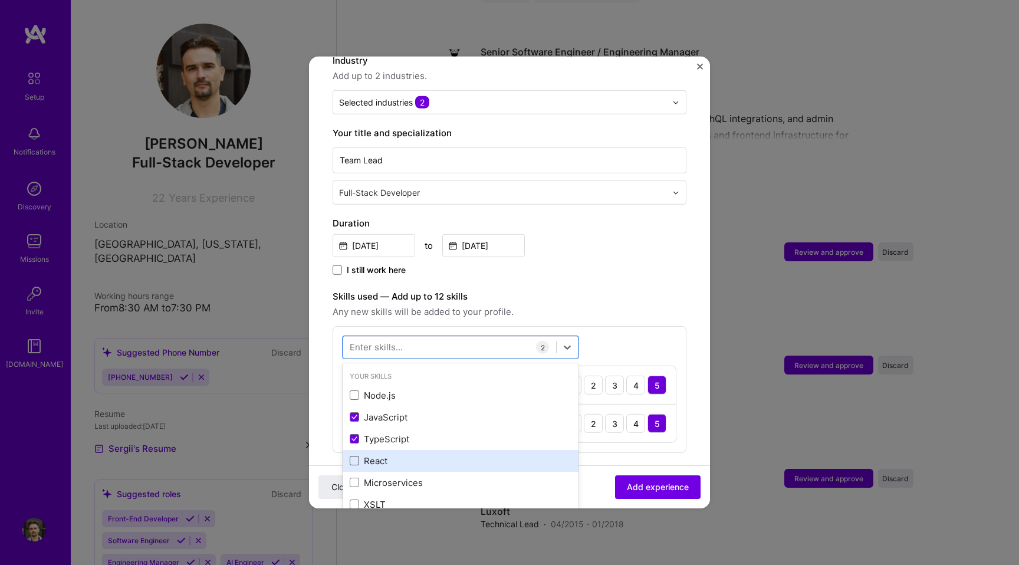
click at [353, 456] on span at bounding box center [354, 460] width 9 height 9
click at [0, 0] on input "checkbox" at bounding box center [0, 0] width 0 height 0
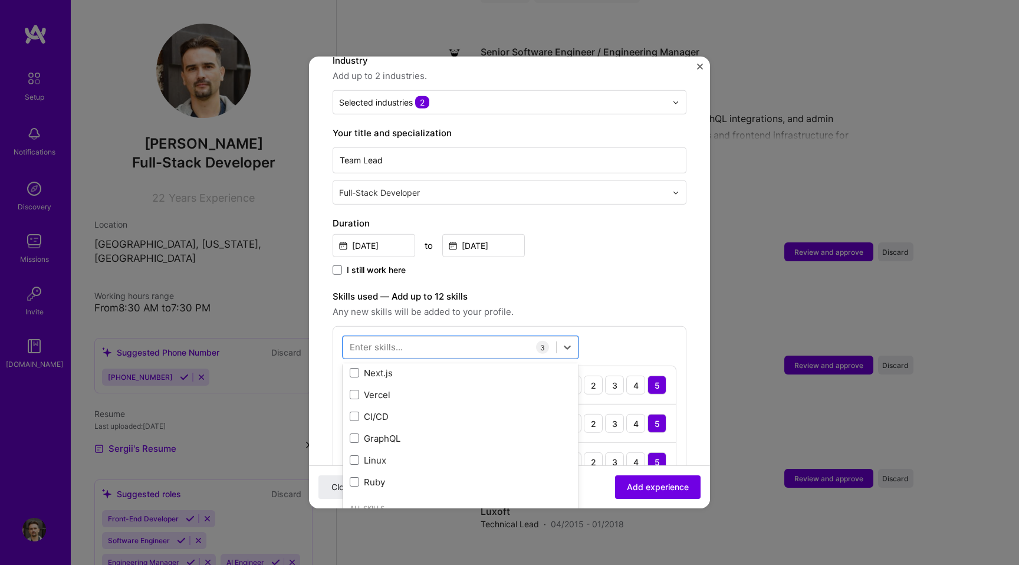
scroll to position [221, 0]
click at [670, 290] on label "Skills used — Add up to 12 skills" at bounding box center [510, 297] width 354 height 14
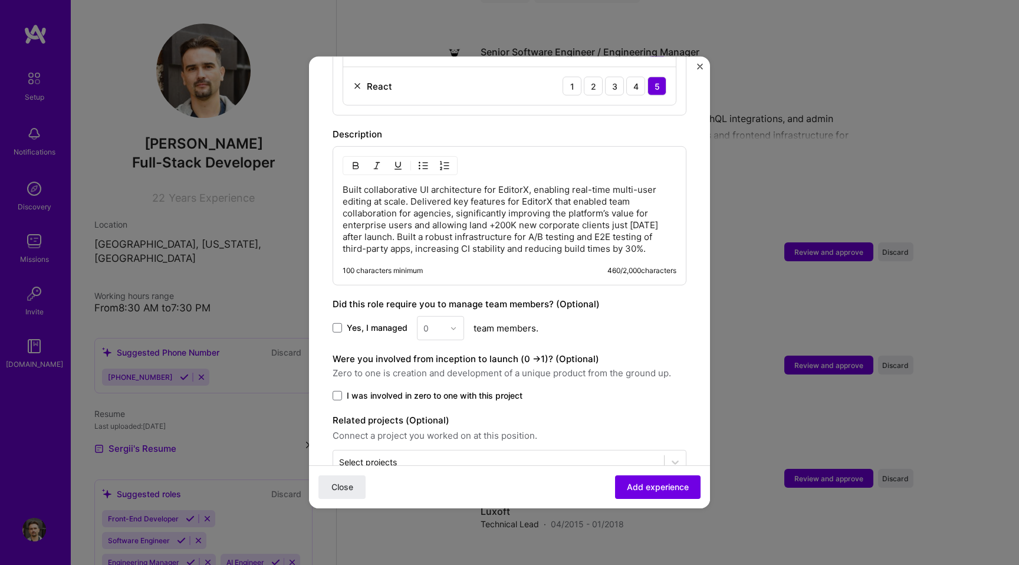
scroll to position [583, 0]
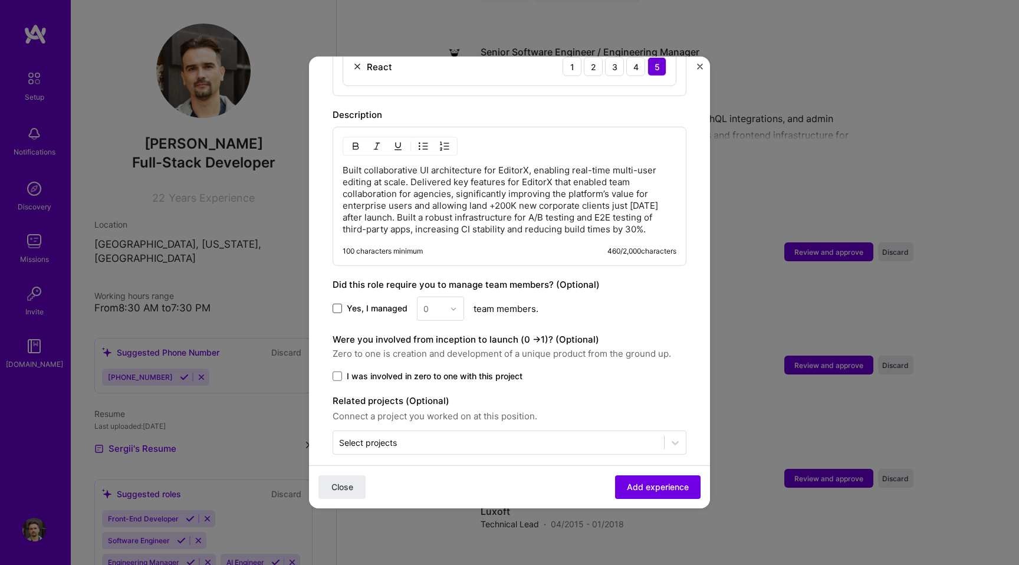
click at [339, 304] on span at bounding box center [337, 308] width 9 height 9
click at [0, 0] on input "Yes, I managed" at bounding box center [0, 0] width 0 height 0
drag, startPoint x: 439, startPoint y: 295, endPoint x: 402, endPoint y: 295, distance: 37.7
click at [402, 297] on div "Yes, I managed option 1 focused, 1 of 26. 26 results available. Use Up and Down…" at bounding box center [510, 309] width 354 height 24
type input "15"
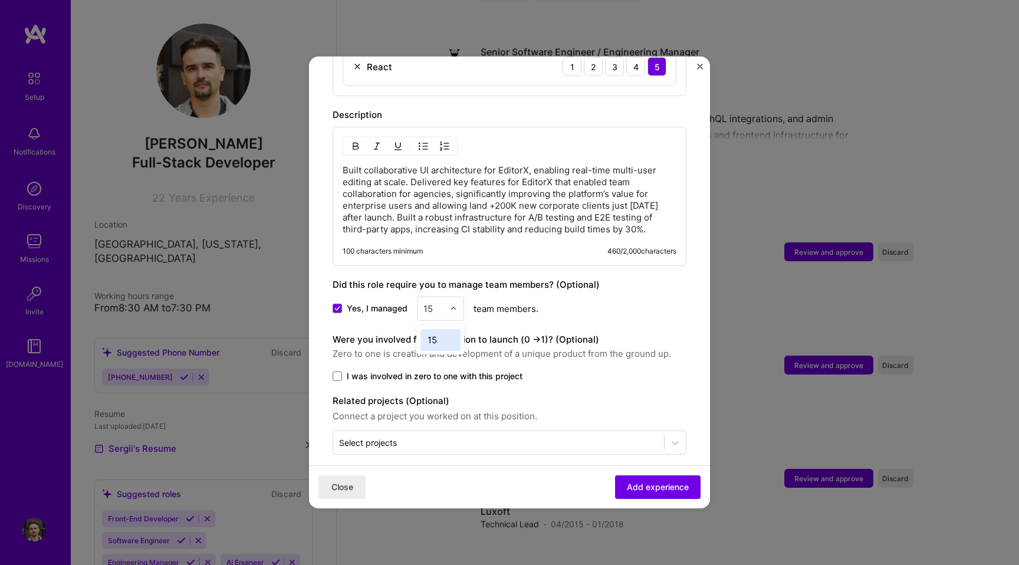
click at [434, 331] on div "15" at bounding box center [440, 340] width 40 height 22
click at [337, 371] on span at bounding box center [337, 375] width 9 height 9
click at [0, 0] on input "I was involved in zero to one with this project" at bounding box center [0, 0] width 0 height 0
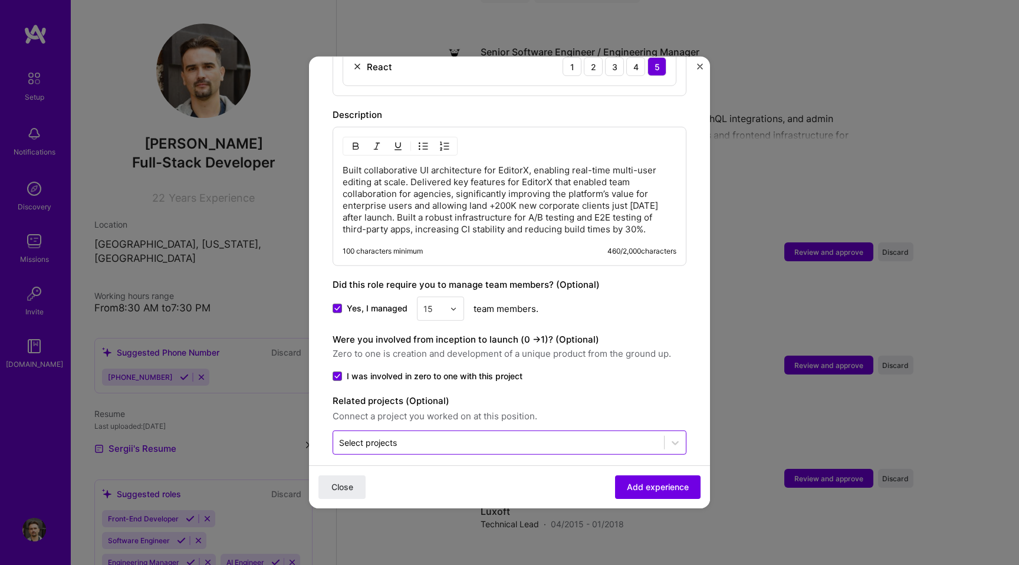
click at [404, 436] on input "text" at bounding box center [498, 442] width 319 height 12
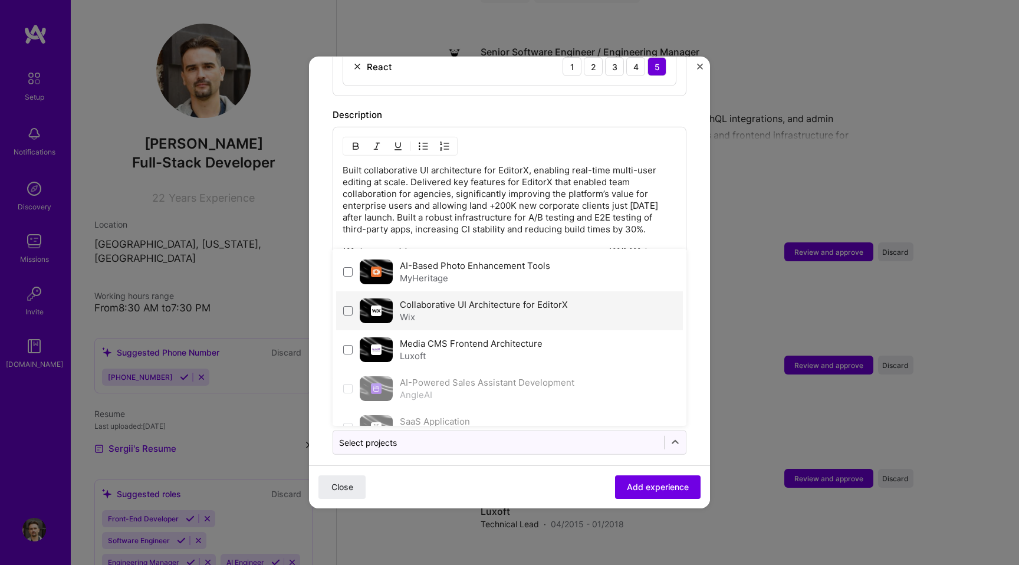
click at [464, 311] on div "Wix" at bounding box center [484, 317] width 168 height 12
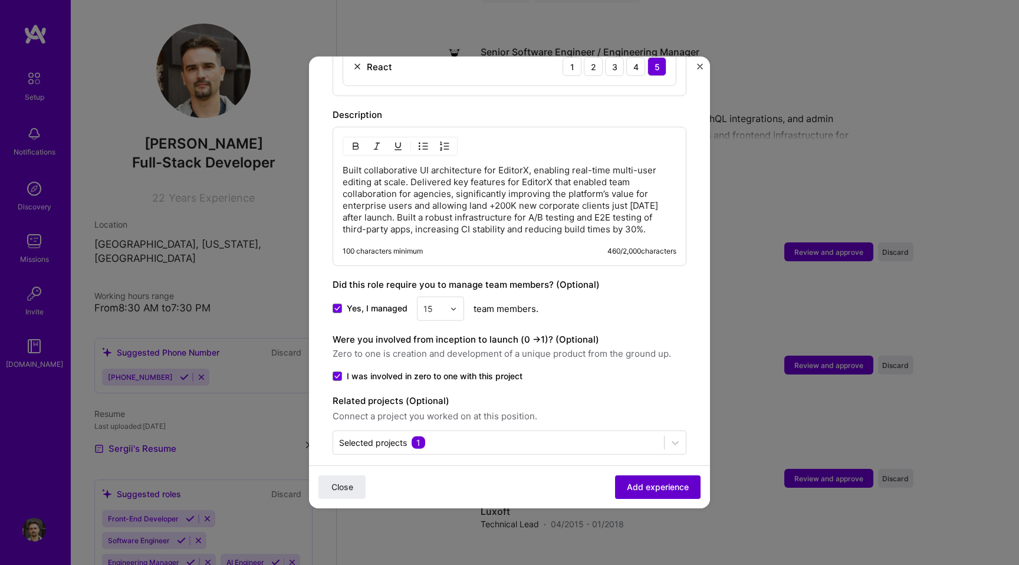
click at [643, 485] on span "Add experience" at bounding box center [658, 487] width 62 height 12
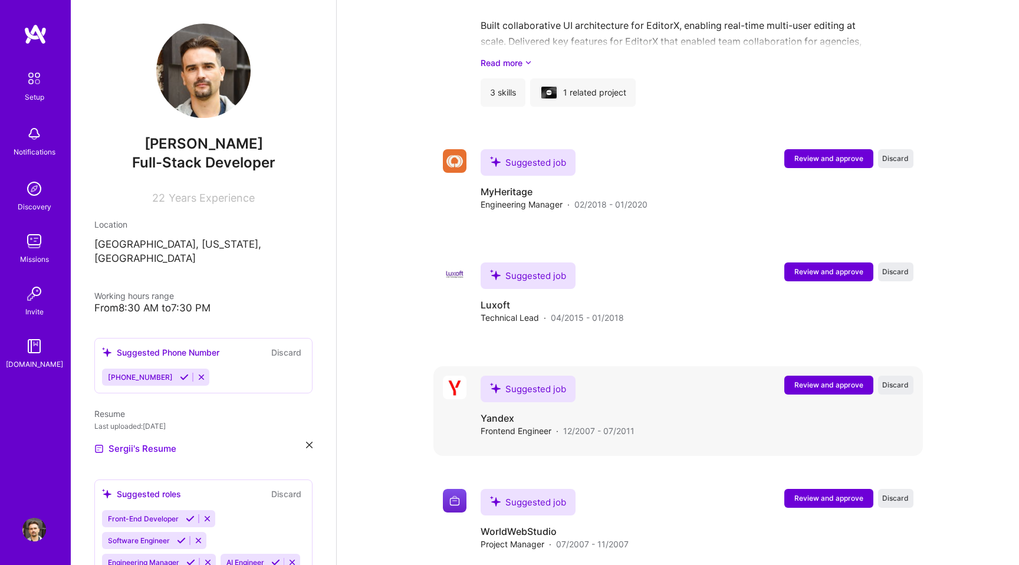
scroll to position [1675, 0]
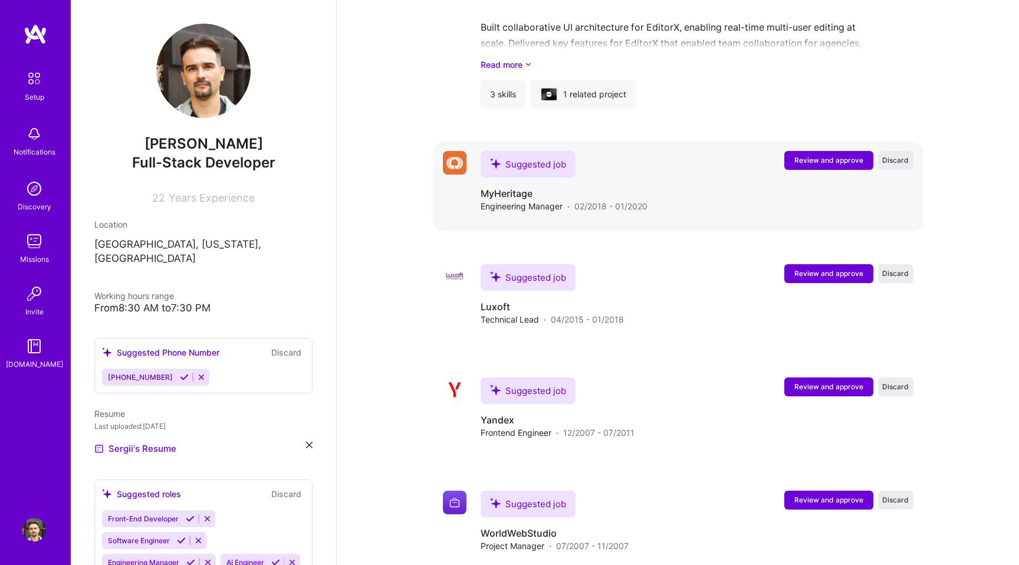
click at [797, 155] on span "Review and approve" at bounding box center [828, 160] width 69 height 10
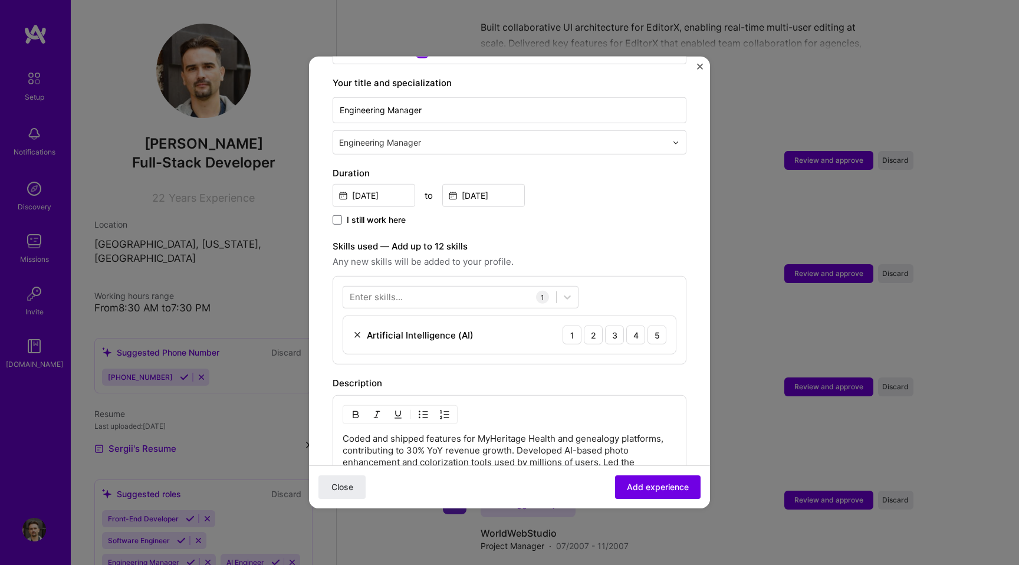
scroll to position [249, 0]
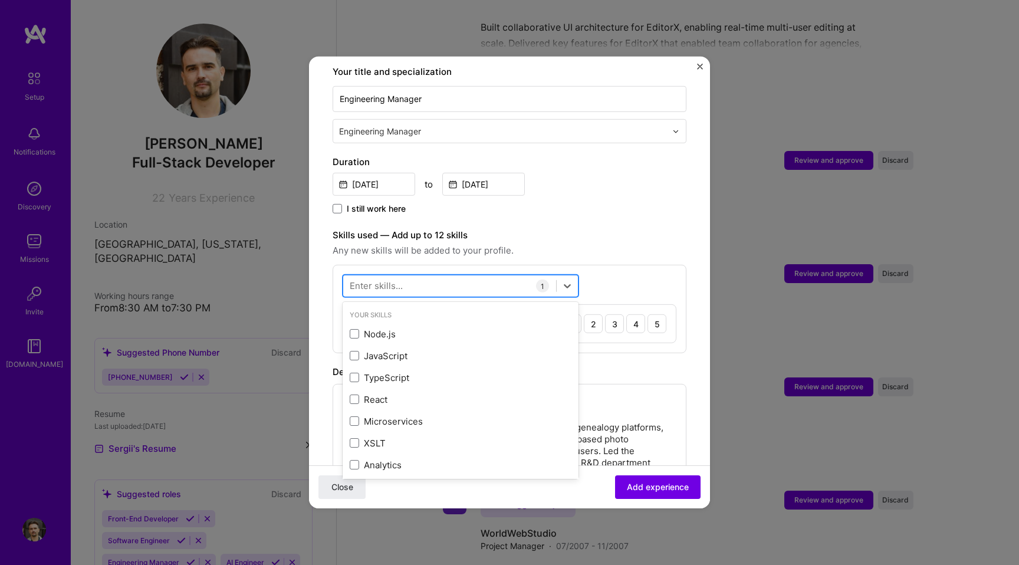
click at [423, 276] on div at bounding box center [449, 285] width 213 height 19
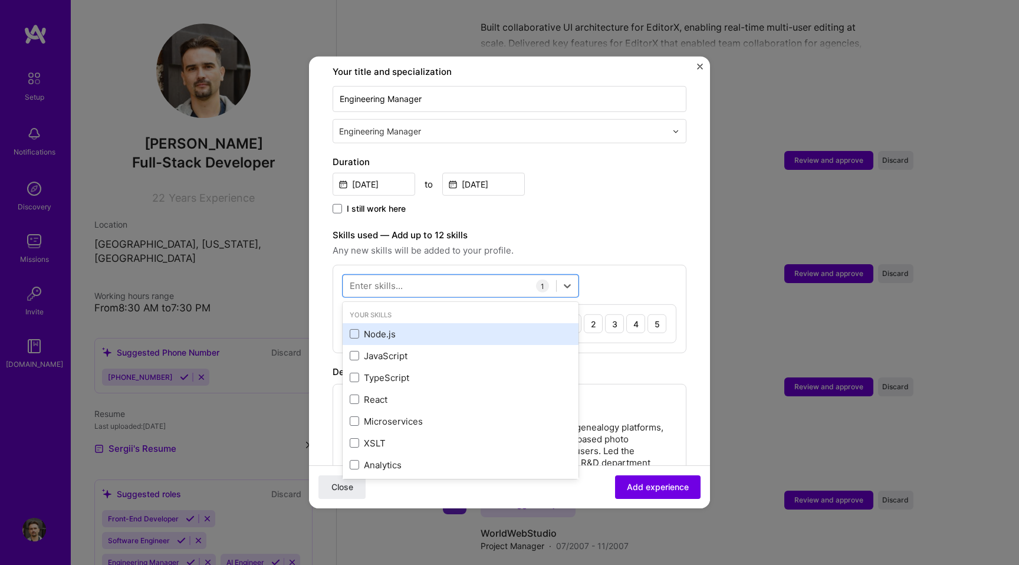
click at [371, 328] on div "Node.js" at bounding box center [461, 334] width 222 height 12
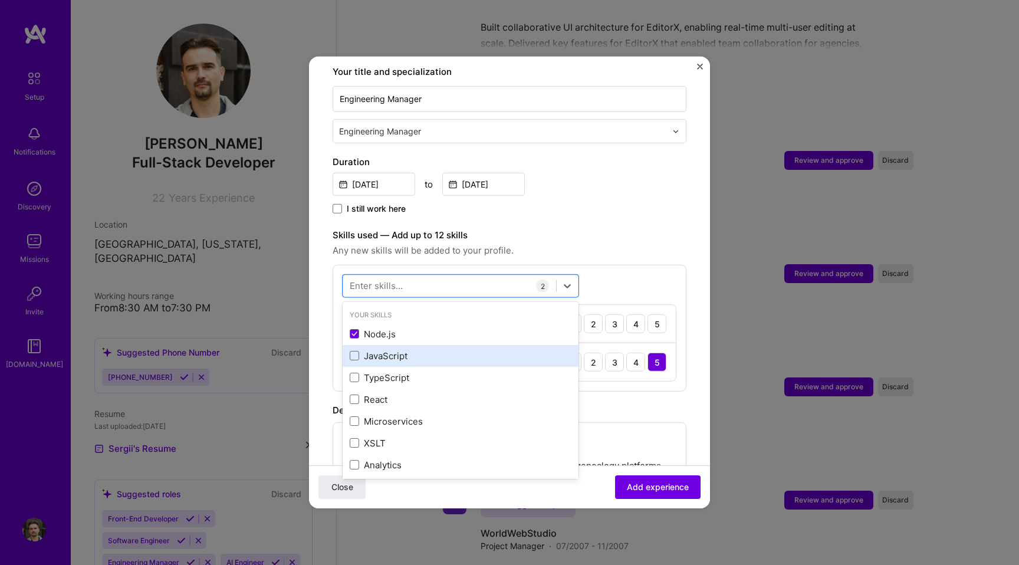
click at [363, 350] on div "JavaScript" at bounding box center [461, 356] width 222 height 12
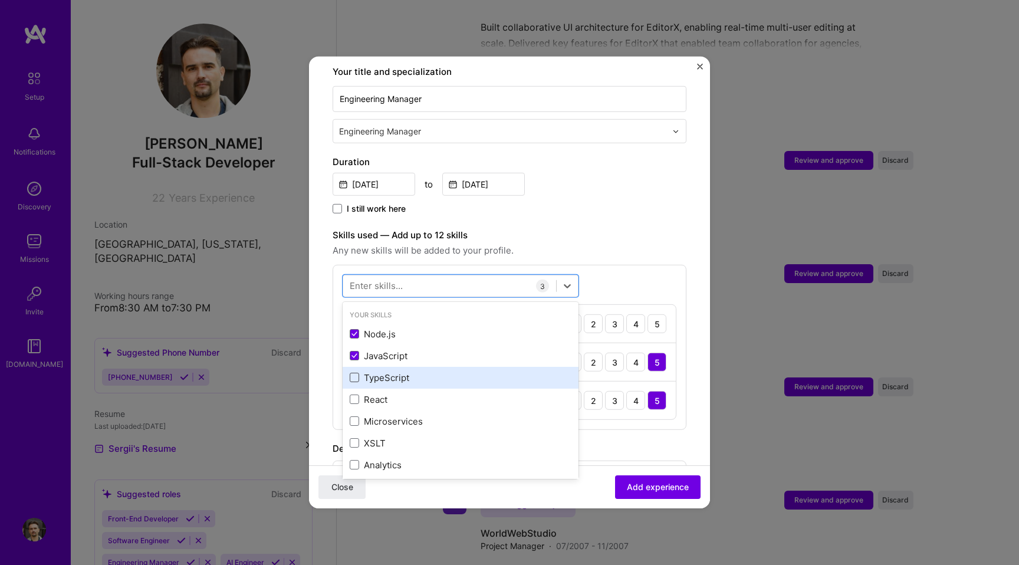
click at [357, 373] on span at bounding box center [354, 377] width 9 height 9
click at [0, 0] on input "checkbox" at bounding box center [0, 0] width 0 height 0
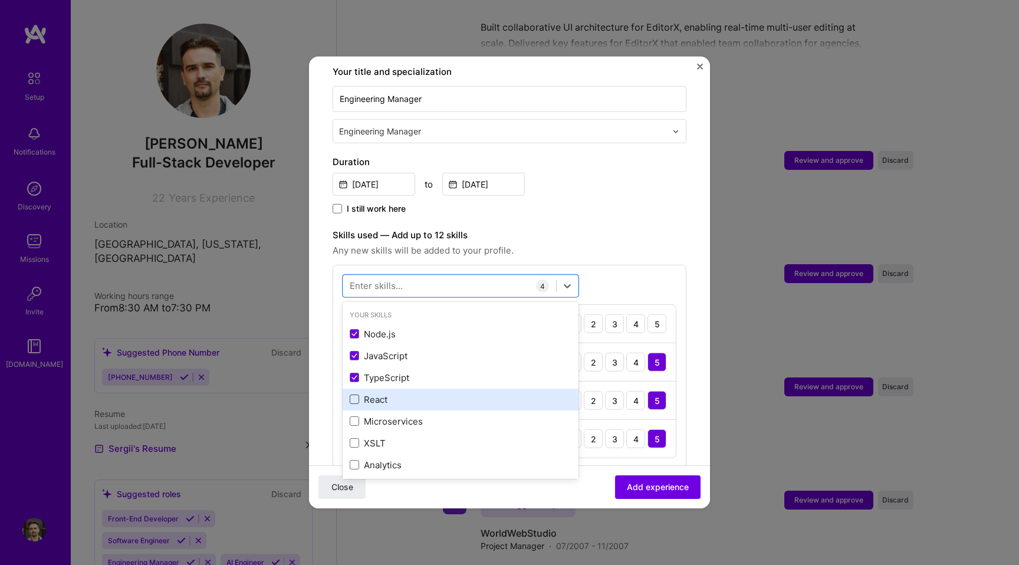
click at [356, 394] on span at bounding box center [354, 398] width 9 height 9
click at [0, 0] on input "checkbox" at bounding box center [0, 0] width 0 height 0
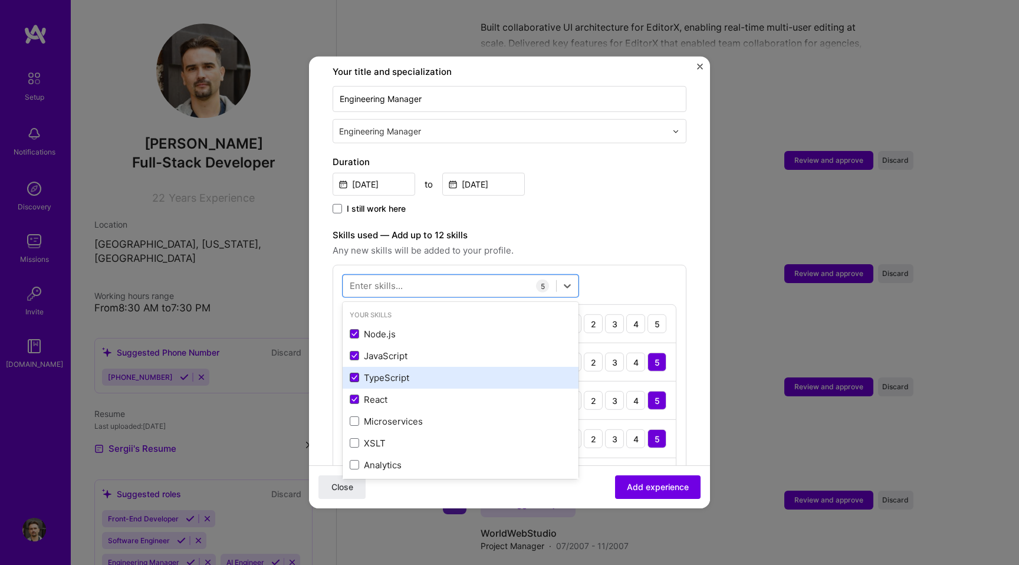
click at [358, 373] on span at bounding box center [354, 377] width 9 height 9
click at [0, 0] on input "checkbox" at bounding box center [0, 0] width 0 height 0
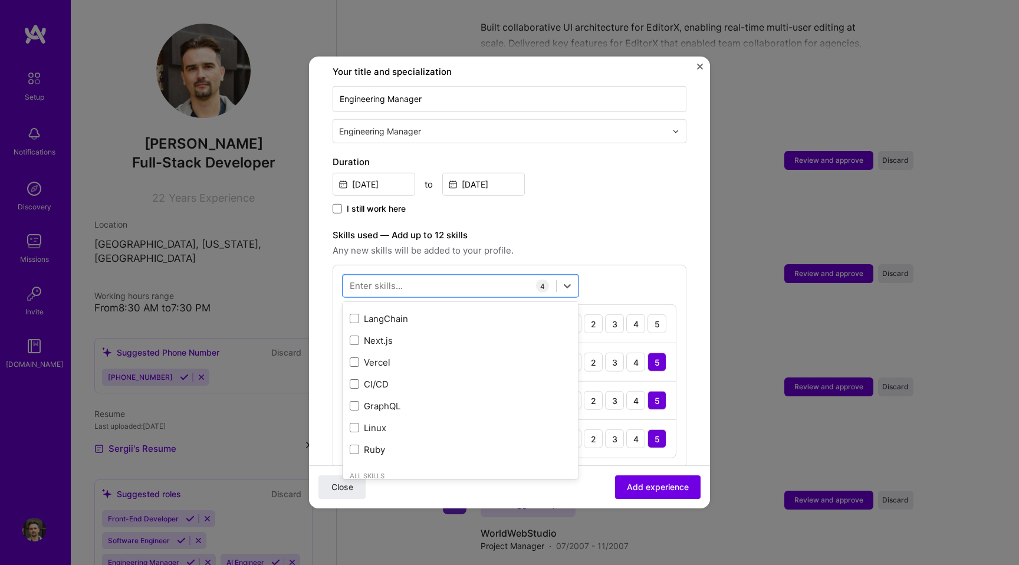
scroll to position [199, 0]
click at [351, 370] on span at bounding box center [354, 374] width 9 height 9
click at [0, 0] on input "checkbox" at bounding box center [0, 0] width 0 height 0
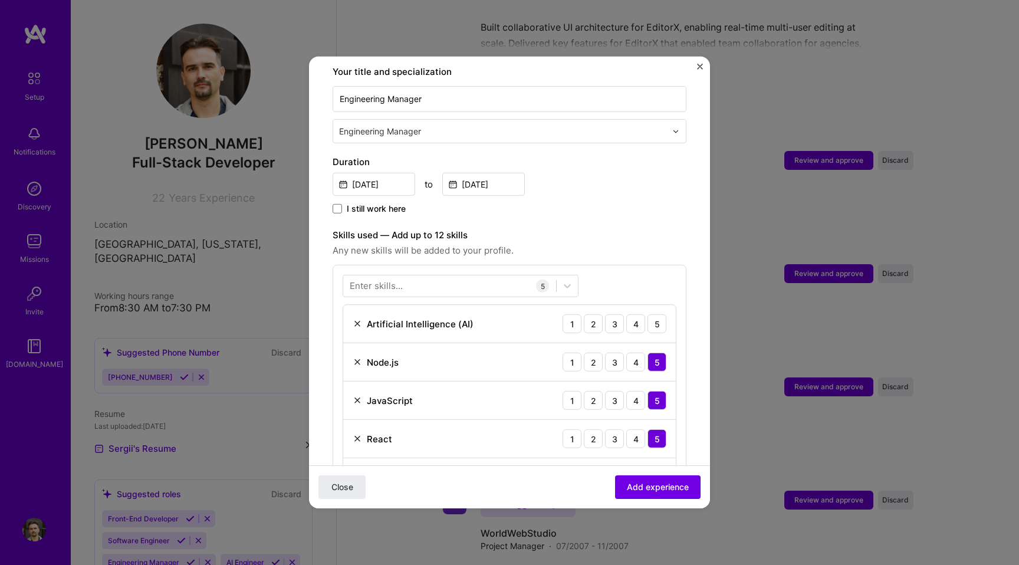
click at [621, 211] on div "Adding suggested job This job is suggested based on your LinkedIn, resume or [D…" at bounding box center [510, 359] width 354 height 1057
click at [630, 314] on div "4" at bounding box center [635, 323] width 19 height 19
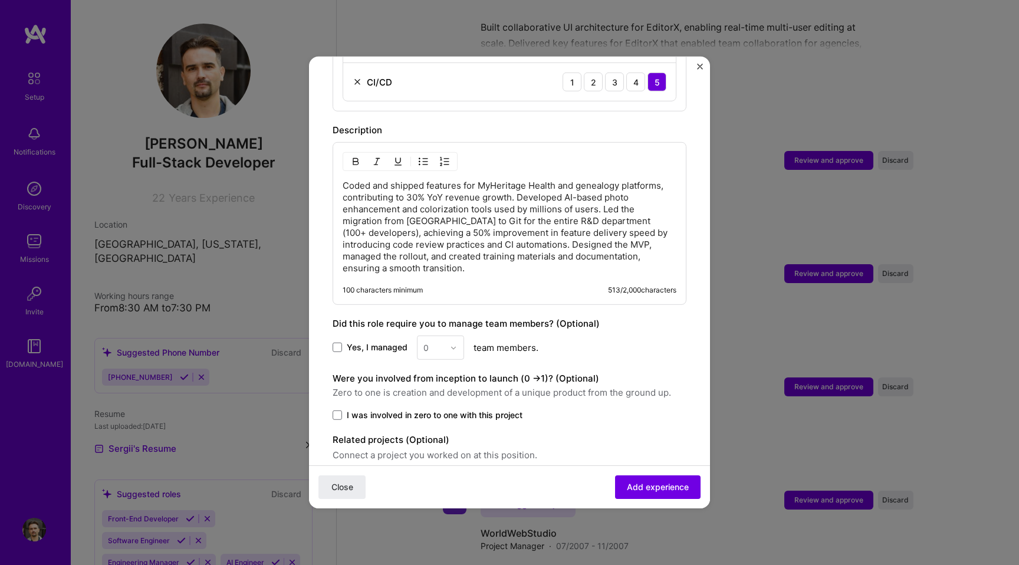
scroll to position [683, 0]
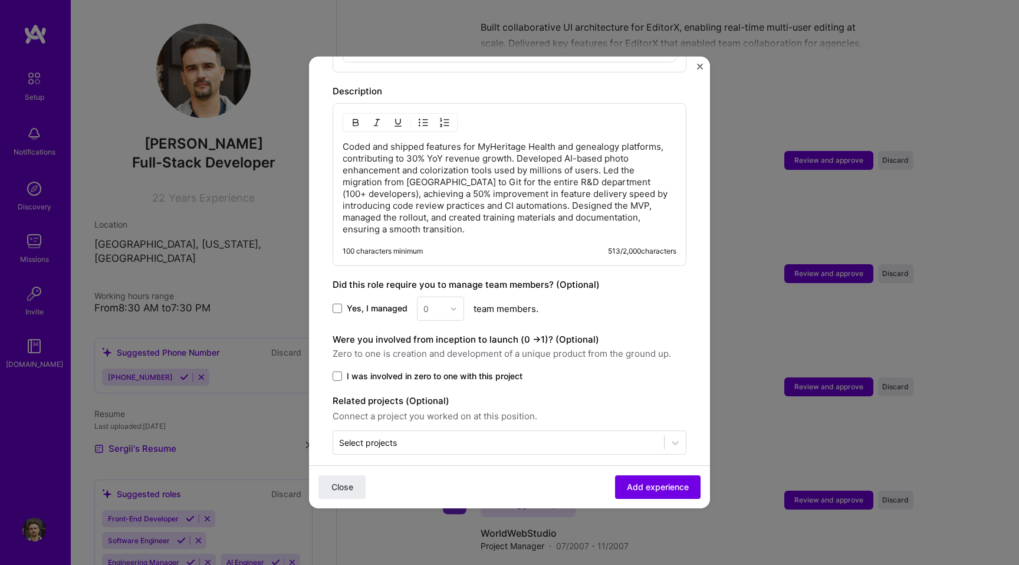
click at [369, 302] on span "Yes, I managed" at bounding box center [377, 308] width 61 height 12
click at [0, 0] on input "Yes, I managed" at bounding box center [0, 0] width 0 height 0
drag, startPoint x: 435, startPoint y: 294, endPoint x: 423, endPoint y: 294, distance: 12.4
click at [422, 297] on div "0" at bounding box center [433, 308] width 32 height 23
type input "12"
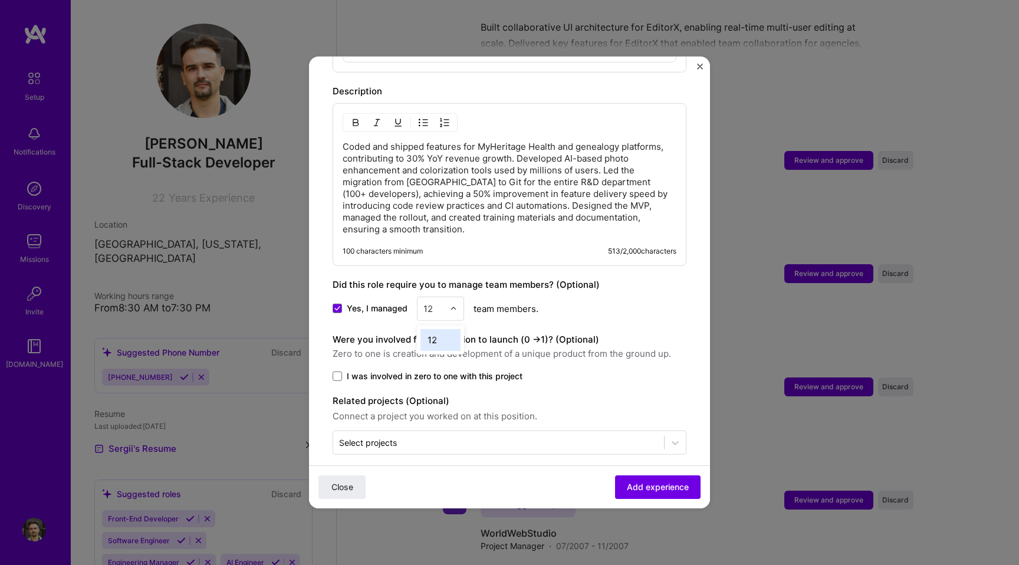
click at [436, 329] on div "12" at bounding box center [440, 340] width 40 height 22
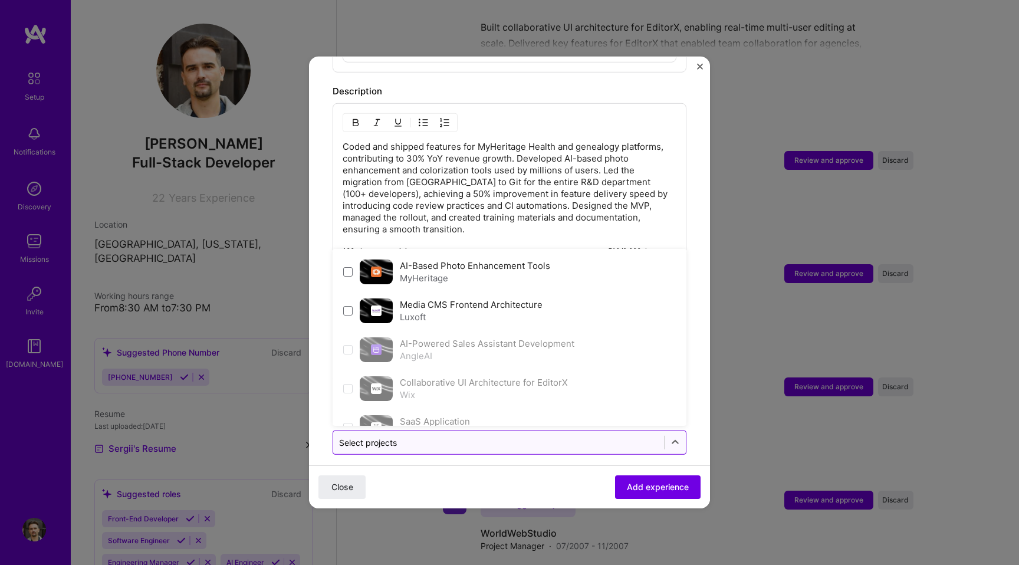
click at [476, 431] on div "Select projects" at bounding box center [498, 442] width 331 height 23
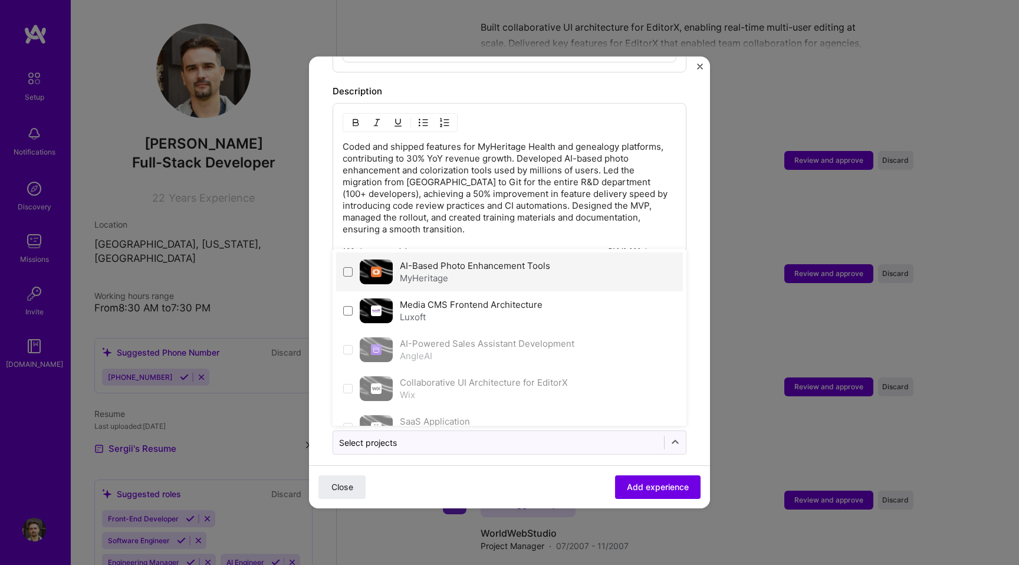
click at [444, 272] on div "MyHeritage" at bounding box center [475, 278] width 150 height 12
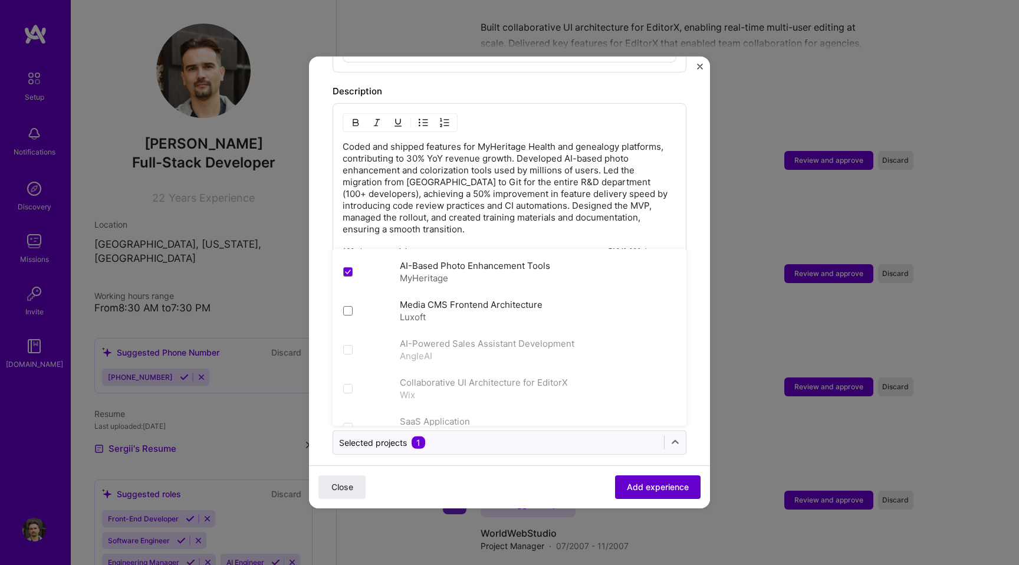
click at [664, 486] on span "Add experience" at bounding box center [658, 487] width 62 height 12
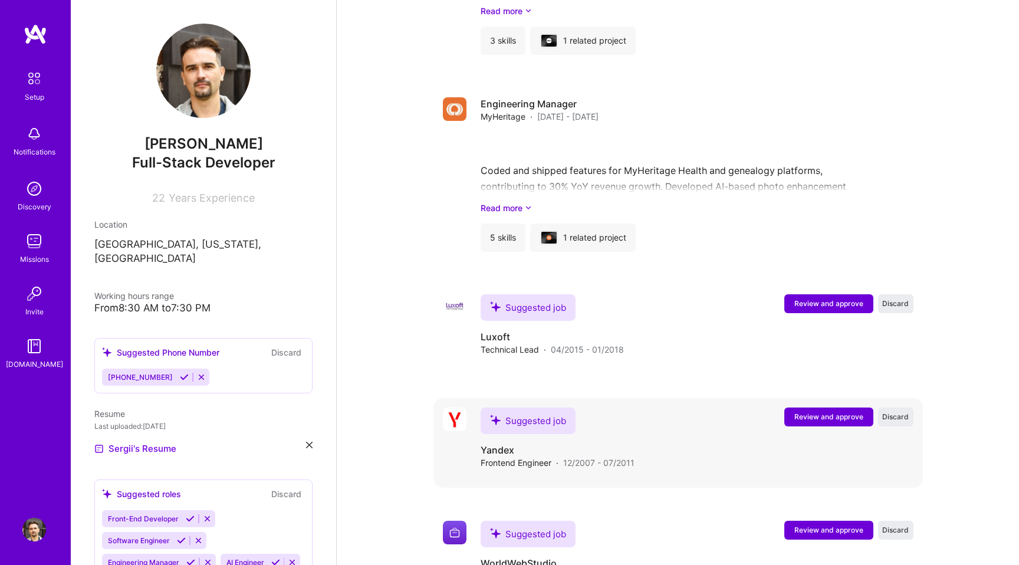
scroll to position [1728, 0]
click at [811, 299] on span "Review and approve" at bounding box center [828, 304] width 69 height 10
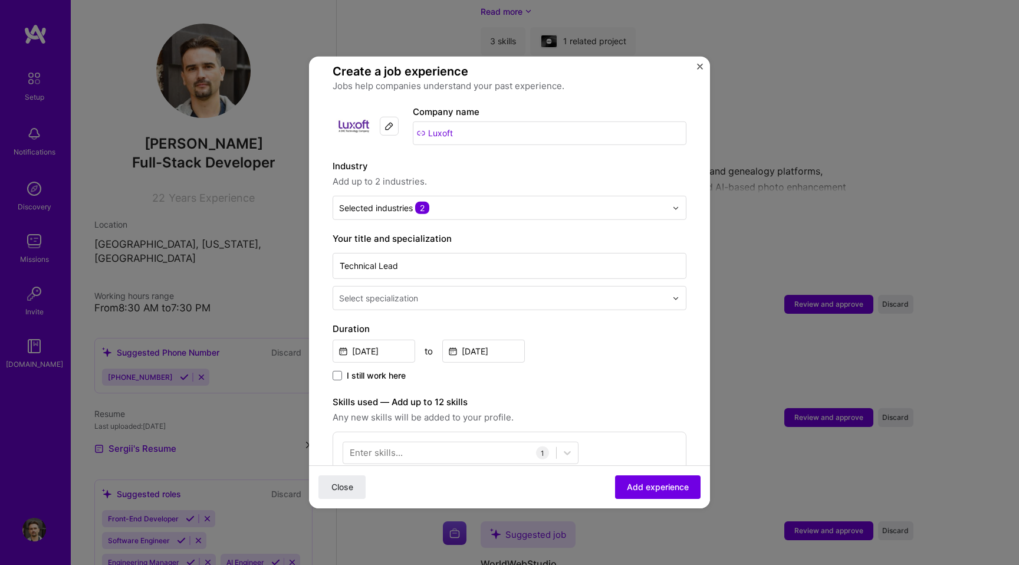
scroll to position [83, 0]
click at [412, 291] on div "Select specialization" at bounding box center [378, 297] width 79 height 12
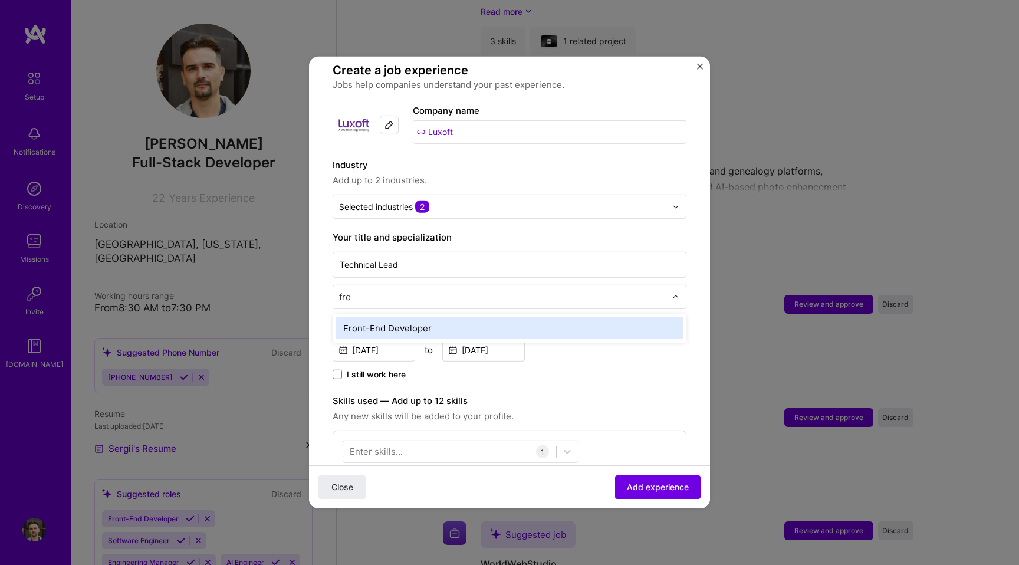
type input "fron"
click at [387, 325] on div "Front-End Developer" at bounding box center [509, 328] width 347 height 22
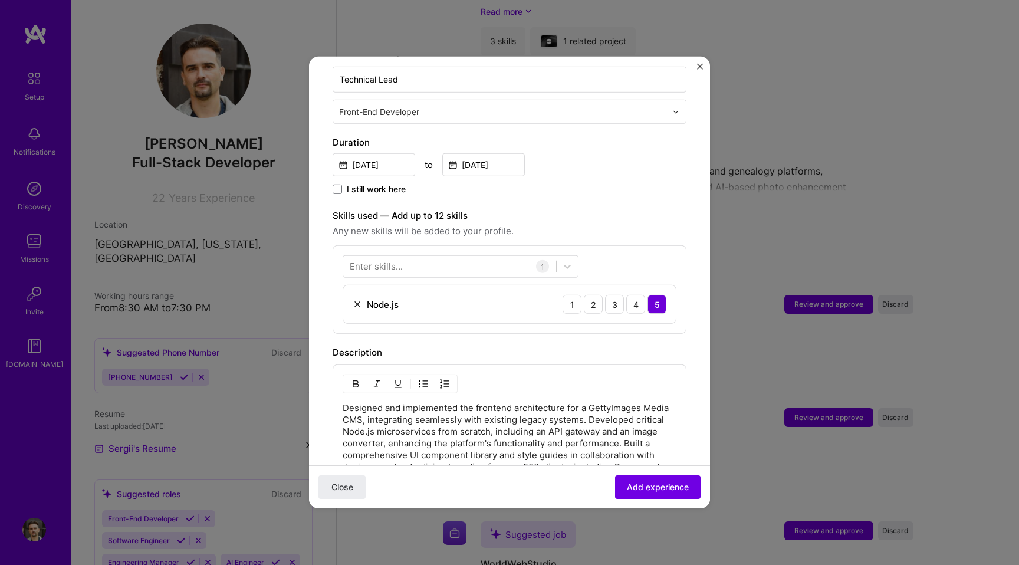
scroll to position [269, 0]
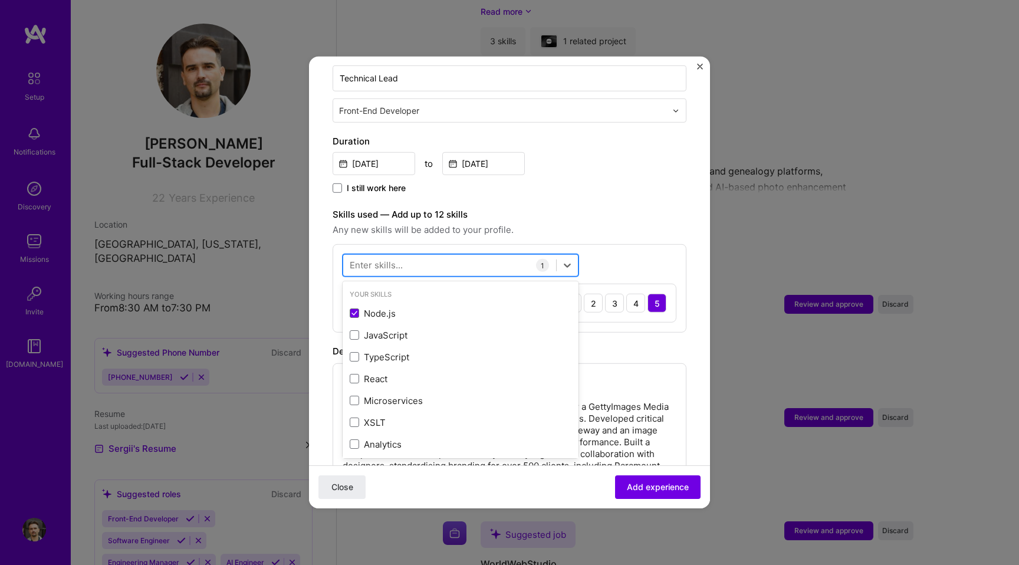
click at [416, 255] on div at bounding box center [449, 264] width 213 height 19
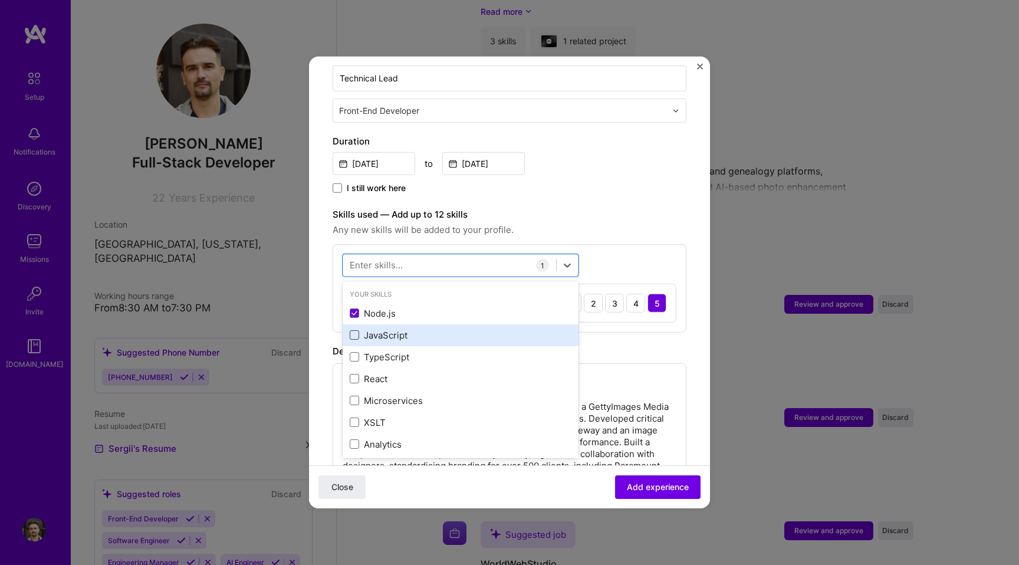
click at [353, 330] on span at bounding box center [354, 334] width 9 height 9
click at [0, 0] on input "checkbox" at bounding box center [0, 0] width 0 height 0
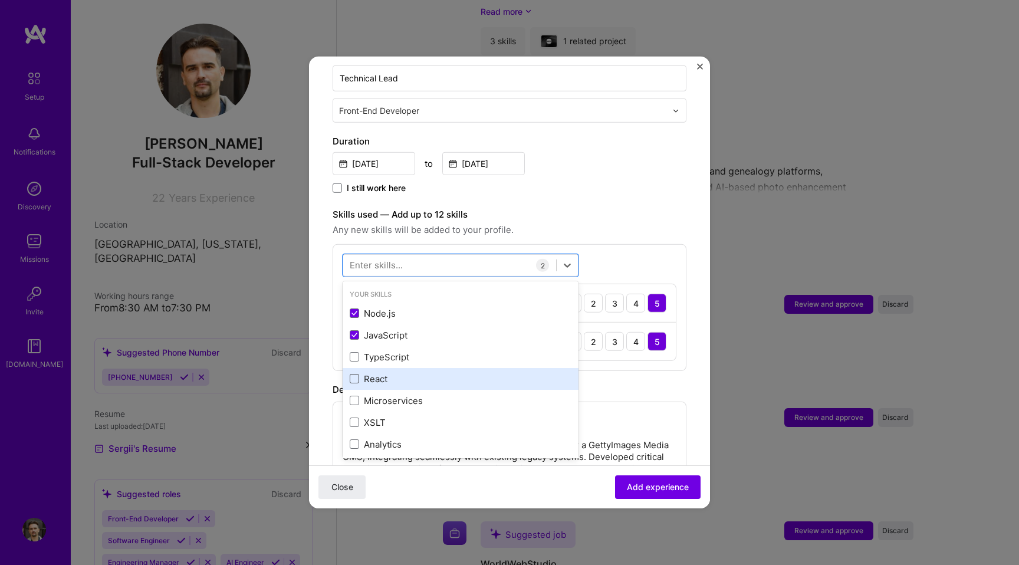
click at [353, 374] on span at bounding box center [354, 378] width 9 height 9
click at [0, 0] on input "checkbox" at bounding box center [0, 0] width 0 height 0
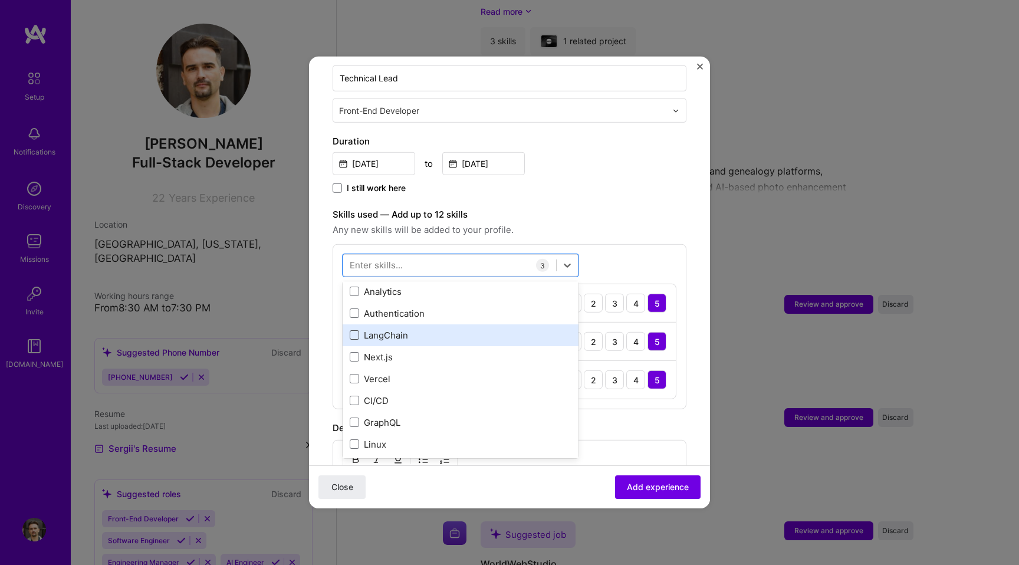
scroll to position [153, 0]
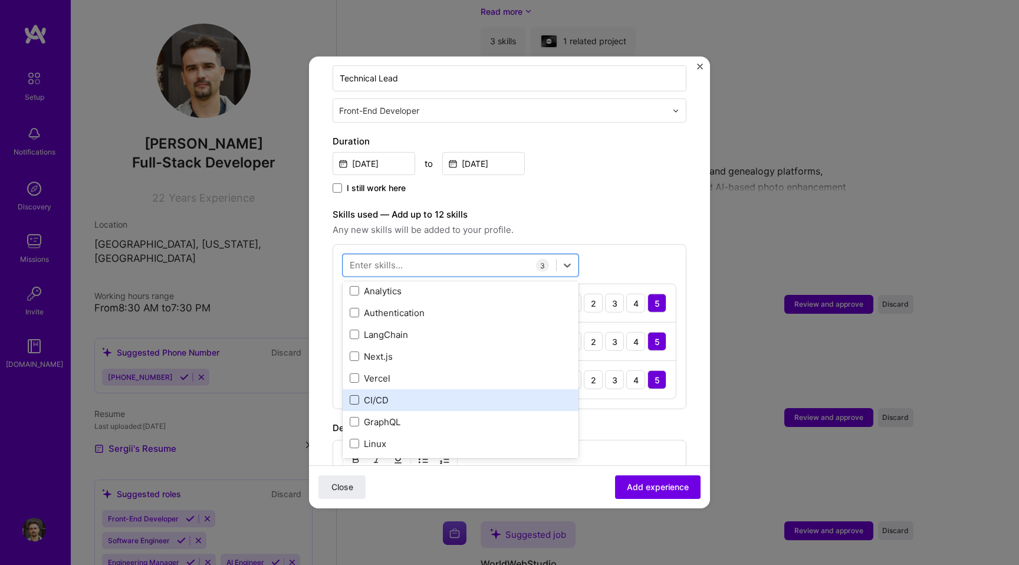
click at [352, 395] on span at bounding box center [354, 399] width 9 height 9
click at [0, 0] on input "checkbox" at bounding box center [0, 0] width 0 height 0
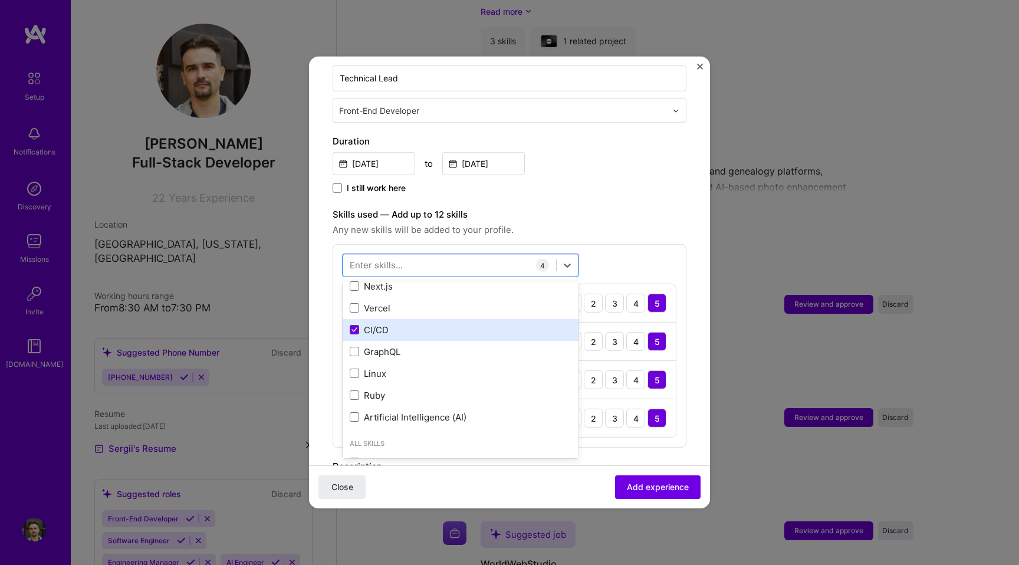
scroll to position [225, 0]
click at [640, 223] on span "Any new skills will be added to your profile." at bounding box center [510, 230] width 354 height 14
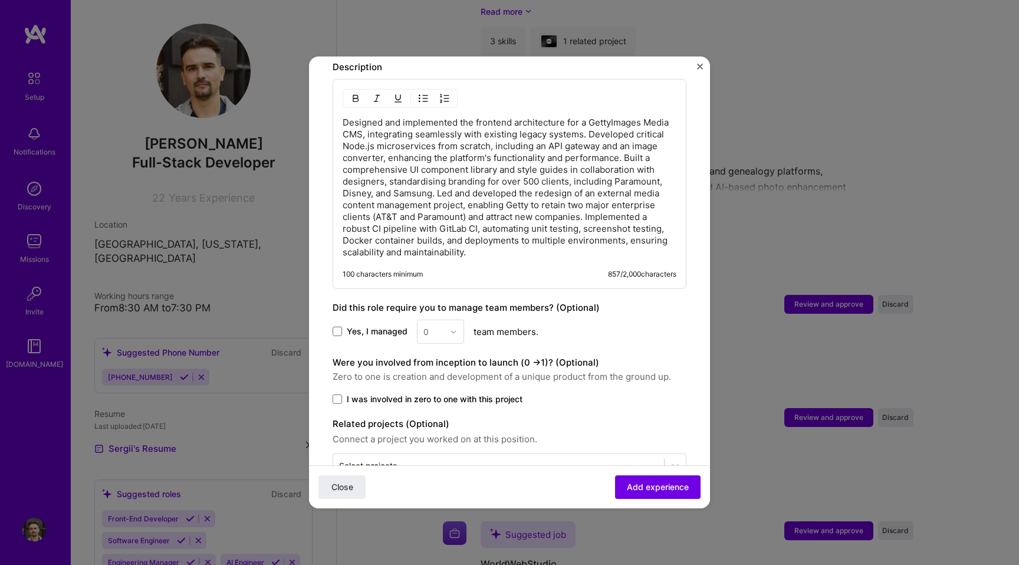
scroll to position [688, 0]
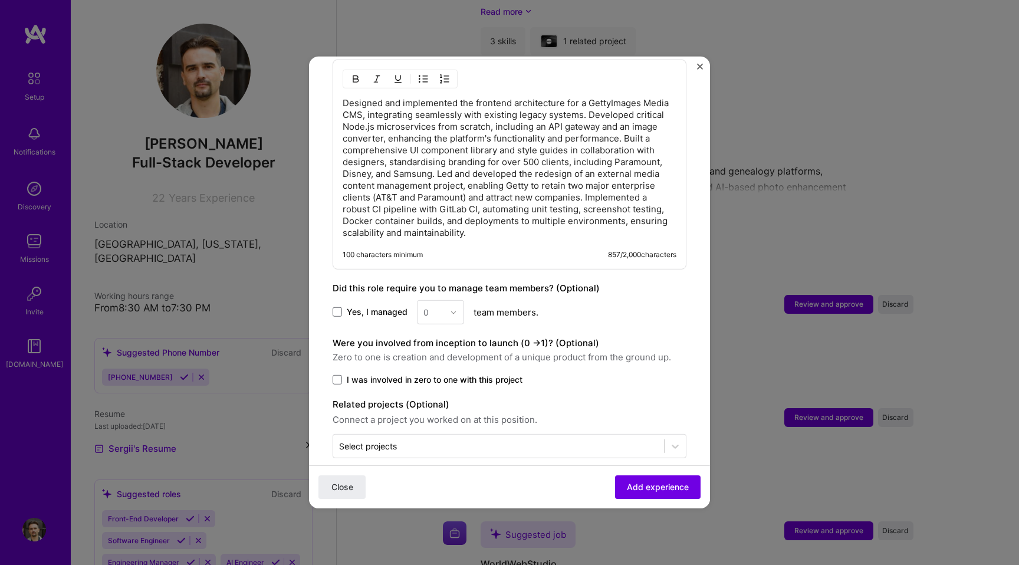
click at [373, 306] on span "Yes, I managed" at bounding box center [377, 312] width 61 height 12
click at [0, 0] on input "Yes, I managed" at bounding box center [0, 0] width 0 height 0
drag, startPoint x: 437, startPoint y: 298, endPoint x: 409, endPoint y: 298, distance: 28.3
click at [409, 300] on div "Yes, I managed option 1 focused, 1 of 26. 26 results available. Use Up and Down…" at bounding box center [510, 312] width 354 height 24
type input "10"
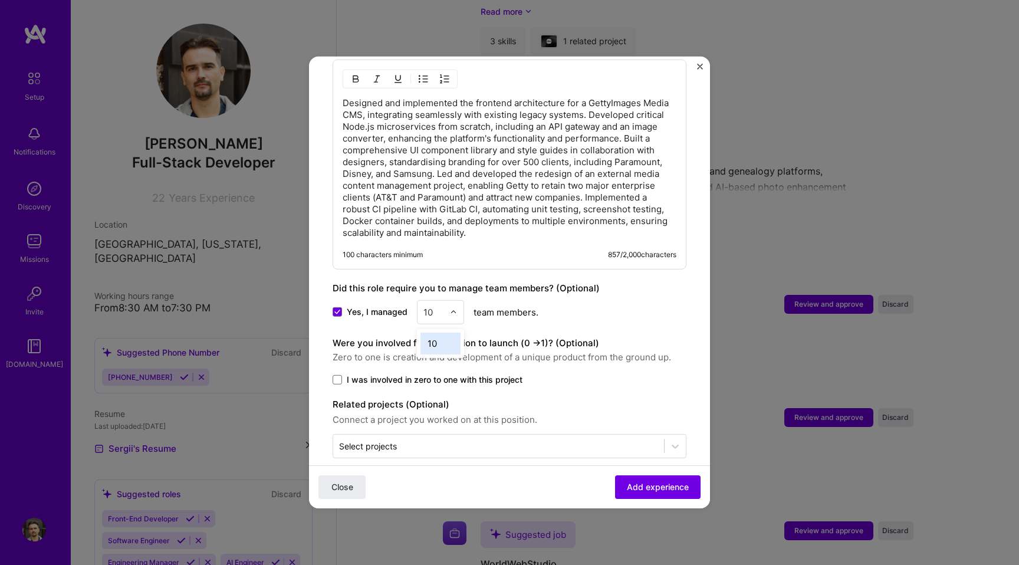
click at [435, 333] on div "10" at bounding box center [440, 344] width 40 height 22
click at [365, 374] on span "I was involved in zero to one with this project" at bounding box center [435, 380] width 176 height 12
click at [0, 0] on input "I was involved in zero to one with this project" at bounding box center [0, 0] width 0 height 0
click at [449, 440] on input "text" at bounding box center [498, 446] width 319 height 12
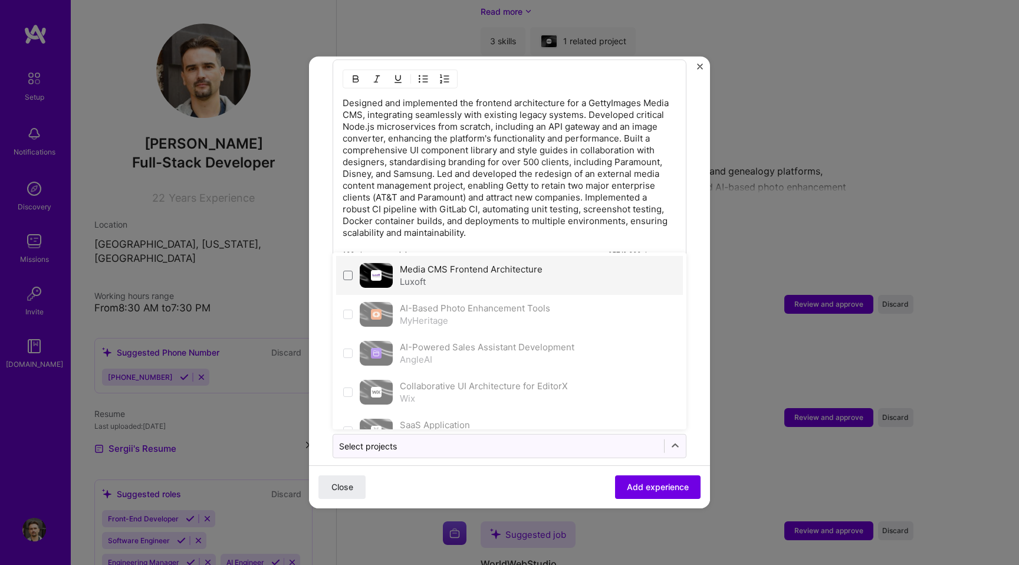
click at [429, 275] on div "Luxoft" at bounding box center [471, 281] width 143 height 12
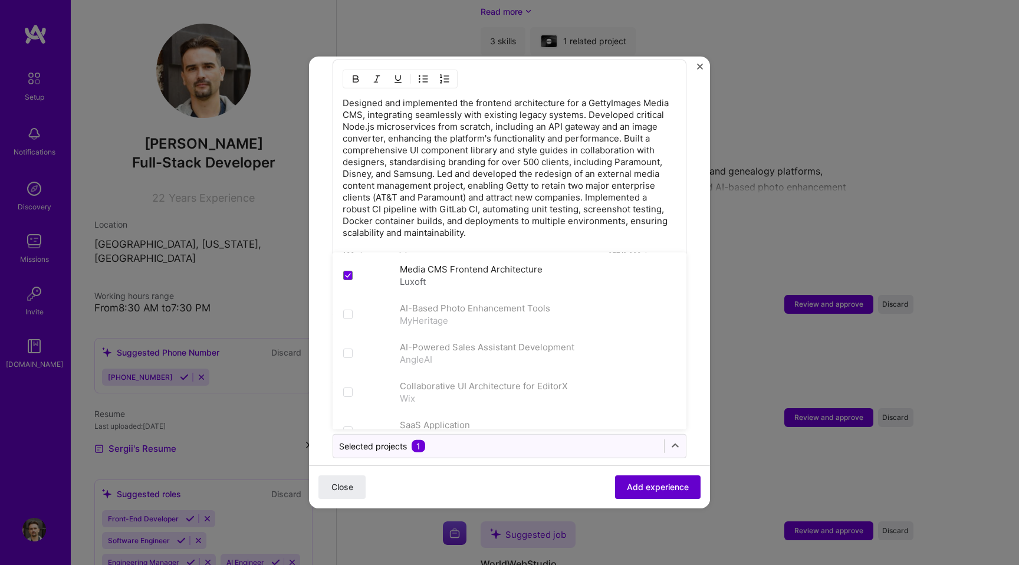
click at [643, 491] on span "Add experience" at bounding box center [658, 487] width 62 height 12
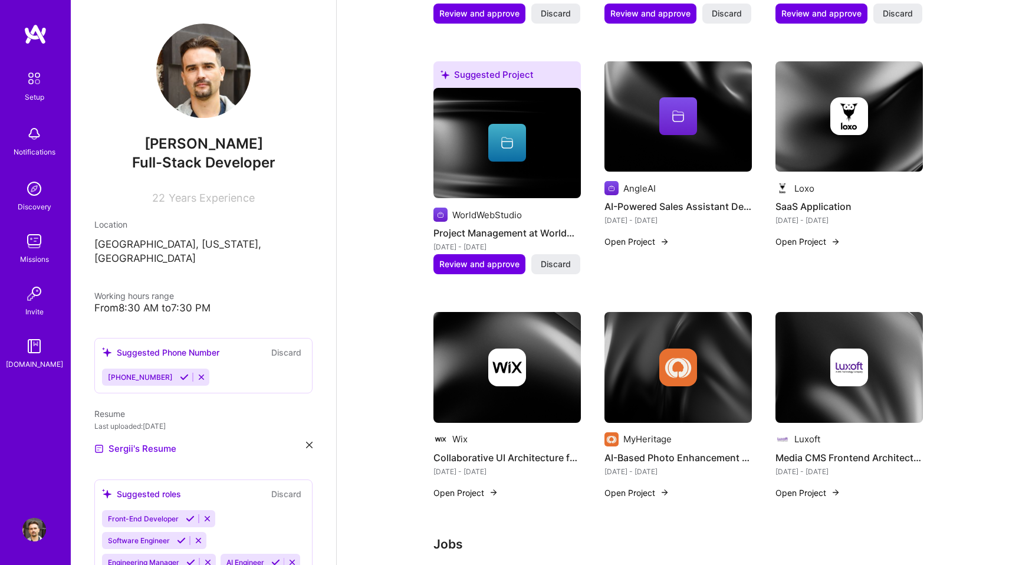
scroll to position [661, 0]
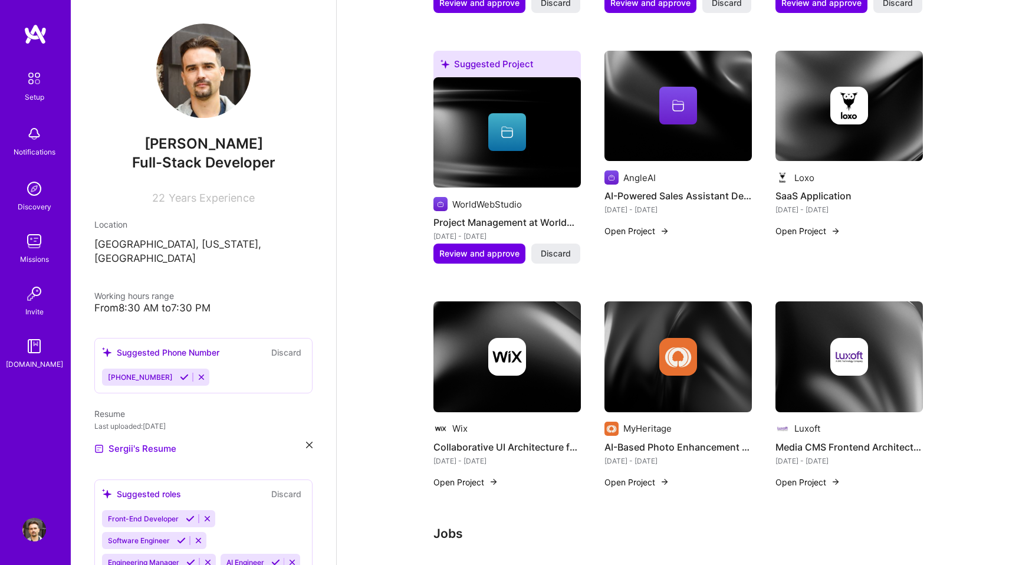
click at [798, 476] on button "Open Project" at bounding box center [807, 482] width 65 height 12
click at [828, 476] on button "Open Project" at bounding box center [807, 482] width 65 height 12
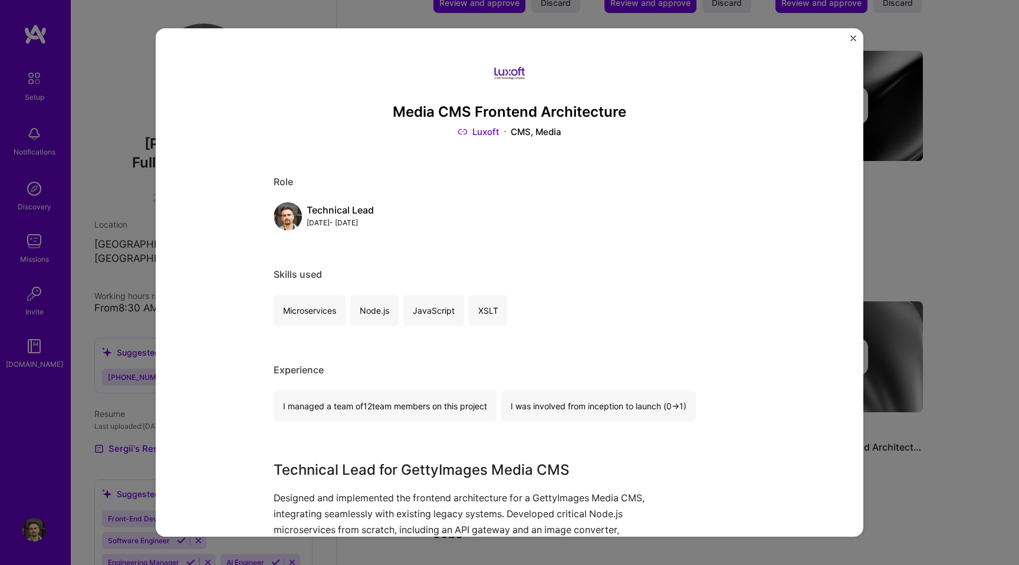
click at [377, 463] on h3 "Technical Lead for GettyImages Media CMS" at bounding box center [465, 469] width 383 height 21
click at [377, 472] on h3 "Technical Lead for GettyImages Media CMS" at bounding box center [465, 469] width 383 height 21
click at [315, 214] on div "Technical Lead" at bounding box center [340, 210] width 67 height 12
click at [532, 133] on div "CMS, Media" at bounding box center [536, 132] width 51 height 12
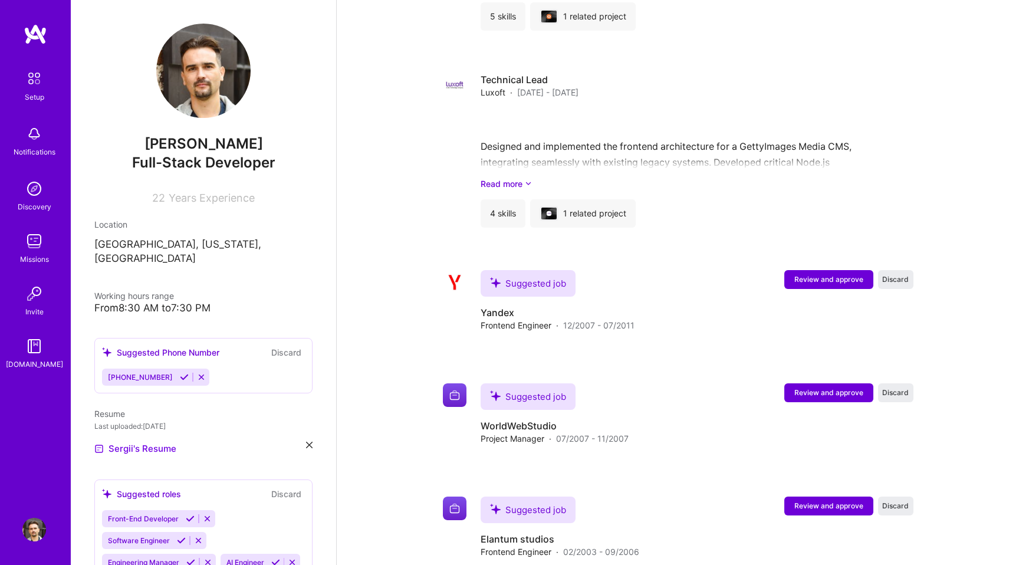
scroll to position [1955, 0]
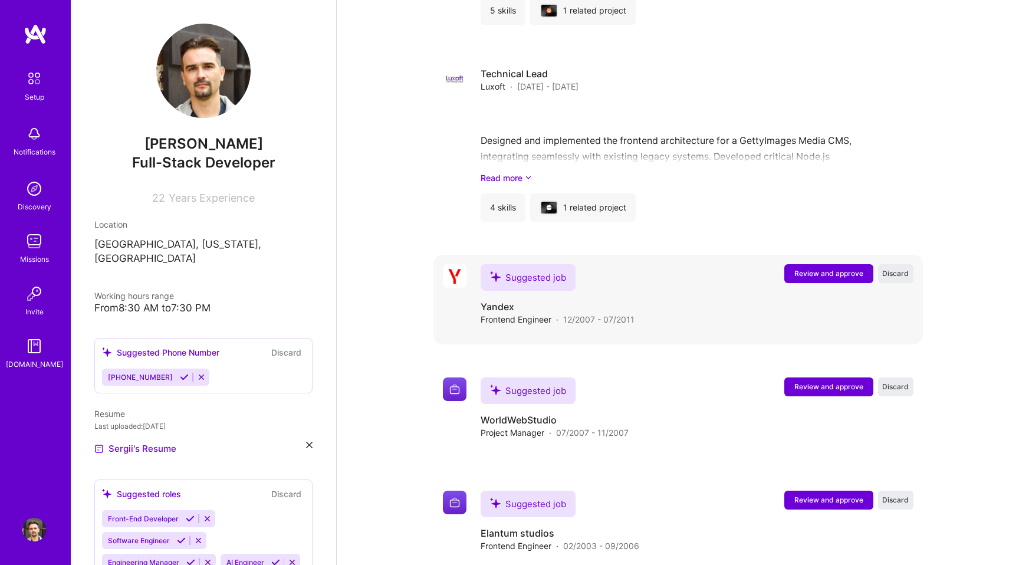
click at [811, 268] on span "Review and approve" at bounding box center [828, 273] width 69 height 10
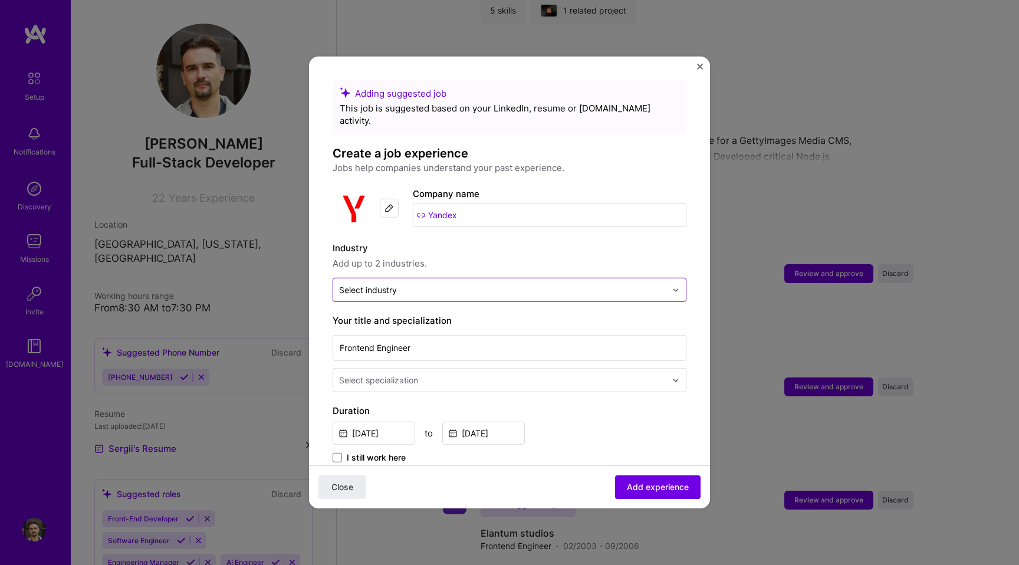
click at [537, 284] on input "text" at bounding box center [502, 290] width 327 height 12
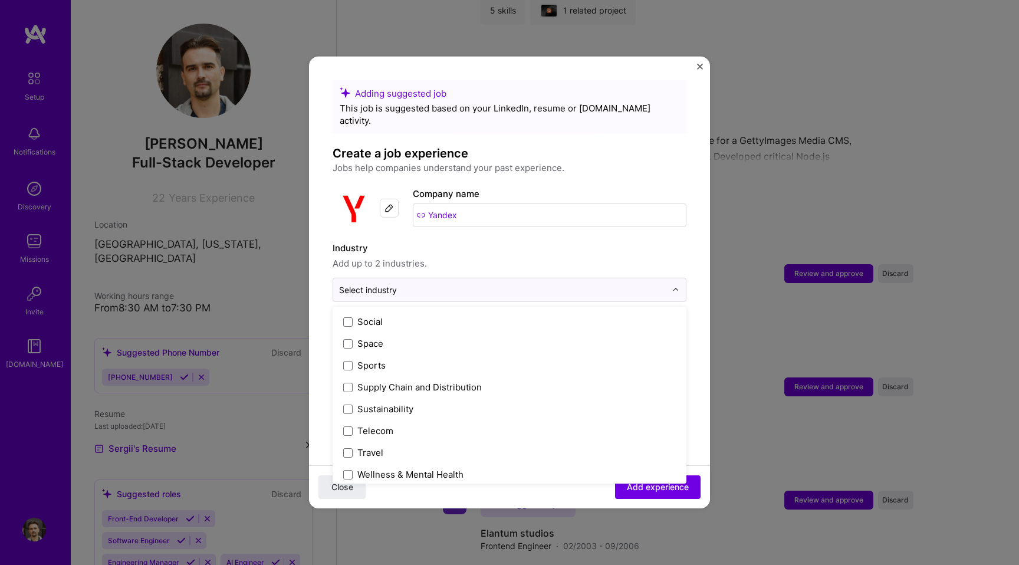
scroll to position [2448, 0]
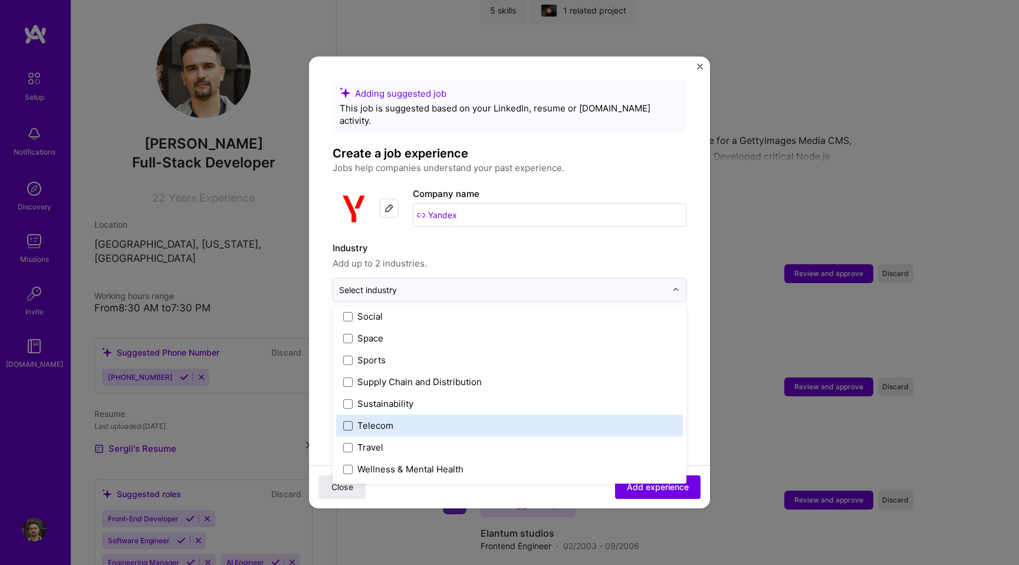
click at [347, 420] on span at bounding box center [347, 424] width 9 height 9
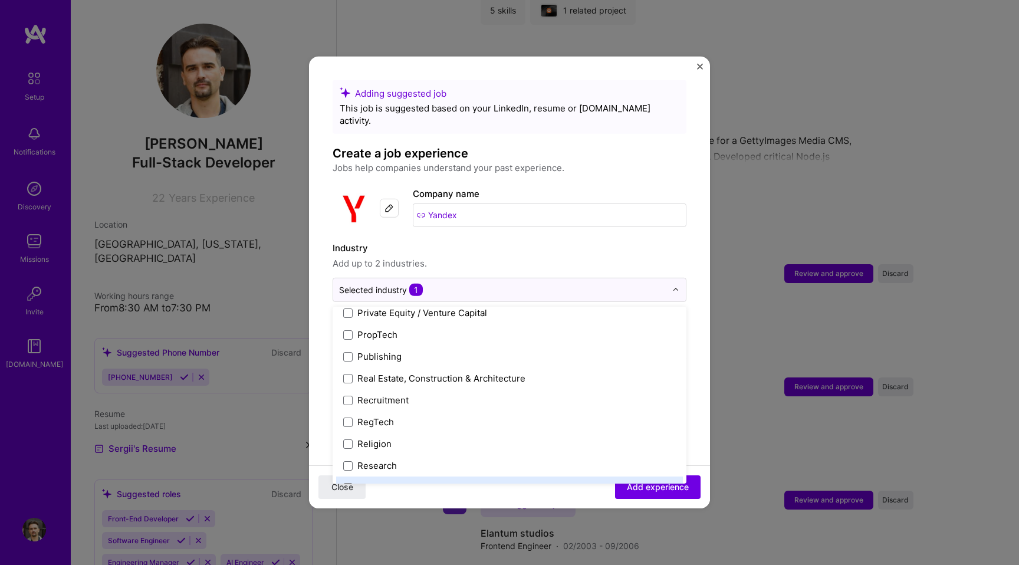
scroll to position [2137, 0]
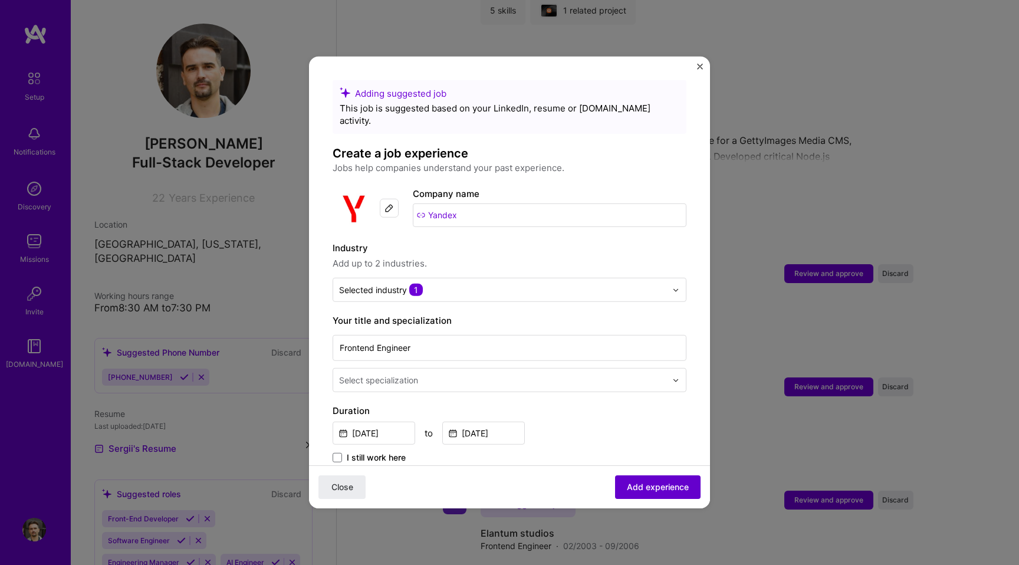
click at [654, 485] on span "Add experience" at bounding box center [658, 487] width 62 height 12
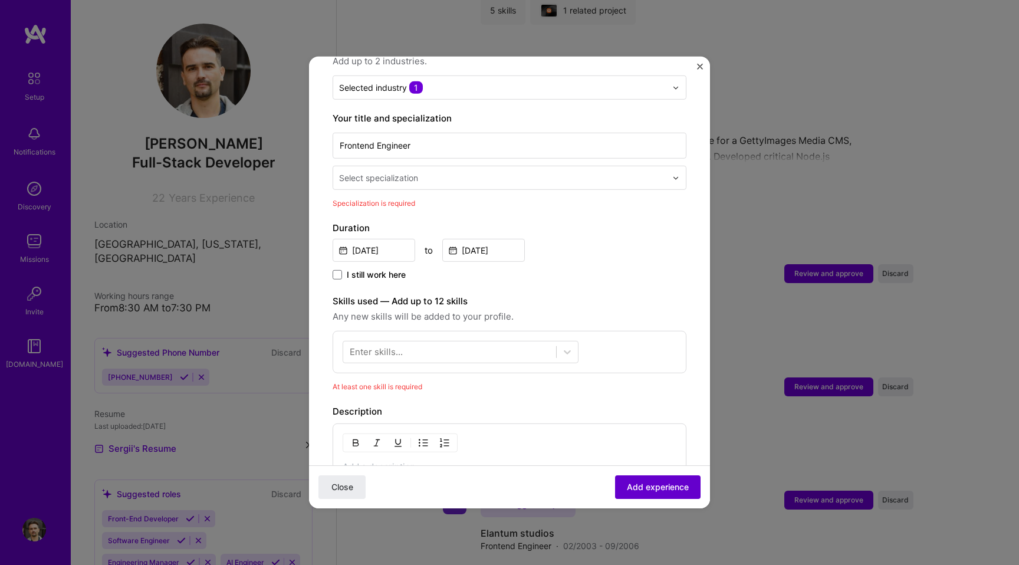
scroll to position [245, 0]
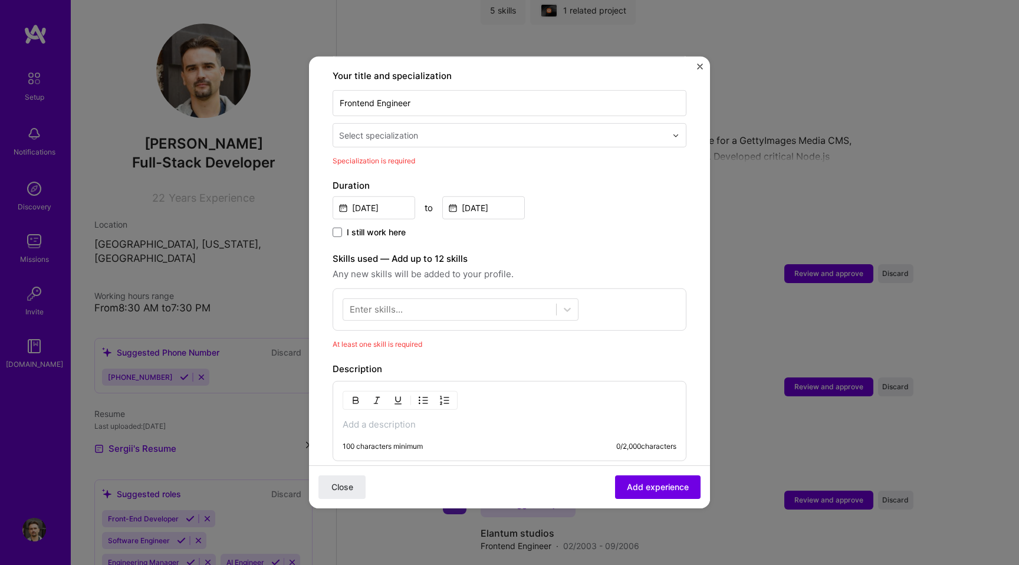
click at [425, 129] on input "text" at bounding box center [504, 135] width 330 height 12
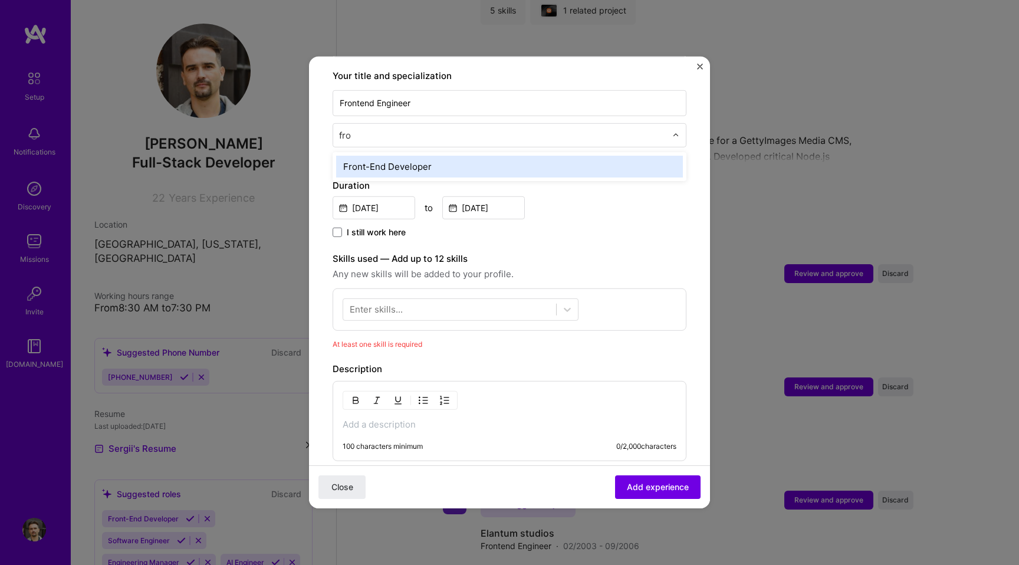
type input "fron"
click at [384, 156] on div "Front-End Developer" at bounding box center [509, 167] width 347 height 22
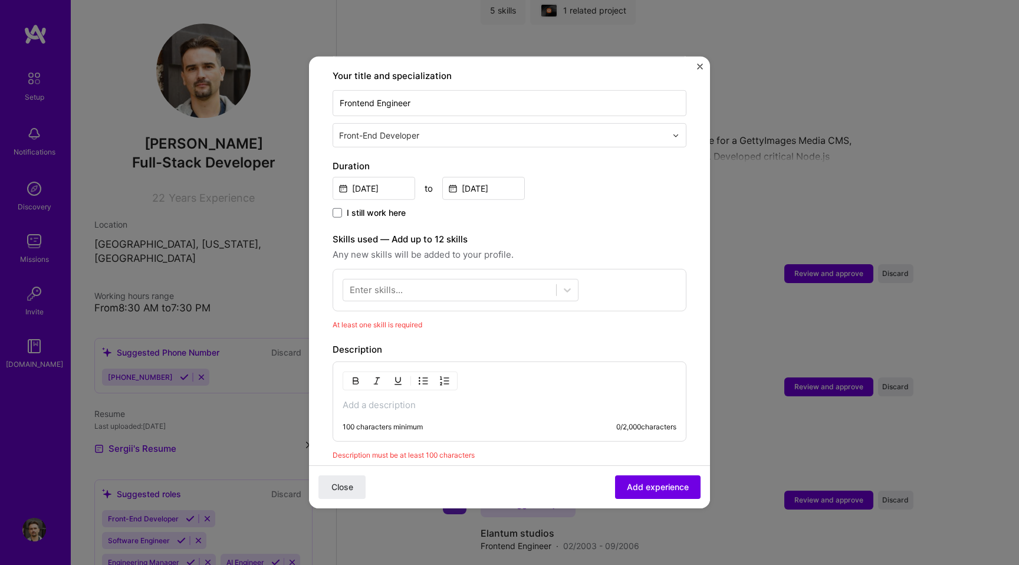
click at [361, 284] on div "Enter skills..." at bounding box center [376, 290] width 53 height 12
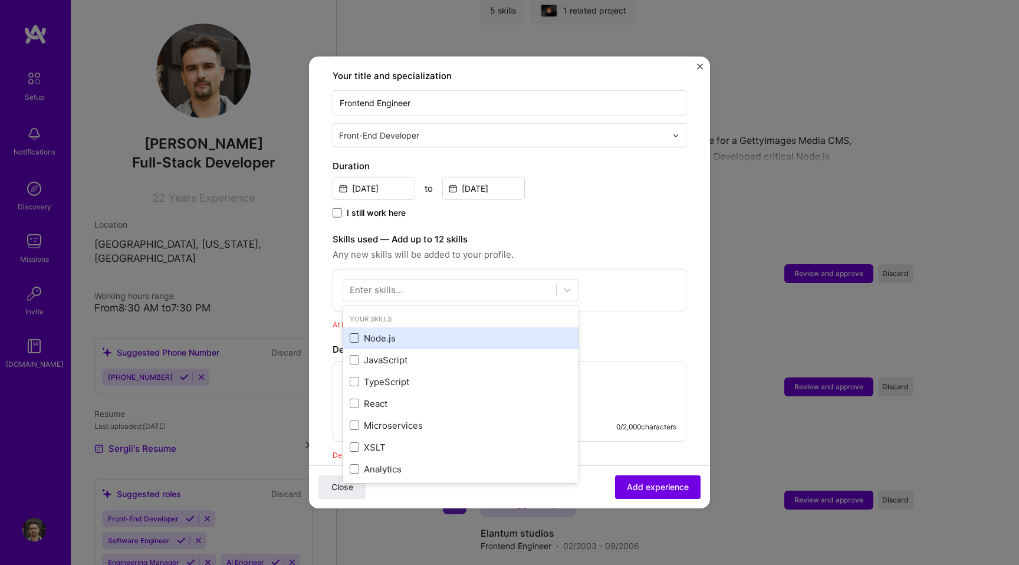
click at [355, 333] on span at bounding box center [354, 337] width 9 height 9
click at [0, 0] on input "checkbox" at bounding box center [0, 0] width 0 height 0
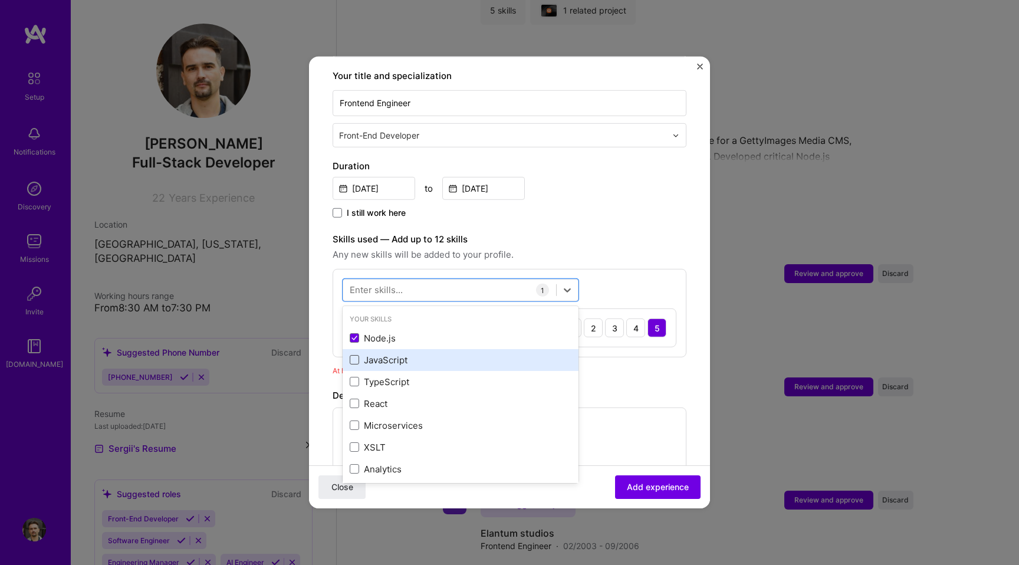
click at [354, 355] on span at bounding box center [354, 359] width 9 height 9
click at [0, 0] on input "checkbox" at bounding box center [0, 0] width 0 height 0
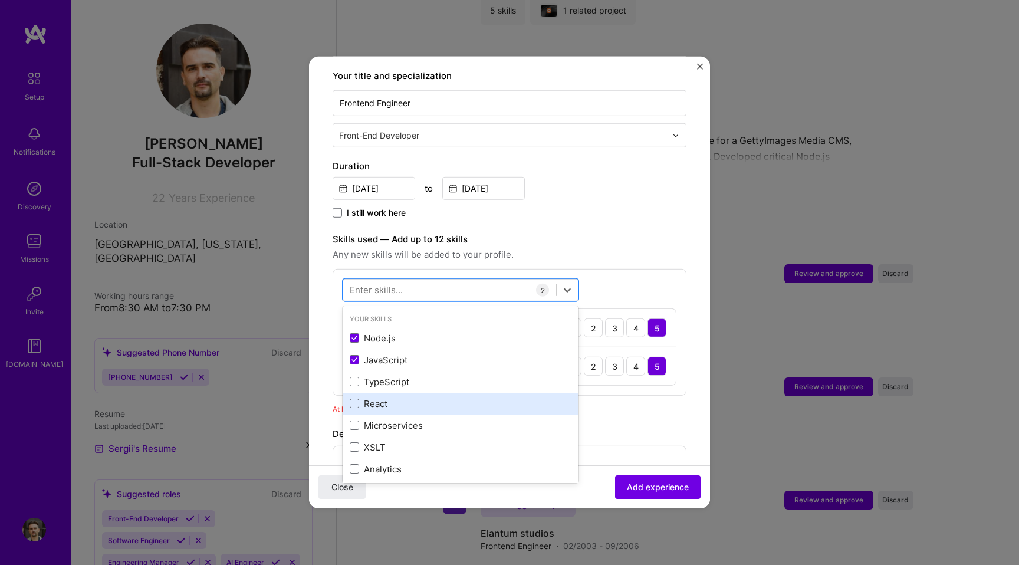
click at [354, 399] on span at bounding box center [354, 403] width 9 height 9
click at [0, 0] on input "checkbox" at bounding box center [0, 0] width 0 height 0
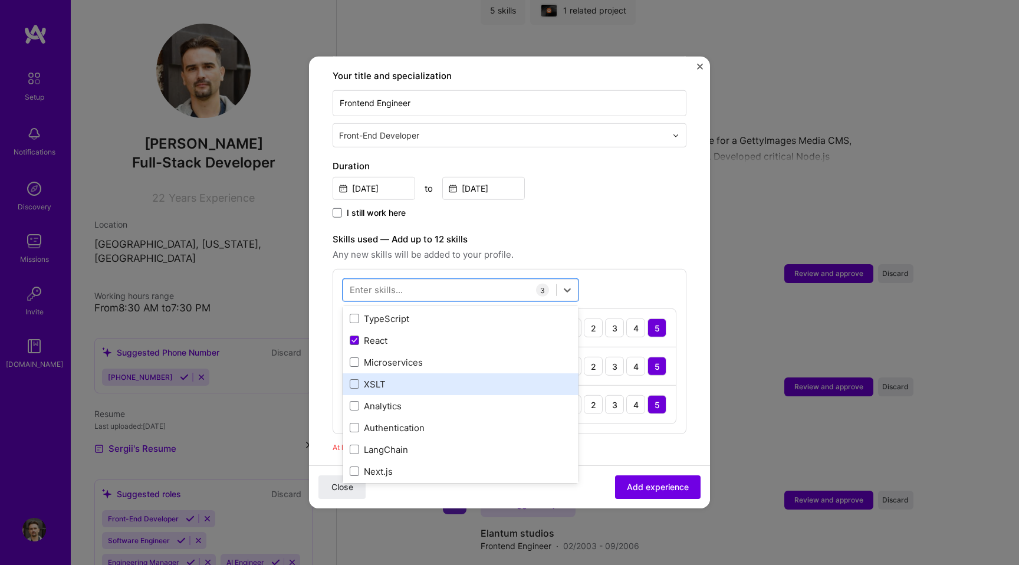
click at [354, 377] on div "XSLT" at bounding box center [461, 384] width 236 height 22
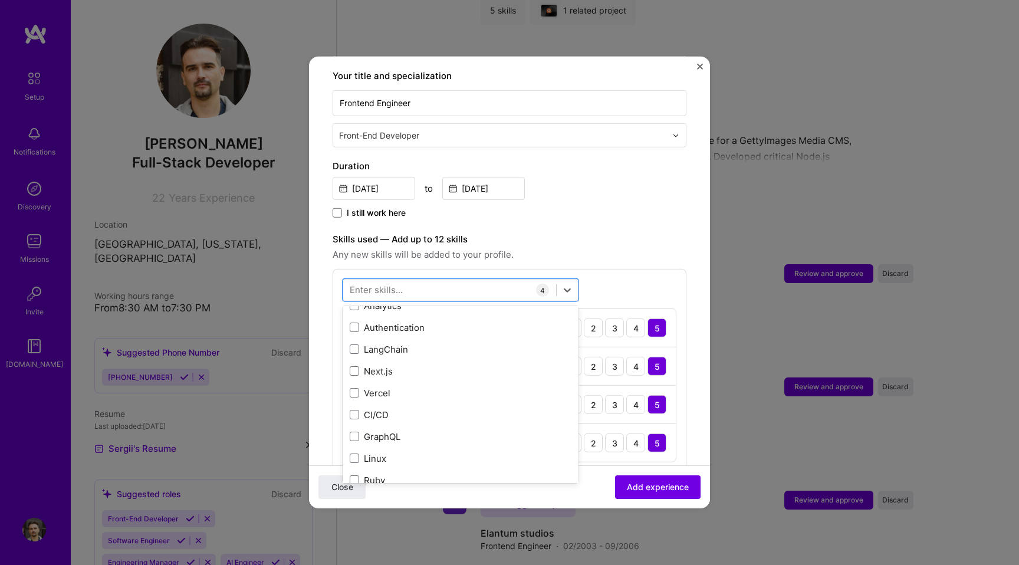
scroll to position [166, 0]
click at [354, 407] on span at bounding box center [354, 411] width 9 height 9
click at [0, 0] on input "checkbox" at bounding box center [0, 0] width 0 height 0
click at [618, 207] on div "I still work here" at bounding box center [510, 214] width 354 height 14
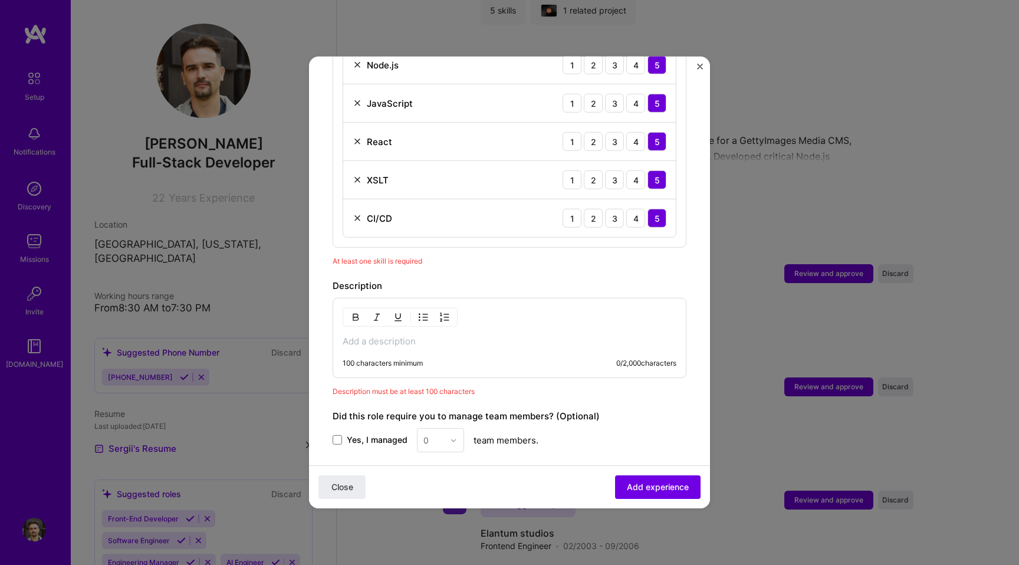
scroll to position [563, 0]
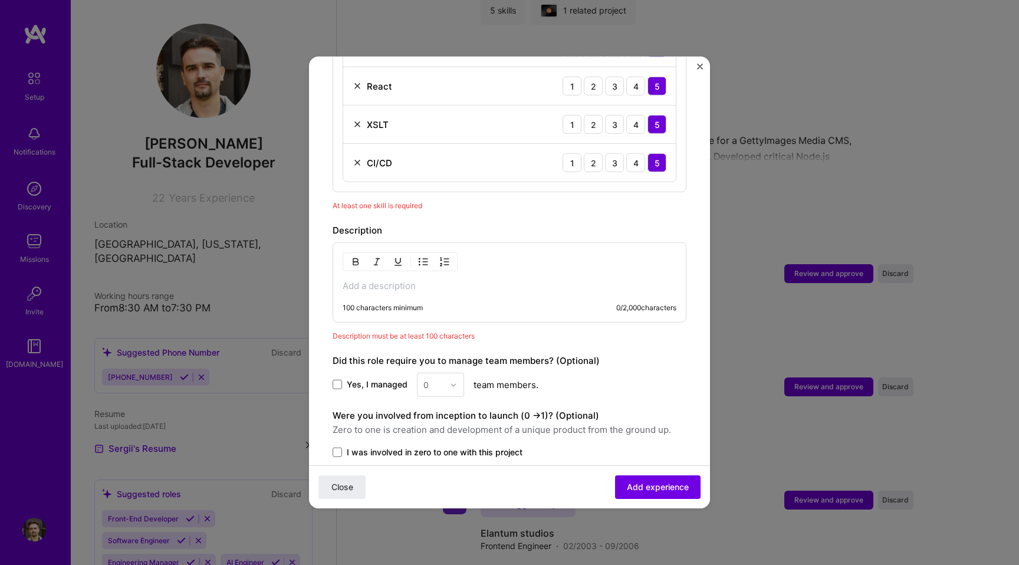
click at [398, 280] on p at bounding box center [510, 286] width 334 height 12
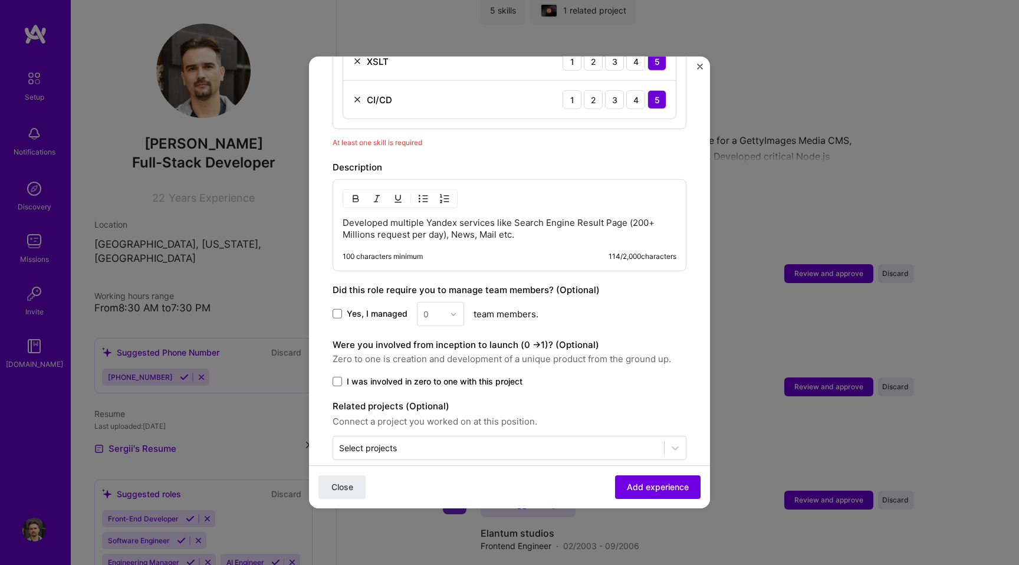
scroll to position [631, 0]
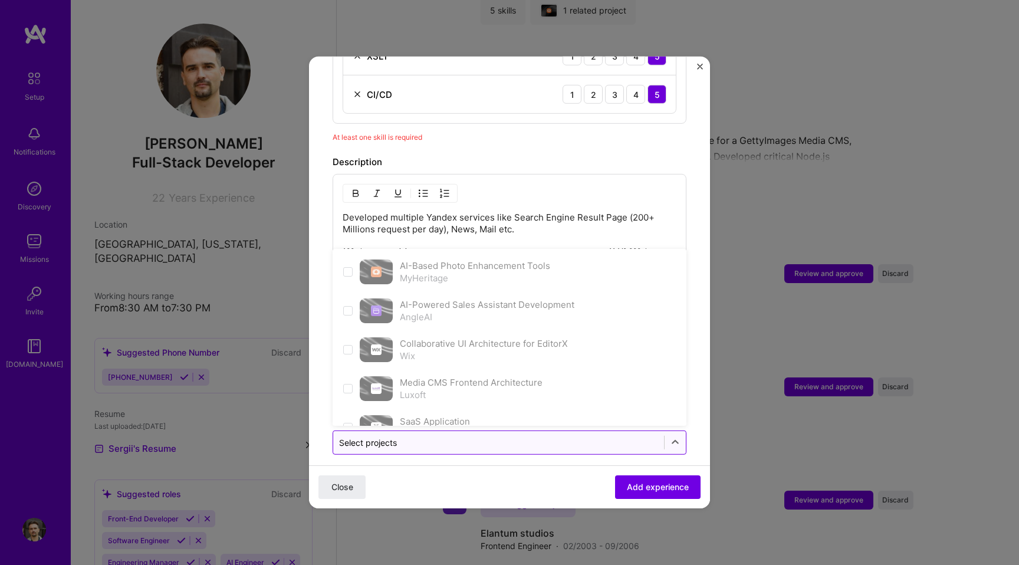
click at [483, 436] on input "text" at bounding box center [498, 442] width 319 height 12
click at [497, 436] on input "text" at bounding box center [498, 442] width 319 height 12
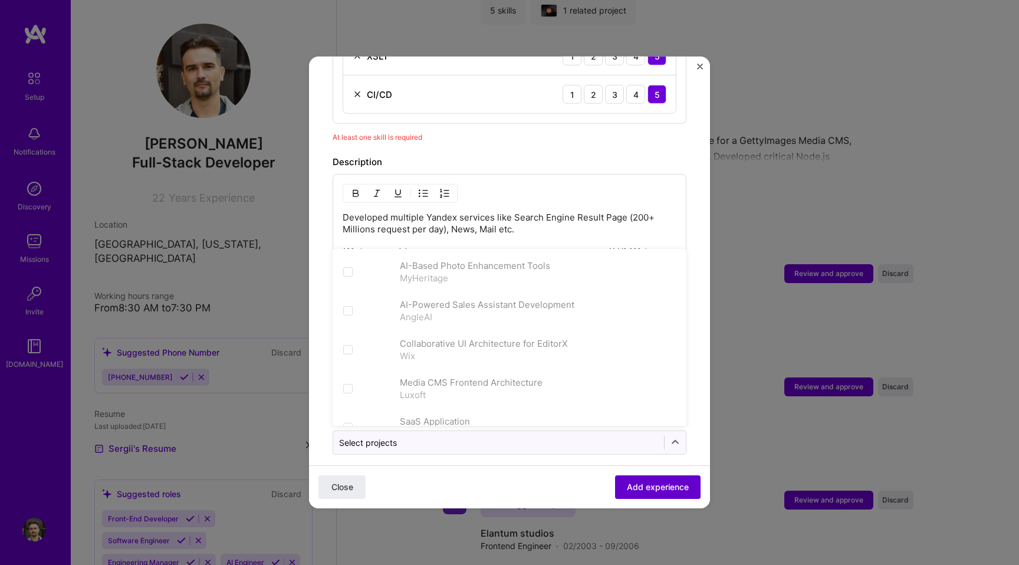
click at [644, 480] on button "Add experience" at bounding box center [657, 487] width 85 height 24
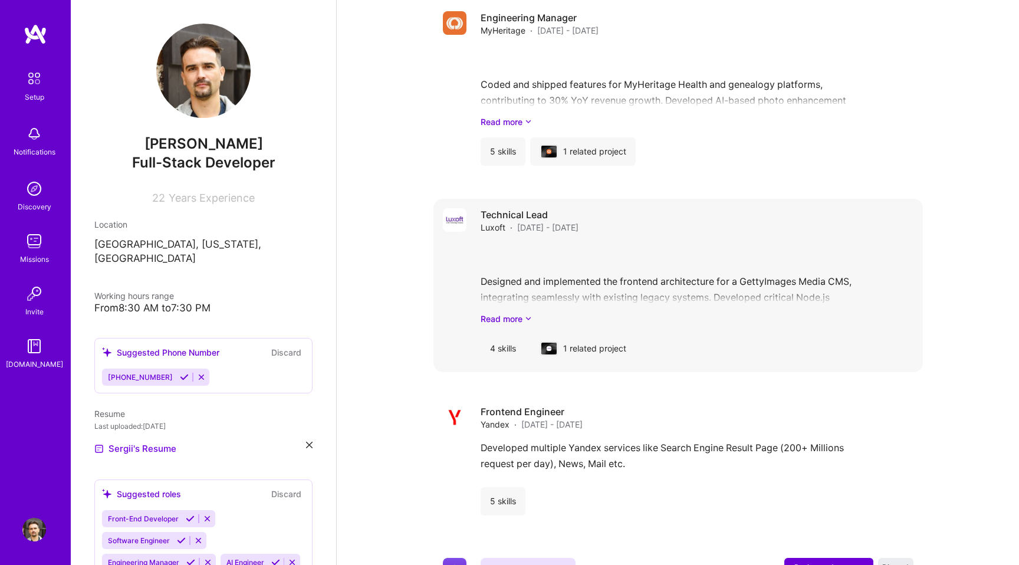
scroll to position [1826, 0]
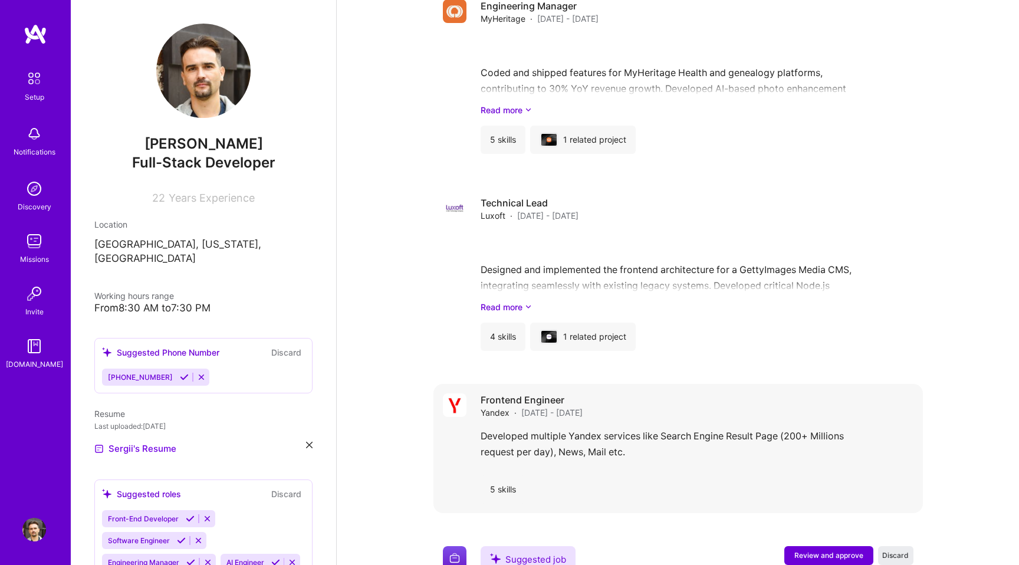
click at [663, 412] on div "Frontend Engineer Yandex · [DATE] - [DATE] Developed multiple Yandex services l…" at bounding box center [697, 448] width 433 height 110
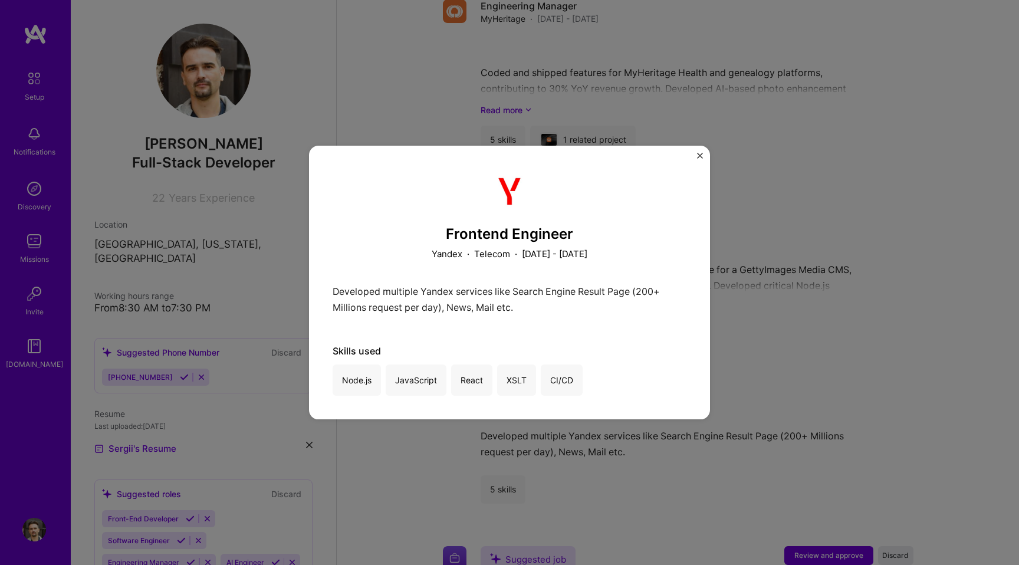
click at [699, 159] on img "Close" at bounding box center [700, 156] width 6 height 6
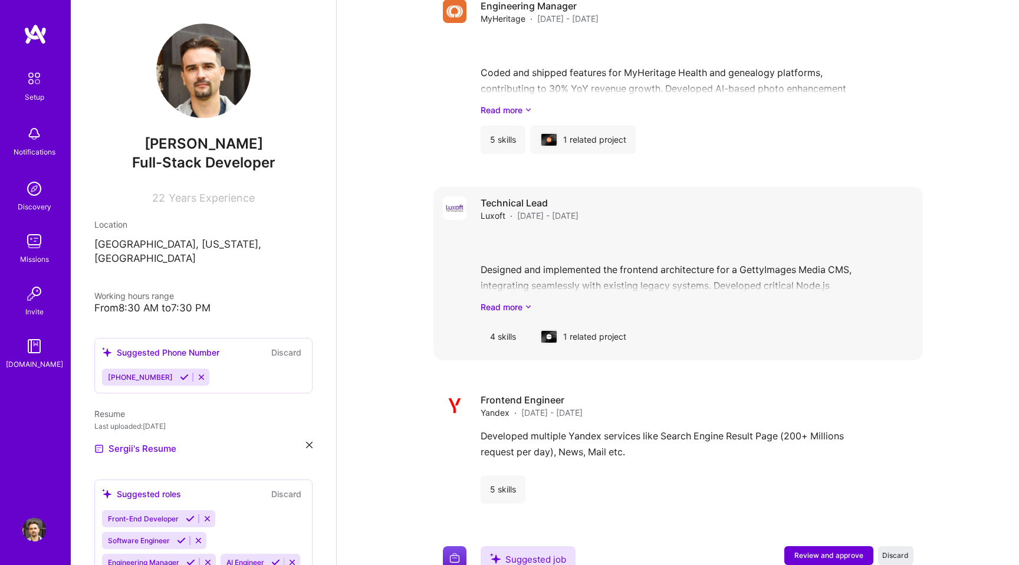
scroll to position [2015, 0]
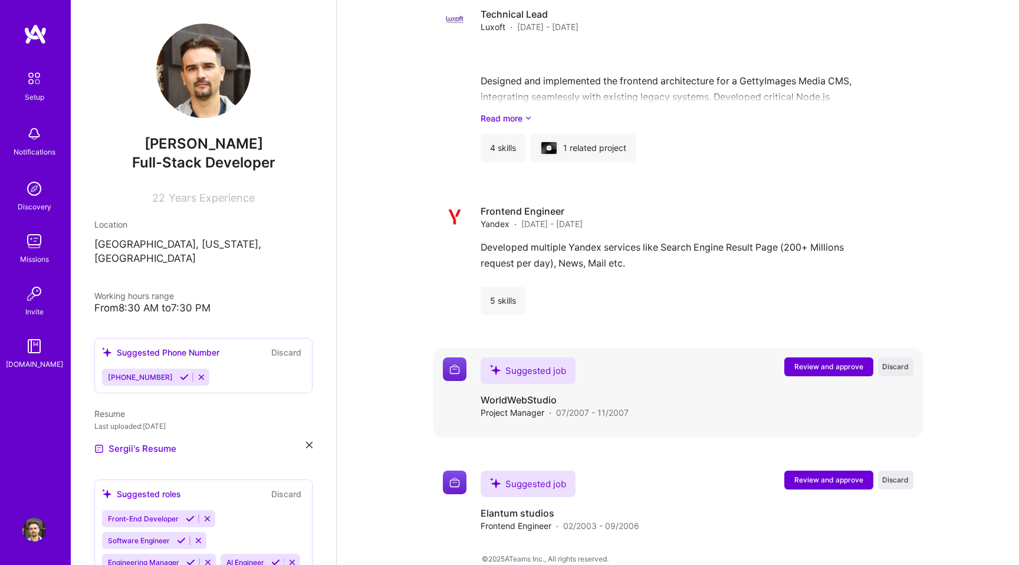
click at [802, 361] on span "Review and approve" at bounding box center [828, 366] width 69 height 10
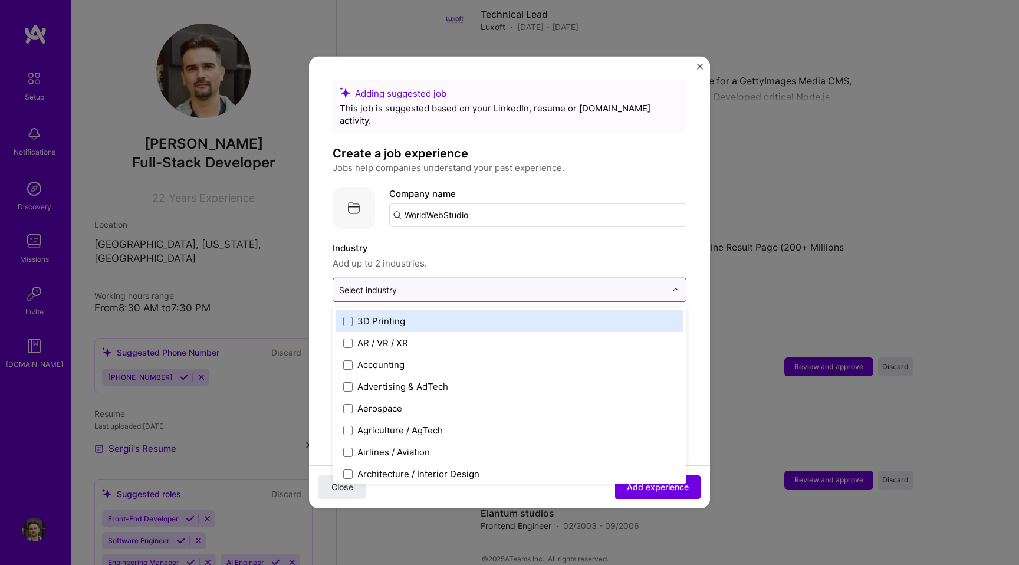
click at [428, 284] on input "text" at bounding box center [502, 290] width 327 height 12
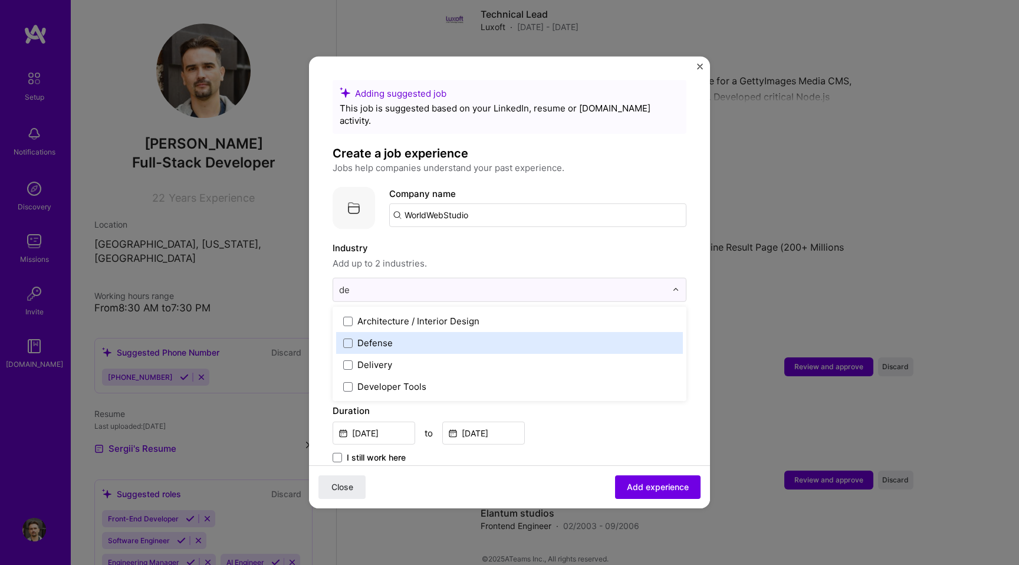
type input "d"
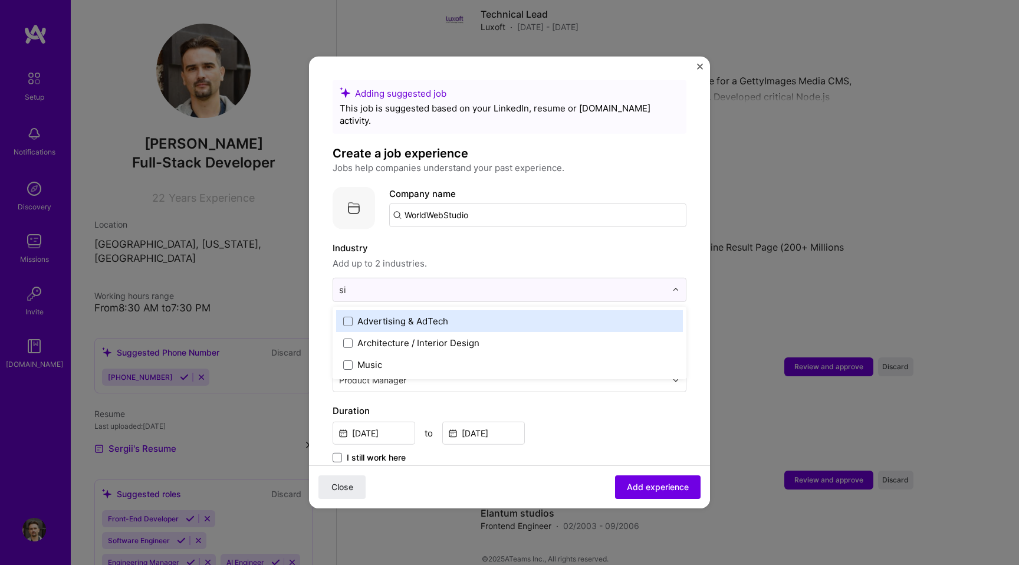
type input "s"
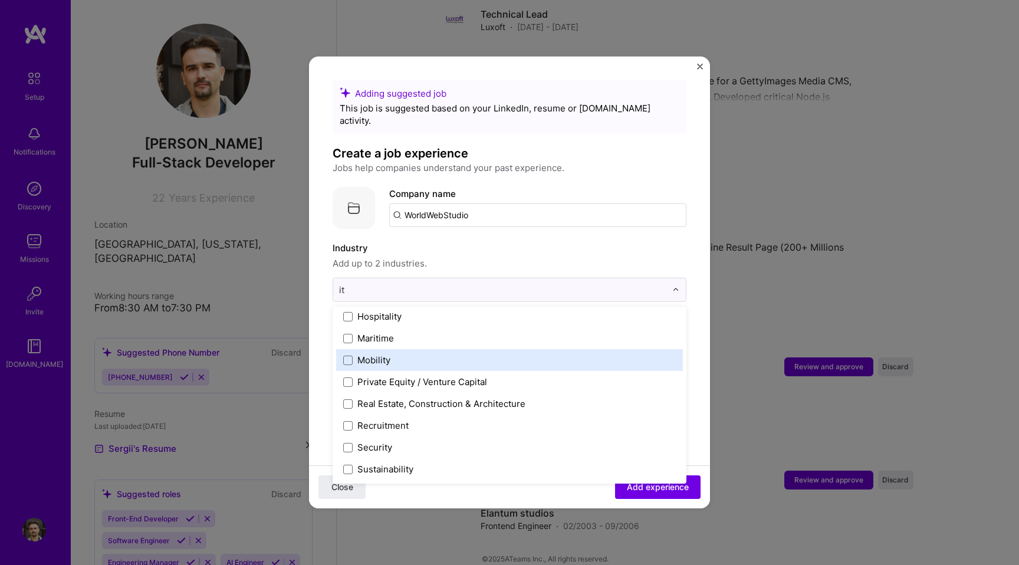
scroll to position [0, 0]
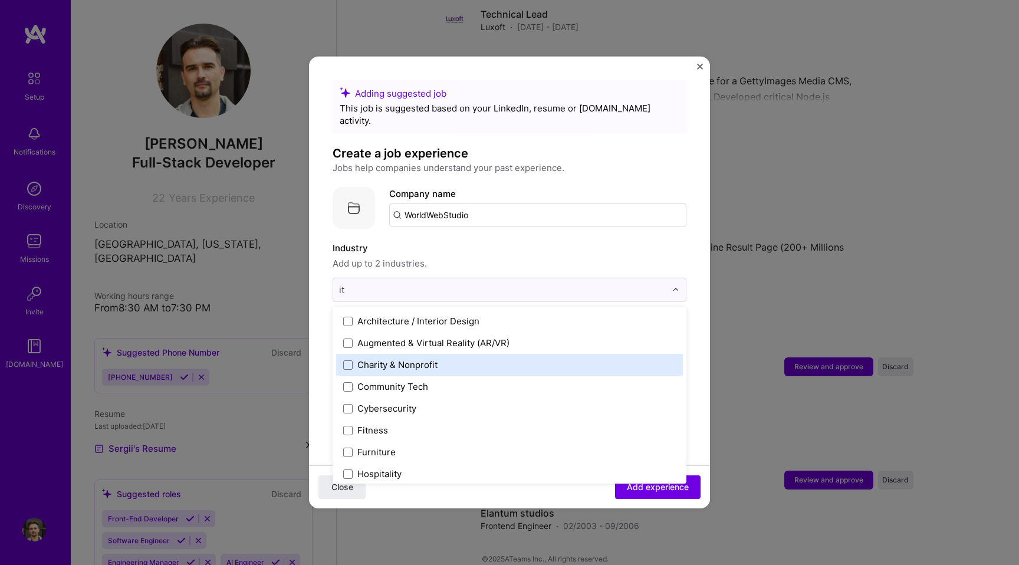
type input "i"
type input "s"
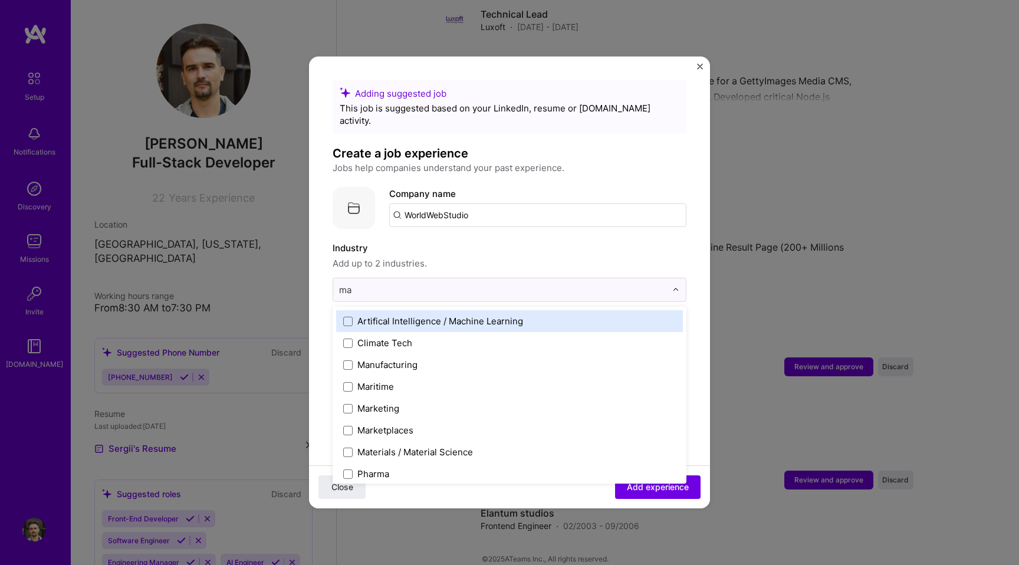
type input "mar"
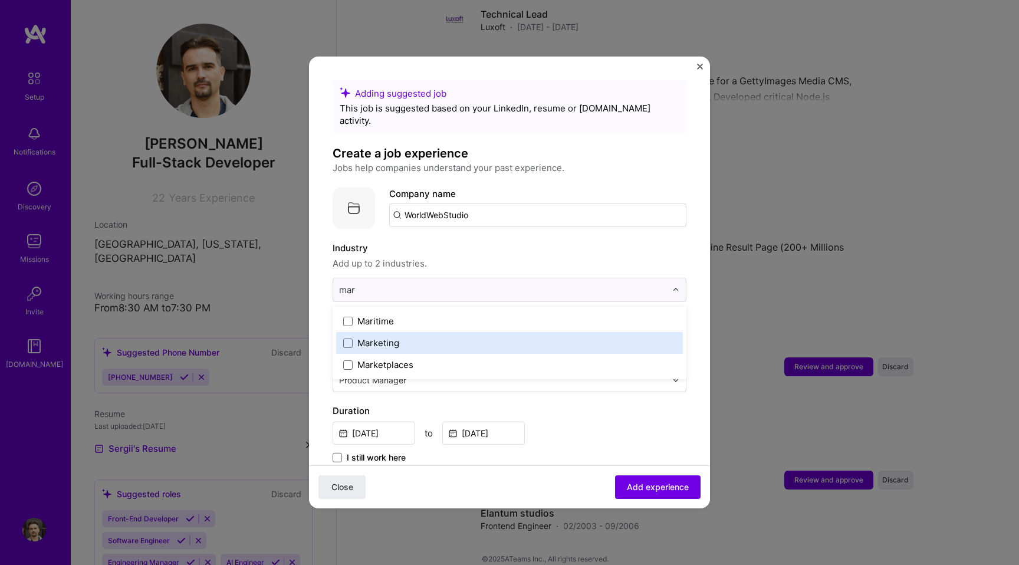
click at [407, 337] on label "Marketing" at bounding box center [509, 343] width 333 height 12
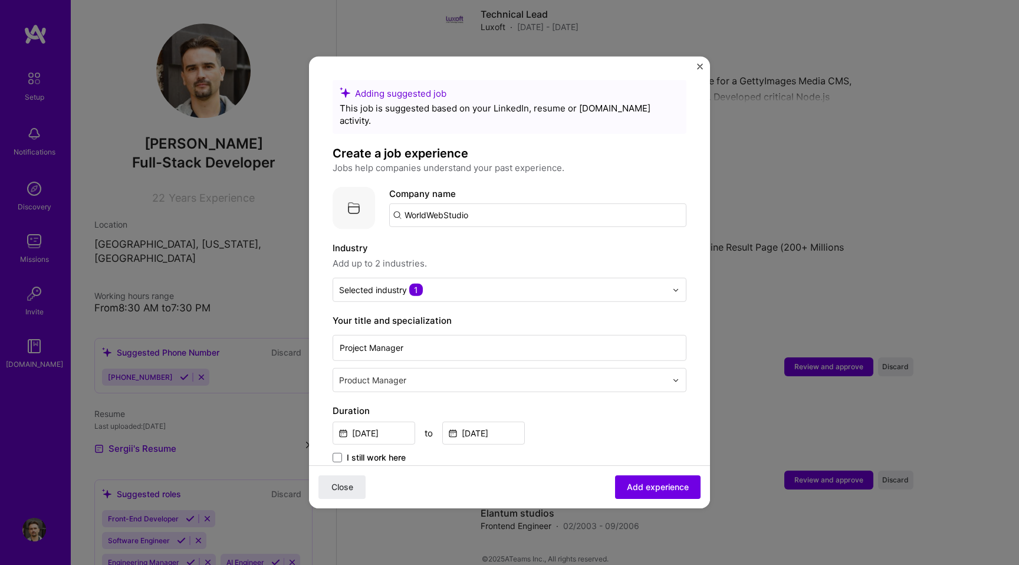
click at [600, 256] on span "Add up to 2 industries." at bounding box center [510, 263] width 354 height 14
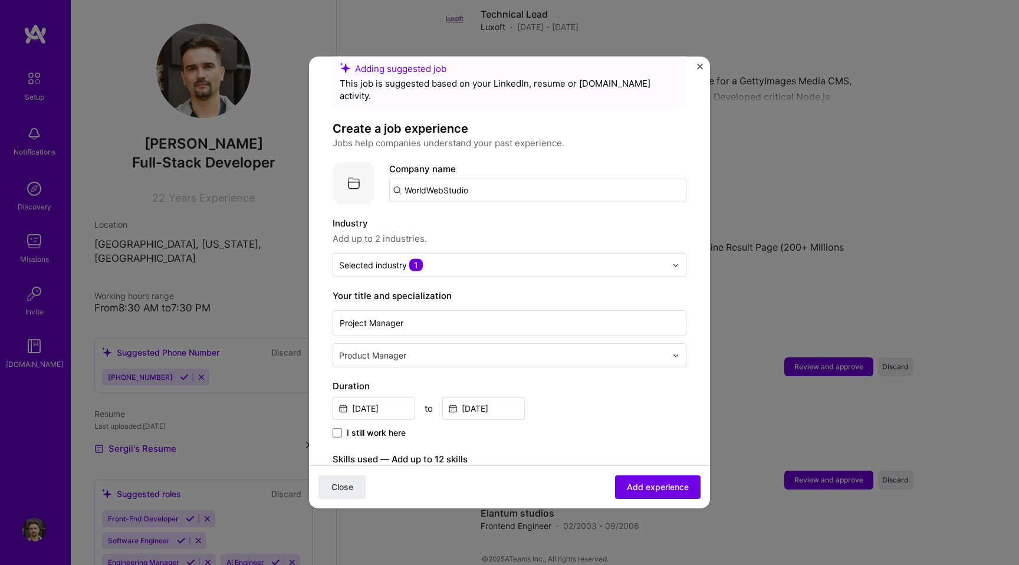
scroll to position [28, 0]
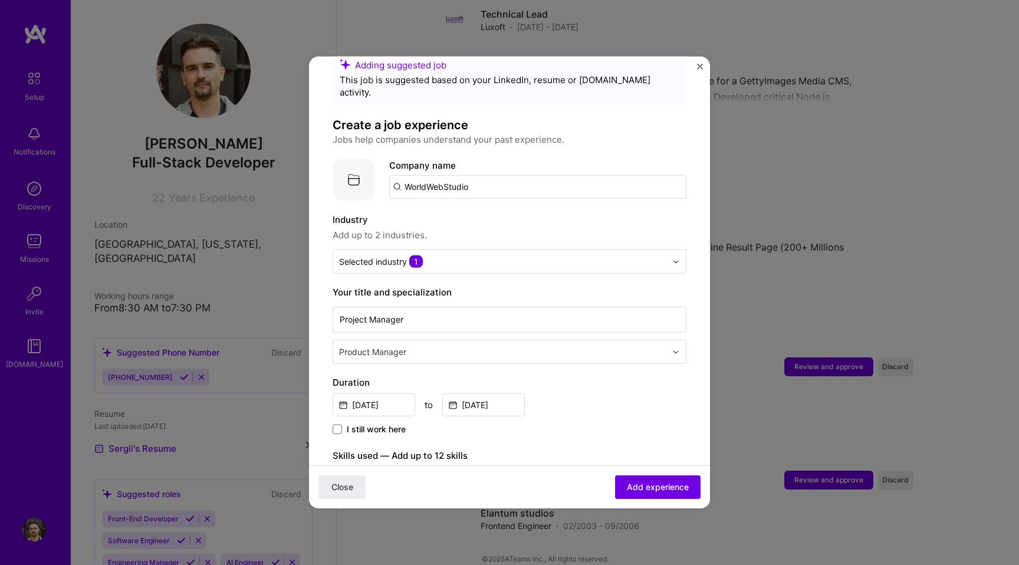
click at [450, 346] on input "text" at bounding box center [504, 352] width 330 height 12
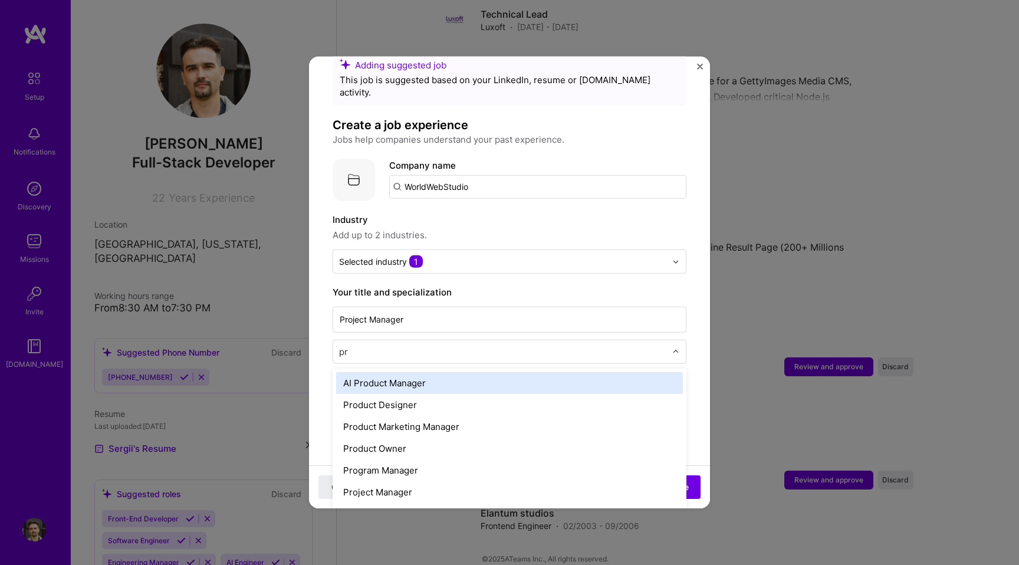
type input "pro"
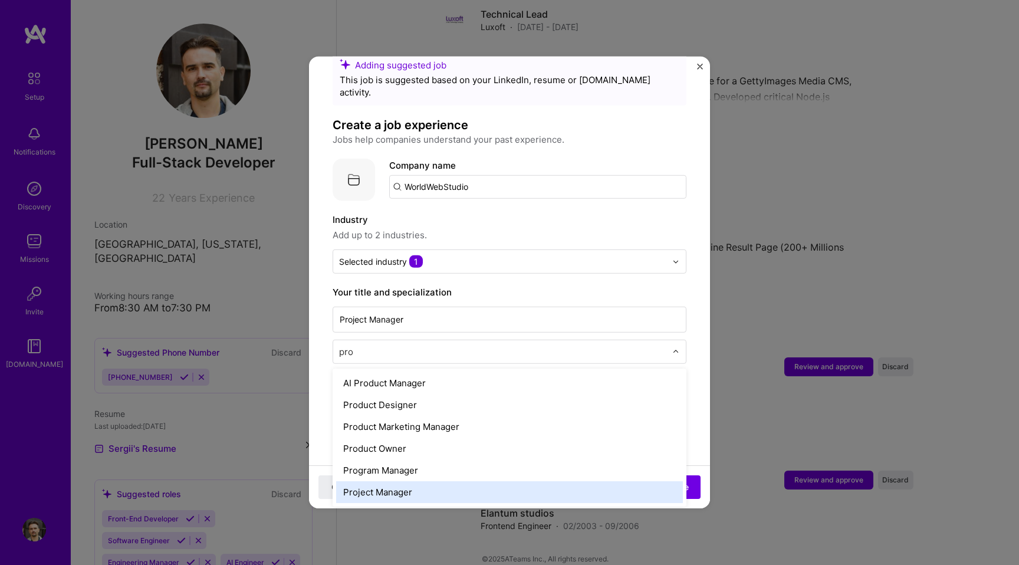
click at [394, 482] on div "Project Manager" at bounding box center [509, 492] width 347 height 22
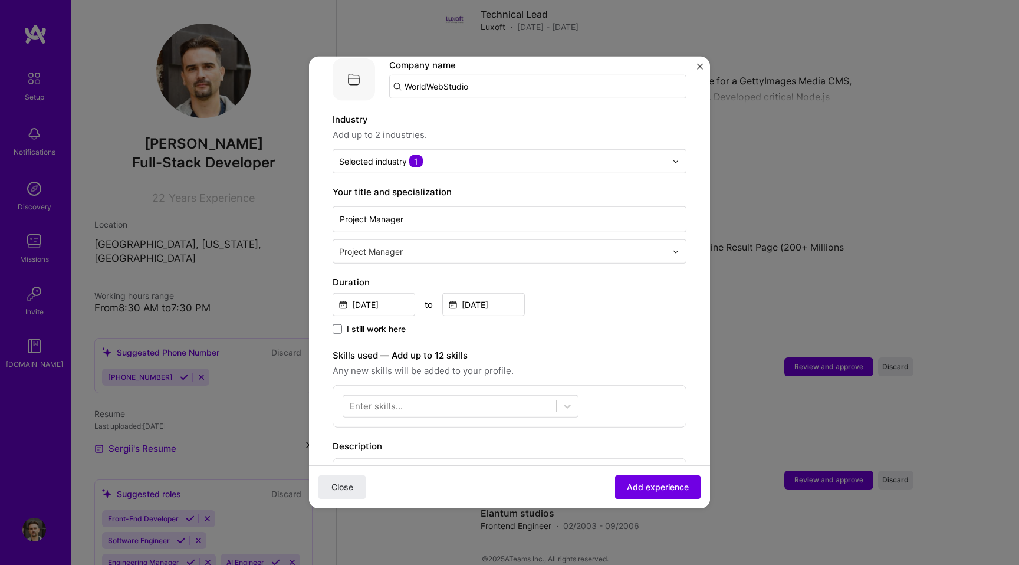
scroll to position [146, 0]
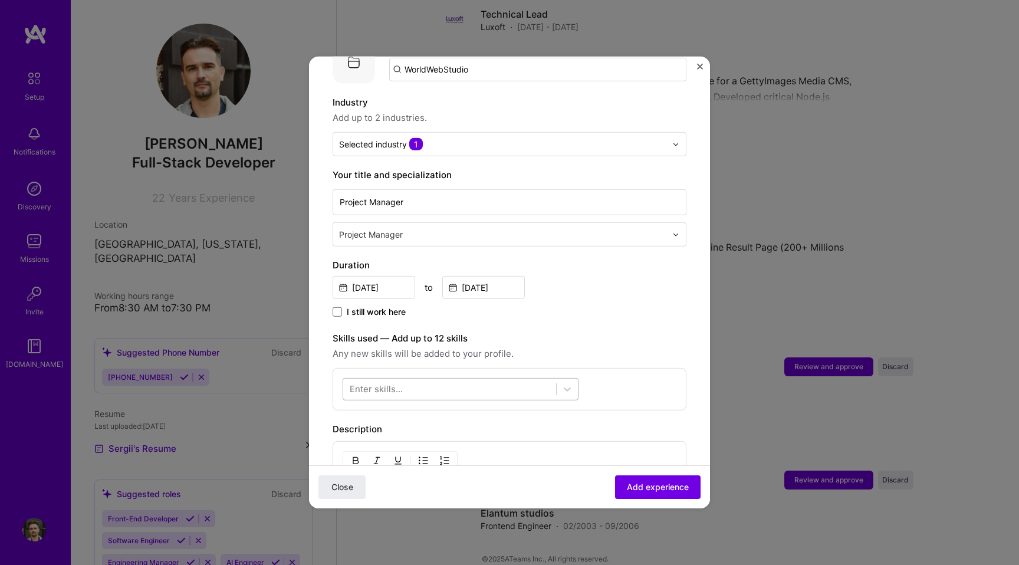
click at [449, 379] on div at bounding box center [449, 388] width 213 height 19
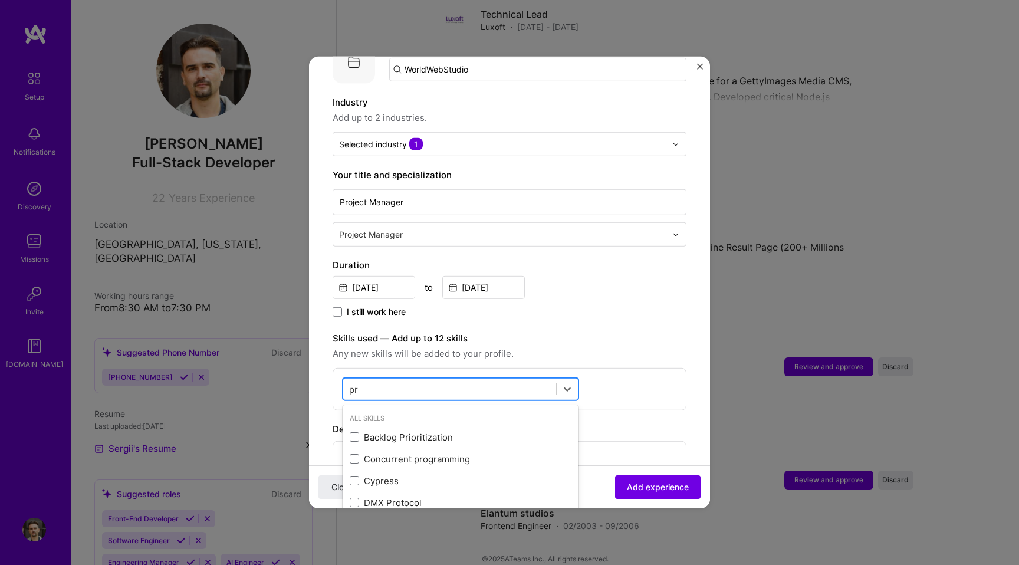
type input "p"
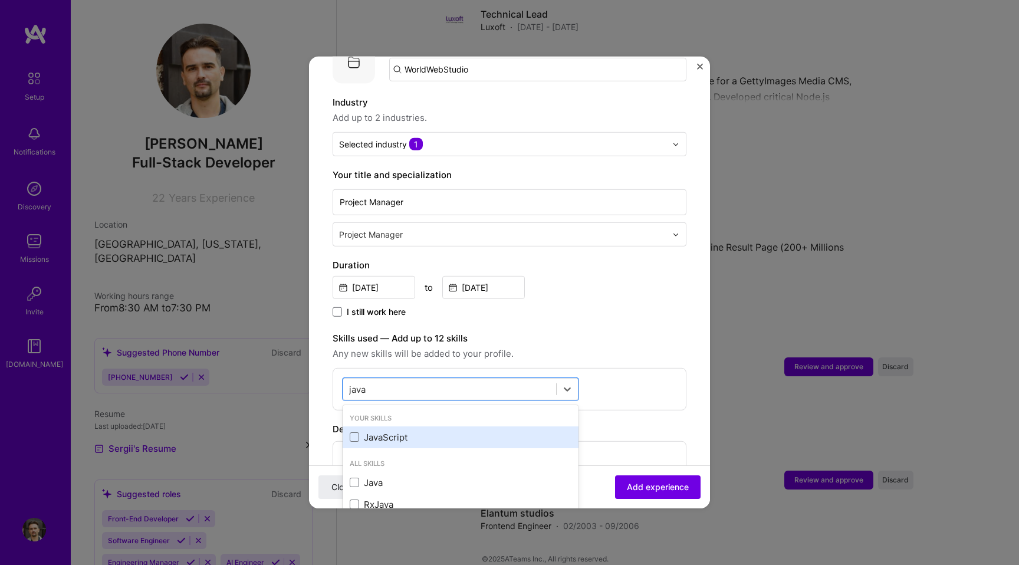
click at [389, 431] on div "JavaScript" at bounding box center [461, 437] width 222 height 12
type input "java"
click at [636, 288] on div "Duration [DATE] to [DATE] I still work here" at bounding box center [510, 288] width 354 height 61
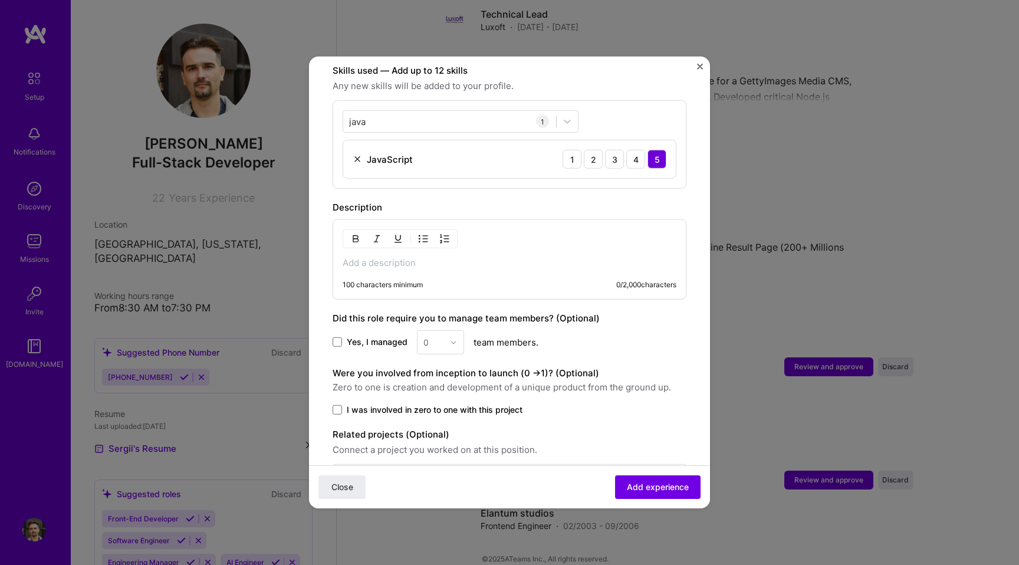
scroll to position [422, 0]
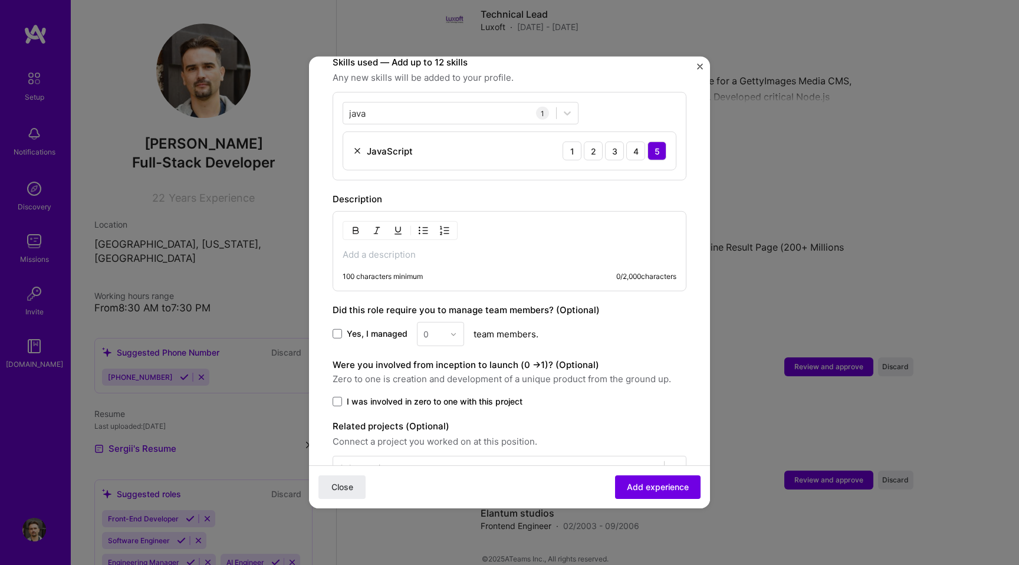
click at [404, 249] on p at bounding box center [510, 255] width 334 height 12
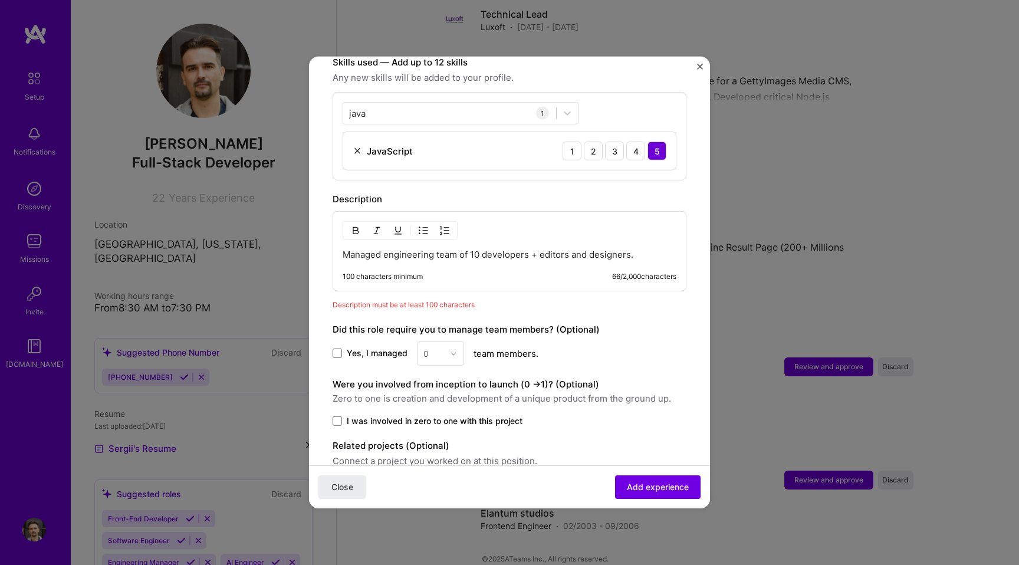
click at [571, 304] on div "Adding suggested job This job is suggested based on your LinkedIn, resume or [D…" at bounding box center [510, 79] width 354 height 841
click at [642, 232] on div "Managed engineering team of 10 developers + editors and designers. 100 characte…" at bounding box center [510, 251] width 354 height 80
click at [640, 249] on p "Managed engineering team of 10 developers + editors and designers." at bounding box center [510, 255] width 334 height 12
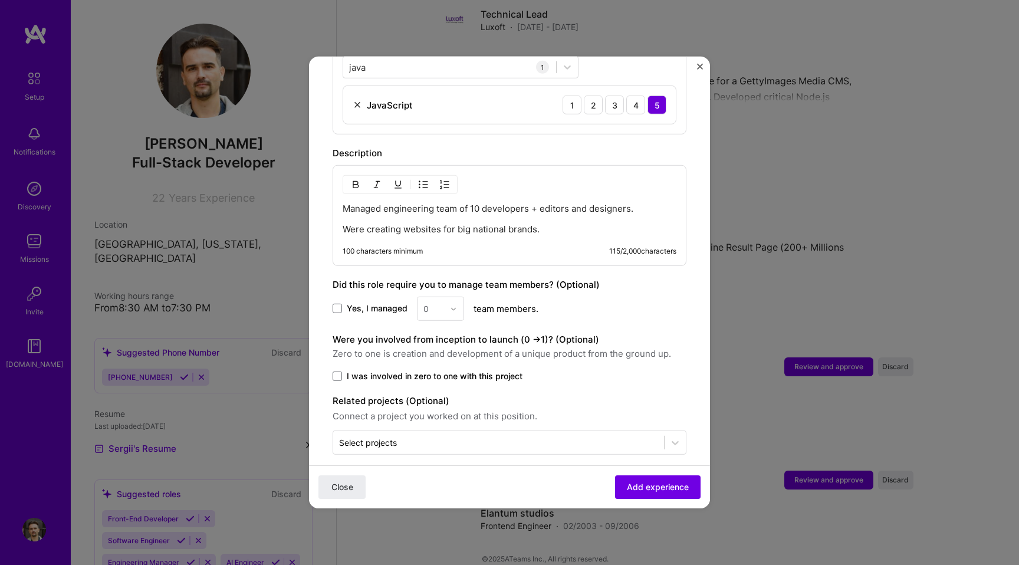
scroll to position [468, 0]
click at [338, 304] on span at bounding box center [337, 308] width 9 height 9
click at [0, 0] on input "Yes, I managed" at bounding box center [0, 0] width 0 height 0
drag, startPoint x: 438, startPoint y: 293, endPoint x: 420, endPoint y: 293, distance: 18.3
click at [420, 297] on div "0" at bounding box center [433, 308] width 32 height 23
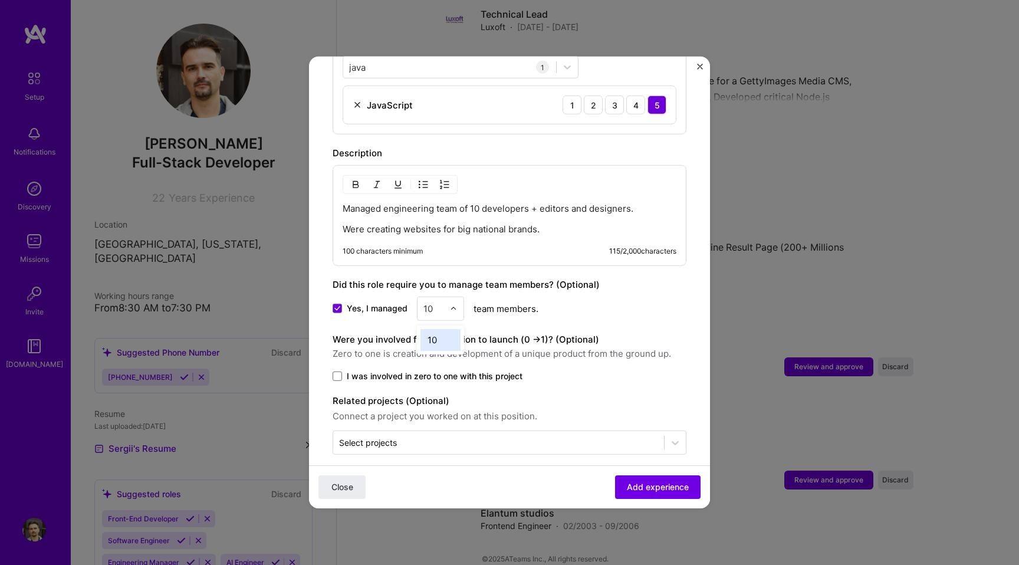
type input "10"
click at [532, 370] on label "I was involved in zero to one with this project" at bounding box center [510, 376] width 354 height 12
click at [0, 0] on input "I was involved in zero to one with this project" at bounding box center [0, 0] width 0 height 0
click at [421, 370] on span "I was involved in zero to one with this project" at bounding box center [435, 376] width 176 height 12
click at [0, 0] on input "I was involved in zero to one with this project" at bounding box center [0, 0] width 0 height 0
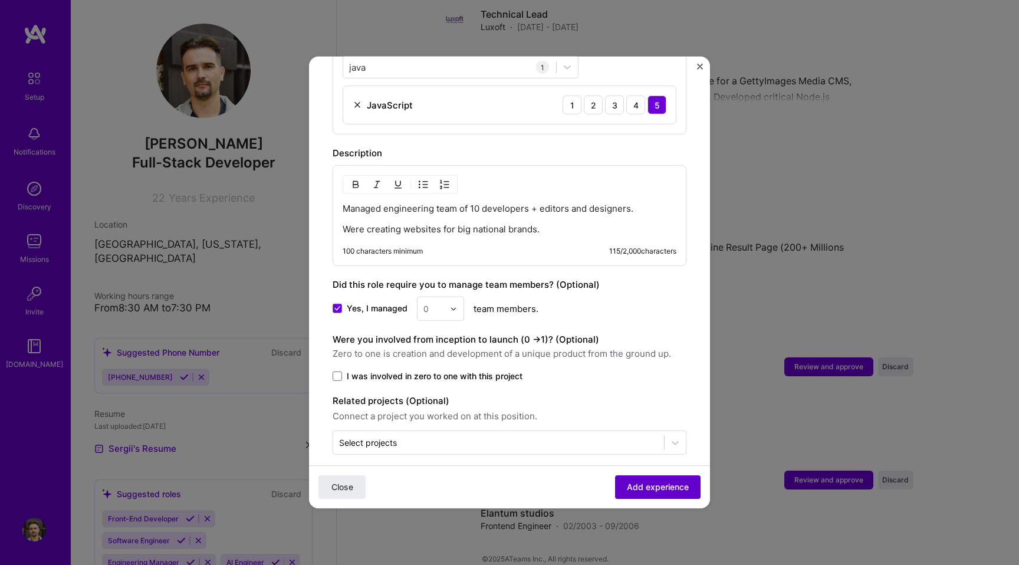
click at [629, 486] on span "Add experience" at bounding box center [658, 487] width 62 height 12
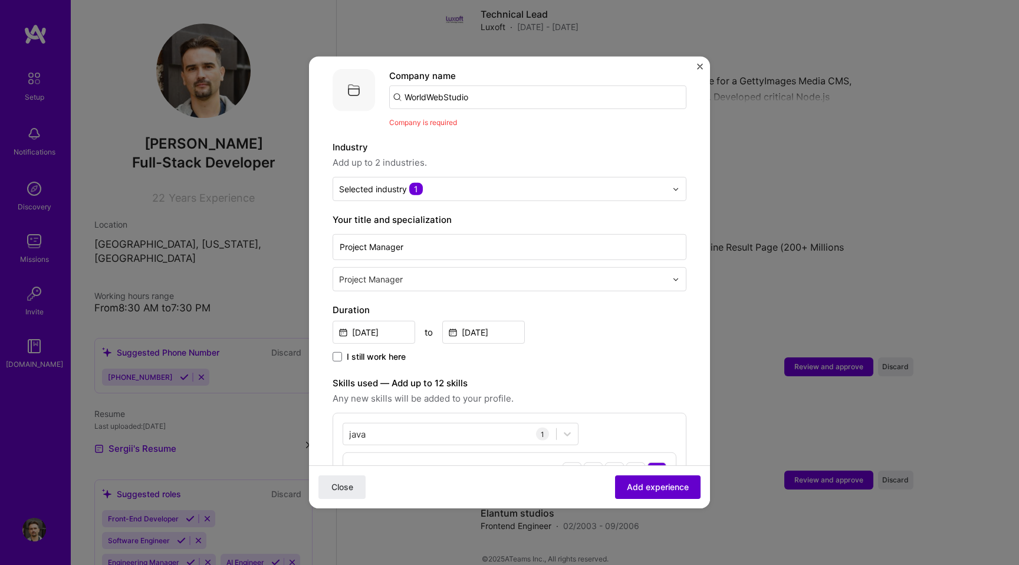
scroll to position [118, 0]
click at [480, 85] on input "WorldWebStudio" at bounding box center [537, 97] width 297 height 24
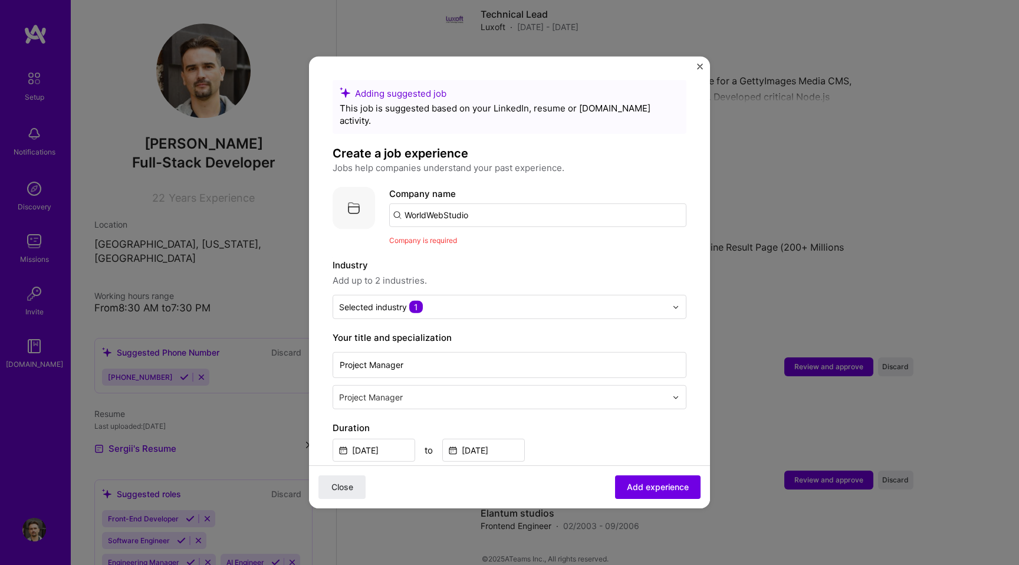
scroll to position [4, 0]
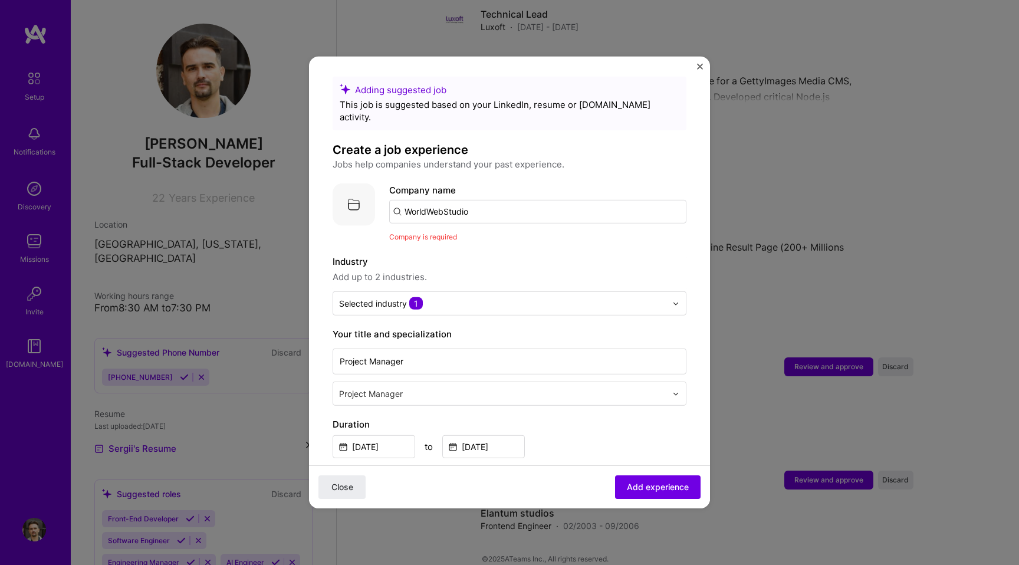
drag, startPoint x: 486, startPoint y: 196, endPoint x: 353, endPoint y: 197, distance: 133.3
click at [353, 197] on div "Company logo Company name WorldWebStudio Company is required" at bounding box center [510, 213] width 354 height 60
click at [439, 200] on input "text" at bounding box center [537, 212] width 297 height 24
paste input "WorldWebStudio"
type input "WorldWebStudio"
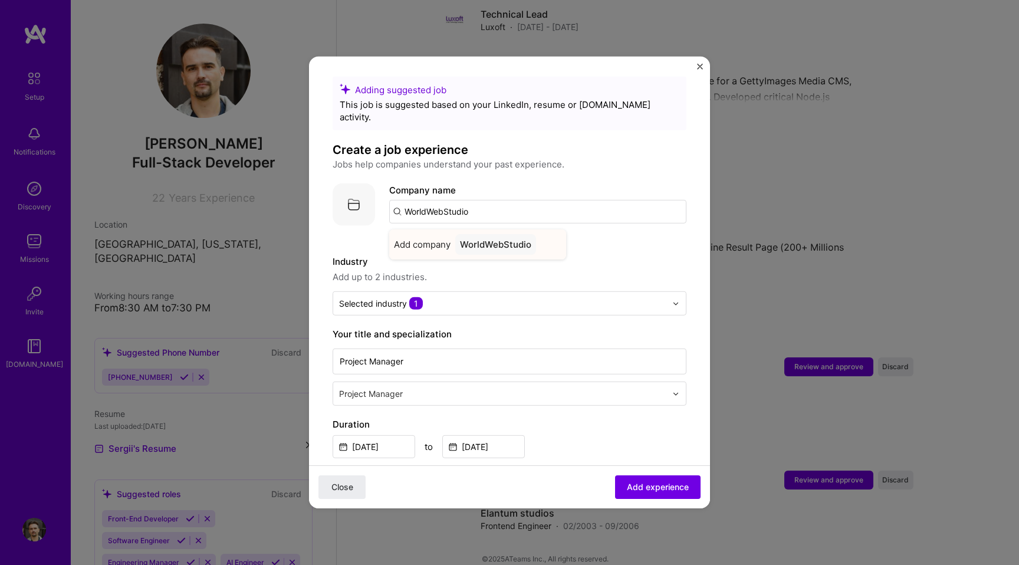
click at [459, 234] on div "WorldWebStudio" at bounding box center [495, 244] width 81 height 21
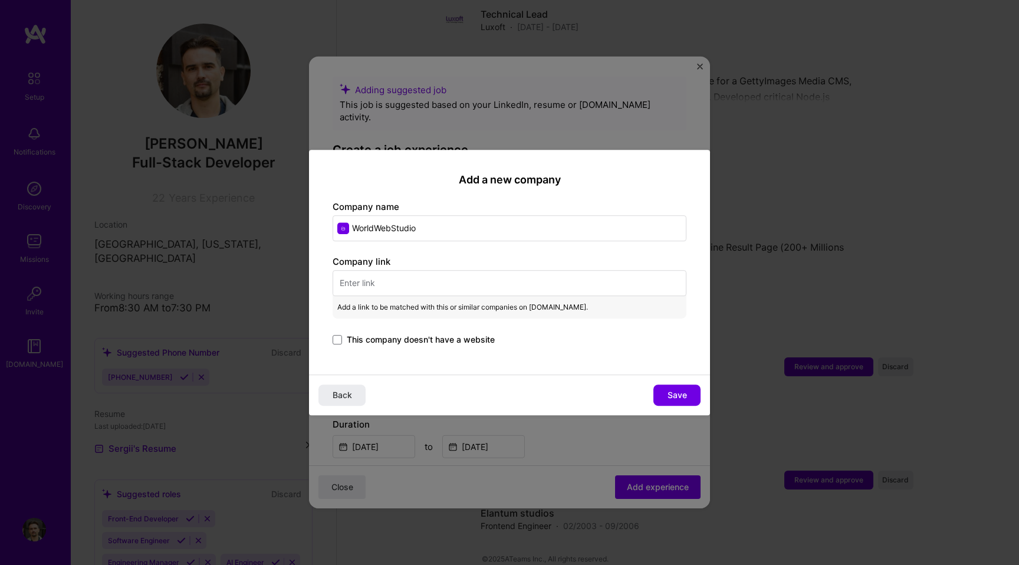
click at [371, 284] on input "text" at bounding box center [510, 283] width 354 height 26
paste input "[URL][DOMAIN_NAME]"
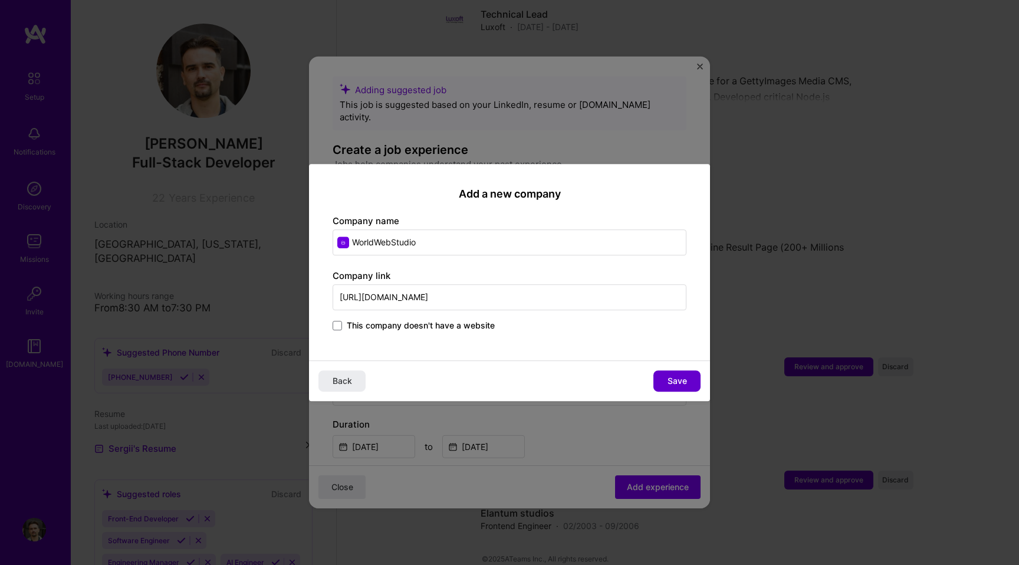
type input "[URL][DOMAIN_NAME]"
click at [670, 383] on span "Save" at bounding box center [676, 381] width 19 height 12
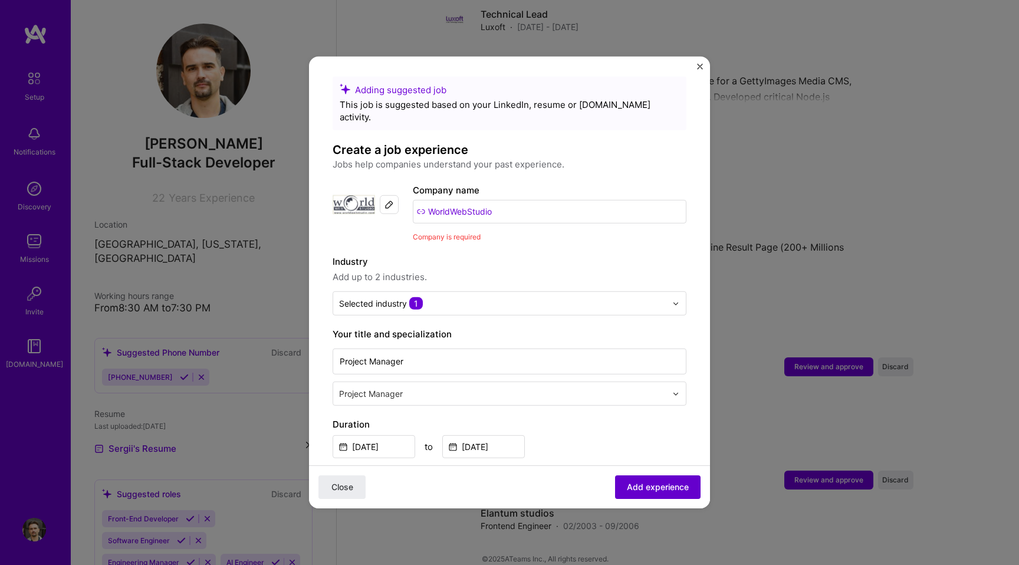
click at [648, 485] on span "Add experience" at bounding box center [658, 487] width 62 height 12
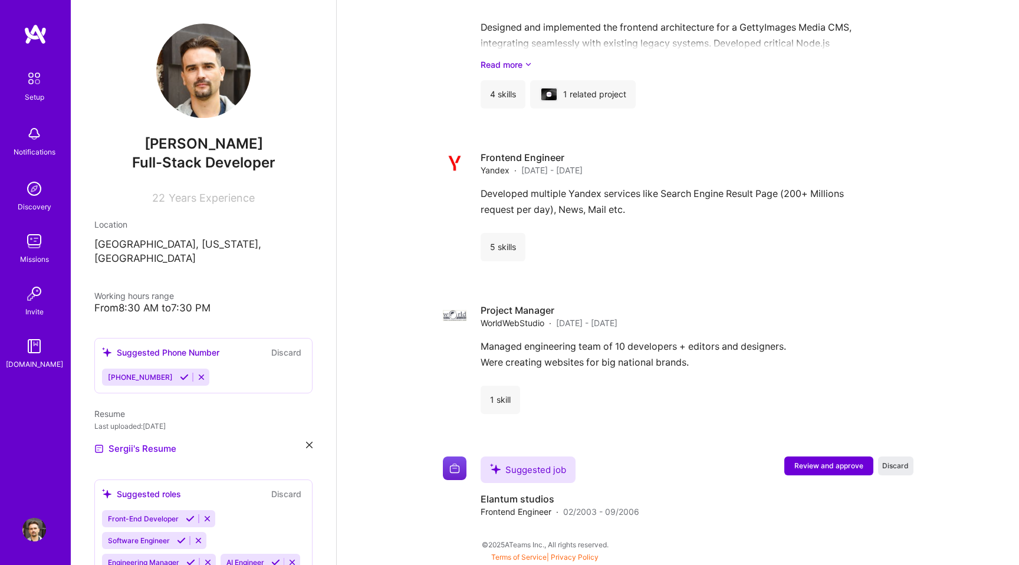
scroll to position [2054, 0]
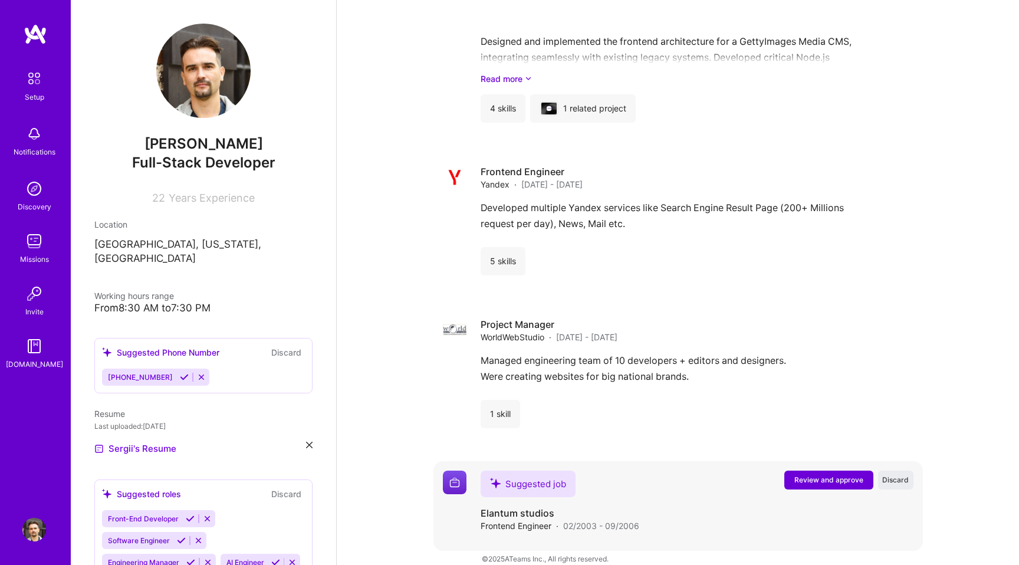
click at [818, 475] on span "Review and approve" at bounding box center [828, 480] width 69 height 10
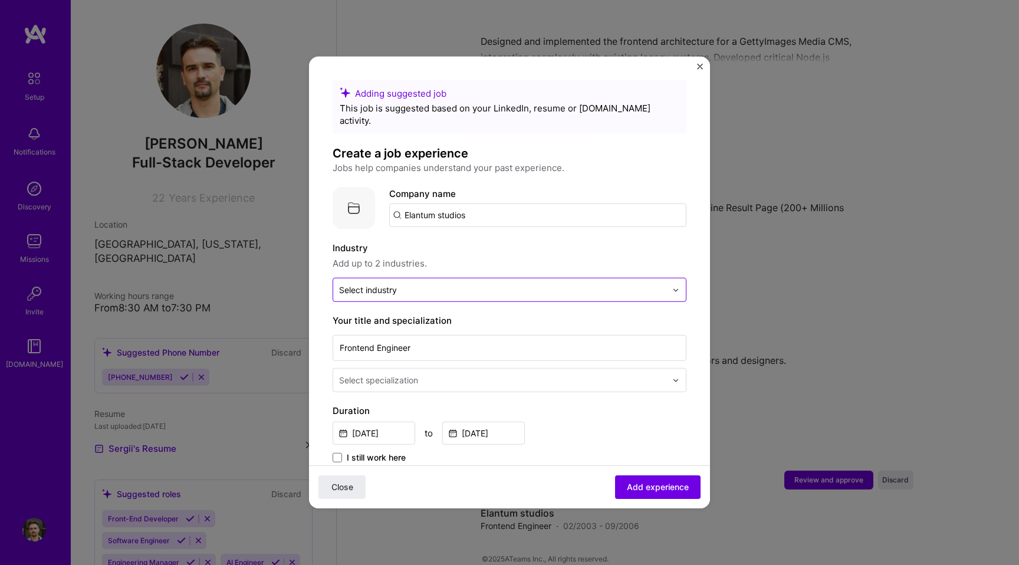
click at [409, 284] on input "text" at bounding box center [502, 290] width 327 height 12
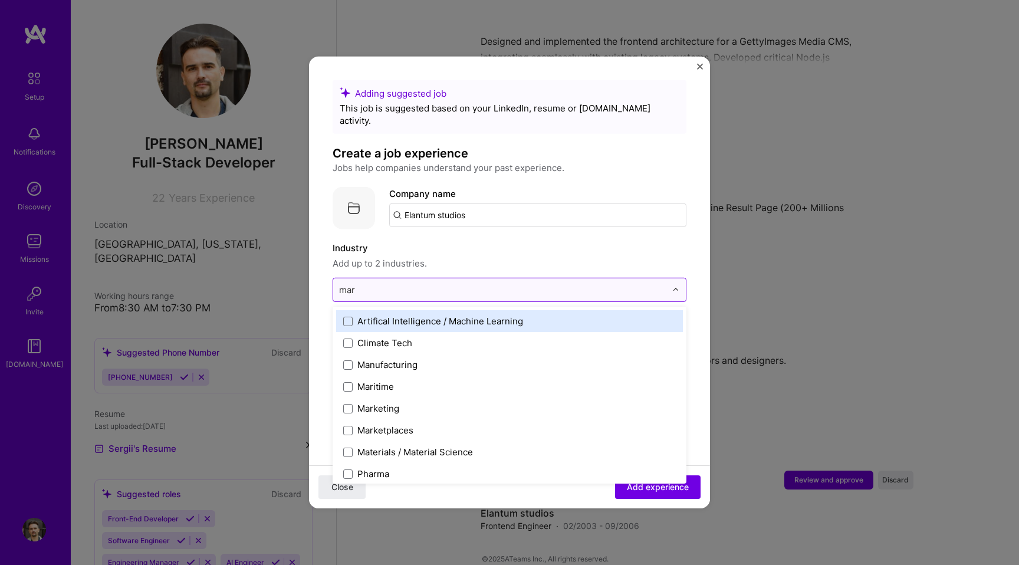
type input "mark"
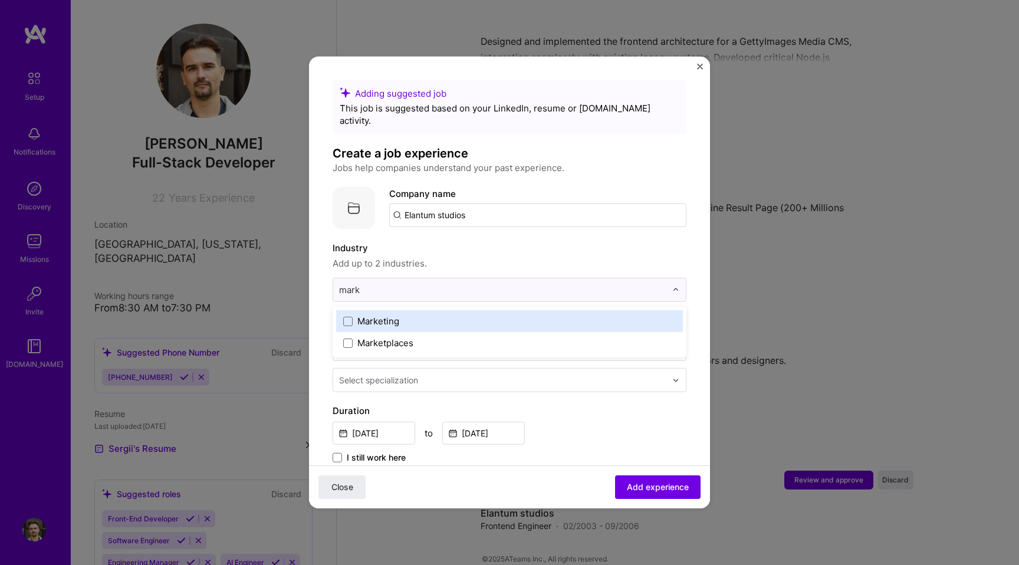
click at [361, 315] on div "Marketing" at bounding box center [378, 321] width 42 height 12
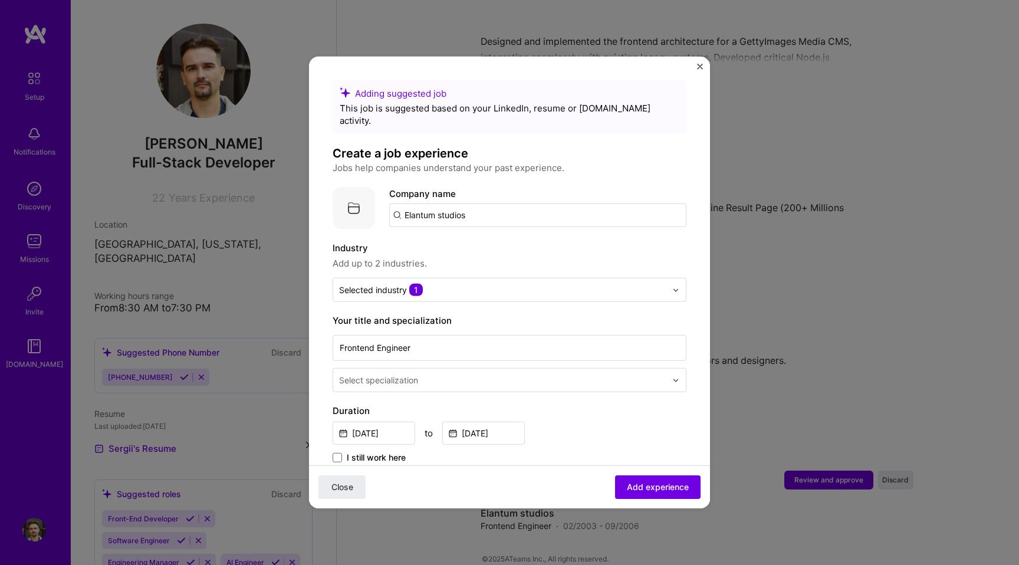
click at [677, 249] on div "Adding suggested job This job is suggested based on your LinkedIn, resume or [D…" at bounding box center [510, 467] width 354 height 775
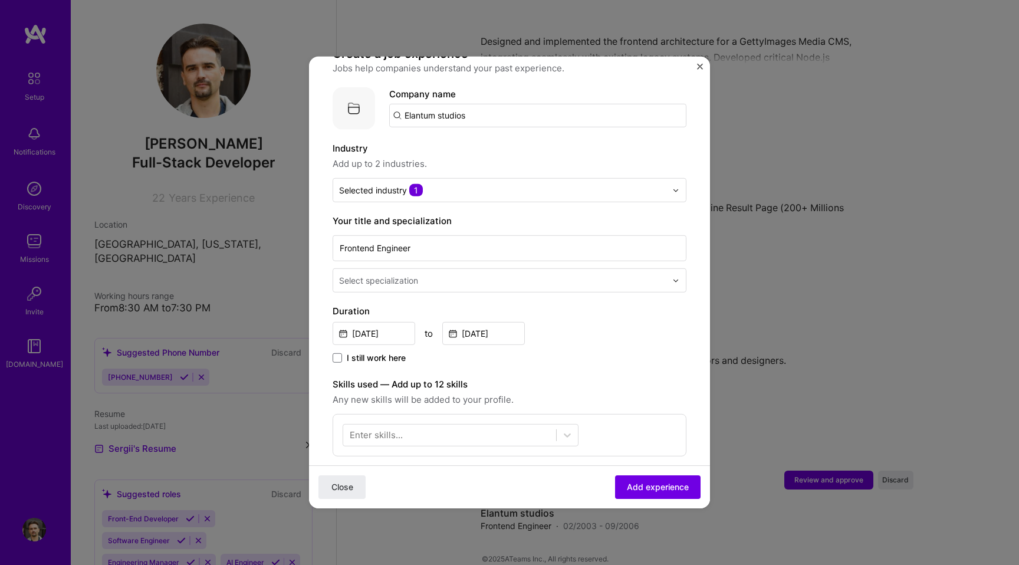
scroll to position [110, 0]
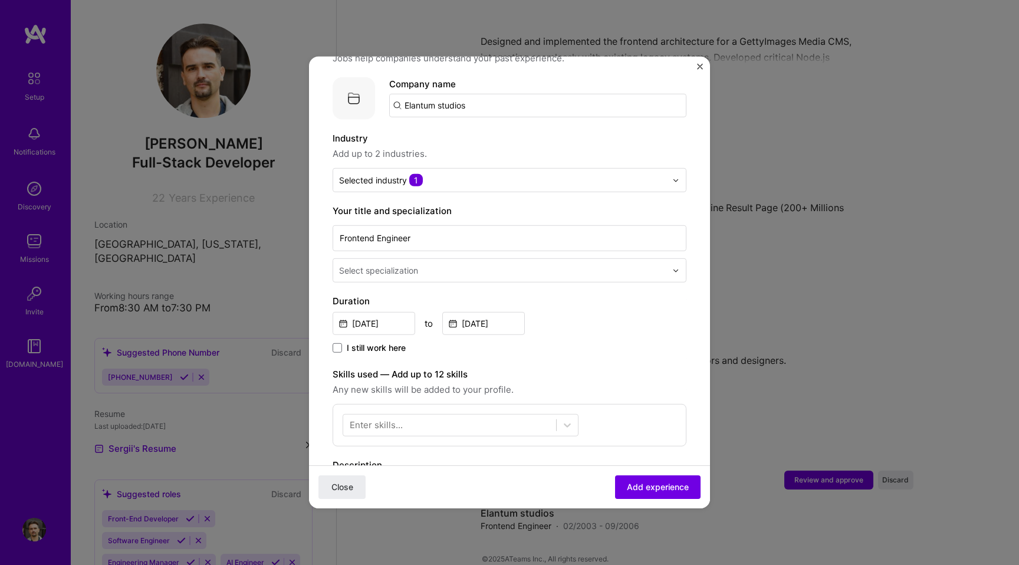
click at [435, 259] on div "Select specialization" at bounding box center [502, 270] width 339 height 23
type input "fro"
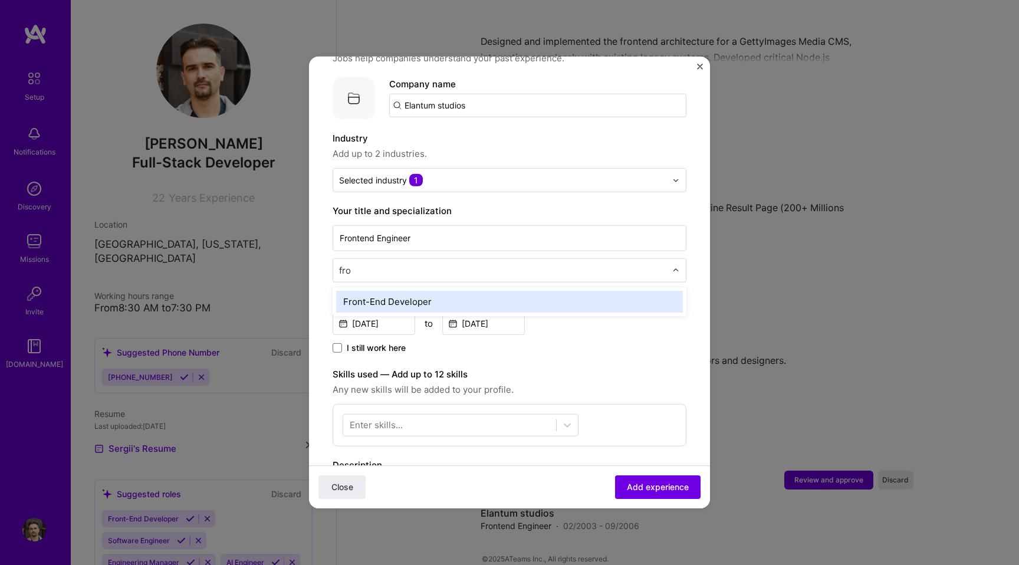
click at [409, 291] on div "Front-End Developer" at bounding box center [509, 302] width 347 height 22
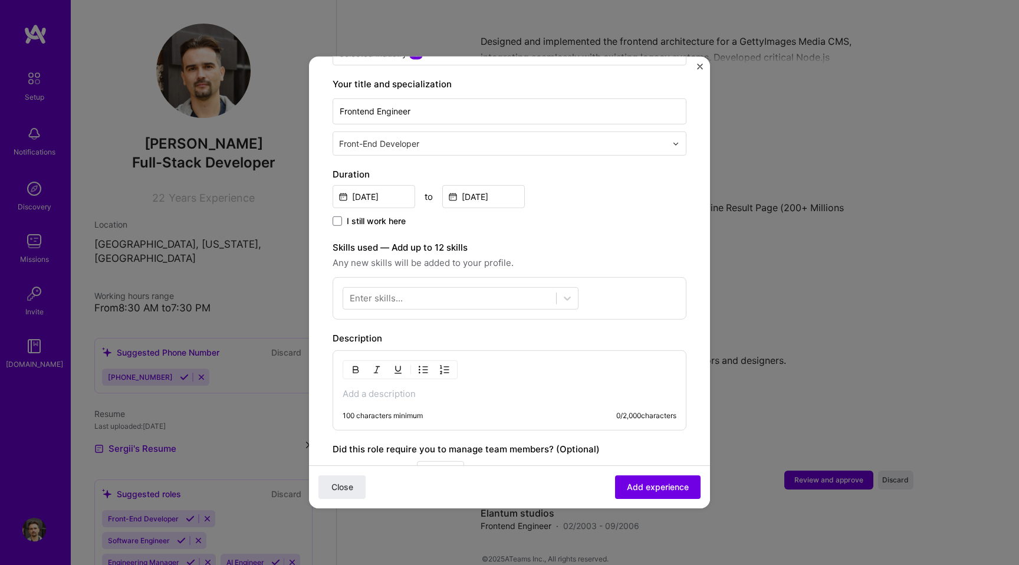
scroll to position [252, 0]
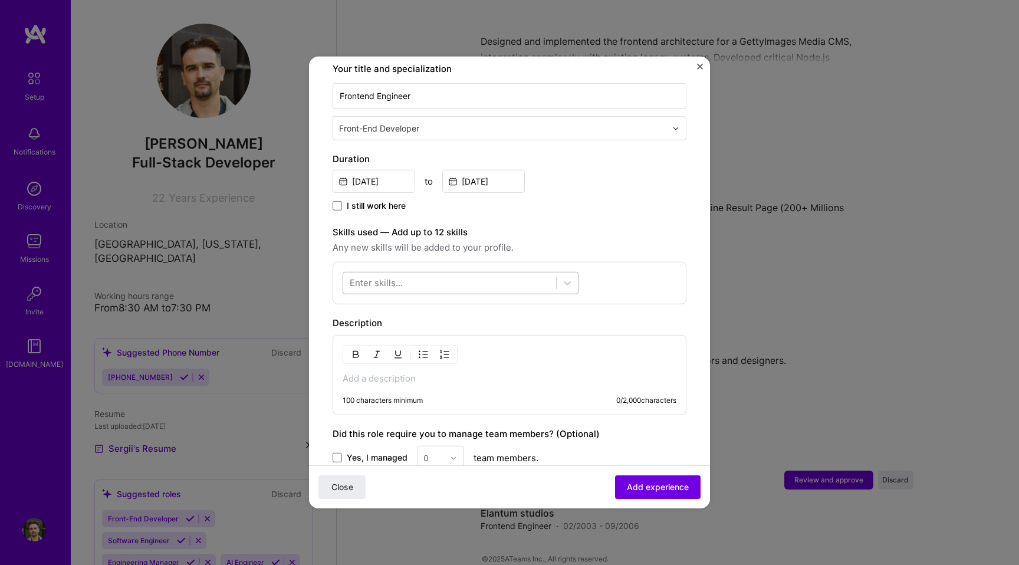
click at [413, 273] on div at bounding box center [449, 282] width 213 height 19
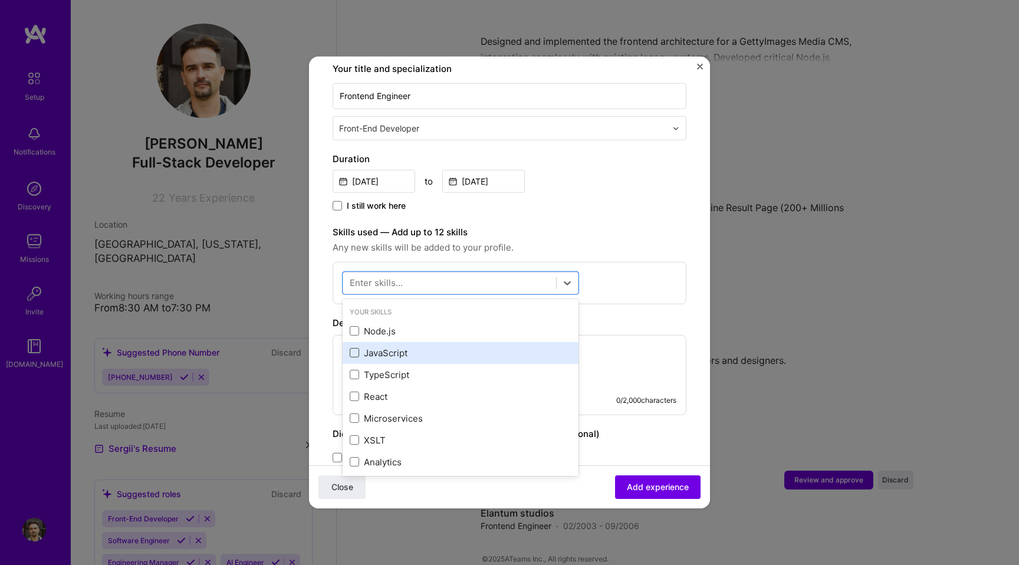
click at [356, 348] on span at bounding box center [354, 352] width 9 height 9
click at [0, 0] on input "checkbox" at bounding box center [0, 0] width 0 height 0
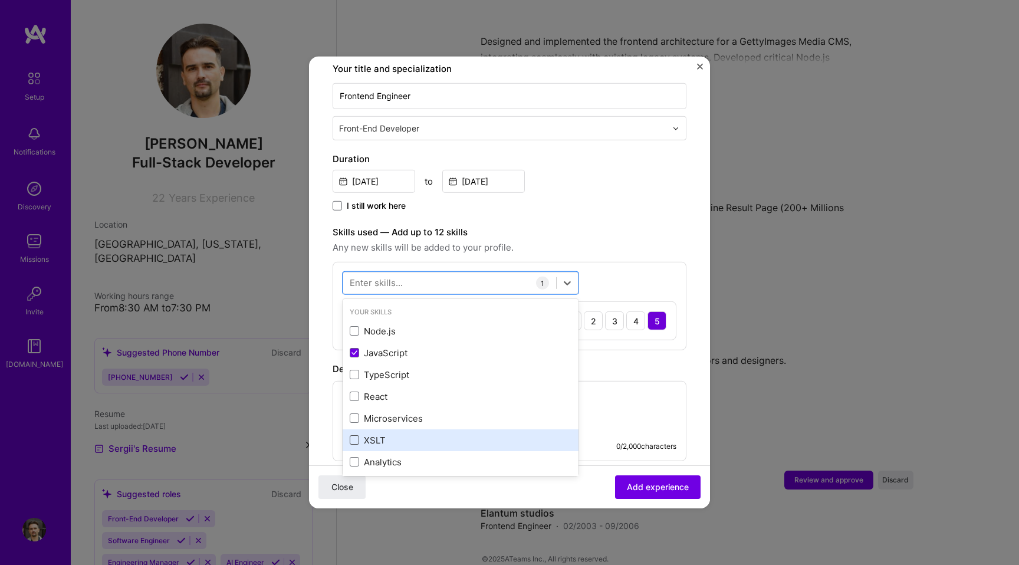
click at [355, 435] on span at bounding box center [354, 439] width 9 height 9
click at [0, 0] on input "checkbox" at bounding box center [0, 0] width 0 height 0
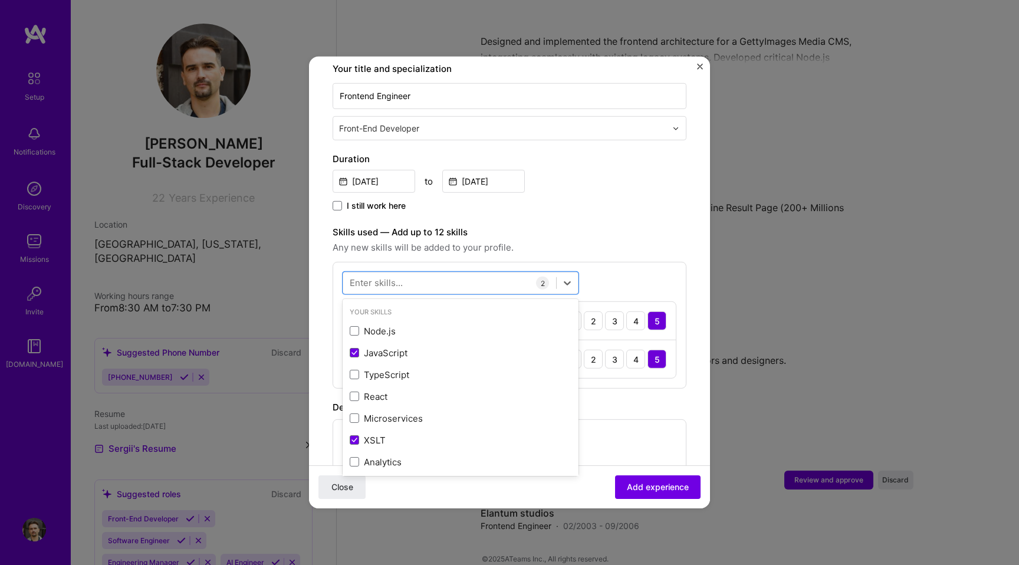
click at [570, 226] on label "Skills used — Add up to 12 skills" at bounding box center [510, 232] width 354 height 14
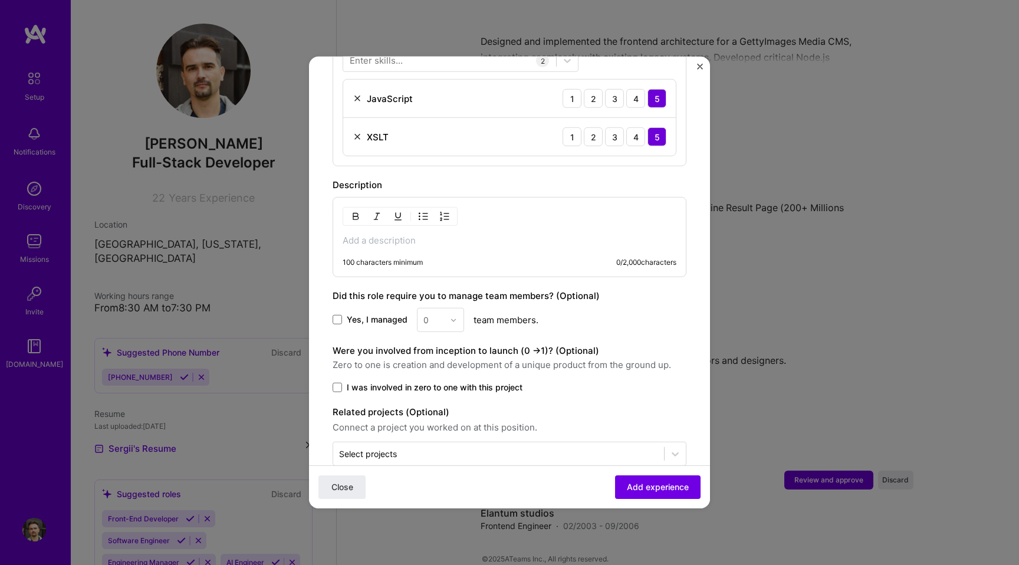
scroll to position [481, 0]
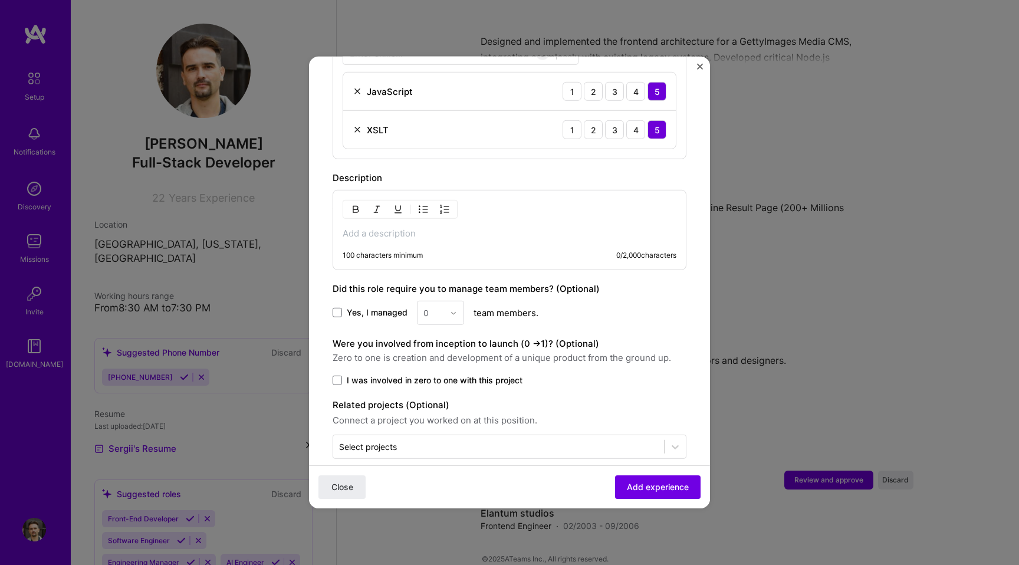
click at [428, 228] on p at bounding box center [510, 234] width 334 height 12
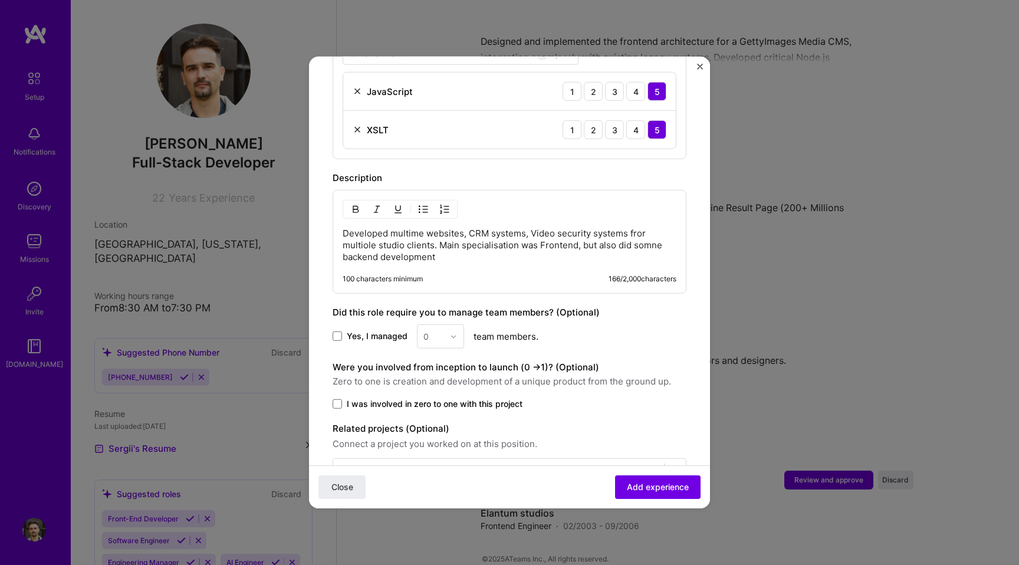
click at [505, 241] on p "Developed multime websites, CRM systems, Video security systems fror multiole s…" at bounding box center [510, 245] width 334 height 35
click at [481, 233] on p "Developed multime websites, CRM systems, Video security systems fror multiole s…" at bounding box center [510, 245] width 334 height 35
click at [511, 233] on p "Developed multime websites, CRM systems, Video security systems fror multiole s…" at bounding box center [510, 245] width 334 height 35
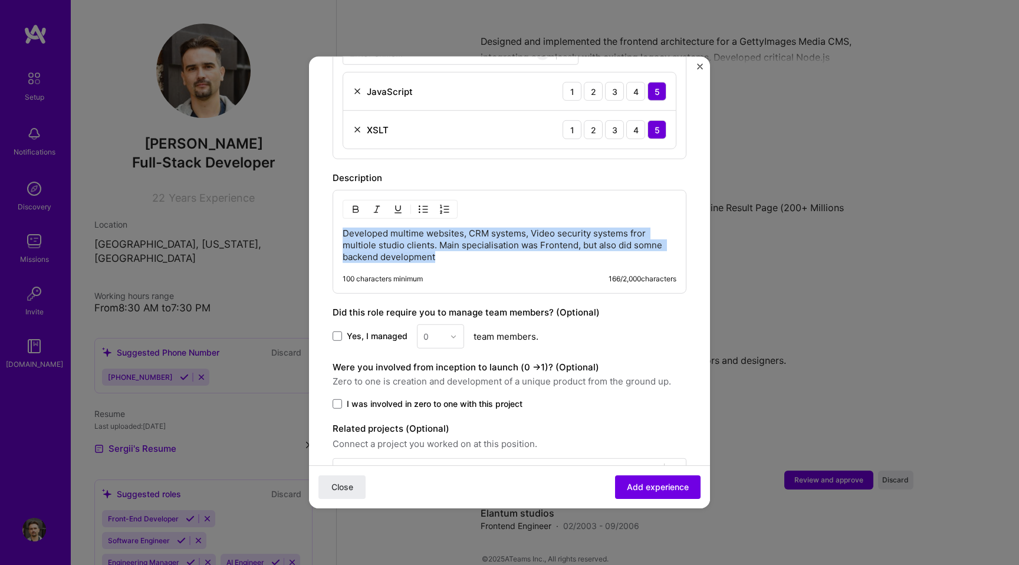
copy p "Developed multime websites, CRM systems, Video security systems fror multiole s…"
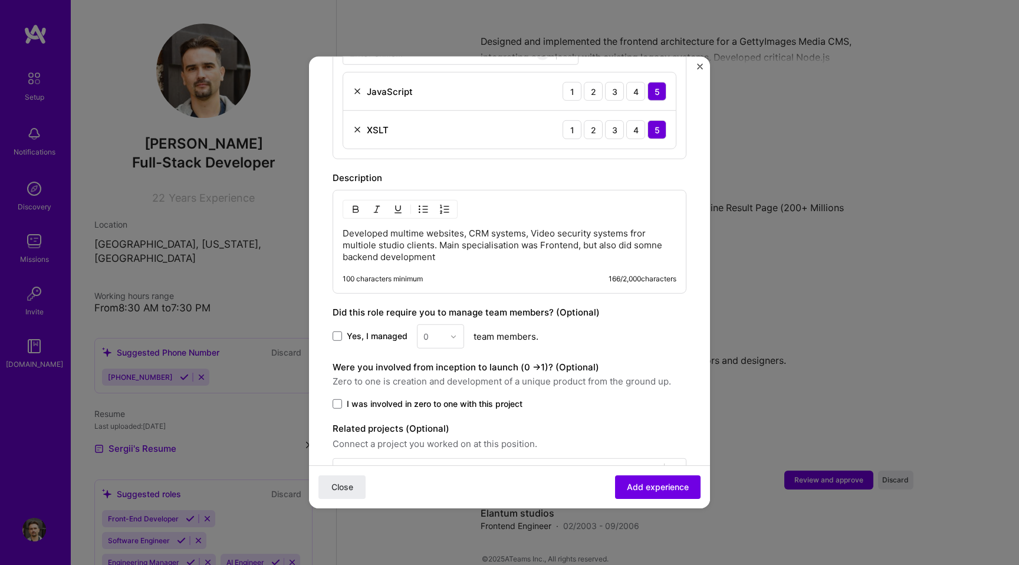
click at [398, 228] on p "Developed multime websites, CRM systems, Video security systems fror multiole s…" at bounding box center [510, 245] width 334 height 35
click at [365, 230] on p "Developed multime websites, CRM systems, Video security systems fror multiole s…" at bounding box center [510, 245] width 334 height 35
click at [649, 233] on p "Developed multime websites, CRM systems, Video security systems fror multiple s…" at bounding box center [510, 245] width 334 height 35
click at [562, 241] on p "Developed multime websites, CRM systems, Video security systems for multiple st…" at bounding box center [510, 245] width 334 height 35
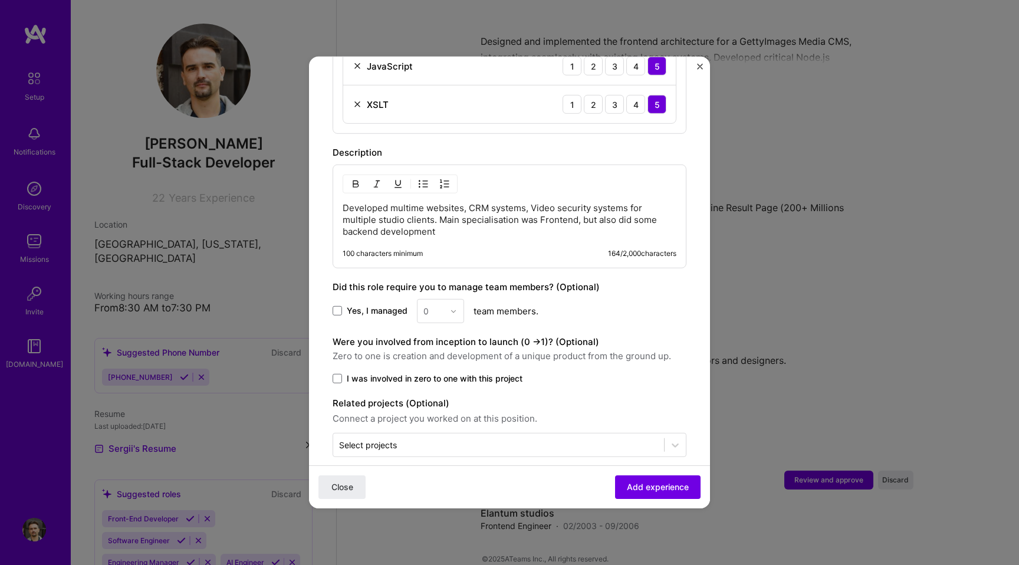
scroll to position [509, 0]
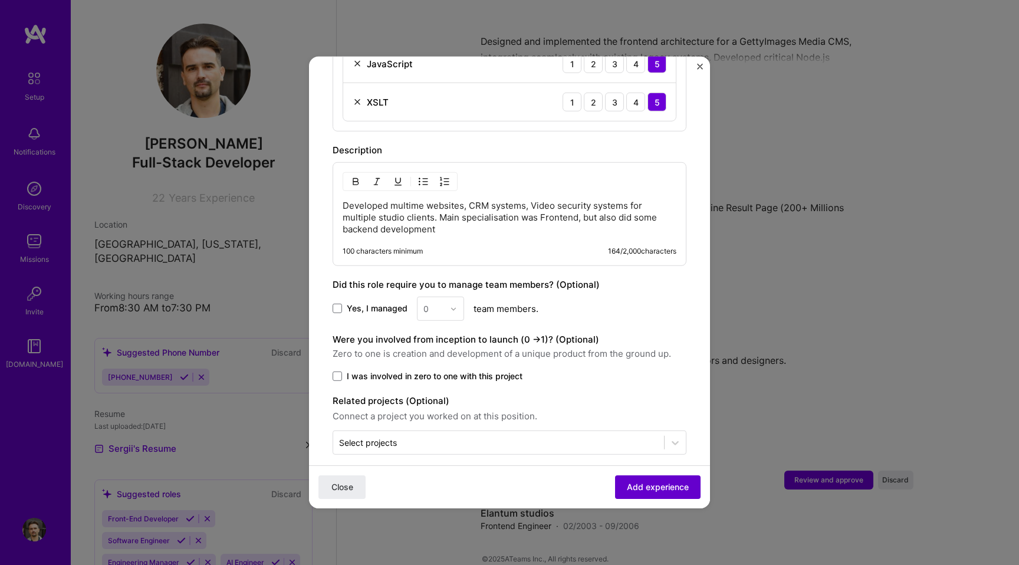
click at [650, 486] on span "Add experience" at bounding box center [658, 487] width 62 height 12
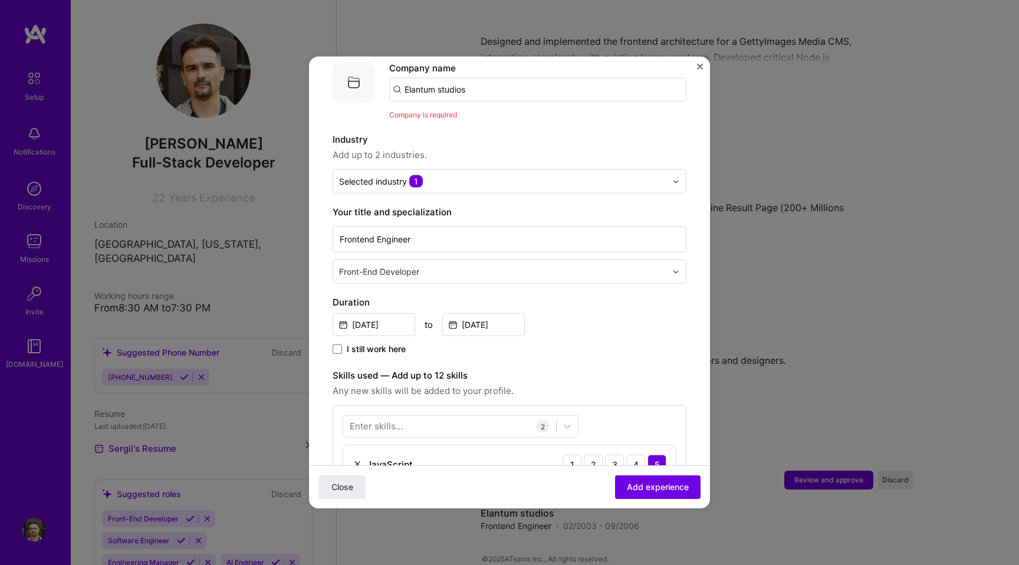
scroll to position [118, 0]
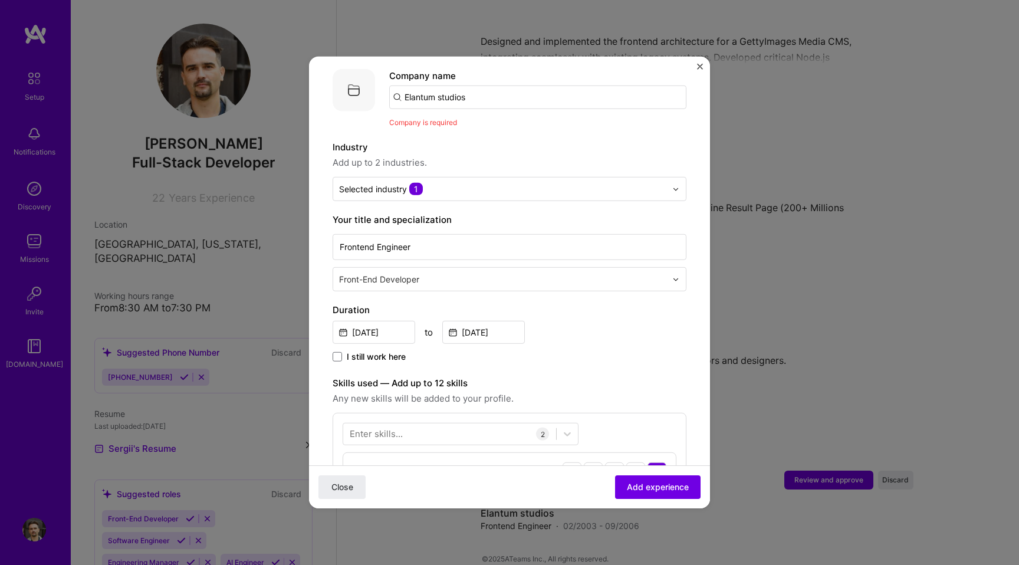
drag, startPoint x: 482, startPoint y: 89, endPoint x: 376, endPoint y: 82, distance: 107.0
click at [376, 82] on div "Company logo Company name Elantum studios Company is required" at bounding box center [510, 99] width 354 height 60
click at [530, 126] on div "Adding suggested job This job is suggested based on your LinkedIn, resume or [D…" at bounding box center [510, 412] width 354 height 900
click at [430, 90] on input "text" at bounding box center [537, 97] width 297 height 24
paste input "Elantum studios"
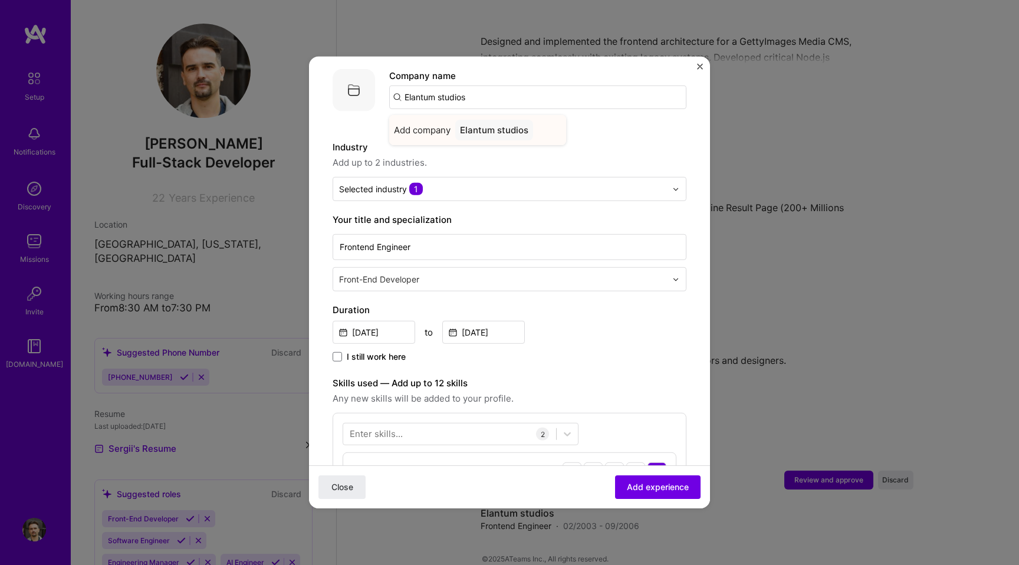
type input "Elantum studios"
click at [474, 120] on div "Elantum studios" at bounding box center [494, 130] width 78 height 21
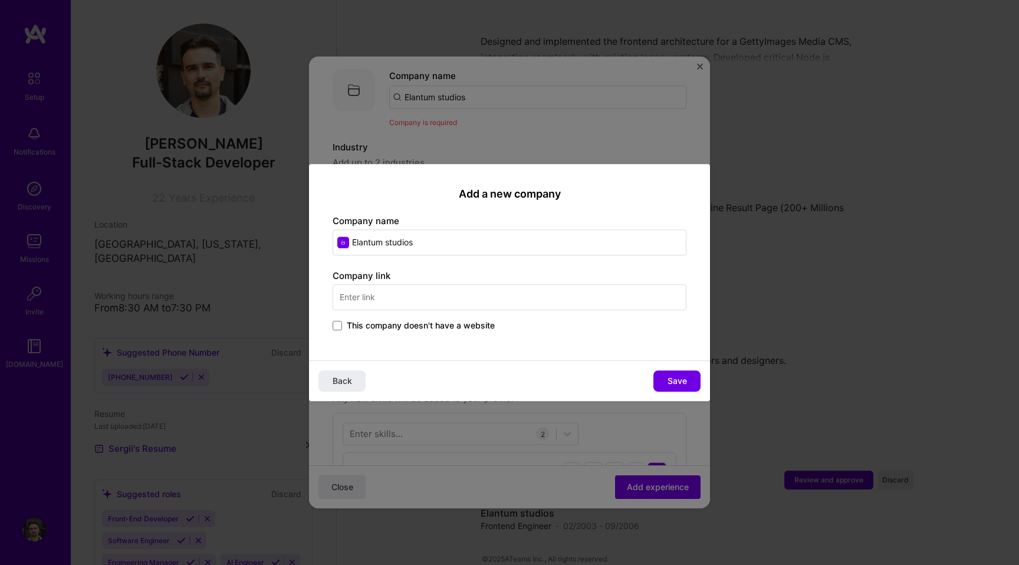
click at [343, 325] on label "This company doesn't have a website" at bounding box center [414, 326] width 162 height 12
click at [0, 0] on input "This company doesn't have a website" at bounding box center [0, 0] width 0 height 0
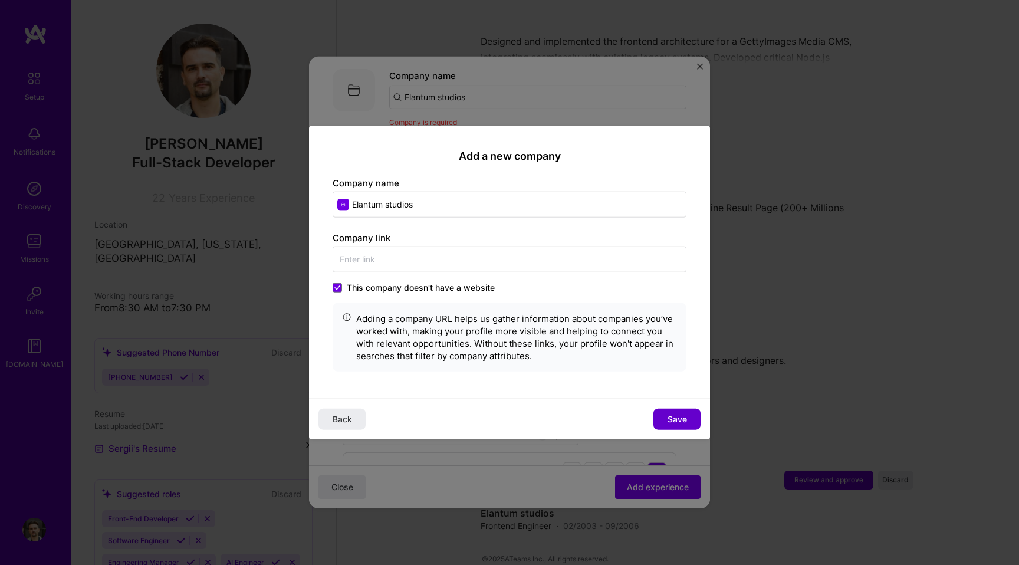
click at [673, 416] on span "Save" at bounding box center [676, 419] width 19 height 12
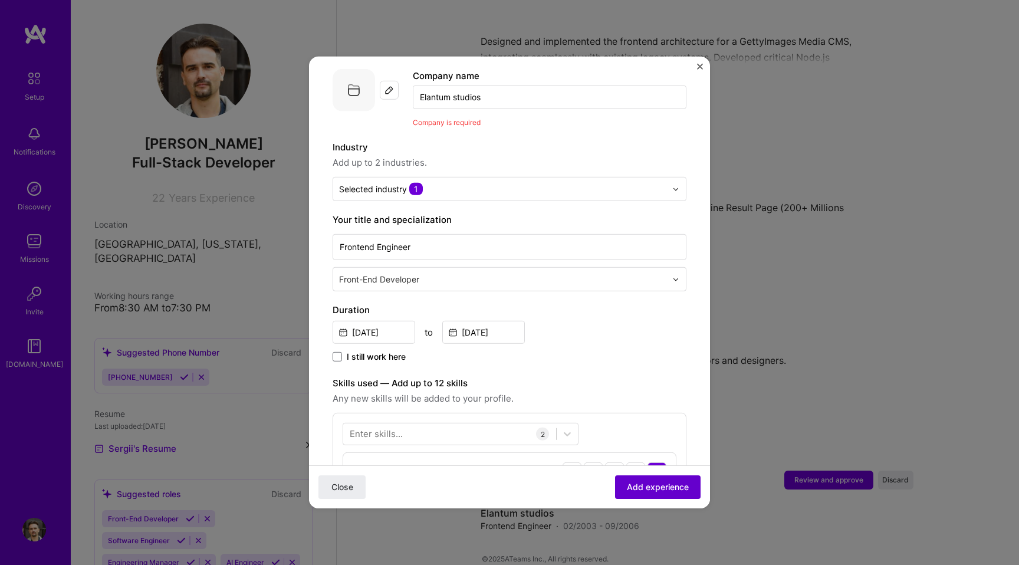
click at [670, 489] on span "Add experience" at bounding box center [658, 487] width 62 height 12
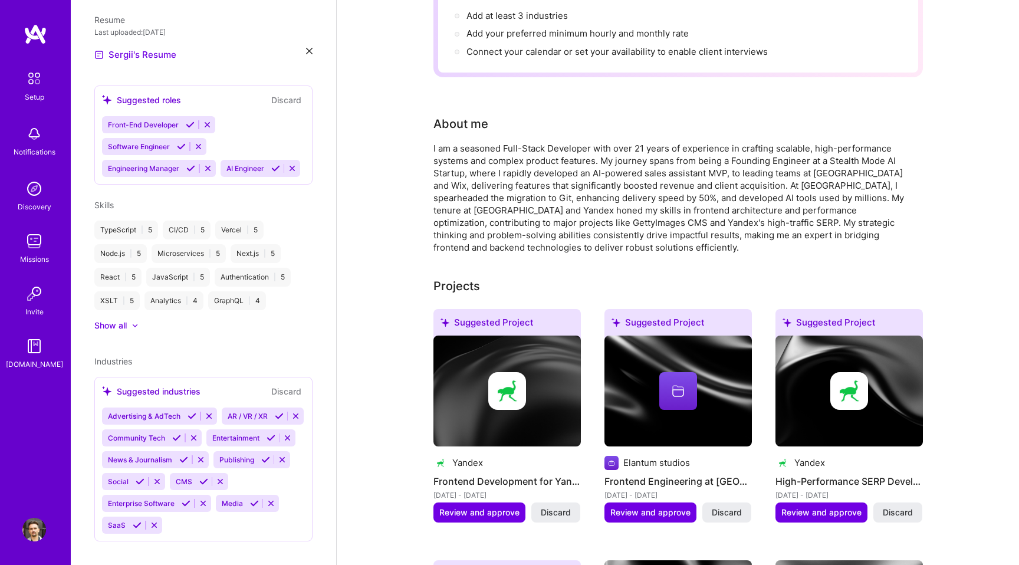
scroll to position [0, 0]
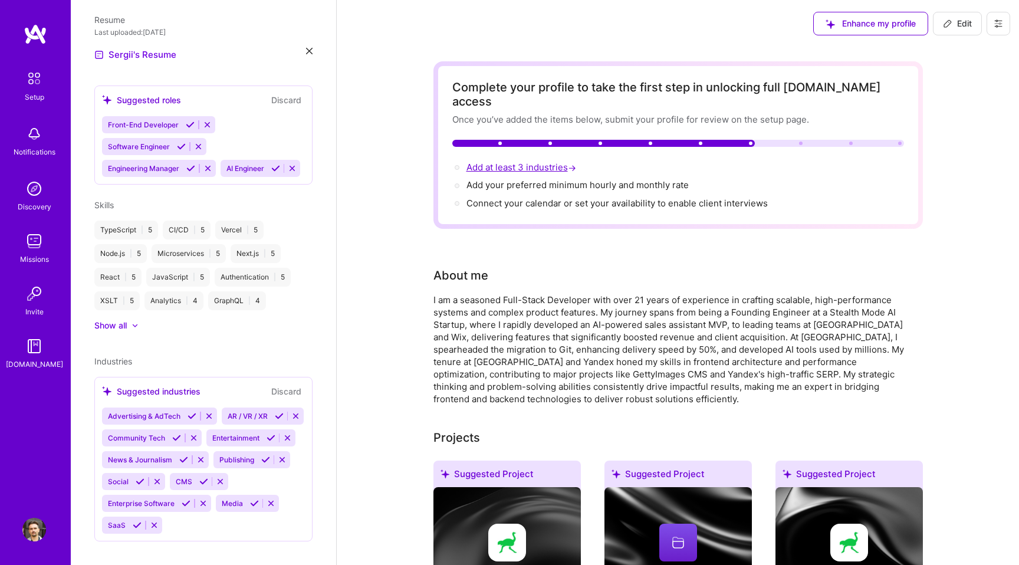
click at [529, 162] on span "Add at least 3 industries →" at bounding box center [522, 167] width 112 height 11
select select "US"
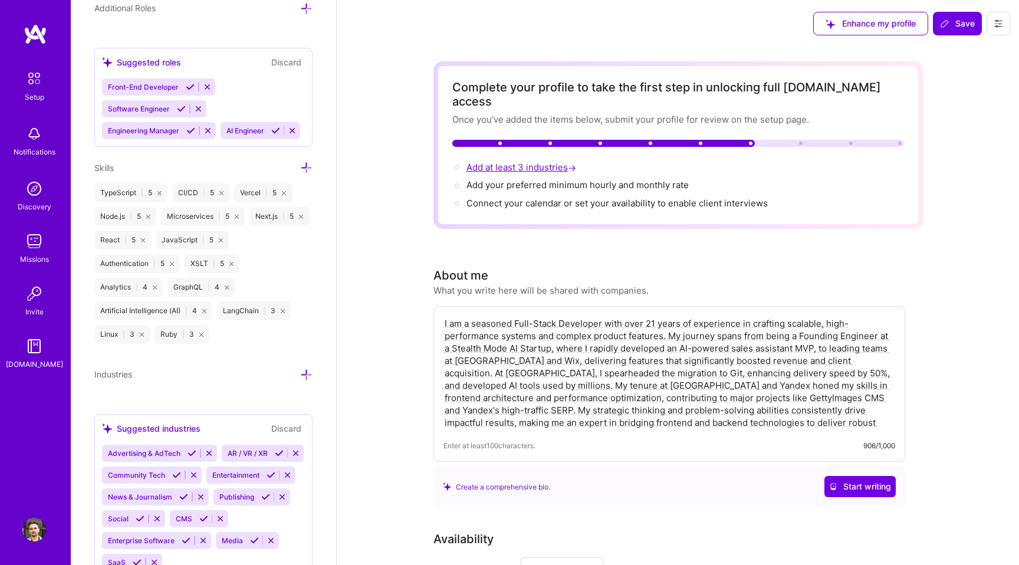
scroll to position [903, 0]
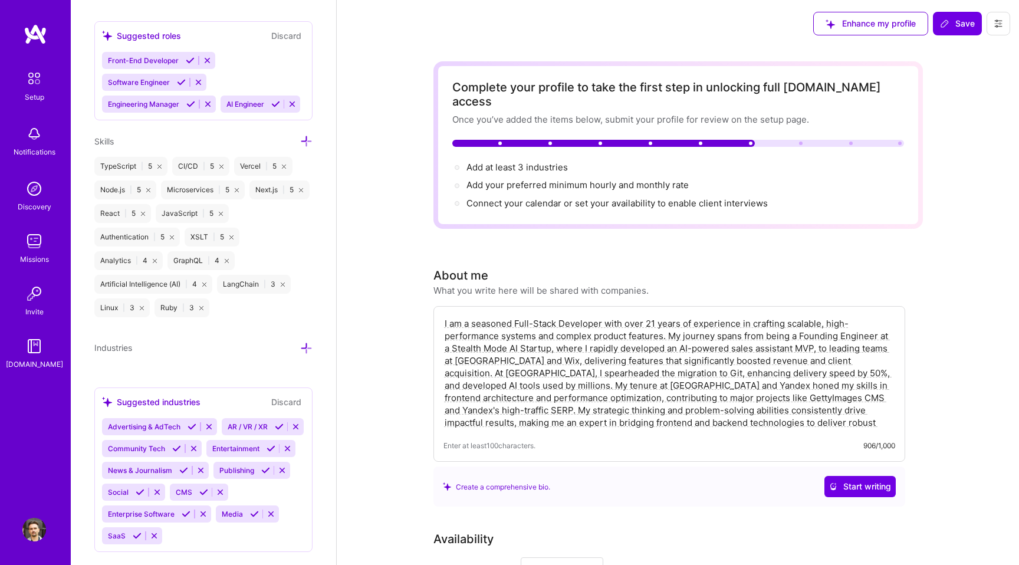
click at [304, 342] on icon at bounding box center [306, 348] width 12 height 12
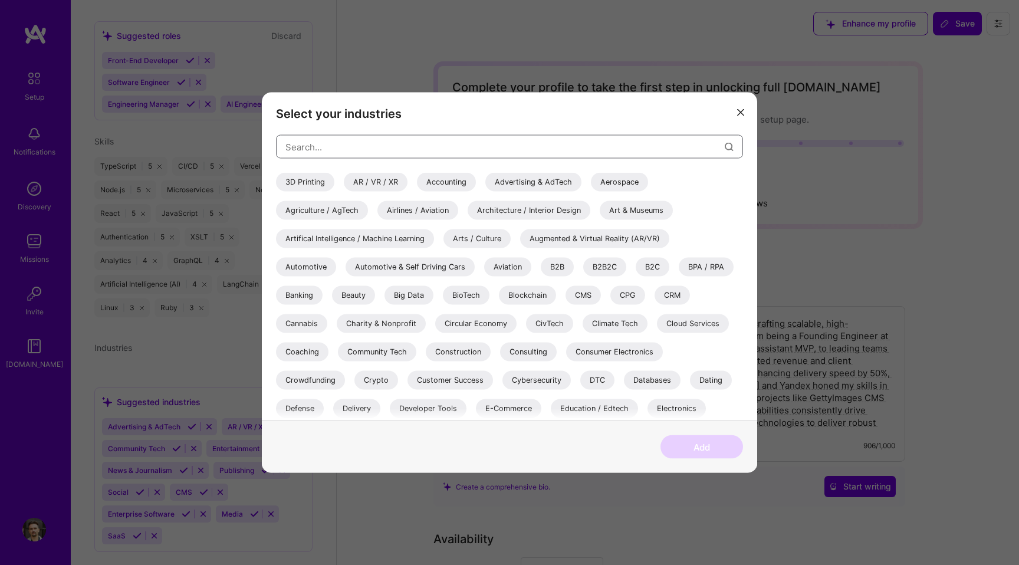
click at [332, 153] on input "modal" at bounding box center [504, 146] width 439 height 30
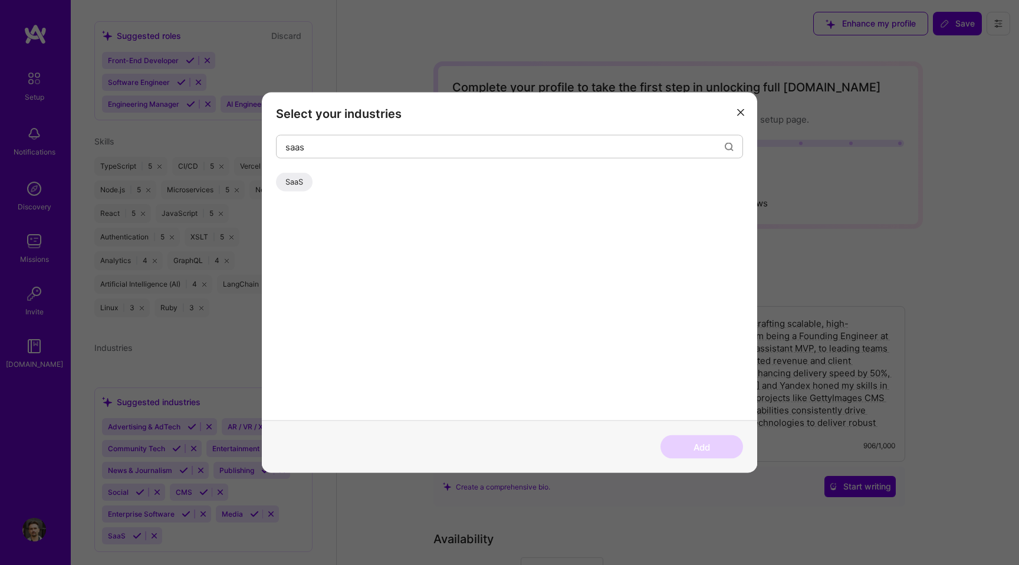
click at [295, 175] on div "SaaS" at bounding box center [294, 182] width 37 height 19
drag, startPoint x: 322, startPoint y: 149, endPoint x: 258, endPoint y: 140, distance: 64.8
click at [258, 140] on div "Select your industries saas SaaS Add" at bounding box center [509, 282] width 1019 height 565
click at [301, 180] on div "Media" at bounding box center [296, 182] width 40 height 19
drag, startPoint x: 321, startPoint y: 149, endPoint x: 248, endPoint y: 144, distance: 73.3
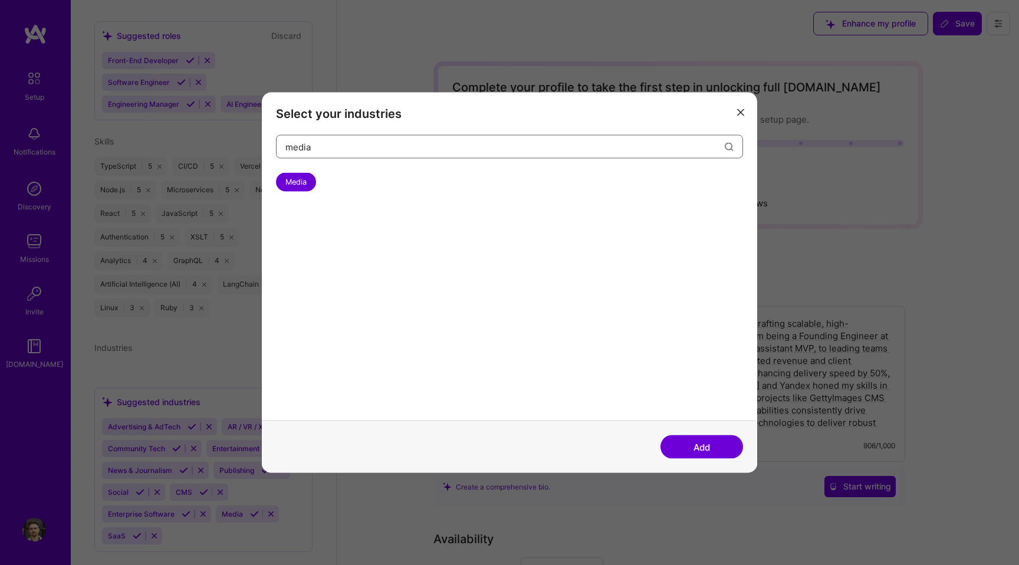
click at [248, 144] on div "Select your industries media Media Add" at bounding box center [509, 282] width 1019 height 565
type input "["
click at [304, 183] on div "Publishing" at bounding box center [303, 182] width 55 height 19
drag, startPoint x: 318, startPoint y: 147, endPoint x: 199, endPoint y: 127, distance: 121.4
click at [199, 127] on div "Select your industries publi Publishing Add" at bounding box center [509, 282] width 1019 height 565
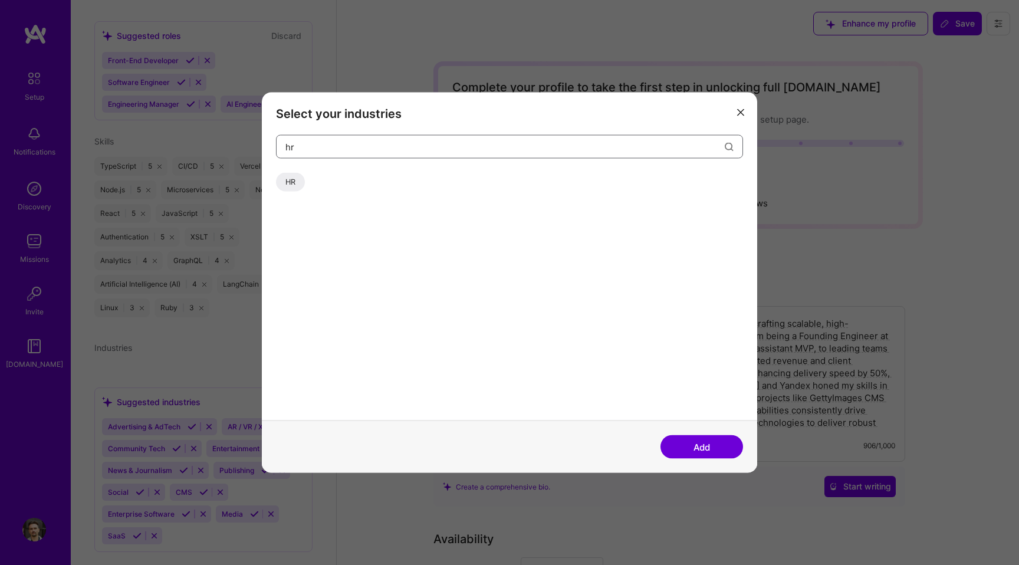
type input "hr"
click at [292, 175] on div "HR" at bounding box center [290, 182] width 29 height 19
drag, startPoint x: 300, startPoint y: 149, endPoint x: 259, endPoint y: 139, distance: 42.0
click at [259, 139] on div "Select your industries hr HR Add" at bounding box center [509, 282] width 1019 height 565
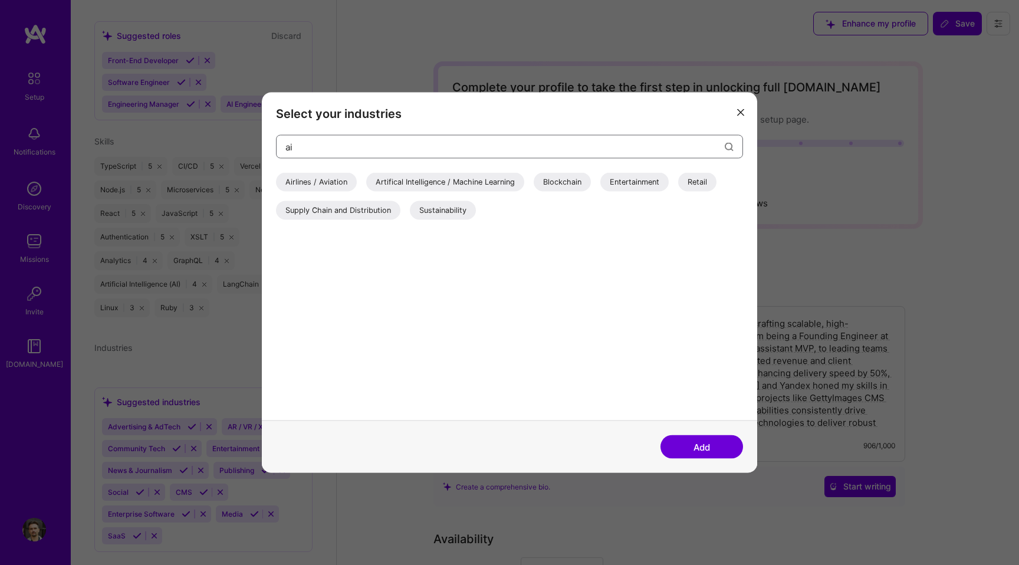
drag, startPoint x: 316, startPoint y: 137, endPoint x: 323, endPoint y: 144, distance: 10.4
click at [323, 144] on input "ai" at bounding box center [504, 146] width 439 height 30
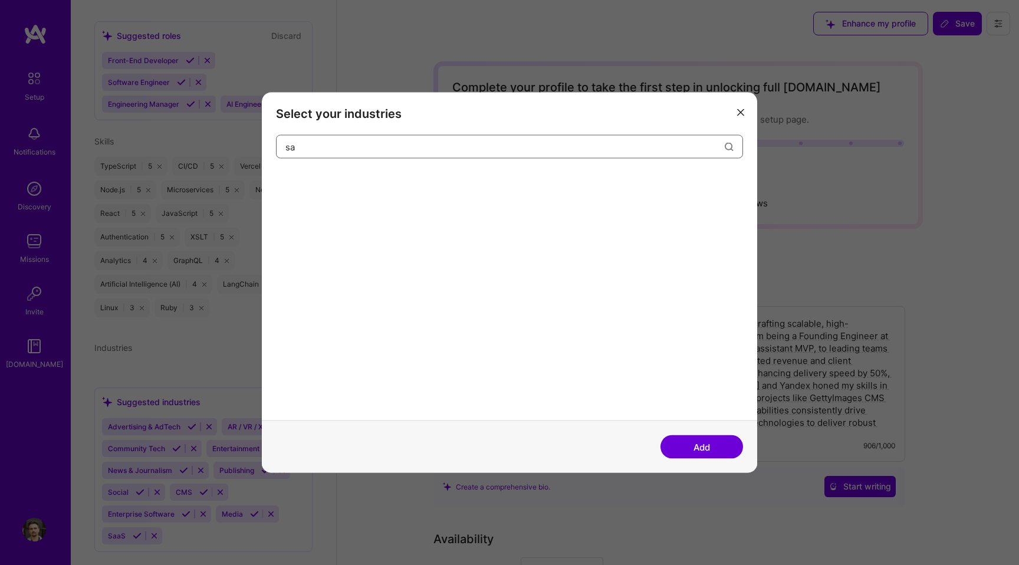
type input "s"
type input "b2"
click at [297, 177] on div "B2B" at bounding box center [292, 182] width 33 height 19
drag, startPoint x: 334, startPoint y: 148, endPoint x: 264, endPoint y: 146, distance: 70.2
click at [264, 146] on div "Select your industries b2 B2B B2B2C B2C Government & B2G" at bounding box center [509, 257] width 495 height 328
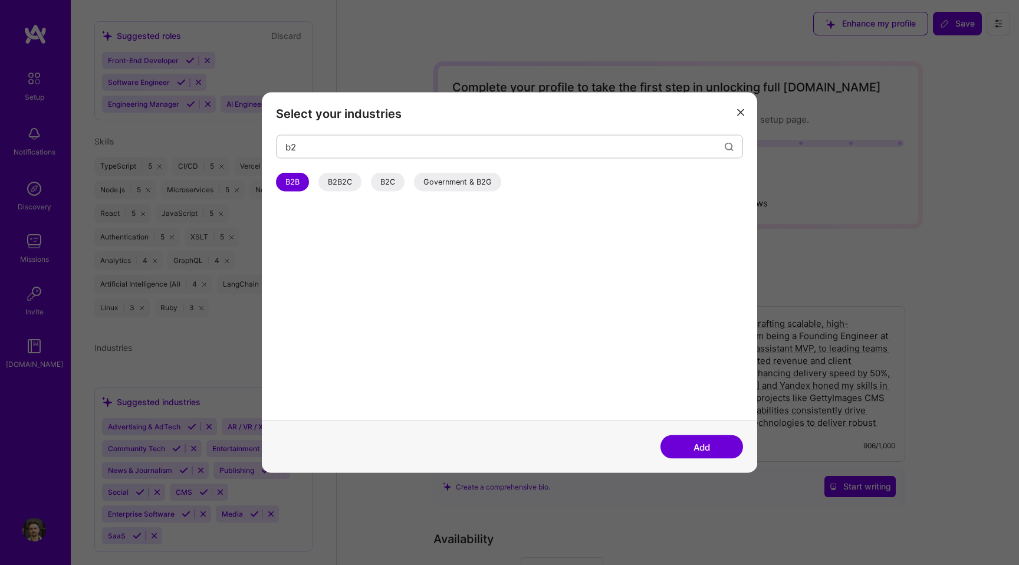
click at [392, 182] on div "B2C" at bounding box center [388, 182] width 34 height 19
drag, startPoint x: 324, startPoint y: 149, endPoint x: 237, endPoint y: 147, distance: 86.7
click at [237, 147] on div "Select your industries b2 B2B B2B2C B2C Government & B2G Add" at bounding box center [509, 282] width 1019 height 565
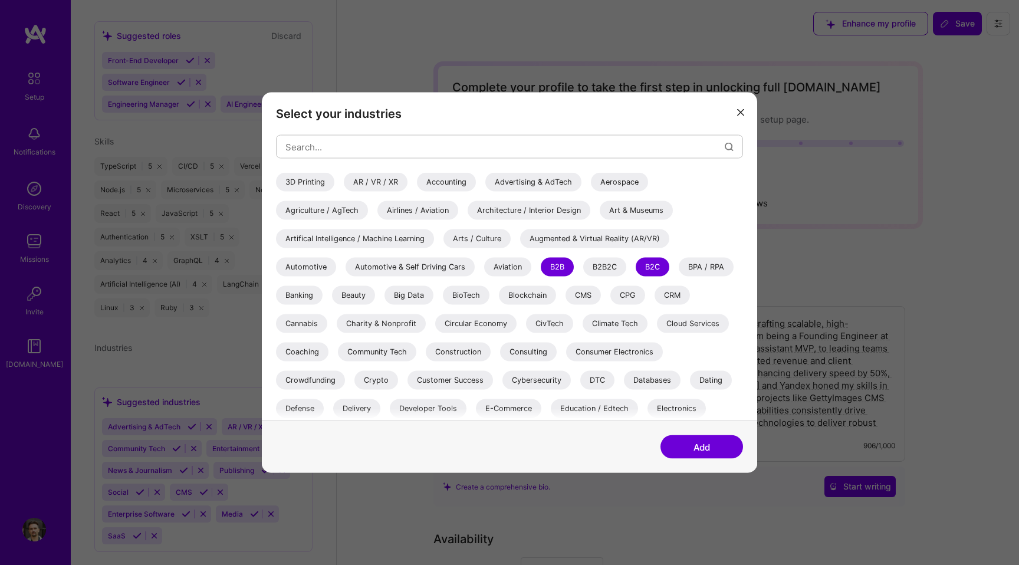
click at [672, 293] on div "CRM" at bounding box center [671, 295] width 35 height 19
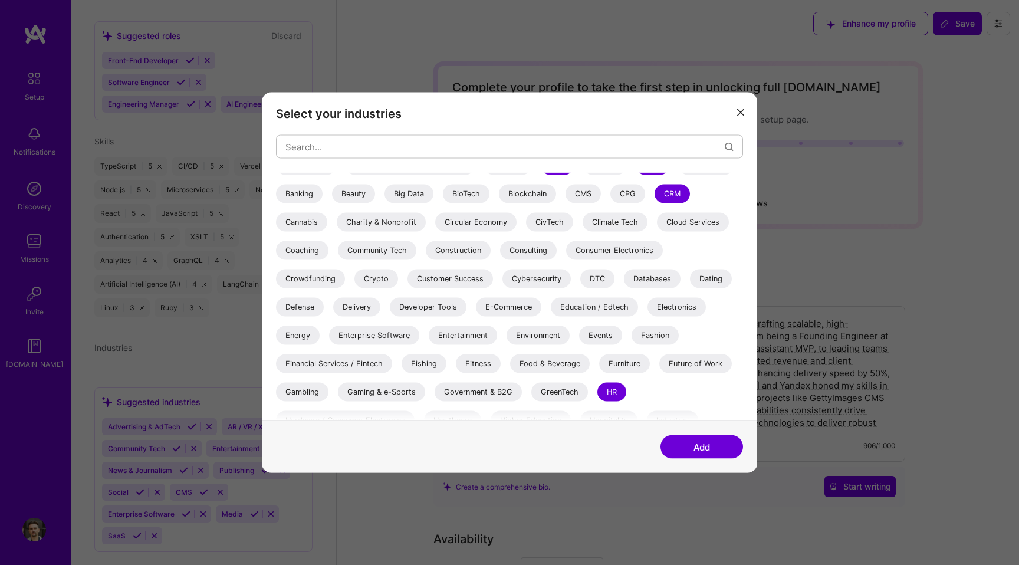
scroll to position [120, 0]
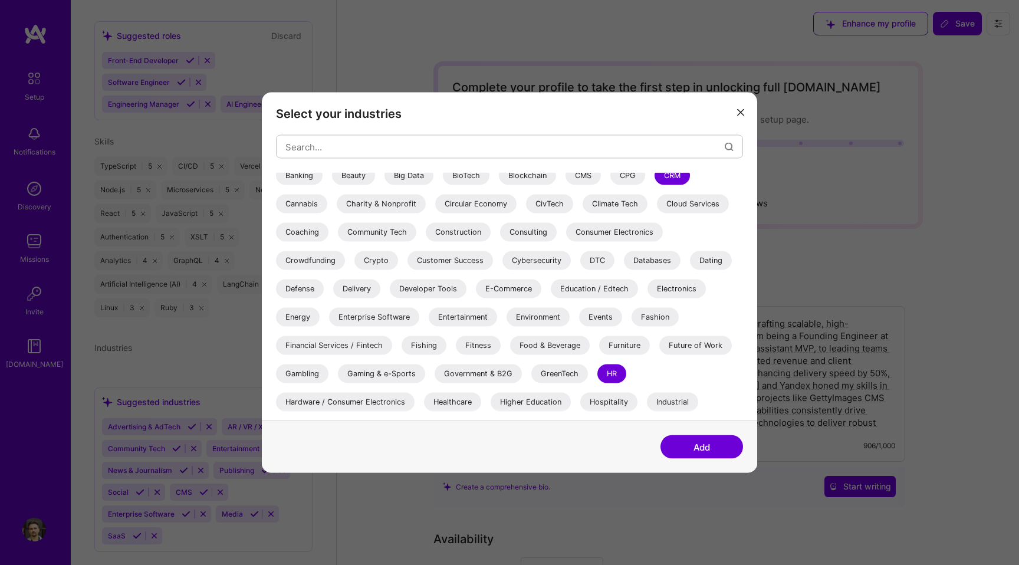
click at [453, 295] on div "Developer Tools" at bounding box center [428, 288] width 77 height 19
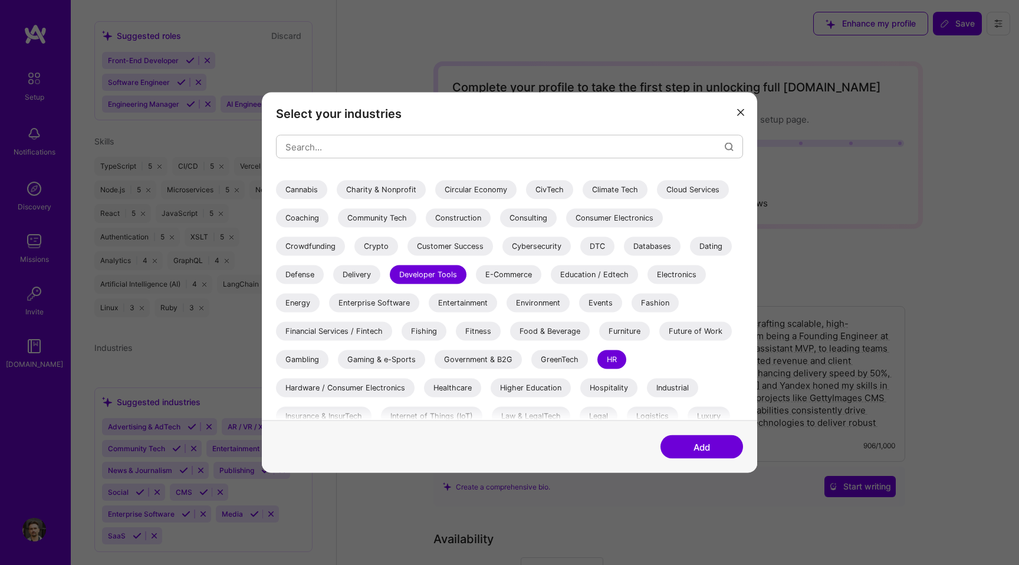
scroll to position [136, 0]
click at [381, 302] on div "Enterprise Software" at bounding box center [374, 301] width 90 height 19
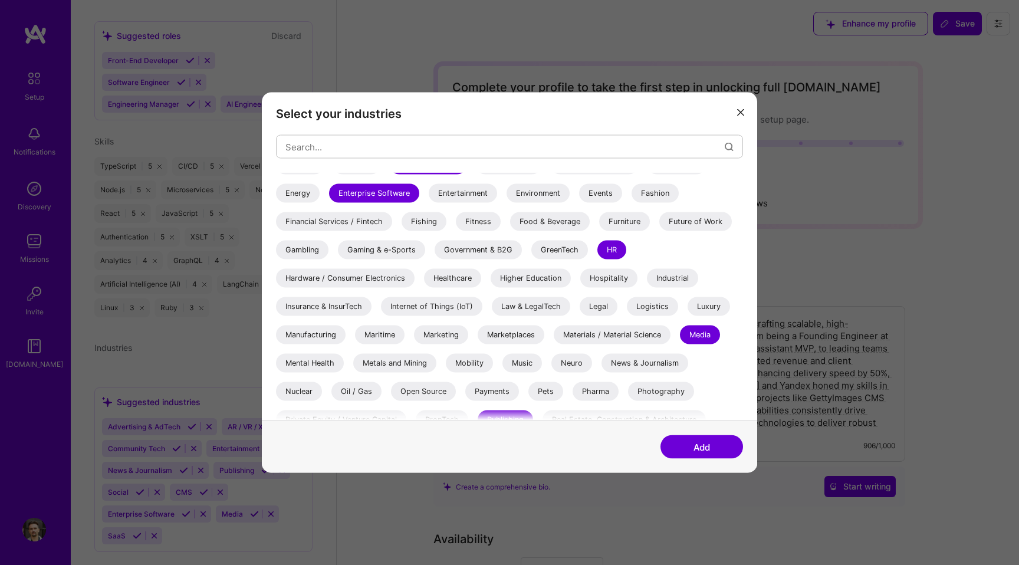
scroll to position [246, 0]
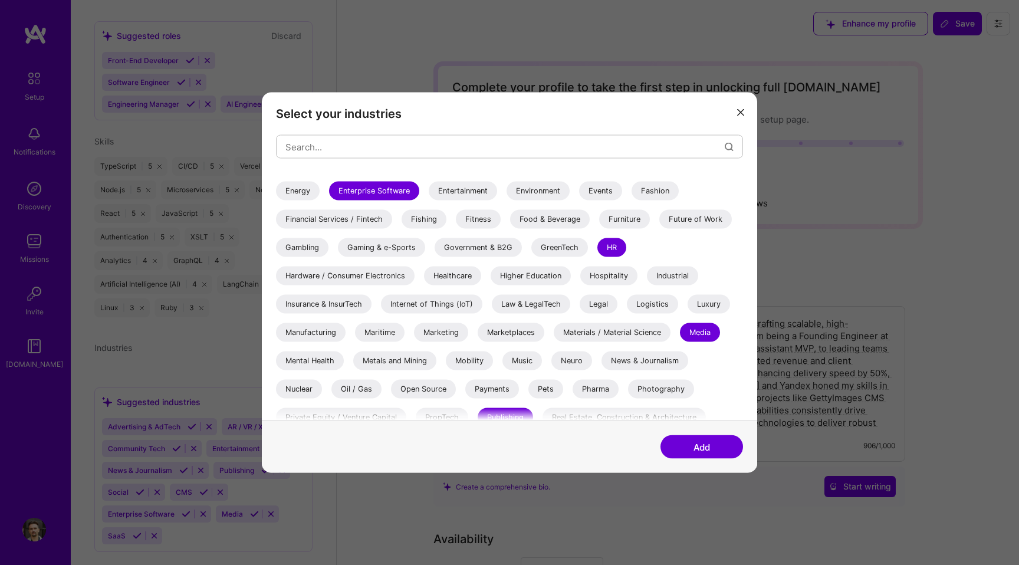
click at [456, 275] on div "Healthcare" at bounding box center [452, 276] width 57 height 19
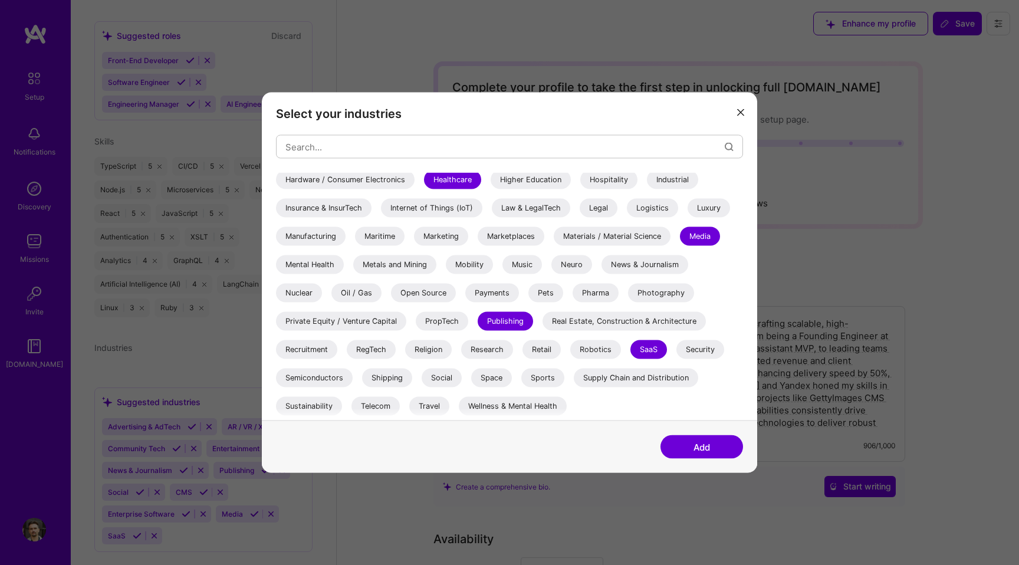
scroll to position [1, 0]
click at [686, 442] on button "Add" at bounding box center [701, 447] width 83 height 24
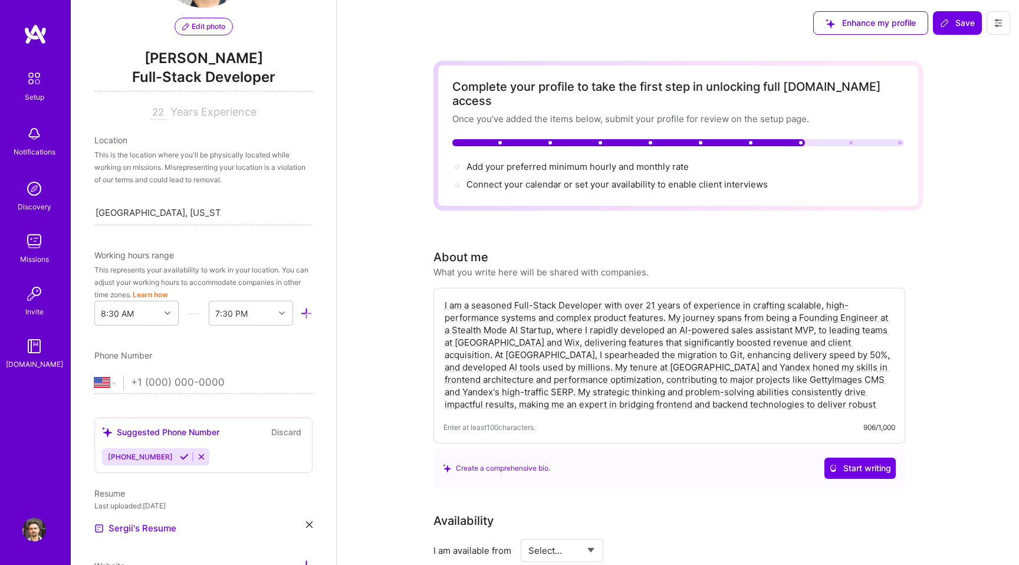
scroll to position [110, 0]
click at [173, 380] on input "tel" at bounding box center [222, 383] width 182 height 34
click at [180, 456] on icon at bounding box center [184, 457] width 9 height 9
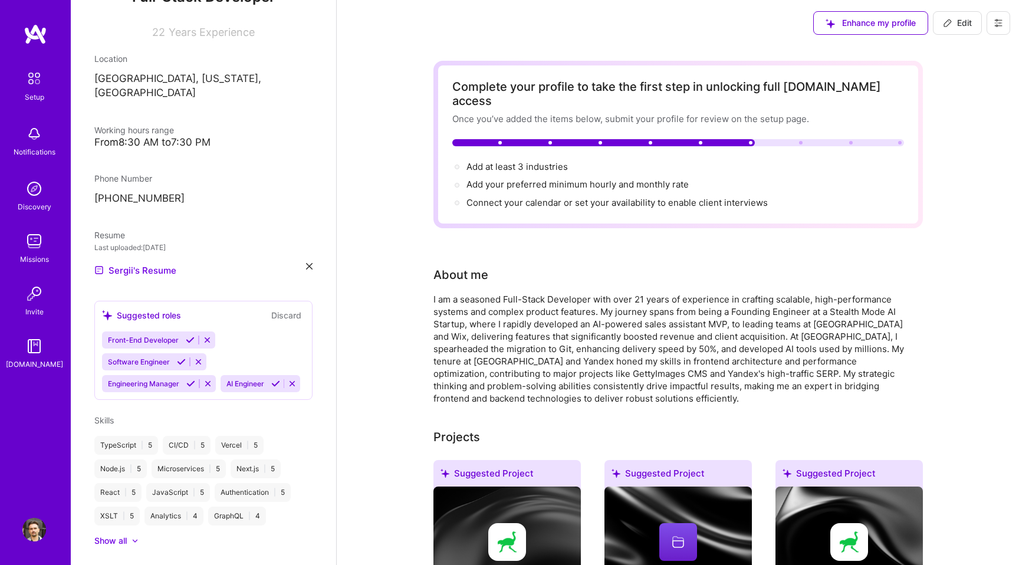
scroll to position [187, 0]
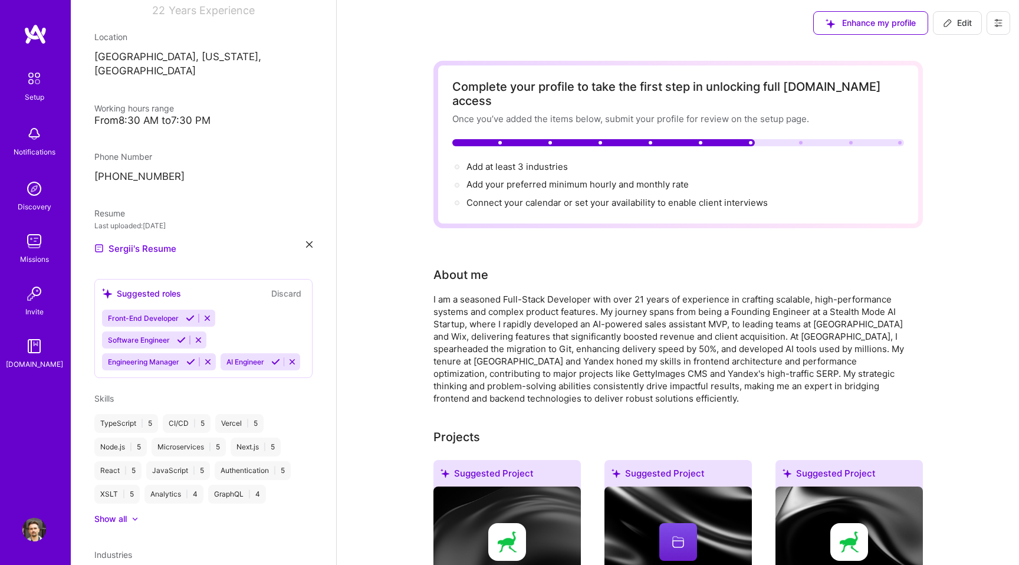
click at [187, 314] on icon at bounding box center [190, 318] width 9 height 9
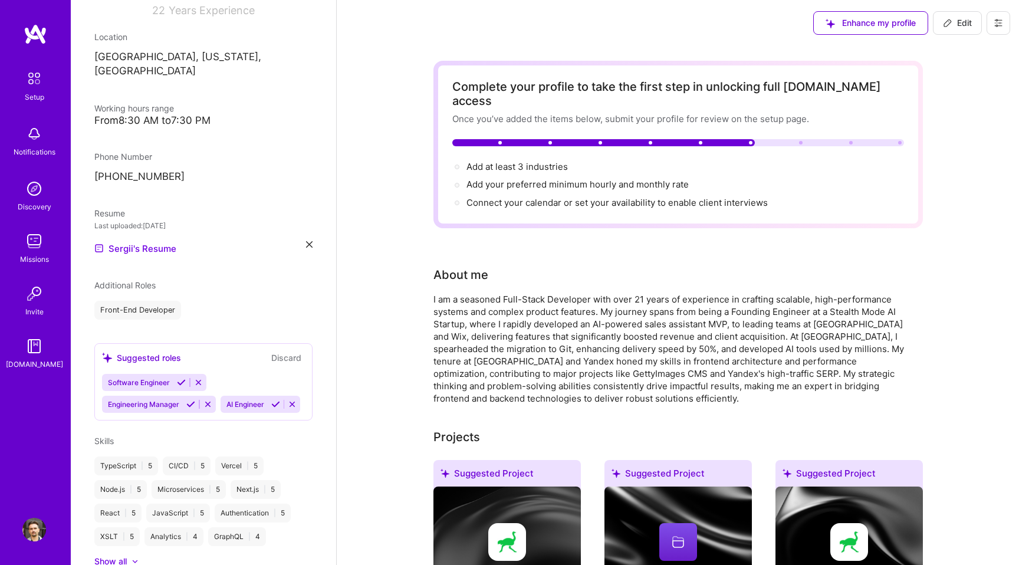
click at [181, 303] on div "Front-End Developer" at bounding box center [203, 310] width 218 height 19
click at [178, 378] on icon at bounding box center [181, 382] width 9 height 9
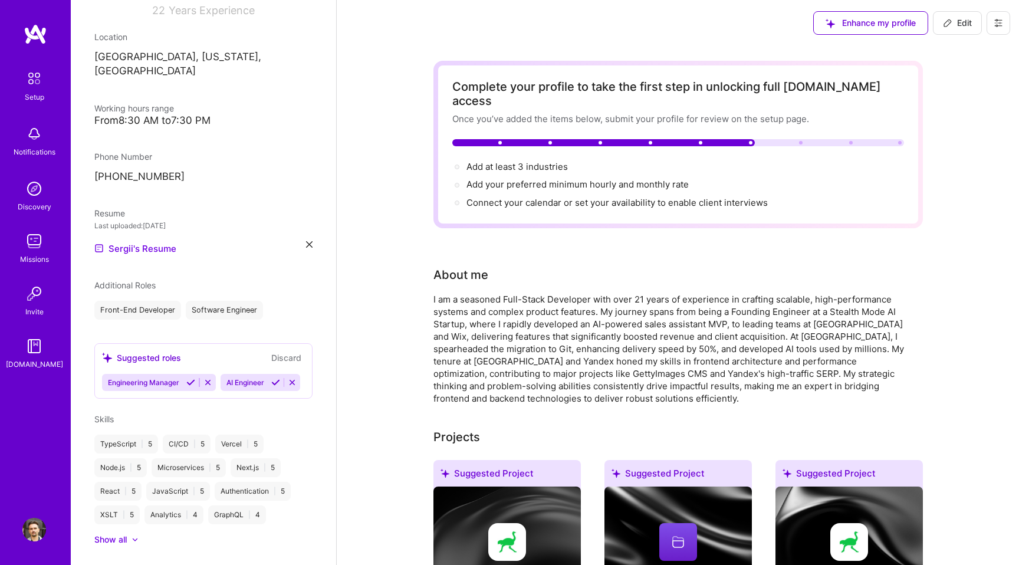
click at [189, 378] on icon at bounding box center [190, 382] width 9 height 9
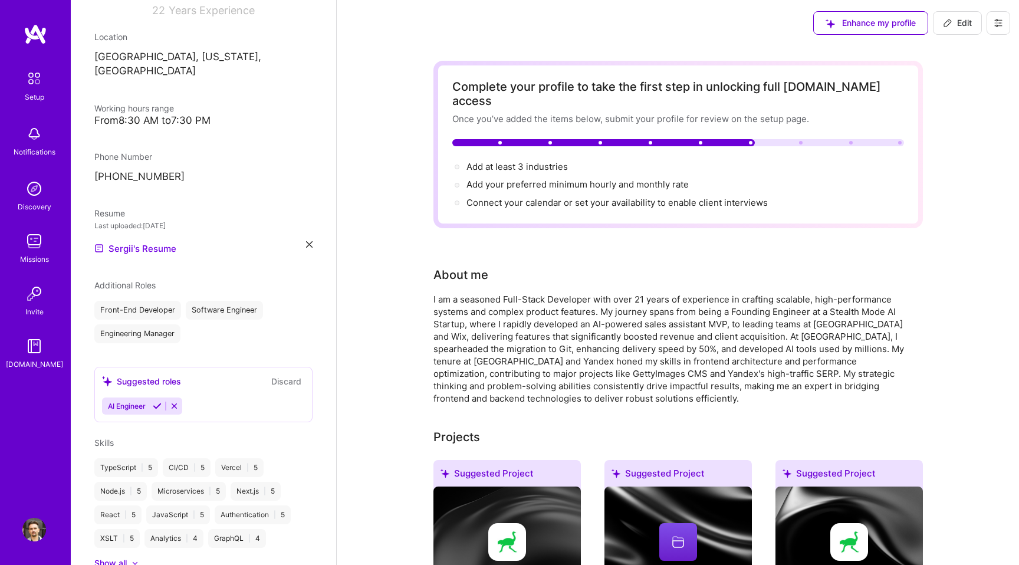
click at [156, 402] on icon at bounding box center [157, 406] width 9 height 9
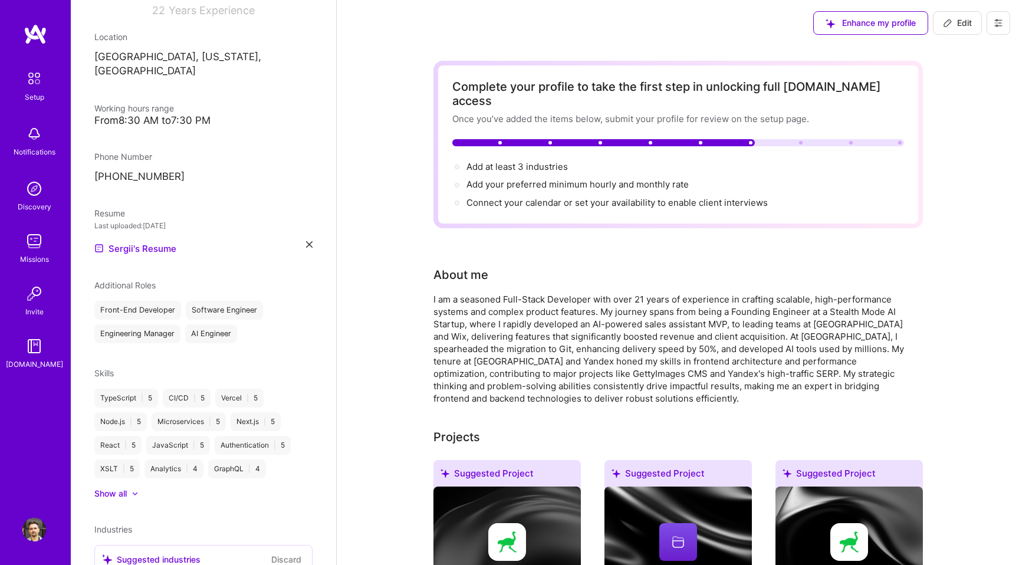
click at [130, 280] on span "Additional Roles" at bounding box center [124, 285] width 61 height 10
click at [245, 320] on div "Front-End Developer Software Engineer Engineering Manager AI Engineer" at bounding box center [203, 322] width 218 height 42
click at [146, 280] on span "Additional Roles" at bounding box center [124, 285] width 61 height 10
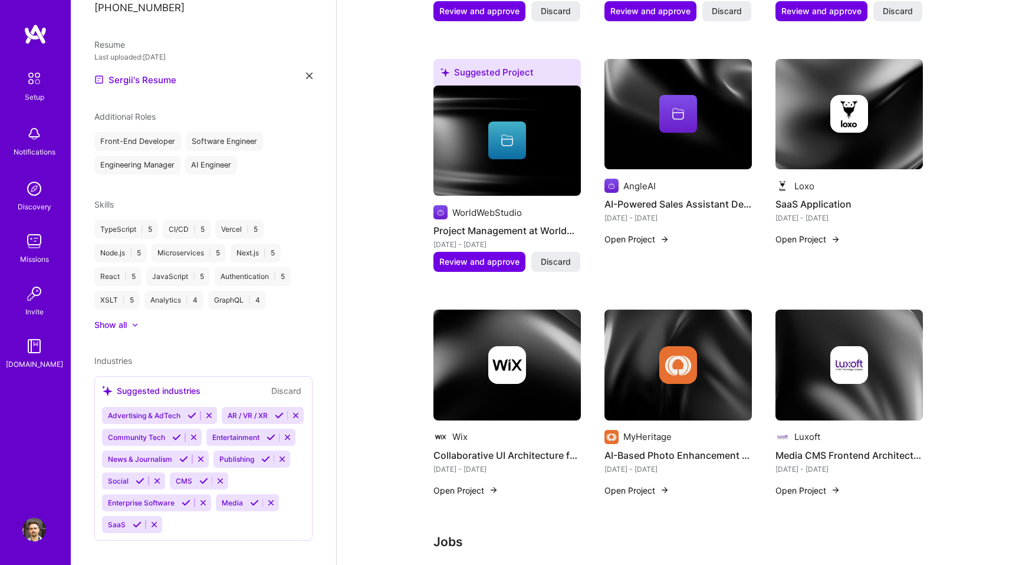
scroll to position [712, 0]
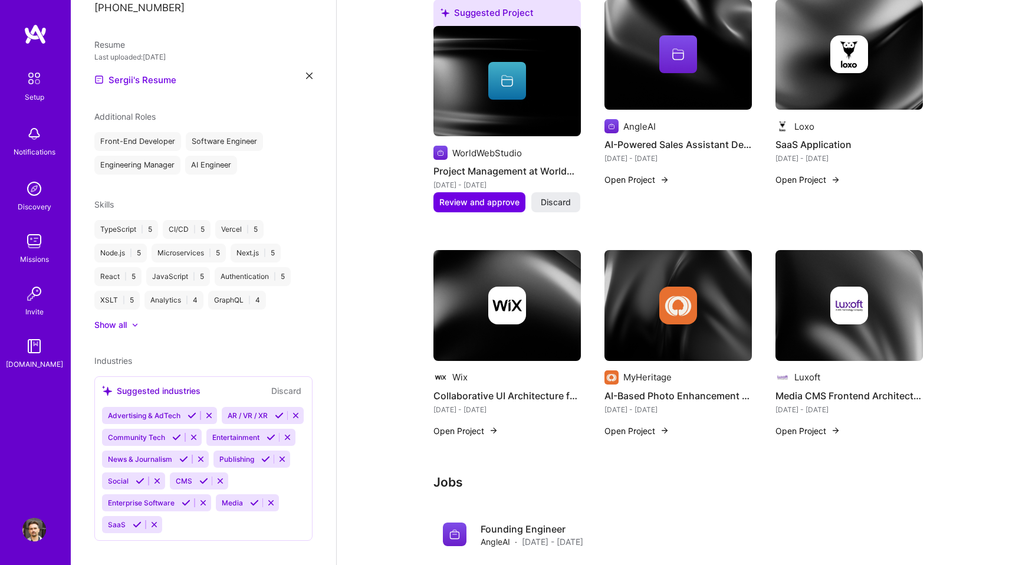
click at [276, 384] on button "Discard" at bounding box center [286, 391] width 37 height 14
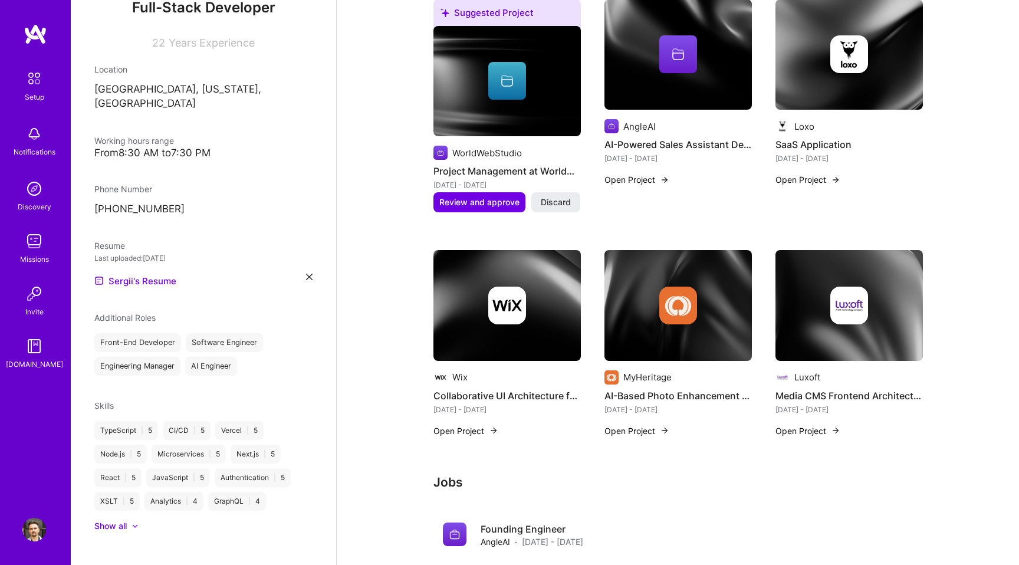
scroll to position [356, 0]
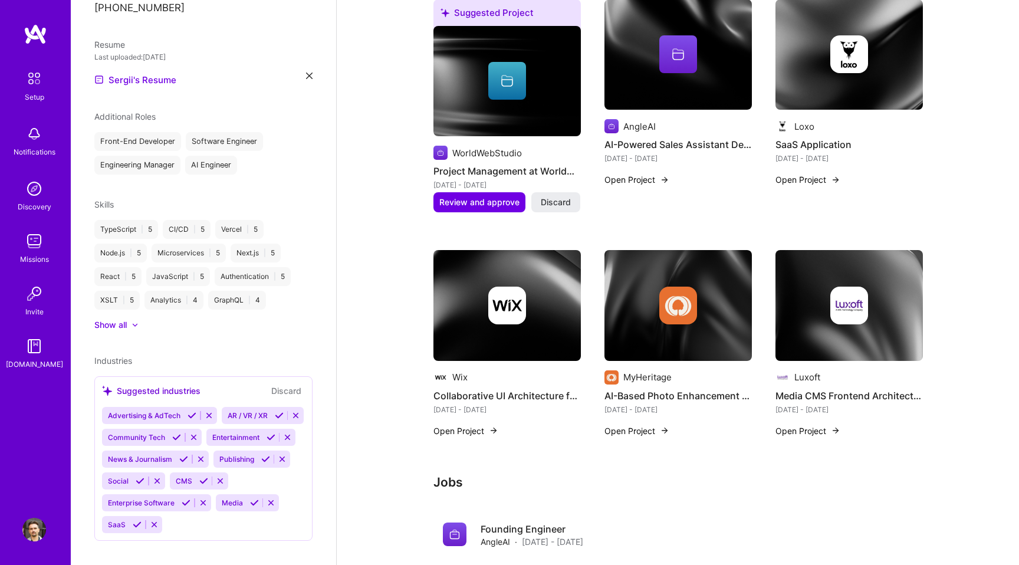
click at [154, 384] on div "Suggested industries" at bounding box center [151, 390] width 98 height 12
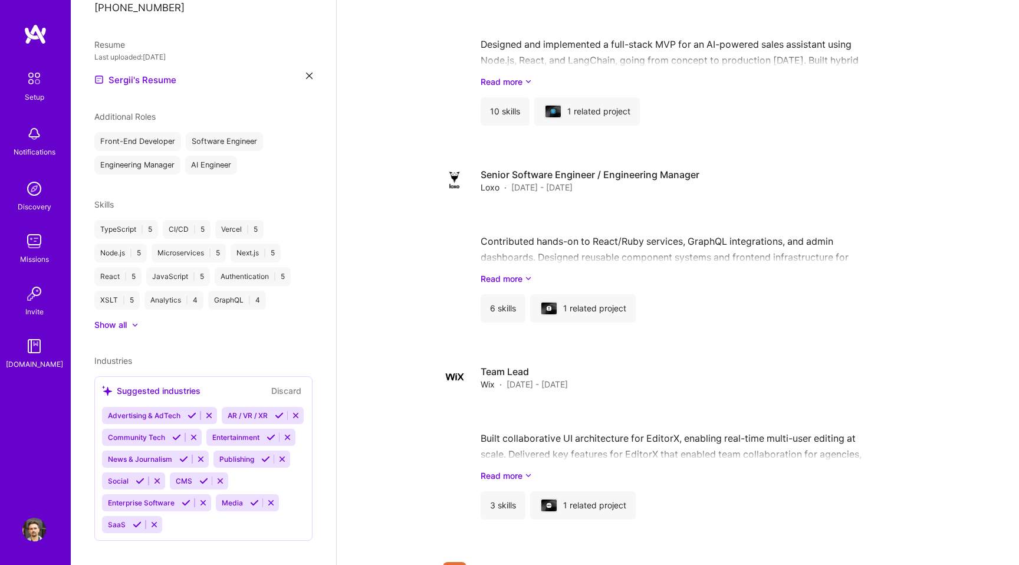
click at [281, 354] on div "Industries Suggested industries Discard Advertising & AdTech AR / VR / XR Commu…" at bounding box center [203, 447] width 218 height 186
click at [122, 354] on div "Industries Suggested industries Discard Advertising & AdTech AR / VR / XR Commu…" at bounding box center [203, 447] width 218 height 186
click at [119, 356] on span "Industries" at bounding box center [113, 361] width 38 height 10
click at [261, 463] on icon at bounding box center [265, 459] width 9 height 9
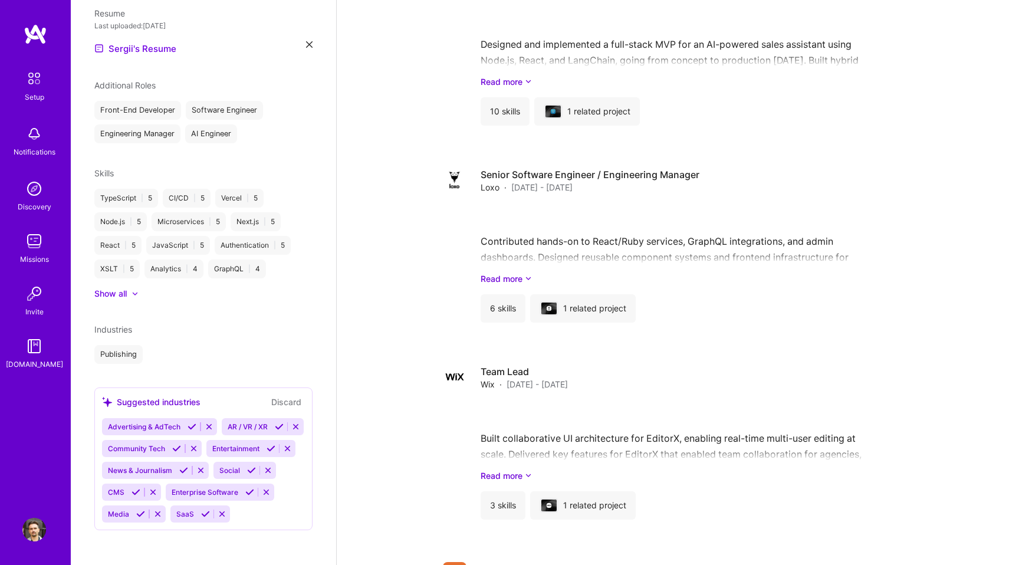
scroll to position [394, 0]
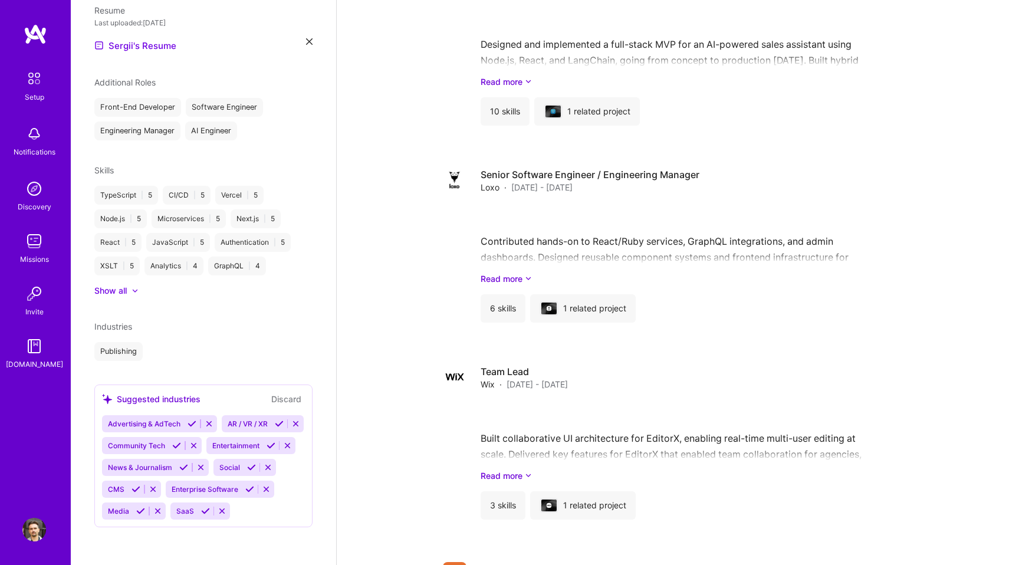
click at [201, 514] on icon at bounding box center [205, 510] width 9 height 9
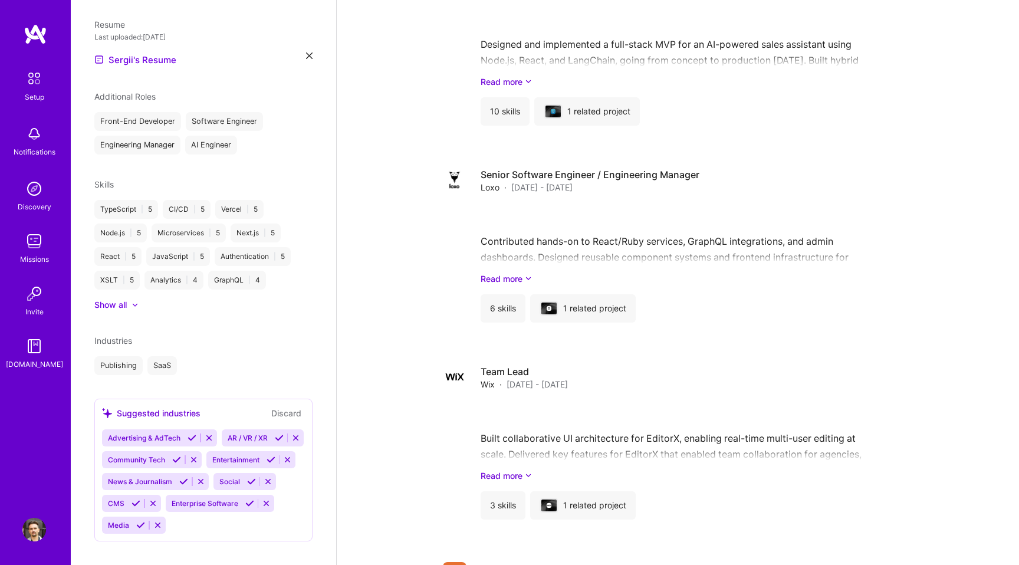
click at [245, 508] on icon at bounding box center [249, 503] width 9 height 9
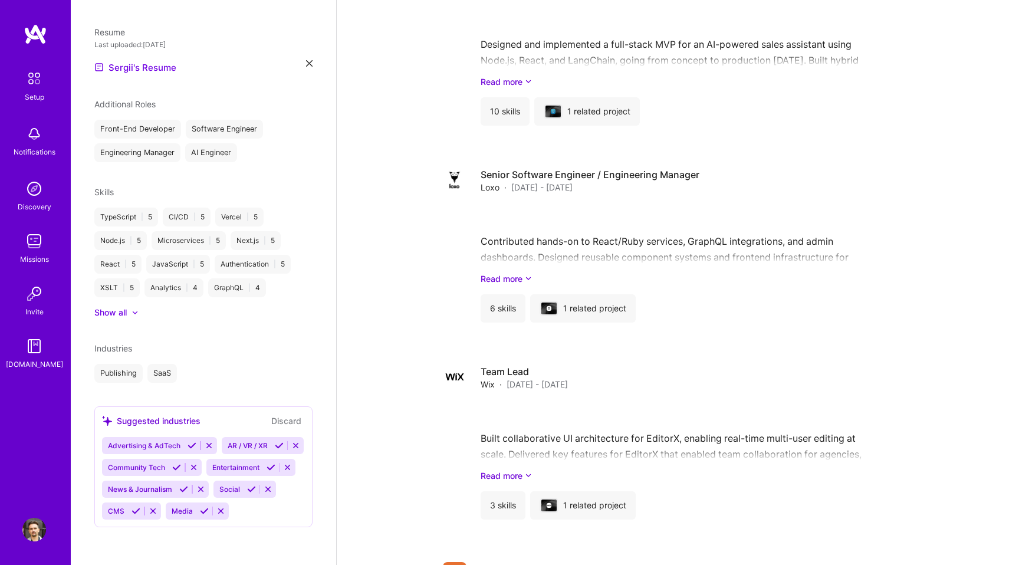
scroll to position [354, 0]
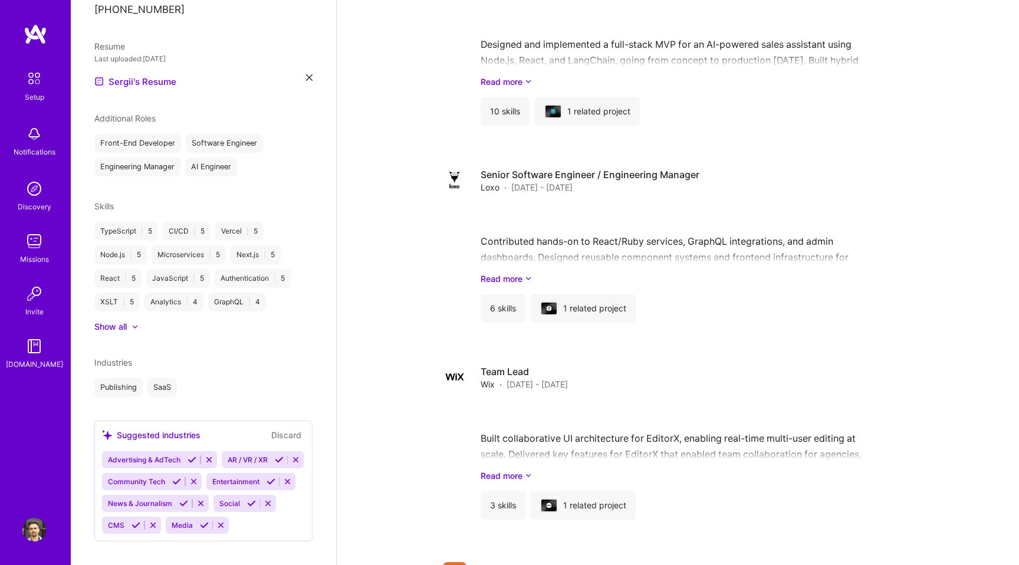
click at [209, 521] on icon at bounding box center [204, 525] width 9 height 9
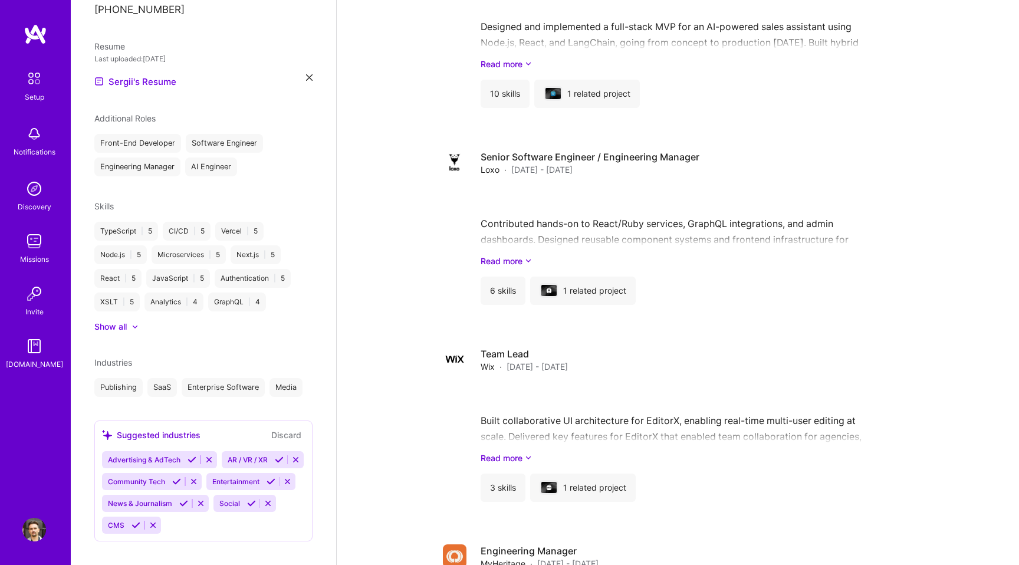
click at [278, 428] on button "Discard" at bounding box center [286, 435] width 37 height 14
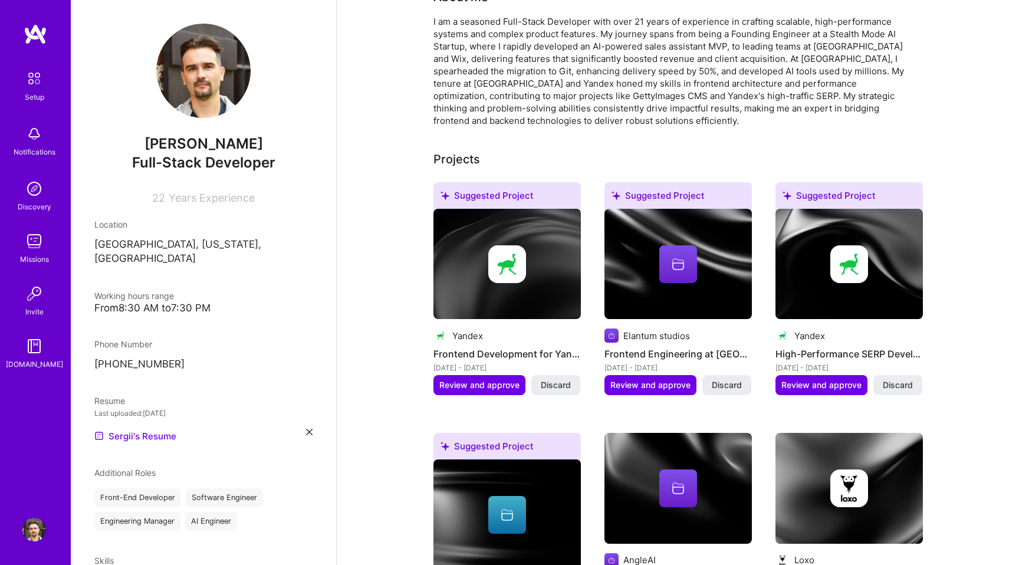
scroll to position [0, 0]
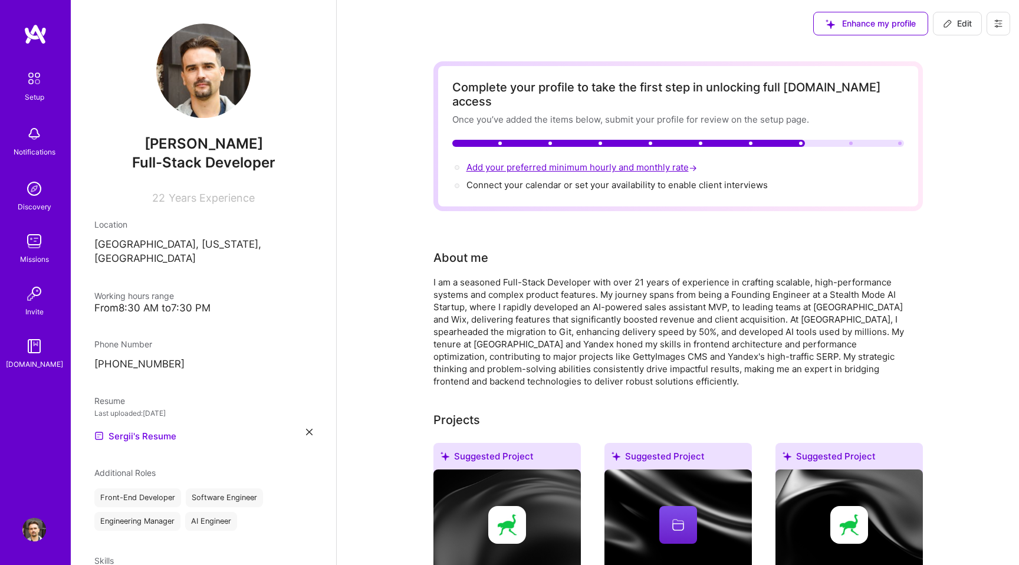
click at [682, 162] on span "Add your preferred minimum hourly and monthly rate →" at bounding box center [582, 167] width 233 height 11
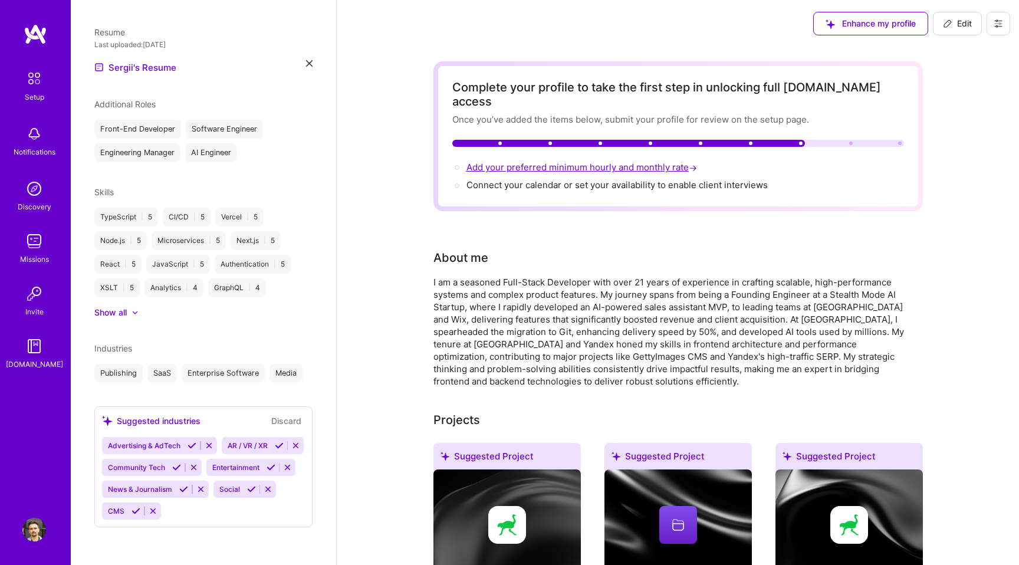
select select "US"
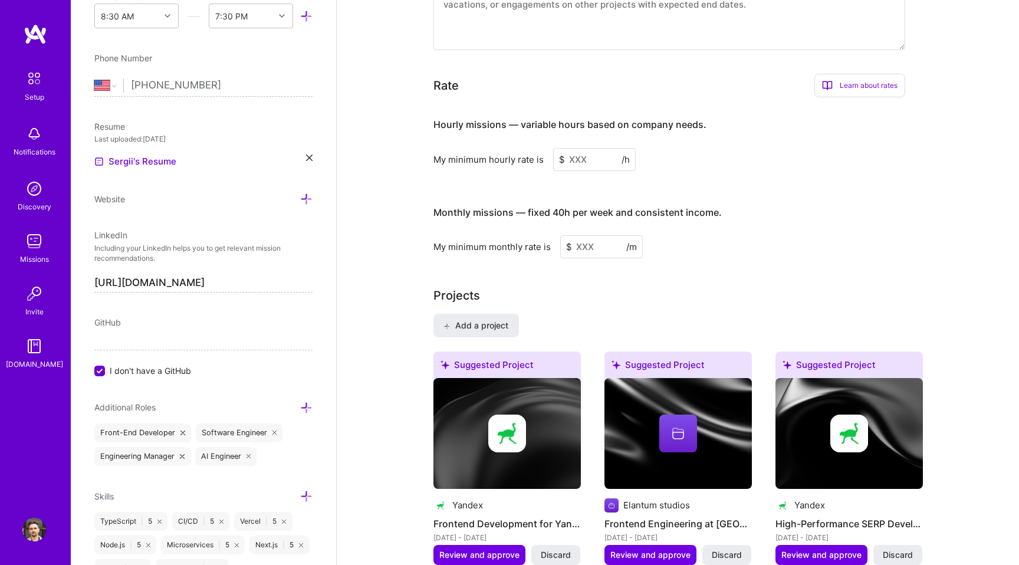
scroll to position [659, 0]
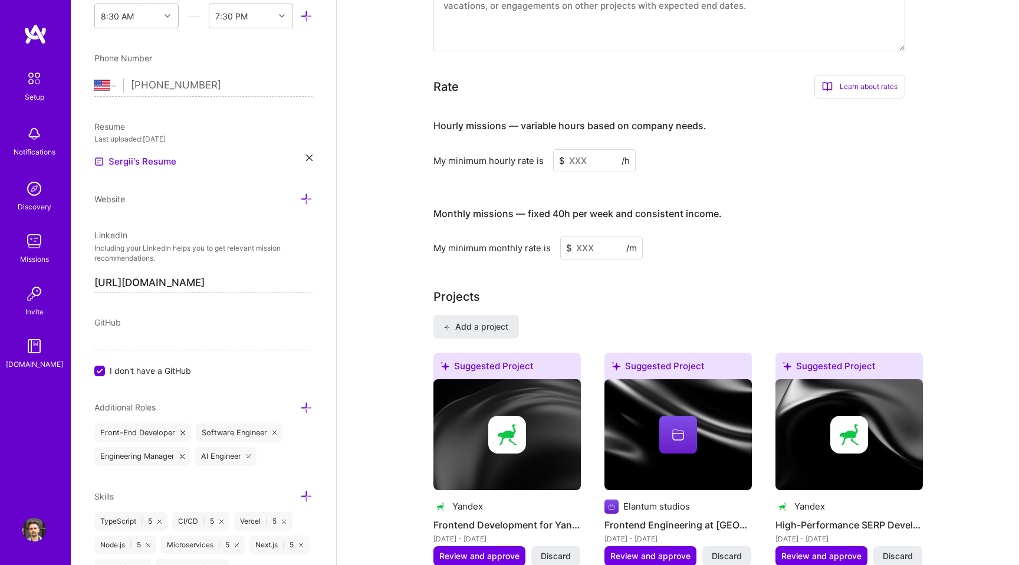
click at [596, 149] on input at bounding box center [594, 160] width 83 height 23
drag, startPoint x: 596, startPoint y: 149, endPoint x: 555, endPoint y: 144, distance: 41.0
click at [555, 149] on input at bounding box center [594, 160] width 83 height 23
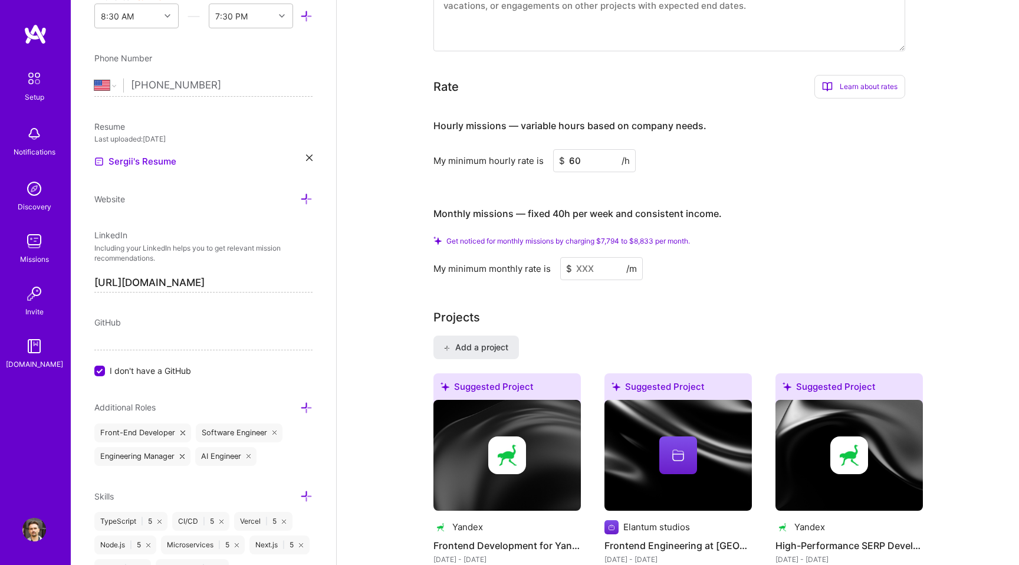
type input "60"
click at [594, 257] on input at bounding box center [601, 268] width 83 height 23
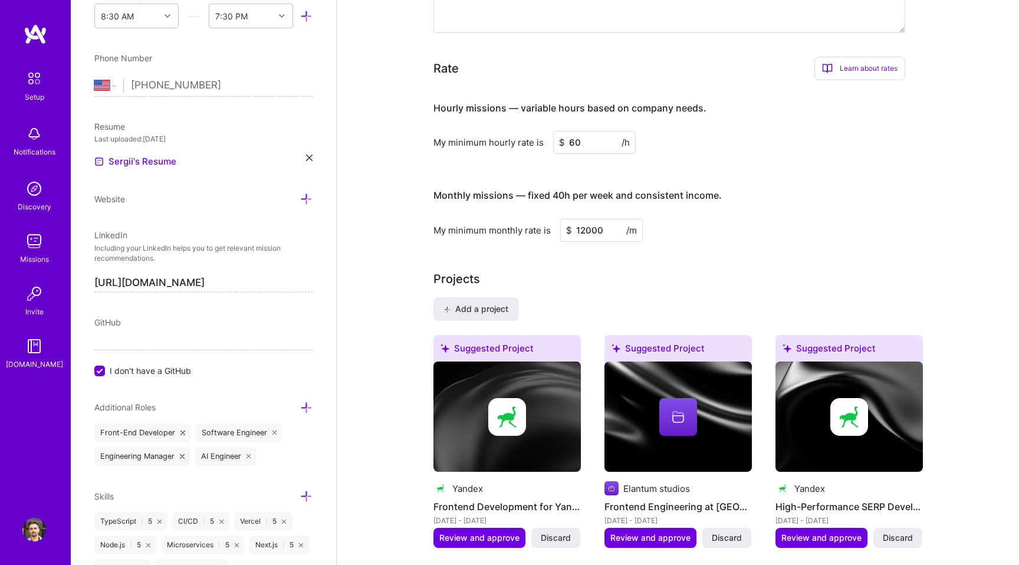
type input "12000"
click at [767, 225] on div "My minimum monthly rate is $ 12000 /m" at bounding box center [669, 230] width 472 height 23
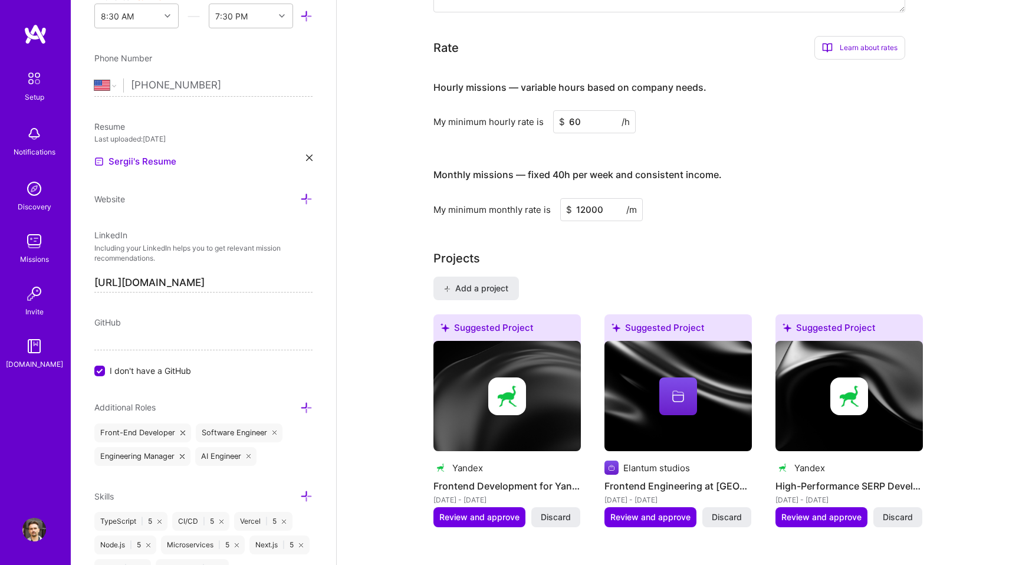
scroll to position [679, 0]
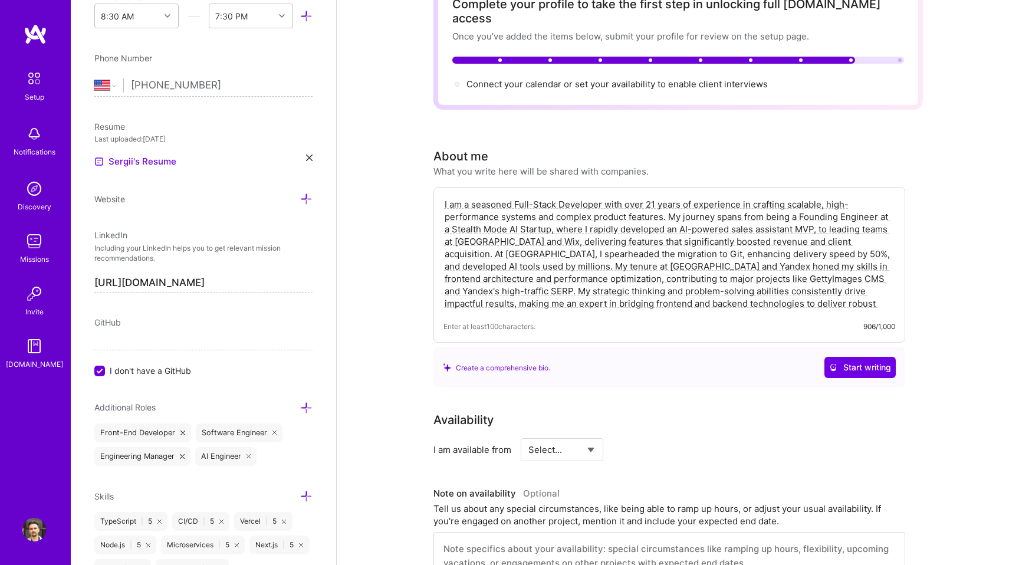
scroll to position [0, 0]
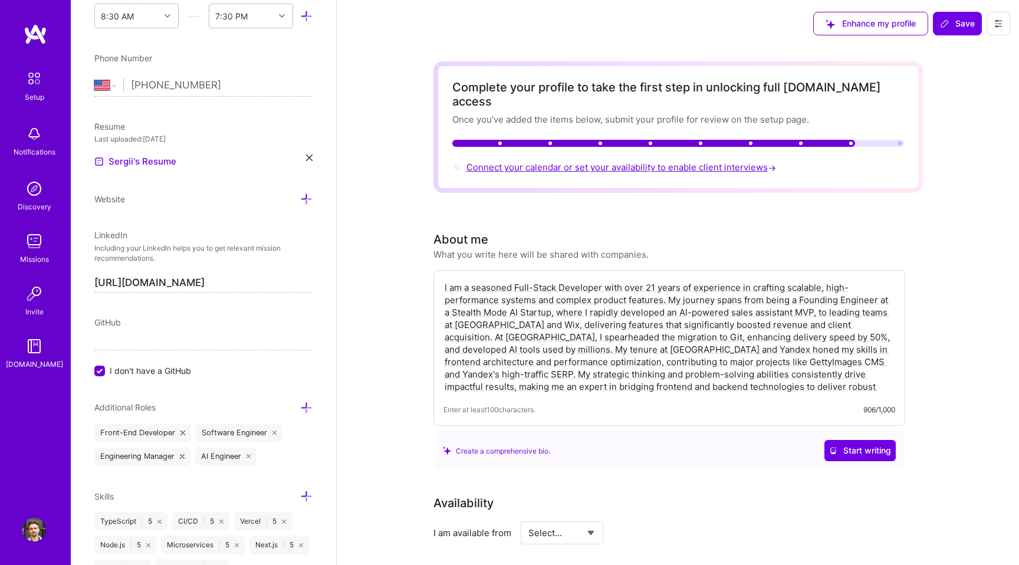
click at [619, 162] on span "Connect your calendar or set your availability to enable client interviews →" at bounding box center [622, 167] width 312 height 11
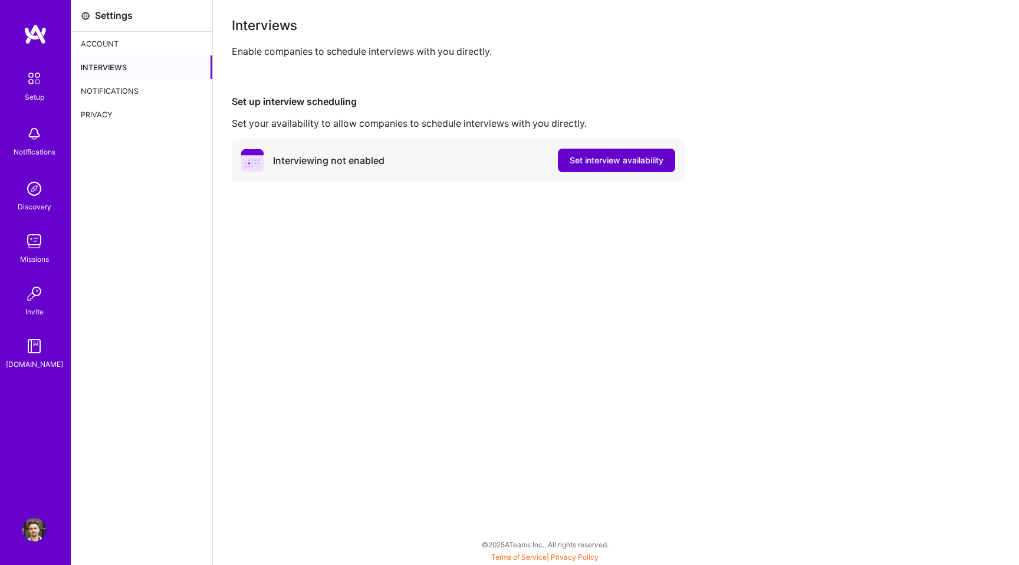
click at [594, 164] on span "Set interview availability" at bounding box center [617, 160] width 94 height 12
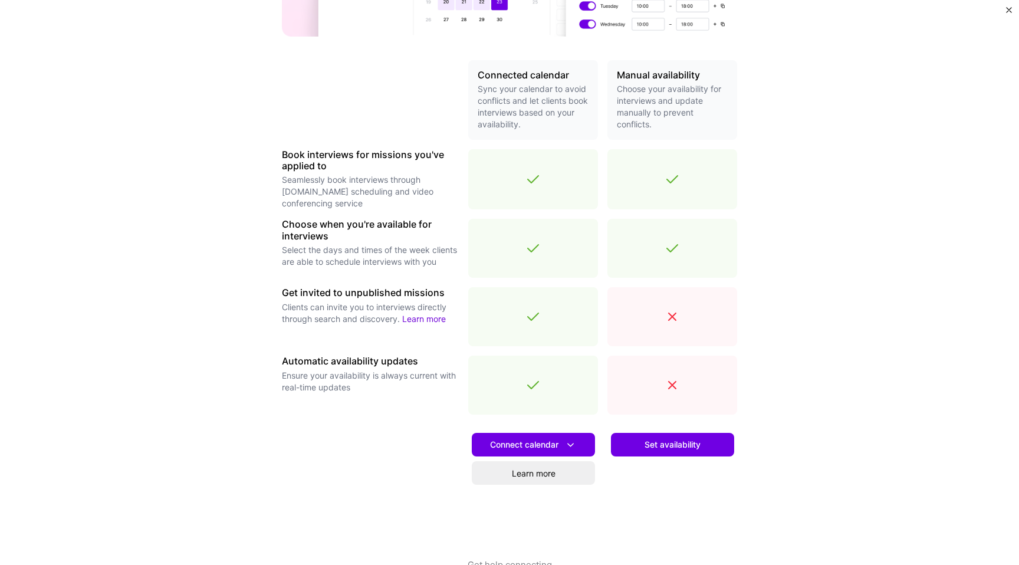
scroll to position [261, 0]
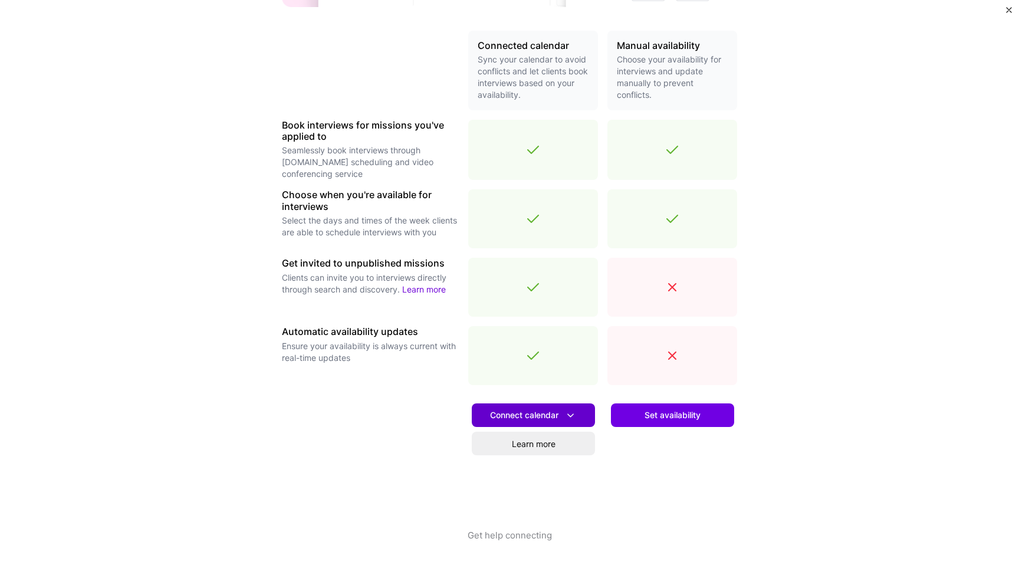
click at [552, 416] on span "Connect calendar" at bounding box center [533, 415] width 87 height 12
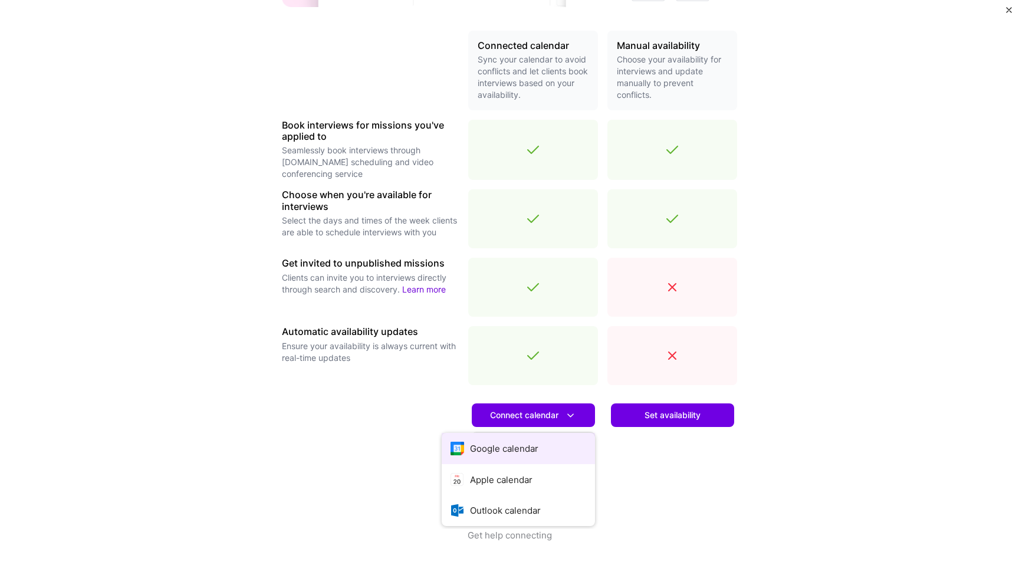
click at [520, 450] on button "Google calendar" at bounding box center [518, 448] width 153 height 31
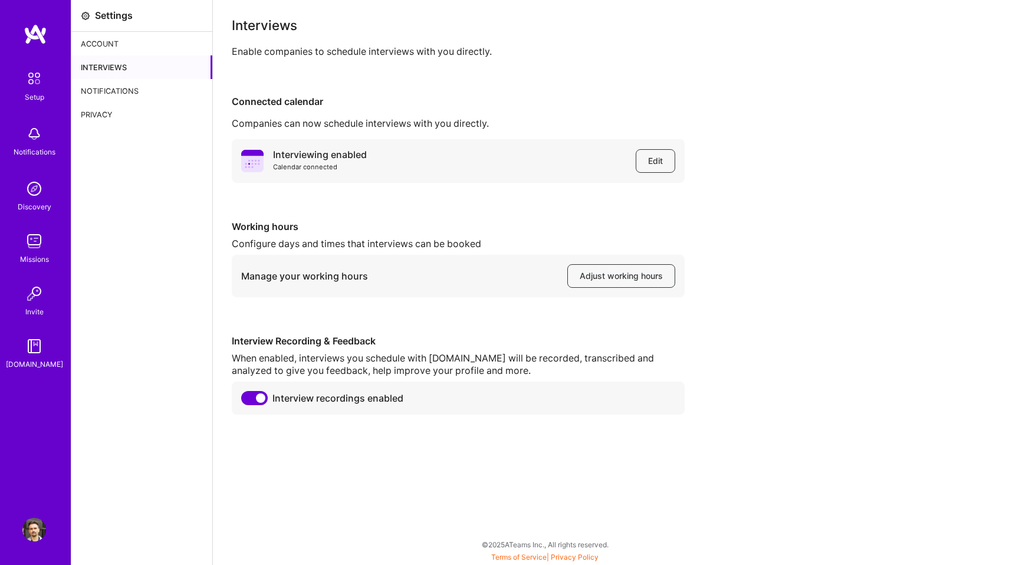
click at [102, 41] on div "Account" at bounding box center [141, 44] width 141 height 24
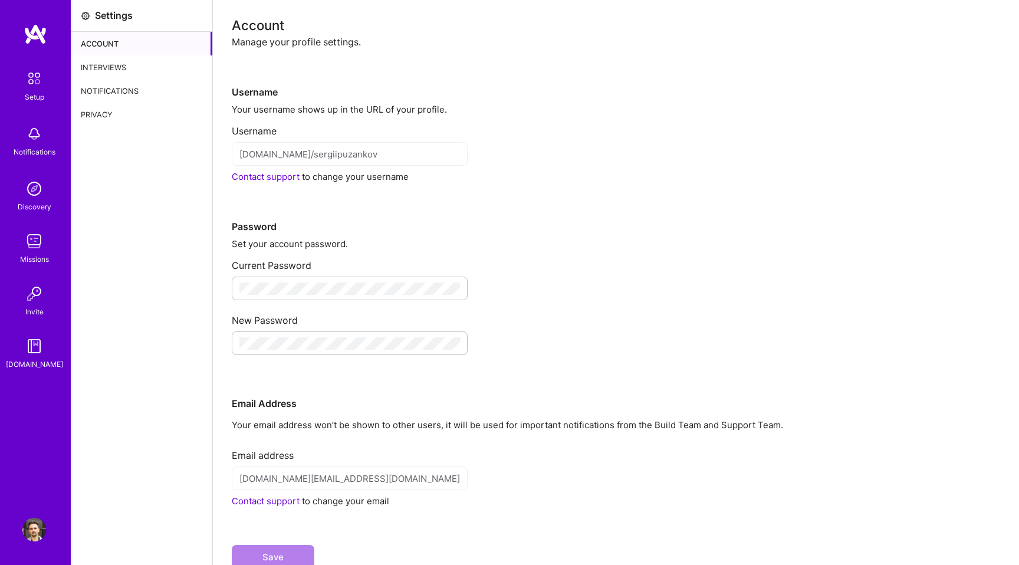
click at [35, 78] on img at bounding box center [34, 78] width 25 height 25
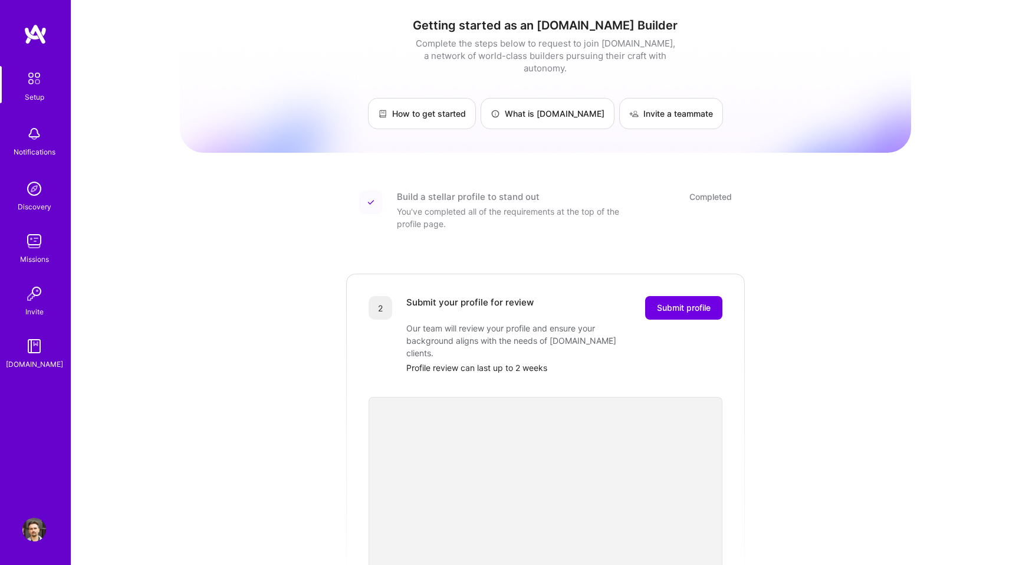
click at [32, 38] on img at bounding box center [36, 34] width 24 height 21
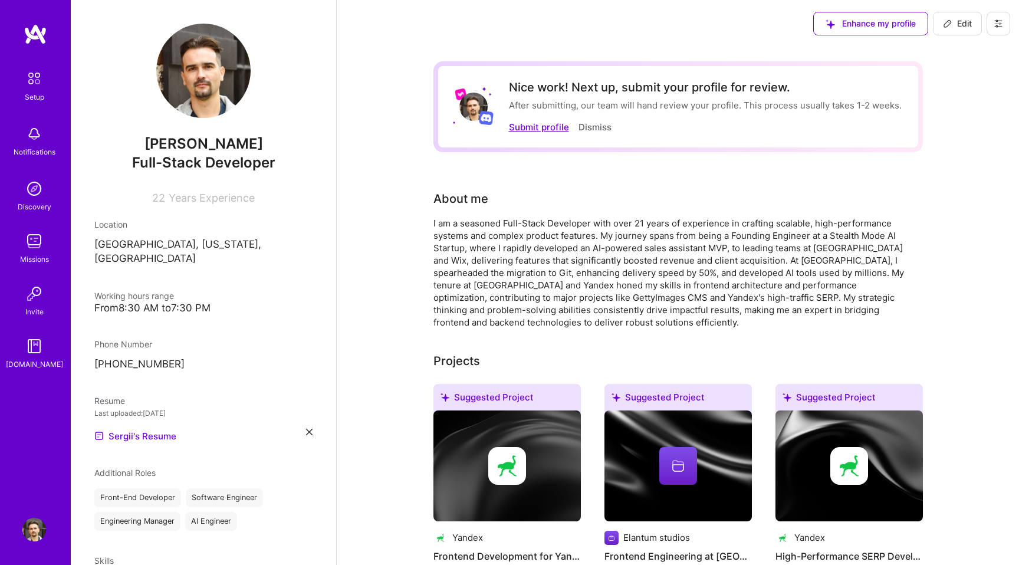
click at [531, 127] on button "Submit profile" at bounding box center [539, 127] width 60 height 12
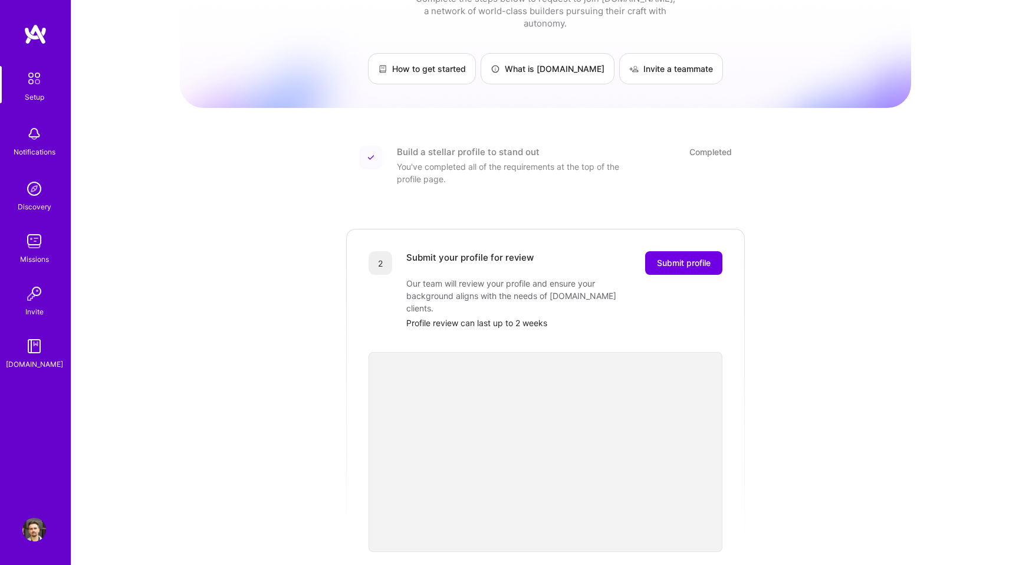
scroll to position [46, 0]
click at [676, 256] on span "Submit profile" at bounding box center [684, 262] width 54 height 12
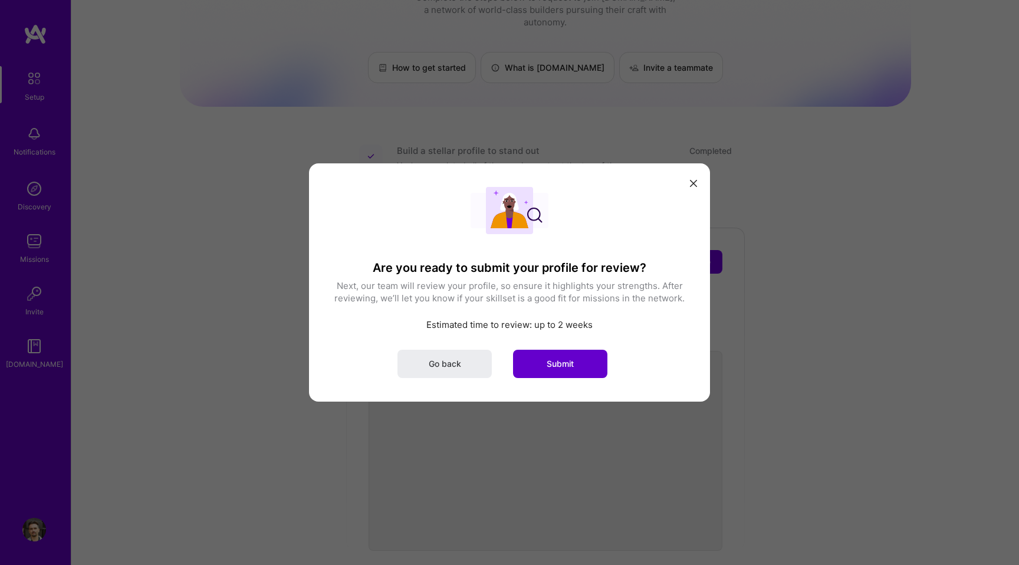
click at [554, 366] on span "Submit" at bounding box center [560, 364] width 27 height 12
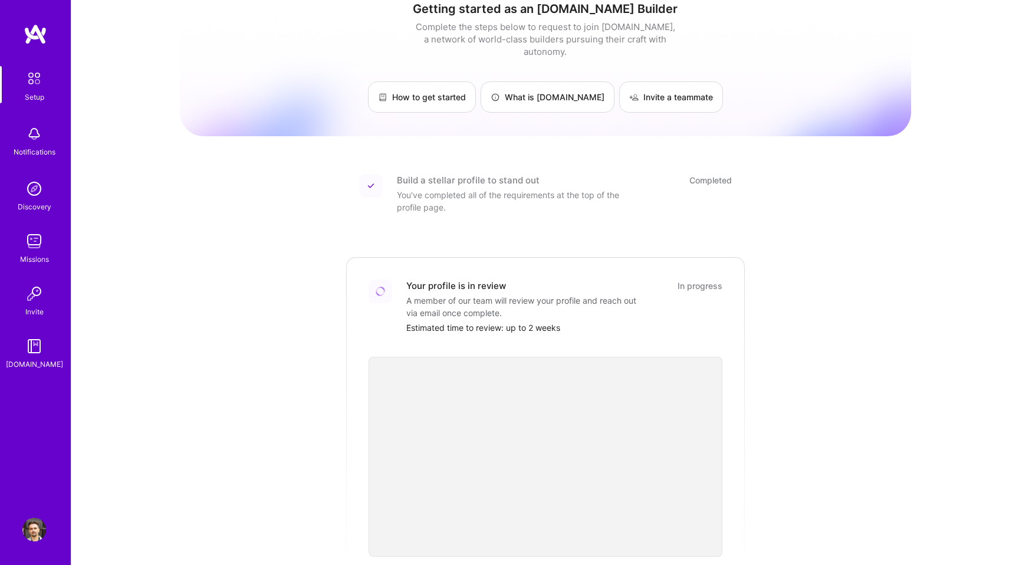
scroll to position [0, 0]
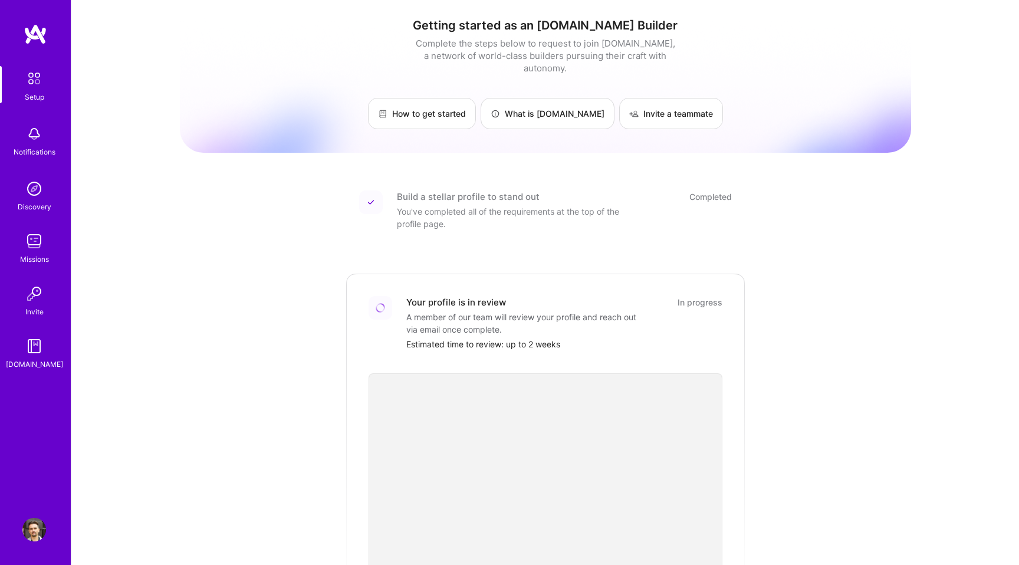
click at [39, 198] on img at bounding box center [34, 189] width 24 height 24
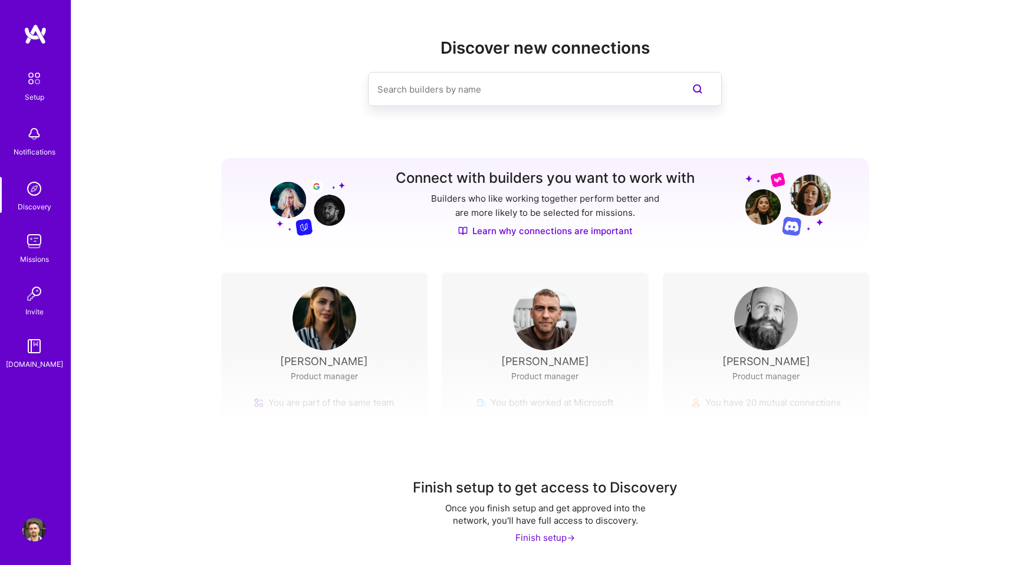
click at [25, 249] on img at bounding box center [34, 241] width 24 height 24
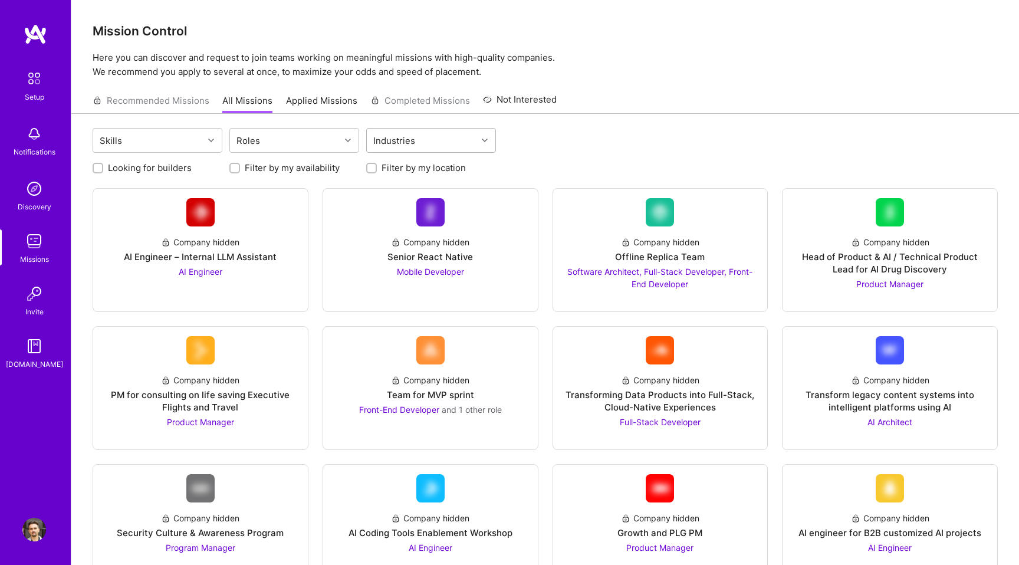
click at [452, 138] on div "Industries" at bounding box center [422, 141] width 110 height 24
click at [192, 145] on div "Skills" at bounding box center [148, 141] width 110 height 24
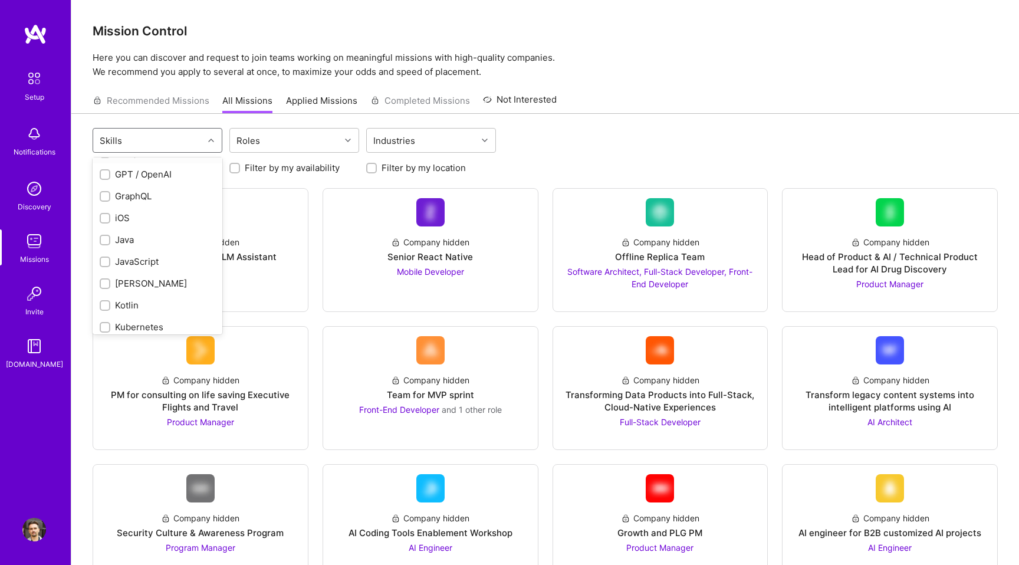
scroll to position [591, 0]
click at [103, 255] on input "checkbox" at bounding box center [106, 259] width 8 height 8
checkbox input "true"
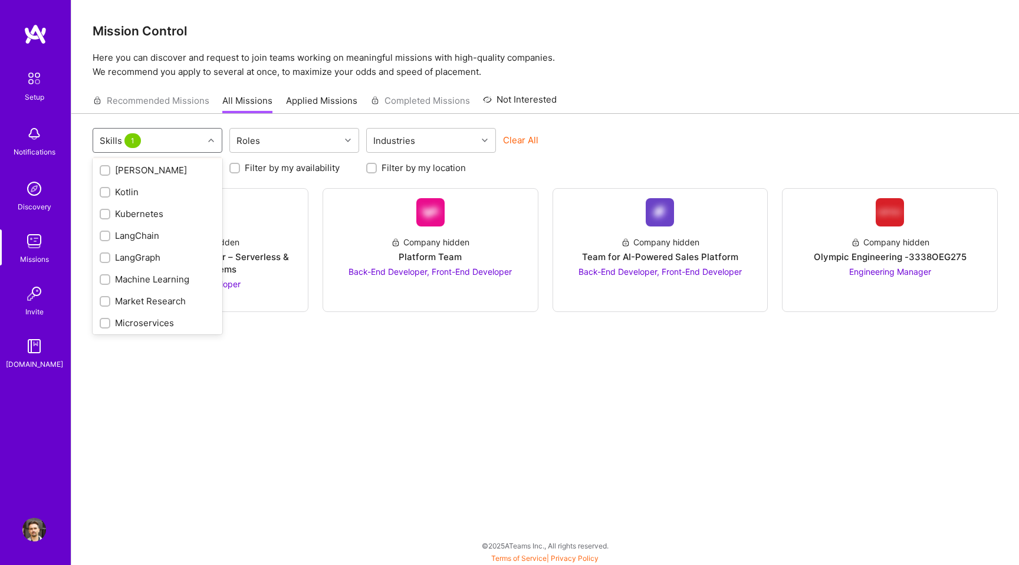
scroll to position [713, 0]
click at [105, 221] on input "checkbox" at bounding box center [106, 225] width 8 height 8
checkbox input "true"
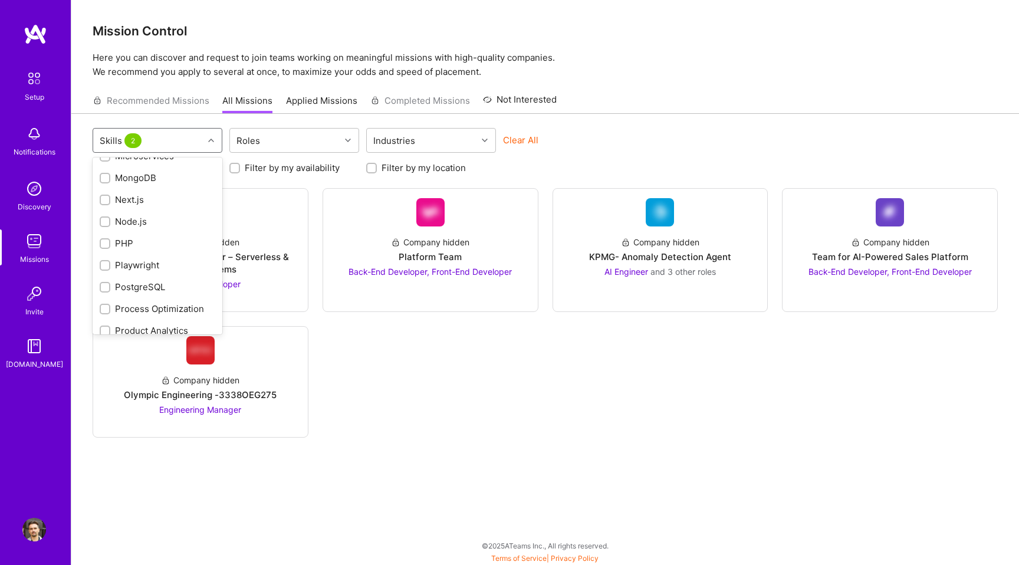
scroll to position [862, 0]
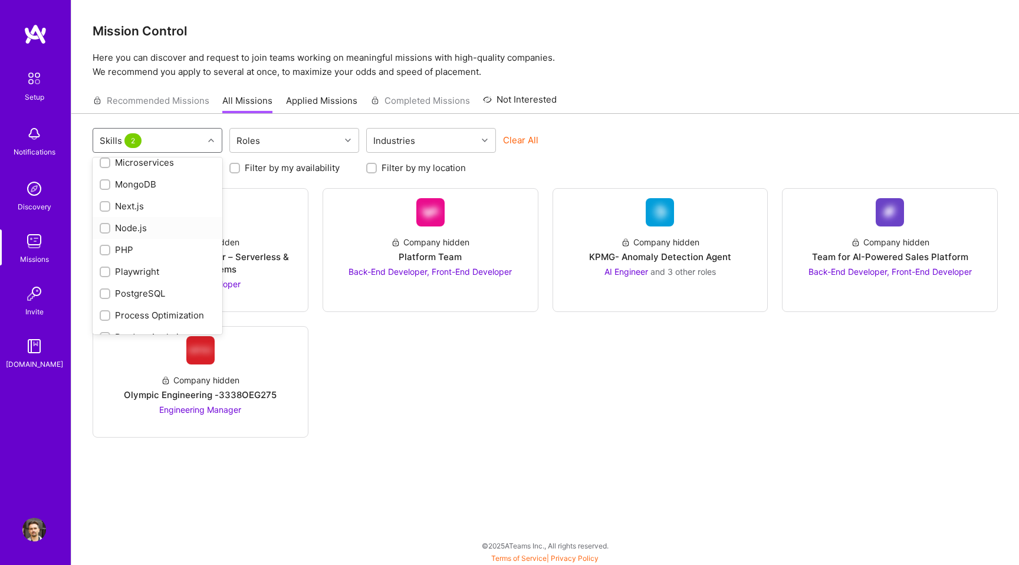
click at [105, 225] on input "checkbox" at bounding box center [106, 229] width 8 height 8
checkbox input "true"
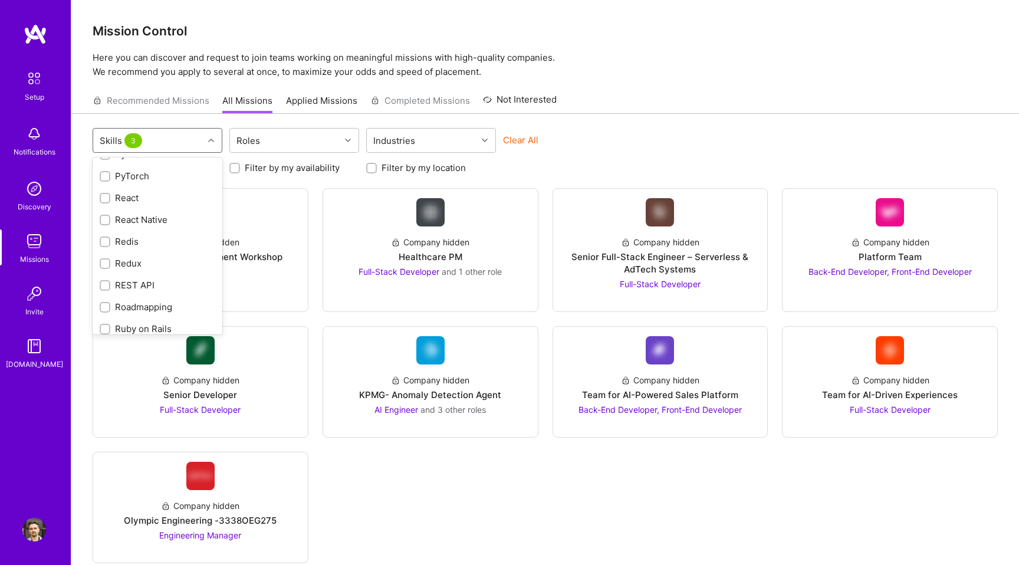
scroll to position [1154, 0]
click at [103, 194] on input "checkbox" at bounding box center [106, 198] width 8 height 8
checkbox input "true"
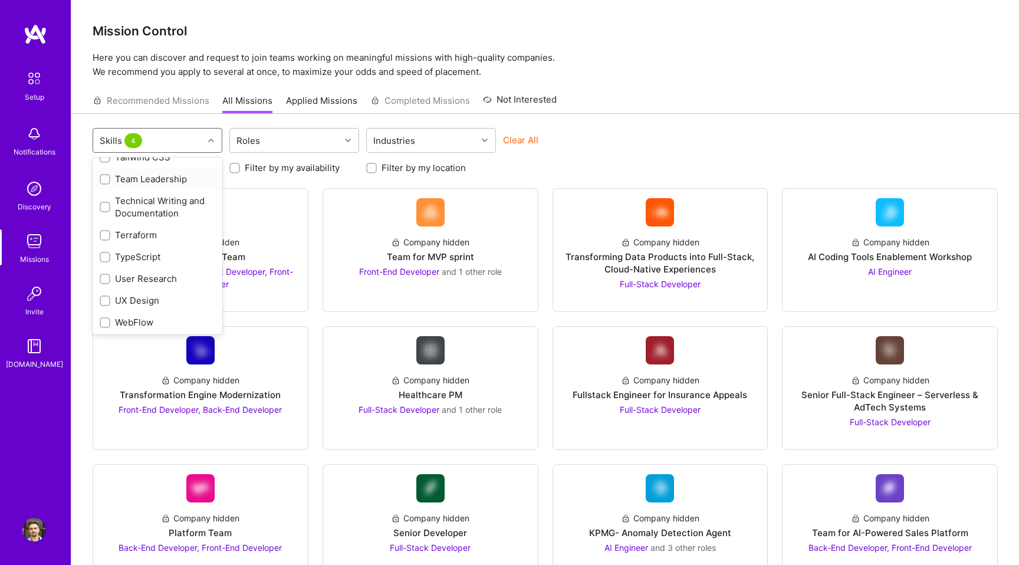
scroll to position [1545, 0]
click at [108, 243] on input "checkbox" at bounding box center [106, 247] width 8 height 8
checkbox input "true"
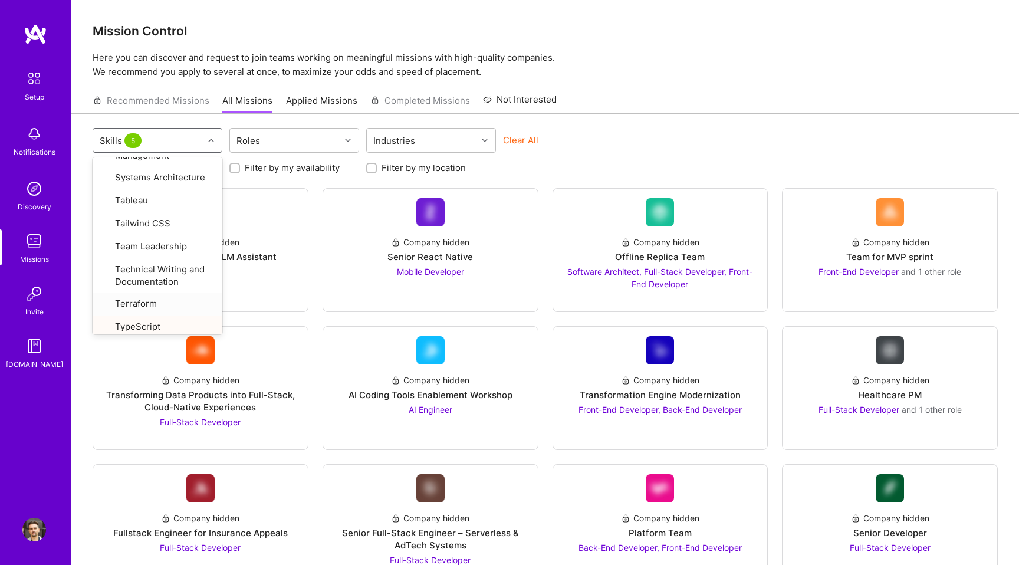
click at [650, 92] on div "Recommended Missions All Missions Applied Missions Completed Missions Not Inter…" at bounding box center [545, 100] width 905 height 25
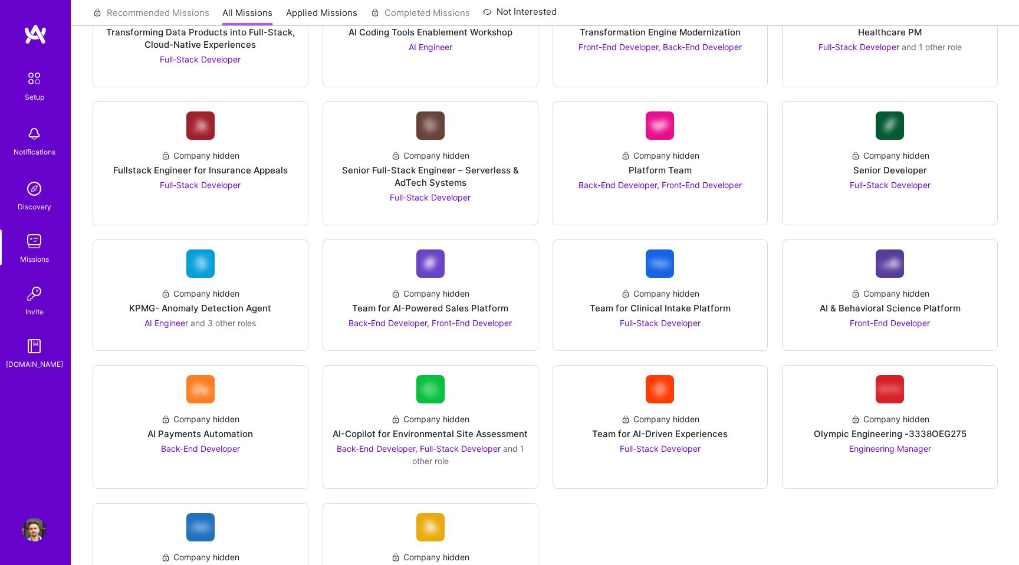
scroll to position [453, 0]
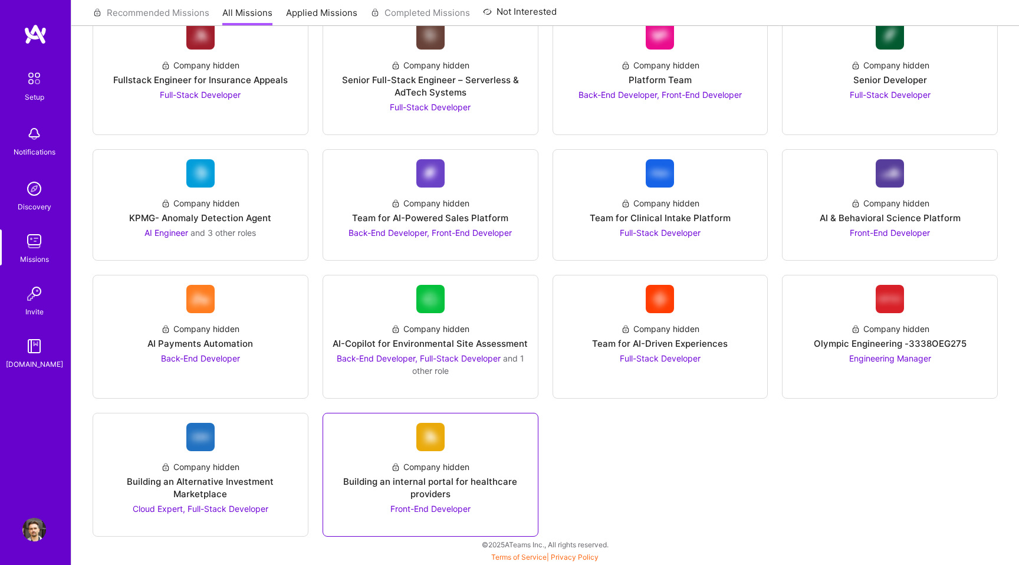
click at [465, 454] on div "Company hidden Building an internal portal for healthcare providers Front-End D…" at bounding box center [431, 483] width 196 height 64
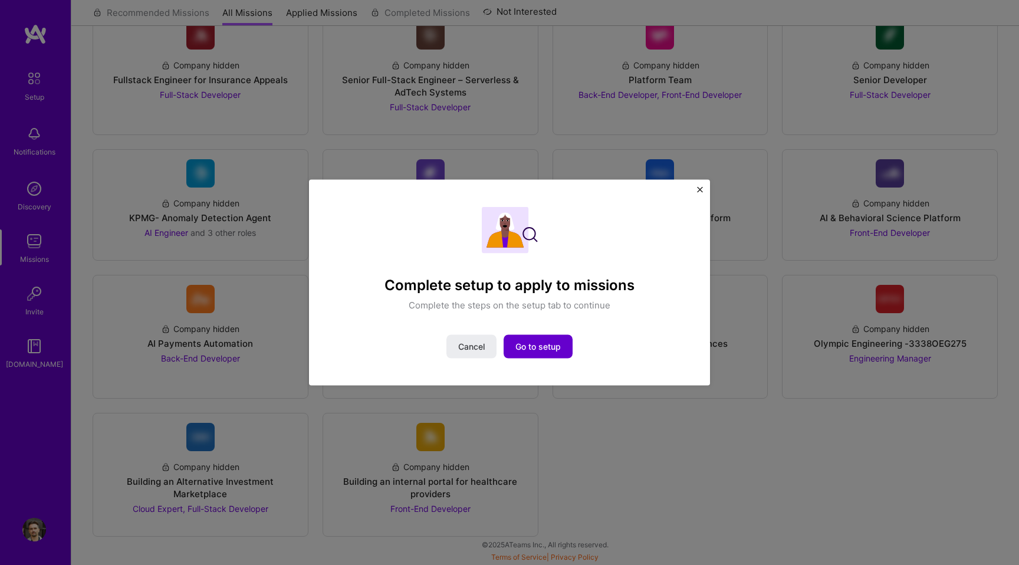
click at [552, 344] on span "Go to setup" at bounding box center [537, 346] width 45 height 12
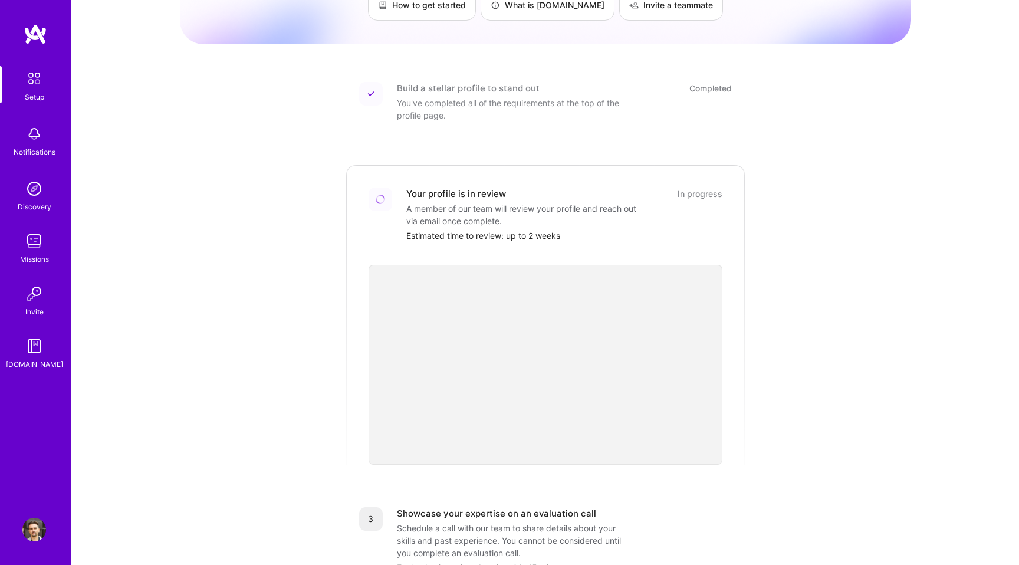
scroll to position [111, 0]
